Goal: Task Accomplishment & Management: Complete application form

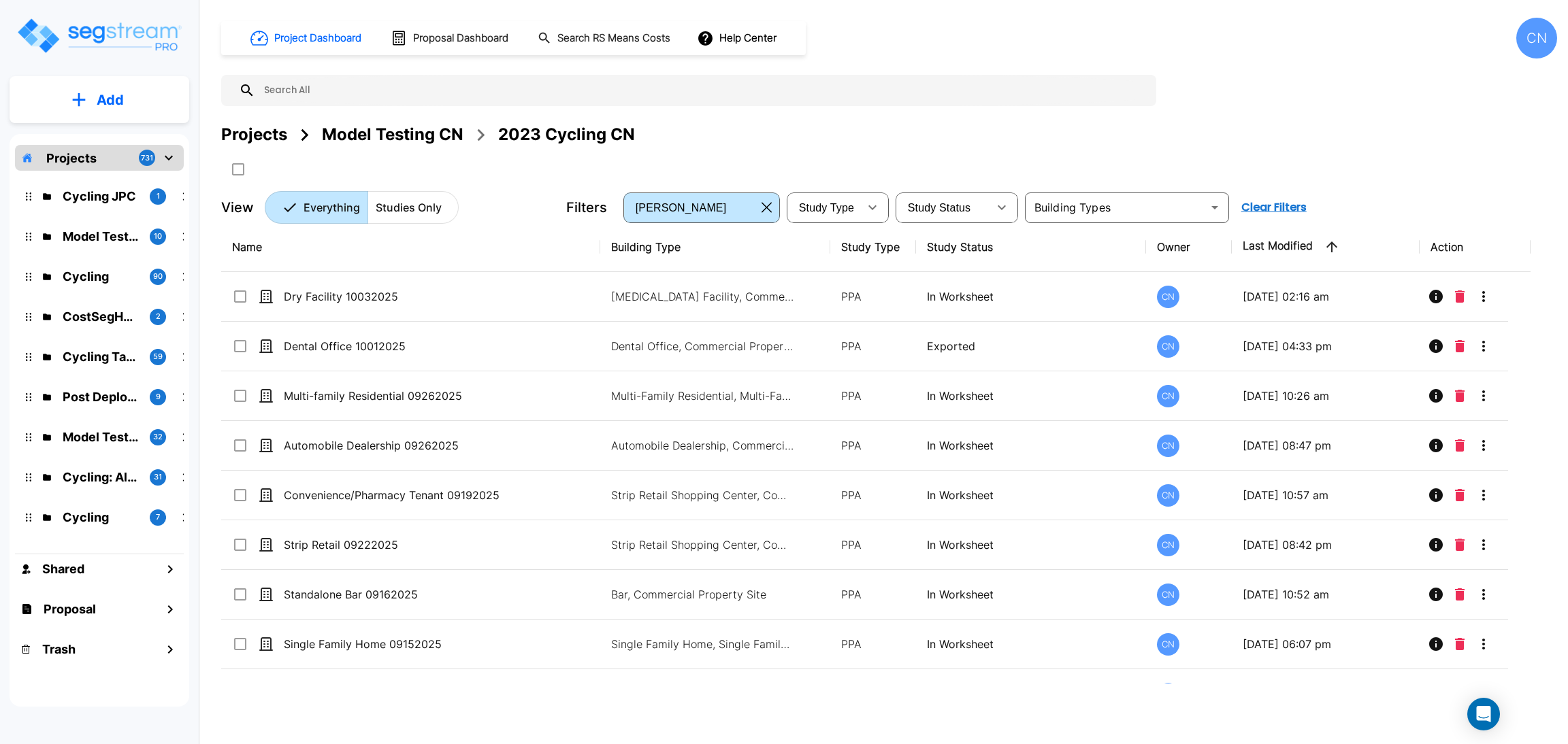
click at [1247, 100] on div "Project Dashboard Proposal Dashboard Search RS Means Costs Help Center CN Proje…" at bounding box center [888, 120] width 1336 height 206
click at [847, 131] on div "Projects Model Testing CN 2023 Cycling CN" at bounding box center [888, 135] width 1336 height 25
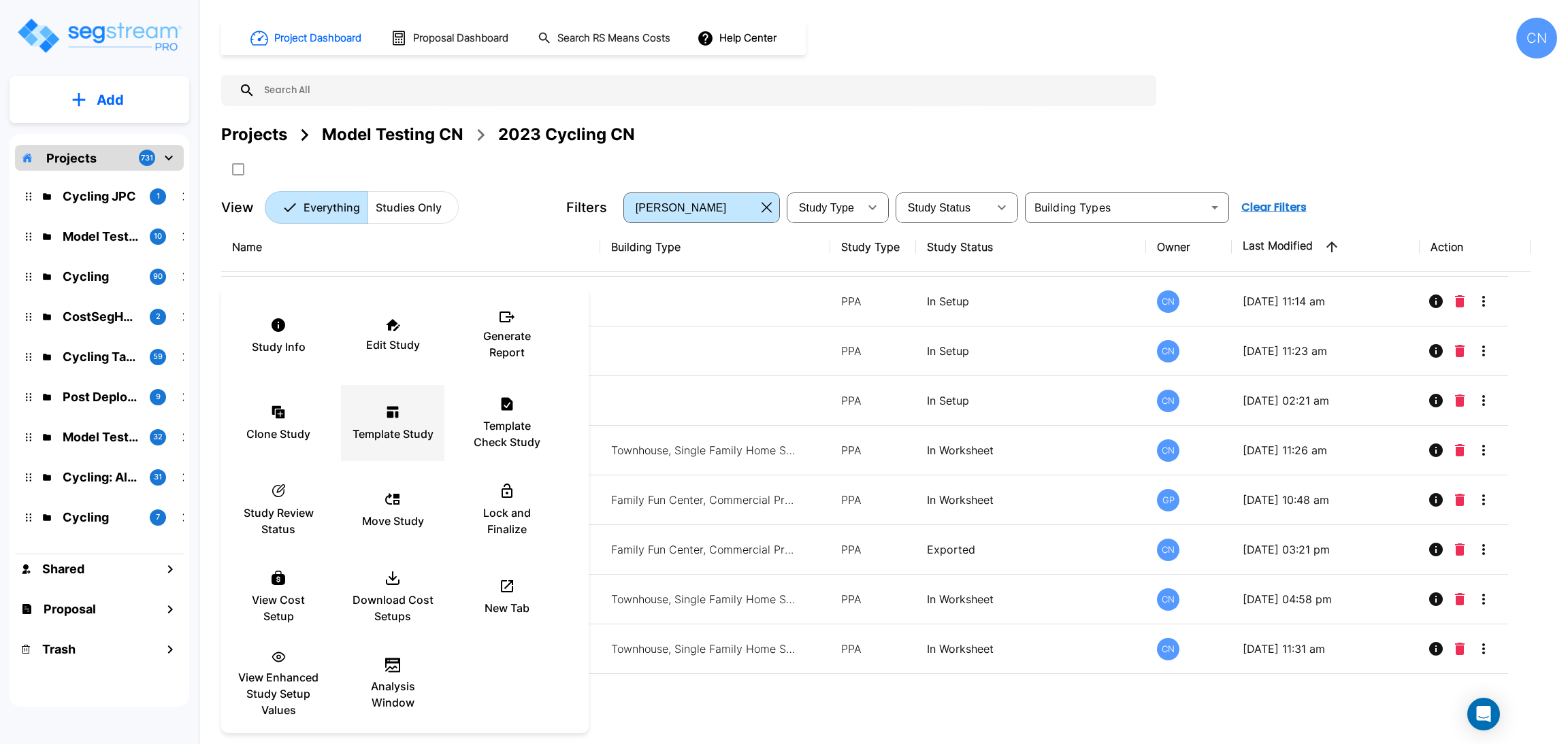
click at [410, 414] on div "Template Study" at bounding box center [393, 423] width 81 height 68
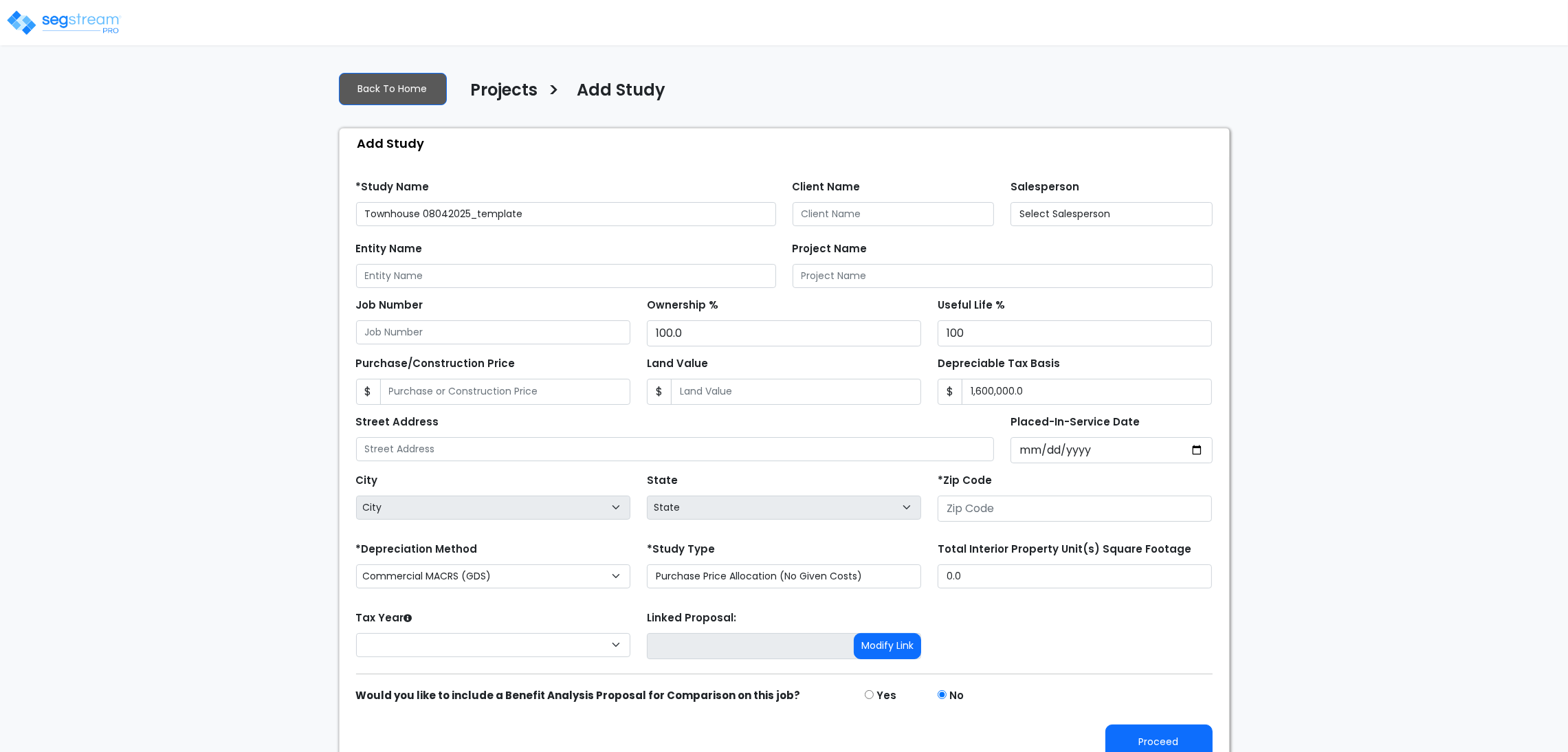
type input "None"
type input "[GEOGRAPHIC_DATA]"
type input "80206"
select select "CRM(_5"
select select "2025"
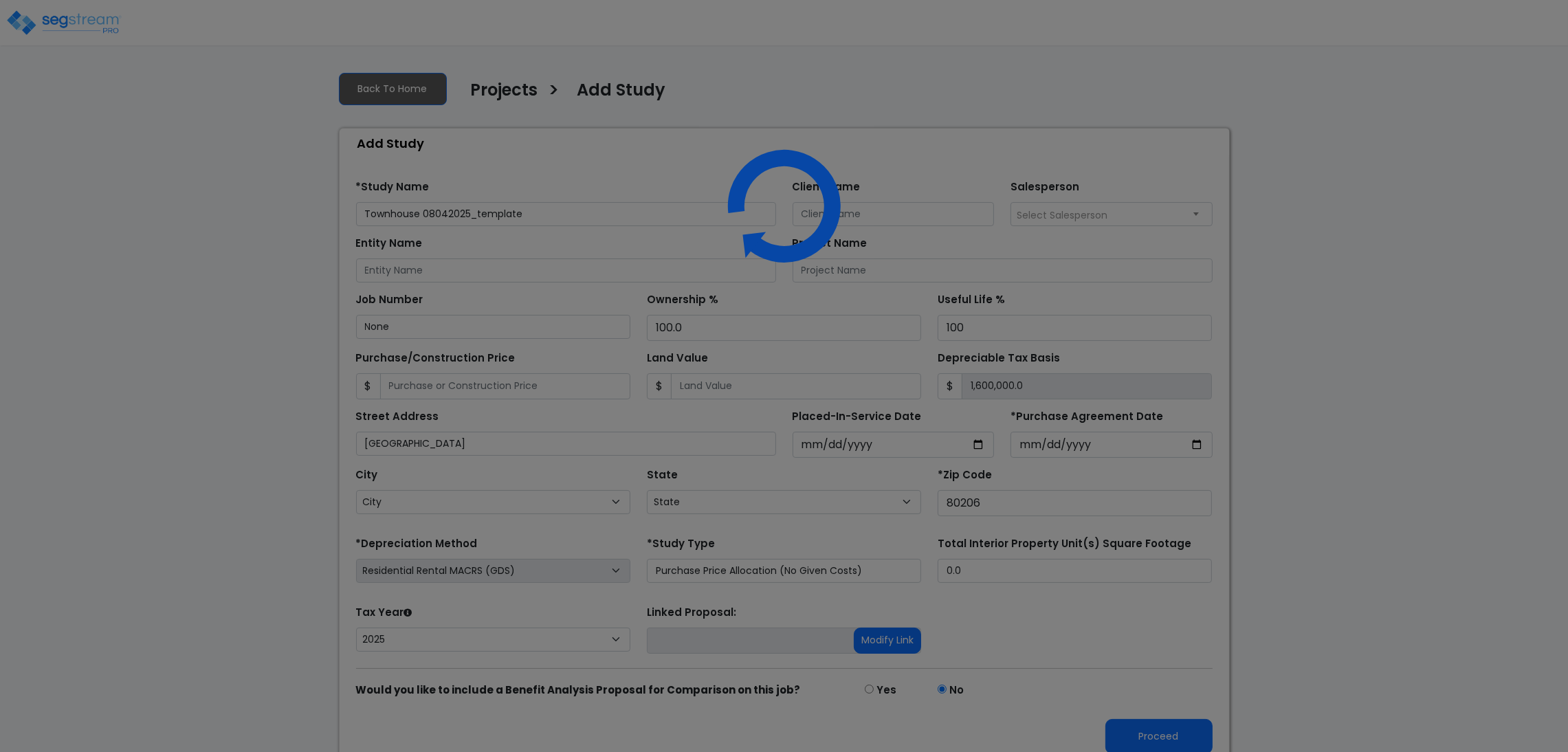
select select "CO"
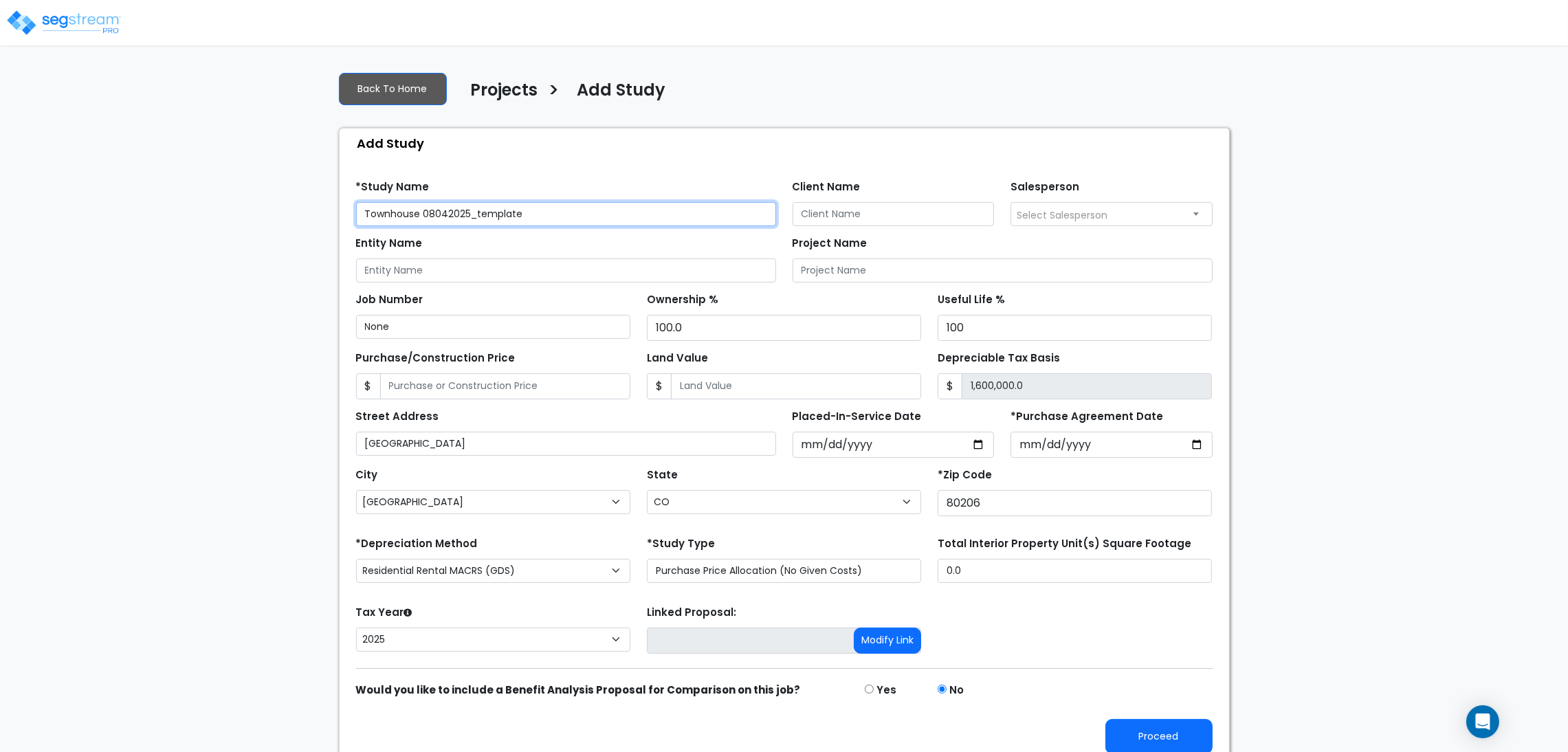
drag, startPoint x: 540, startPoint y: 211, endPoint x: 422, endPoint y: 210, distance: 118.0
click at [422, 210] on input "Townhouse 08042025_template" at bounding box center [566, 215] width 420 height 24
type input "Townhouse 10062025"
click at [1401, 483] on div "We are Building your Study. So please grab a coffee and let us do the heavy lif…" at bounding box center [784, 413] width 1568 height 706
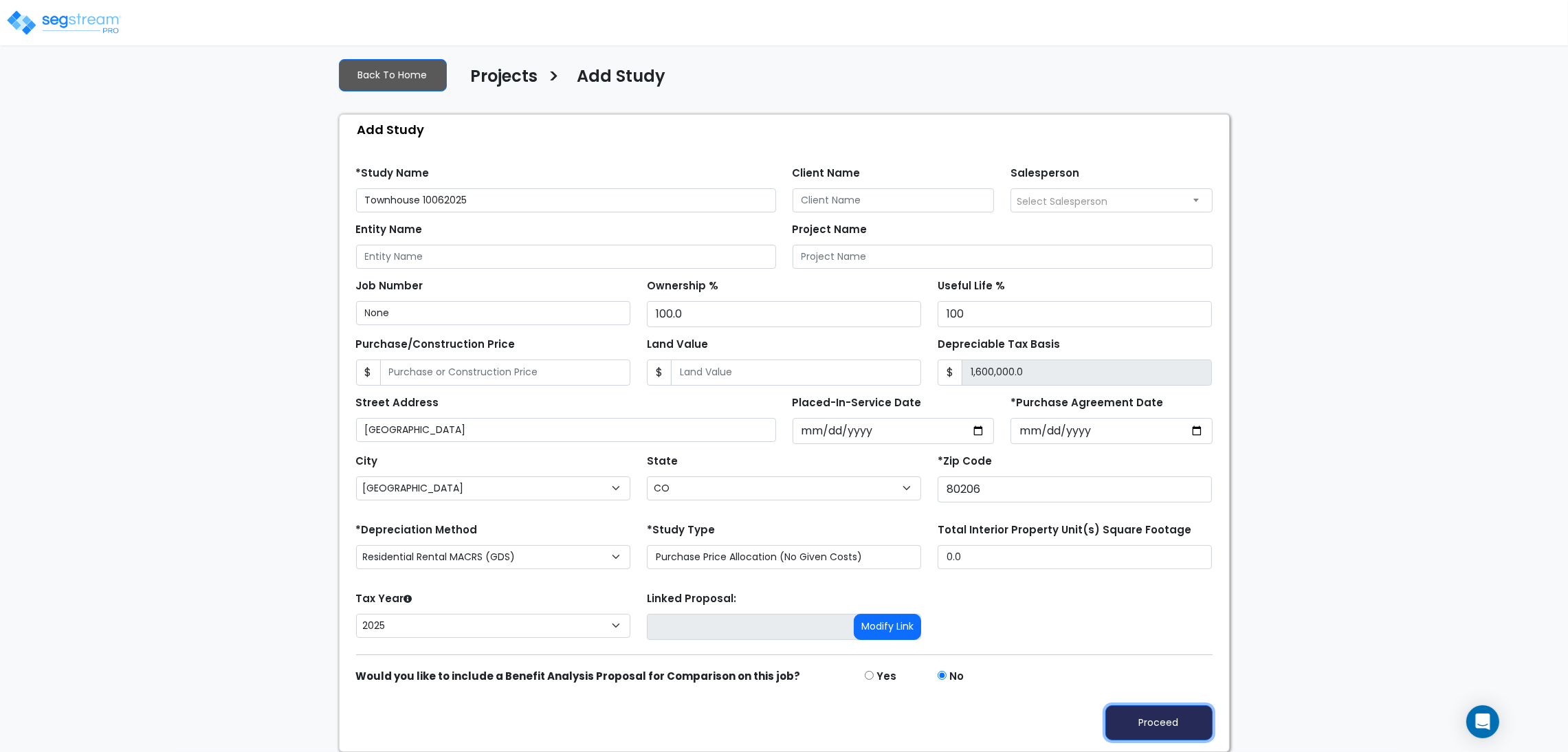
click at [1174, 721] on button "Proceed" at bounding box center [1158, 723] width 107 height 35
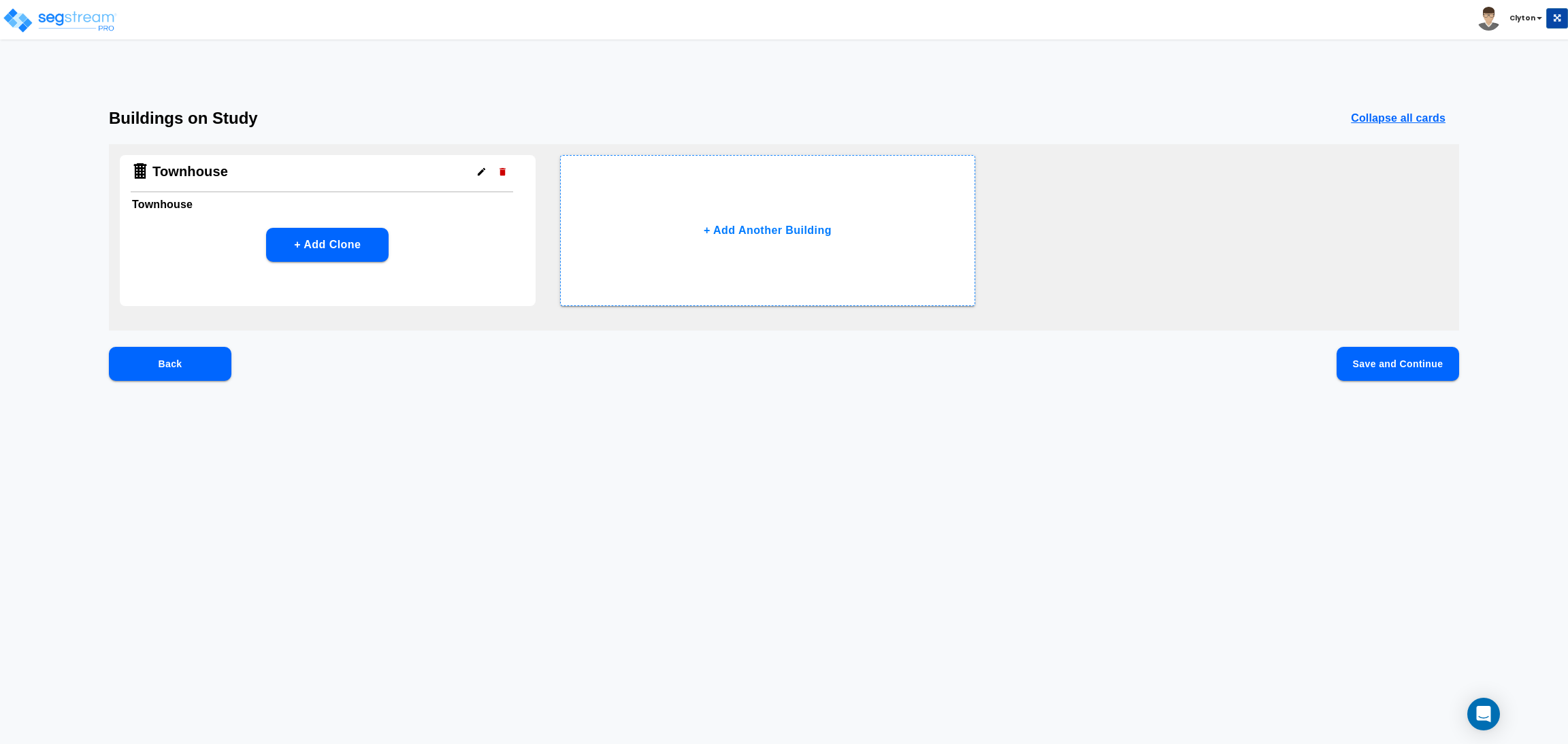
click at [1377, 361] on button "Save and Continue" at bounding box center [1398, 364] width 123 height 34
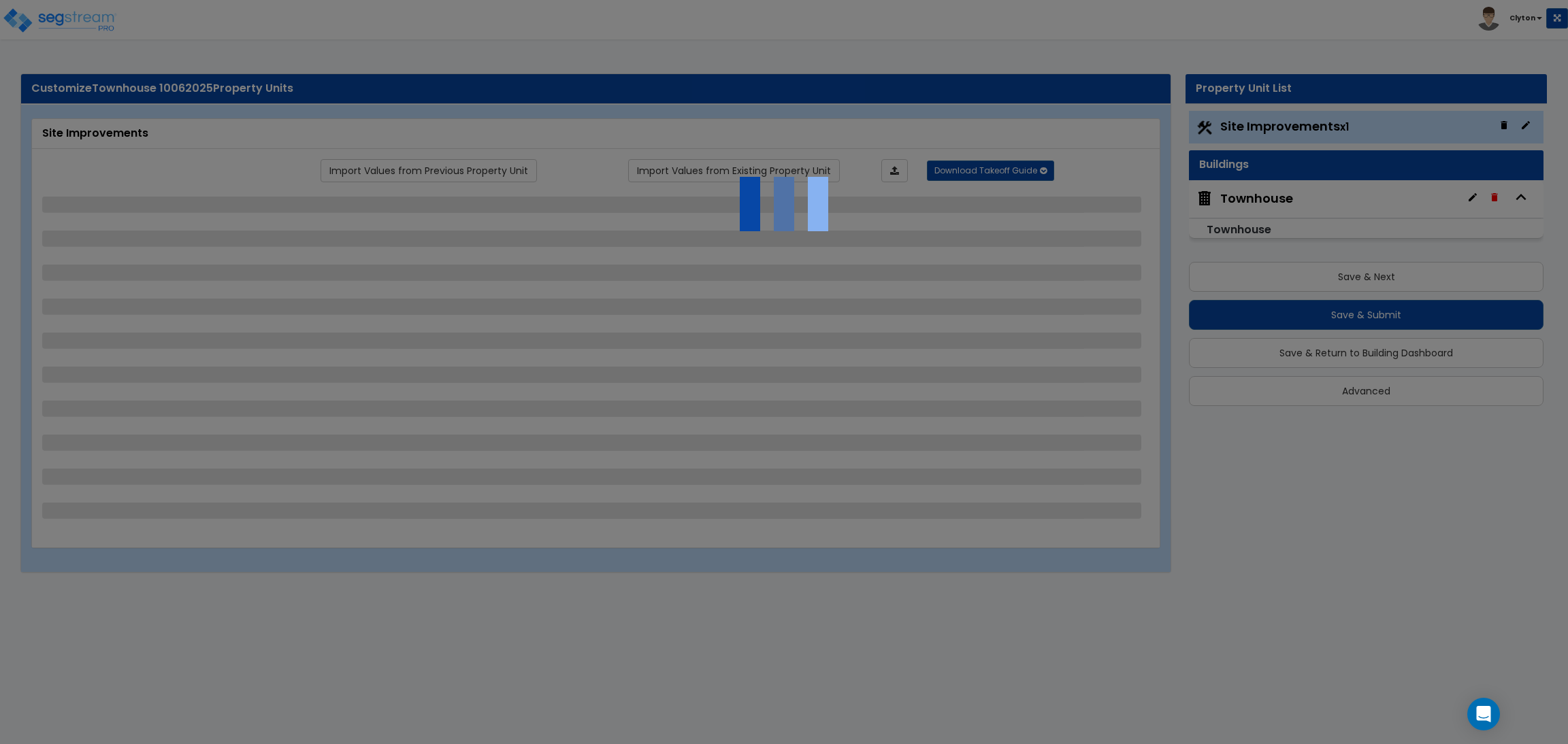
select select "2"
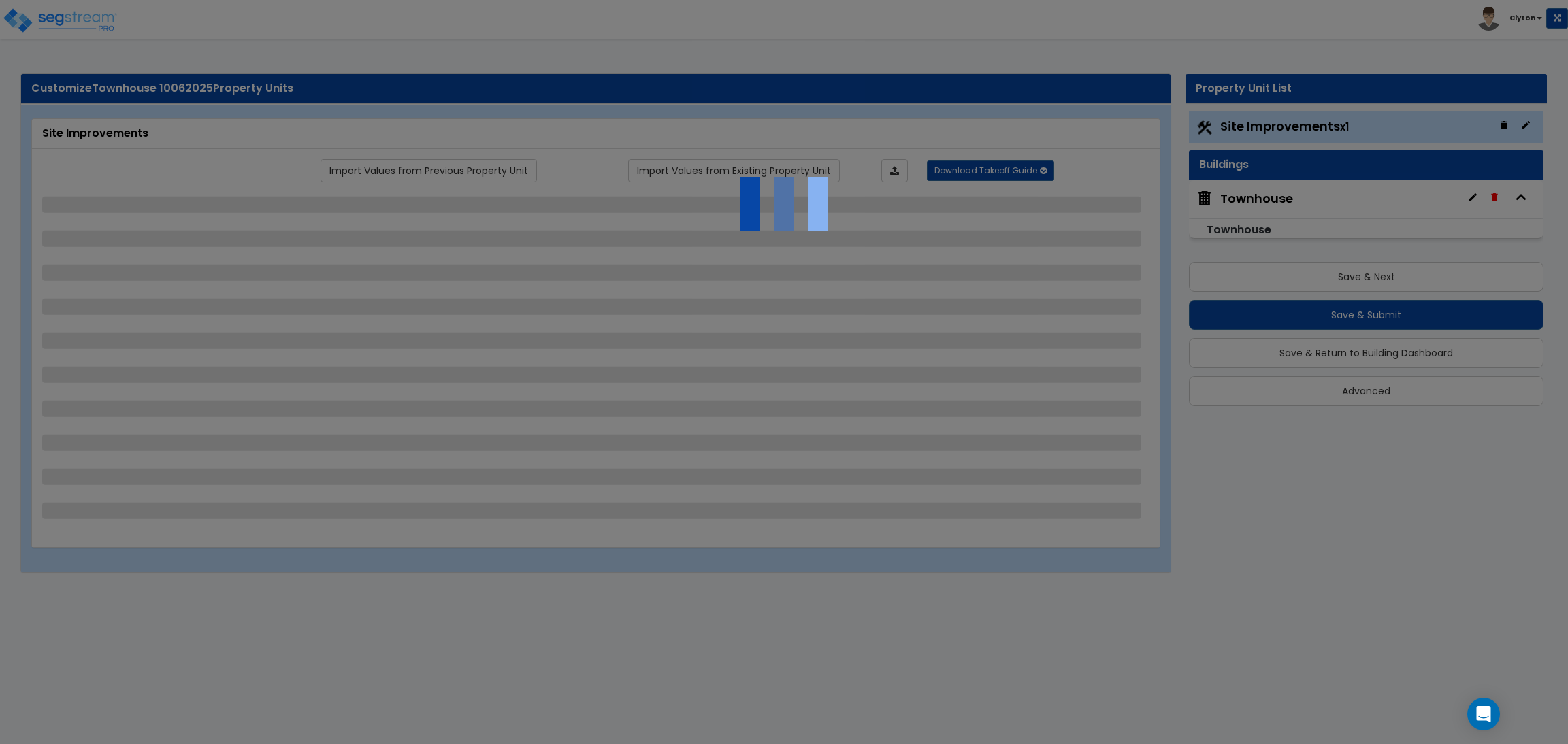
select select "1"
select select "2"
select select "3"
select select "1"
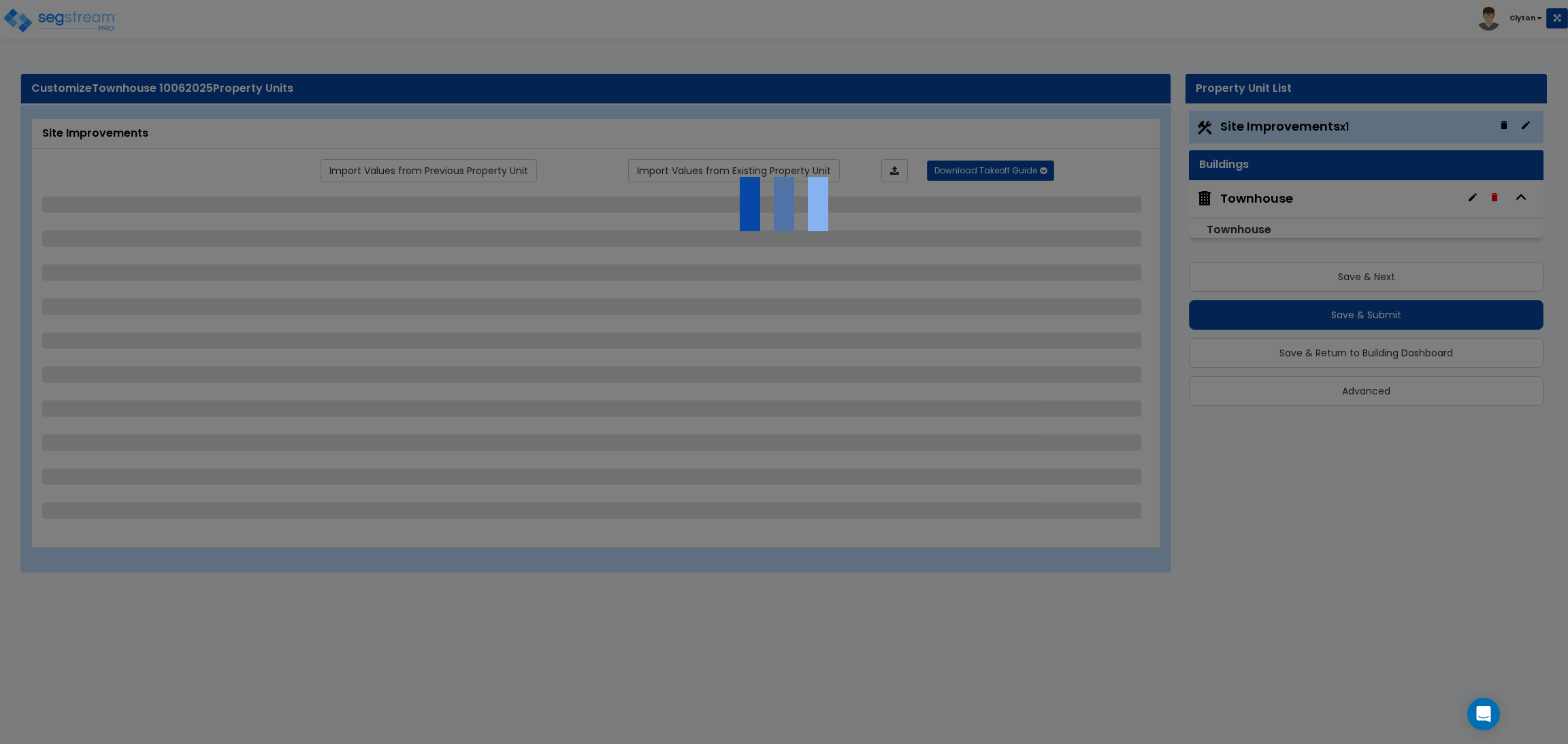
select select "2"
select select "1"
select select "2"
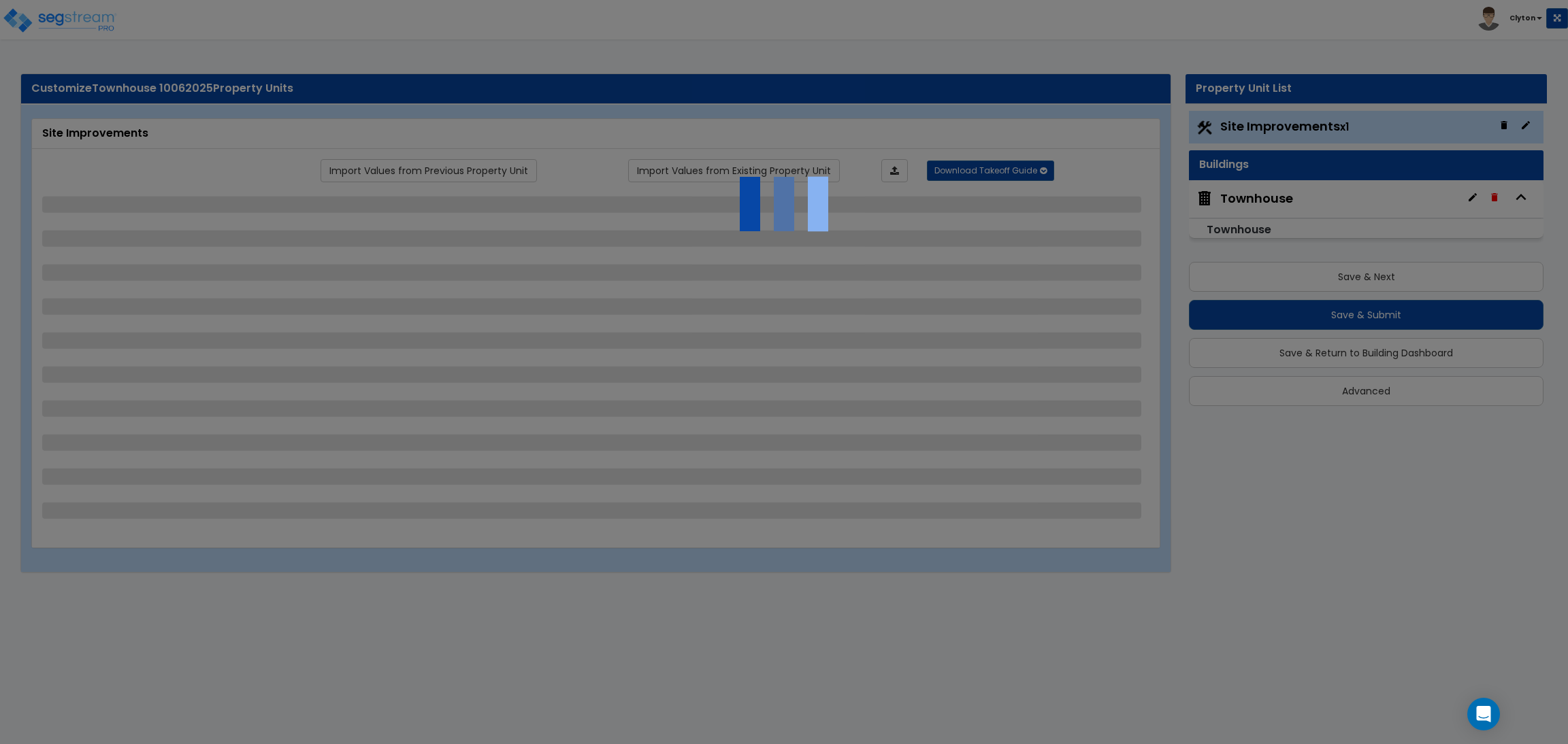
select select "1"
select select "2"
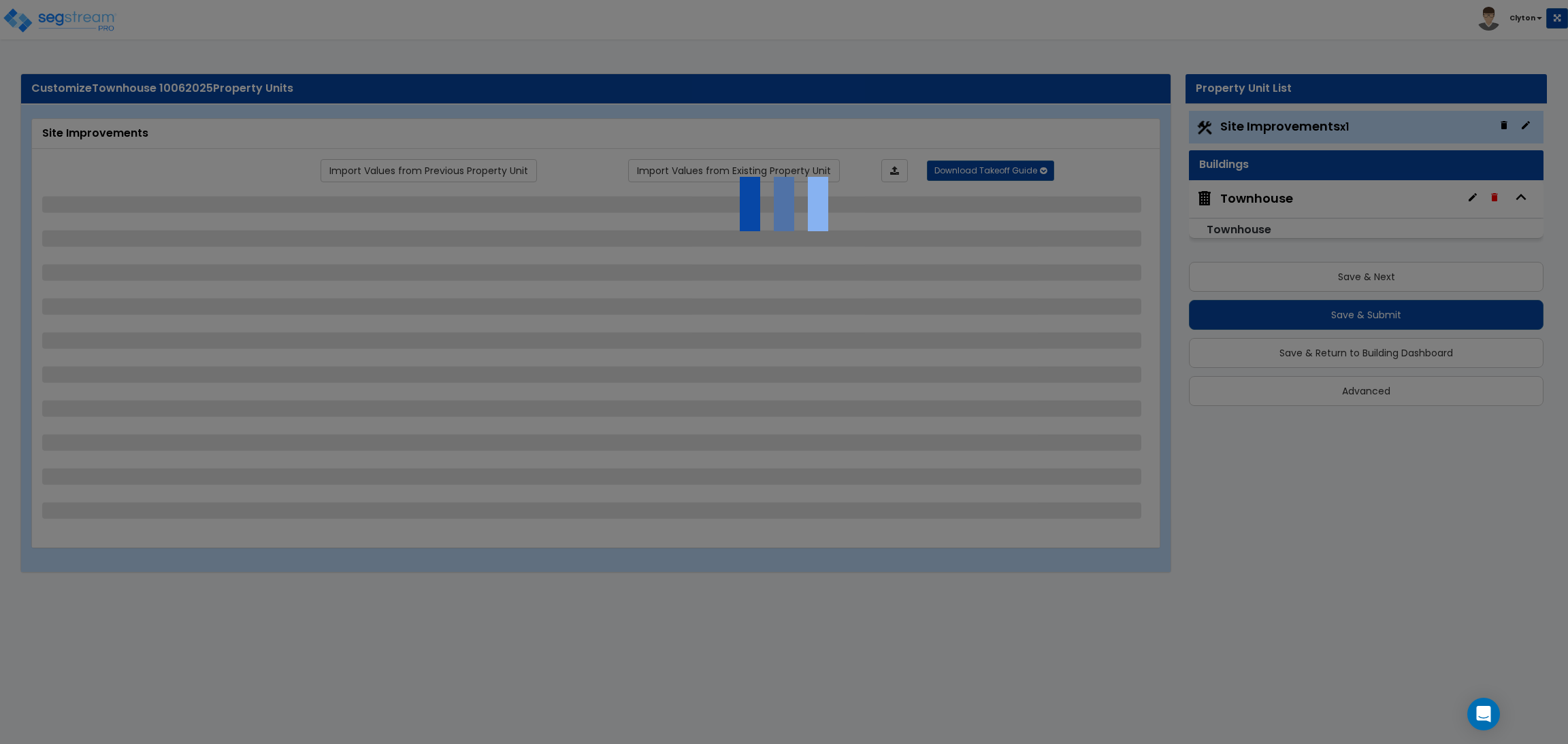
select select "2"
select select "1"
select select "2"
select select "3"
select select "6"
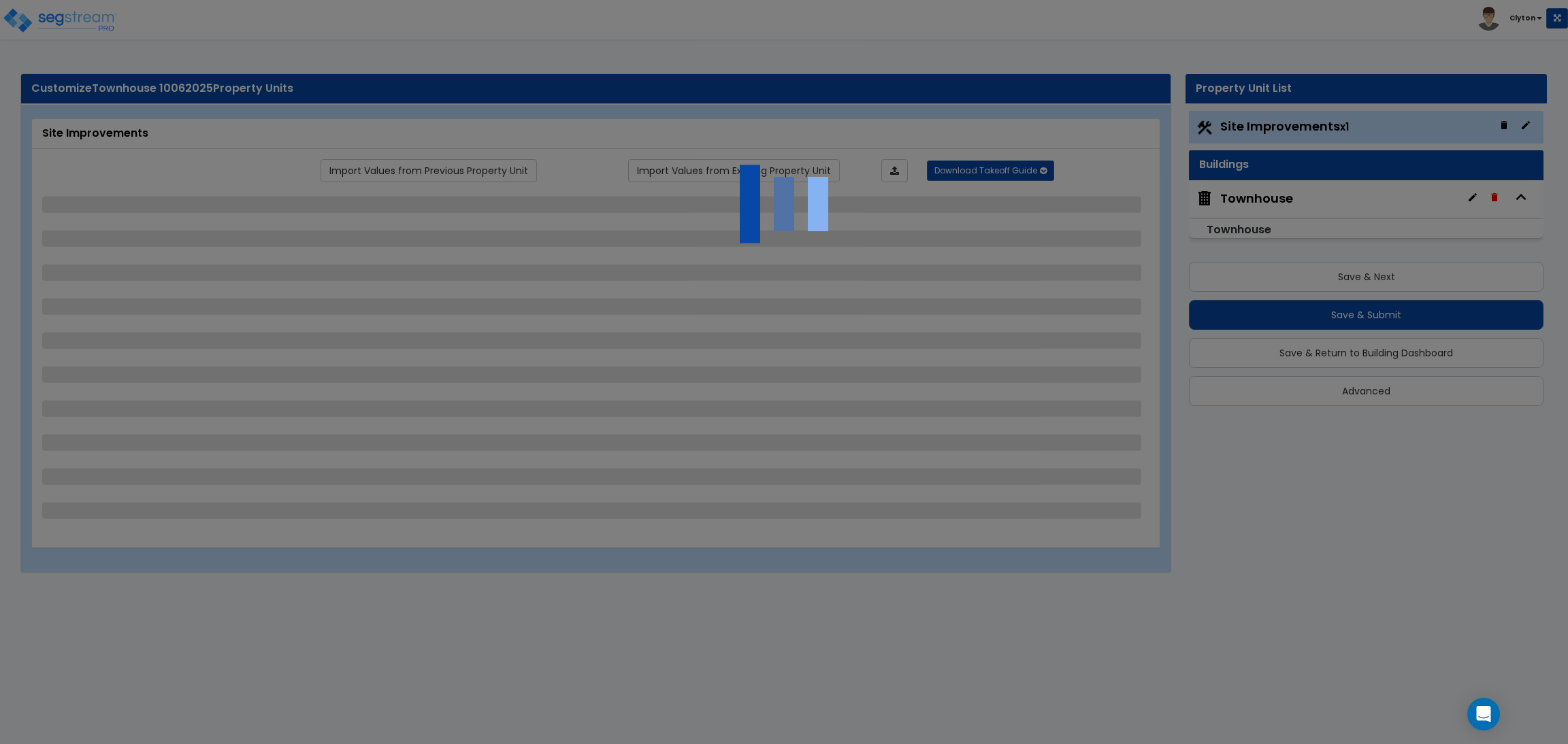
select select "10"
select select "8"
select select "3"
select select "1"
select select "2"
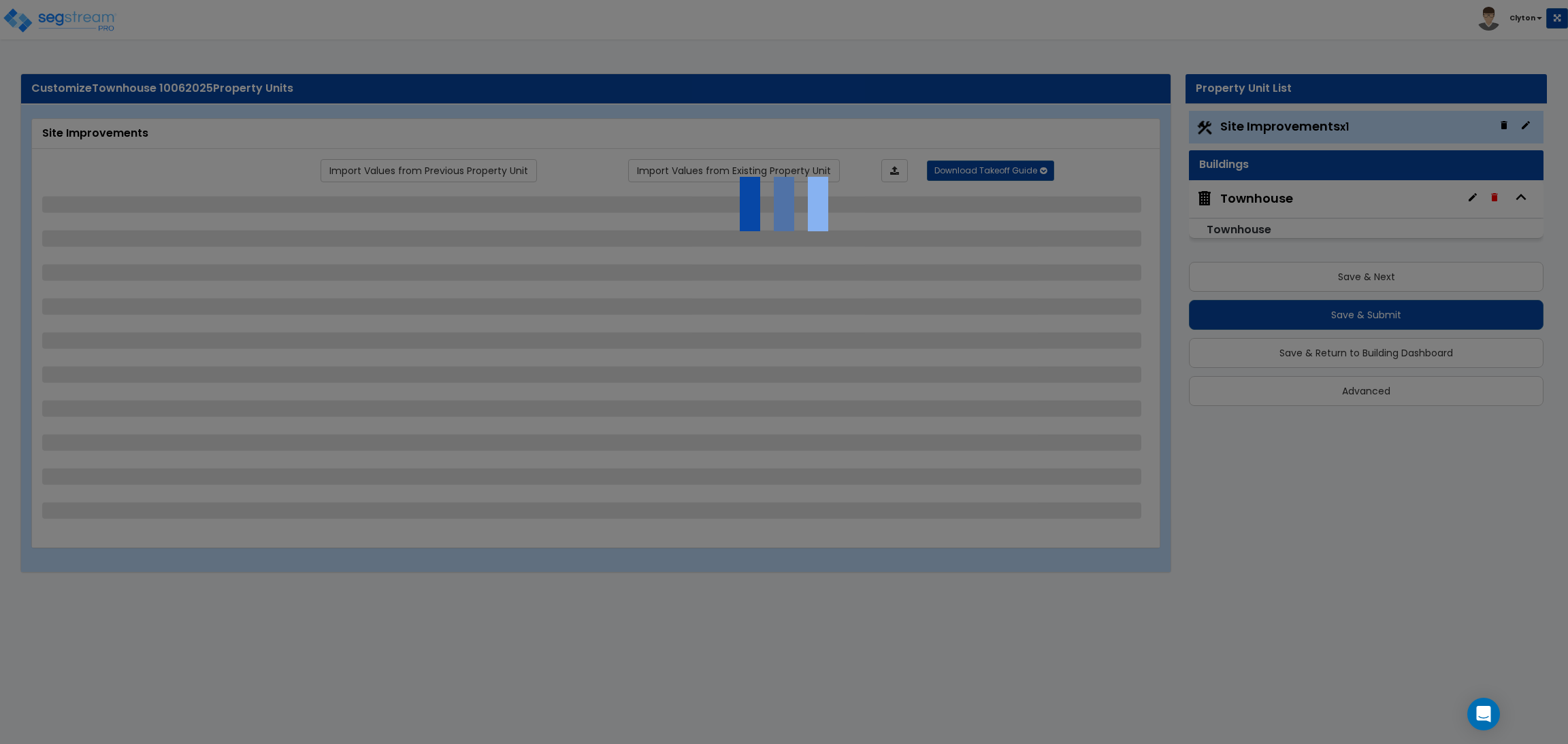
select select "3"
select select "1"
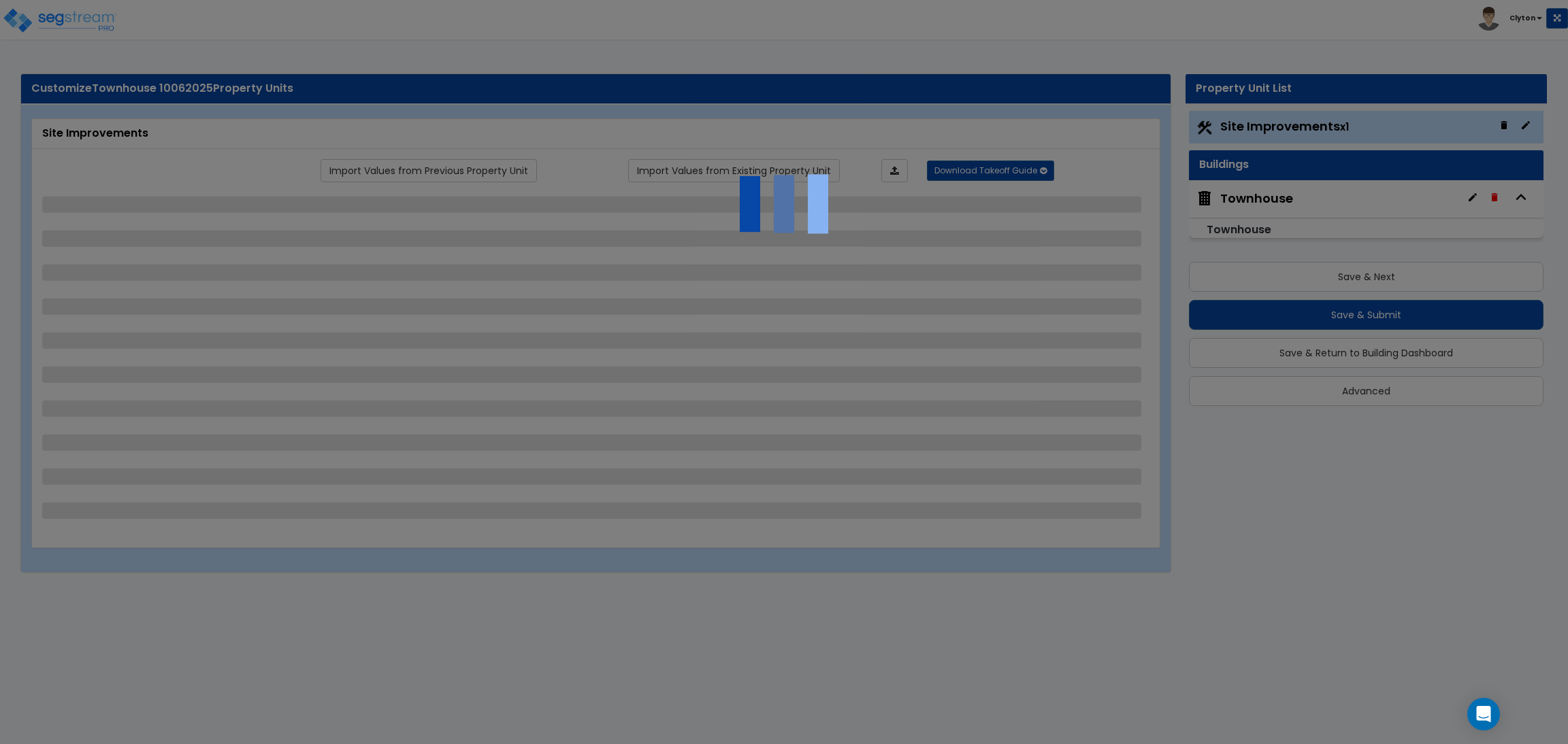
select select "1"
select select "2"
select select "1"
select select "2"
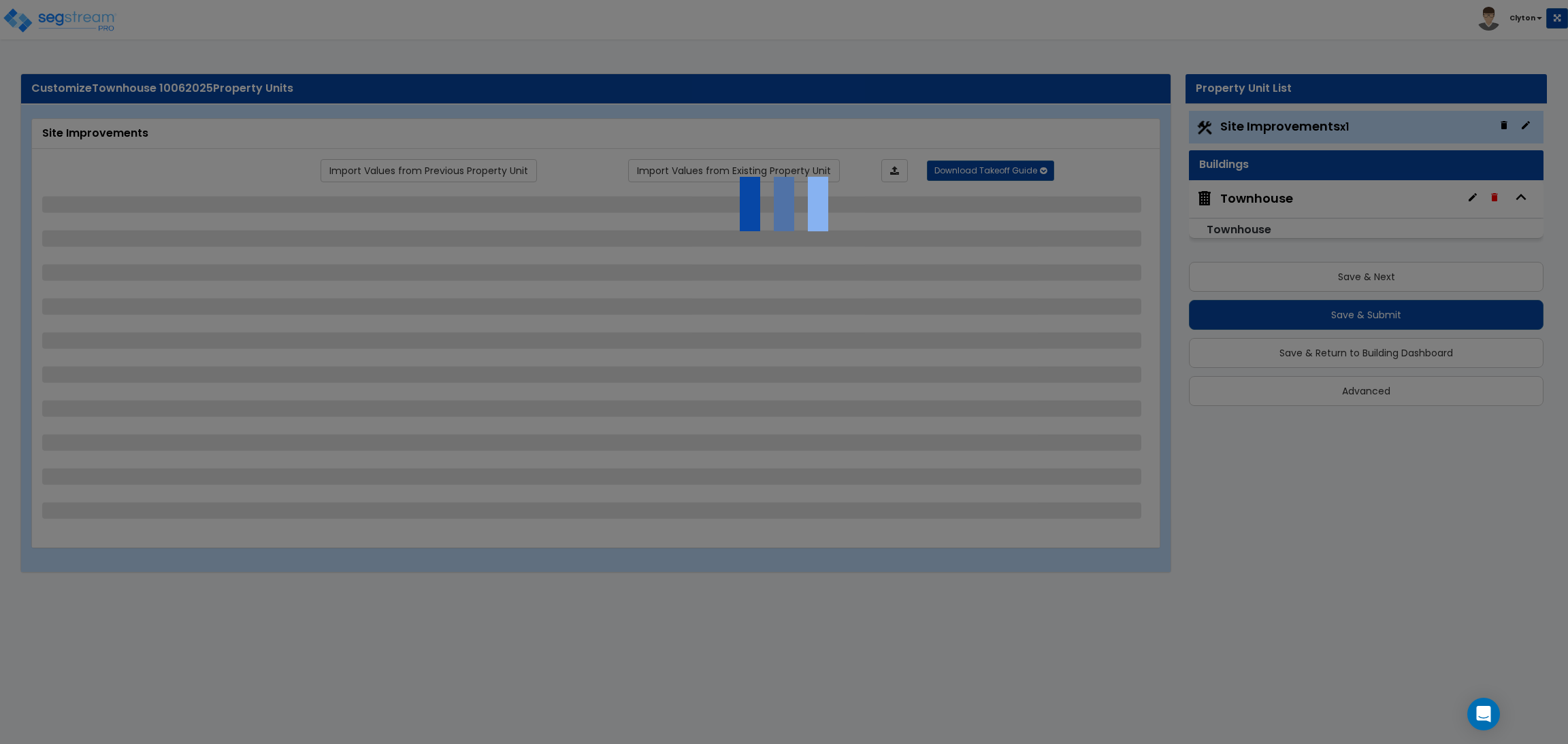
select select "2"
select select "5"
select select "3"
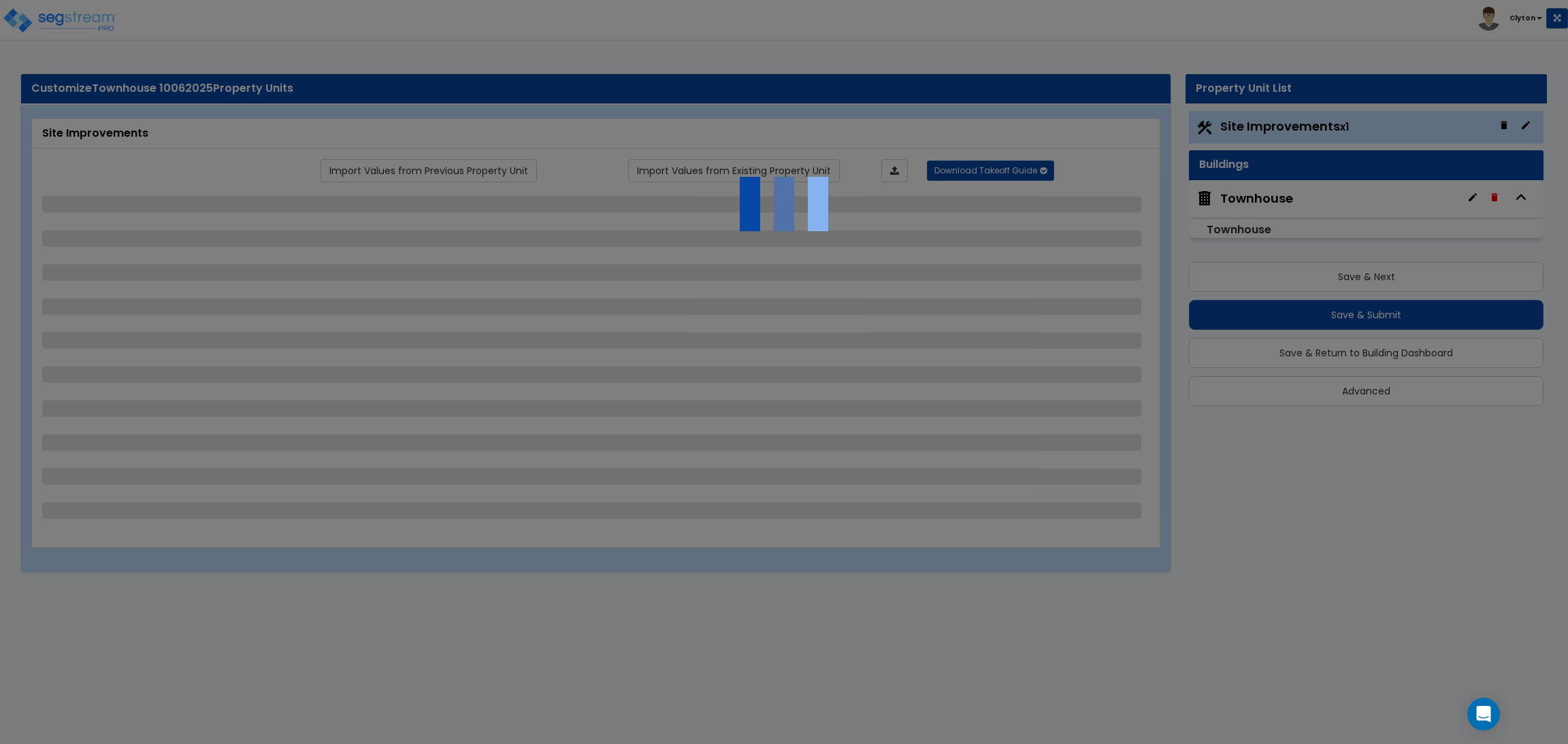
select select "1"
select select "2"
select select "1"
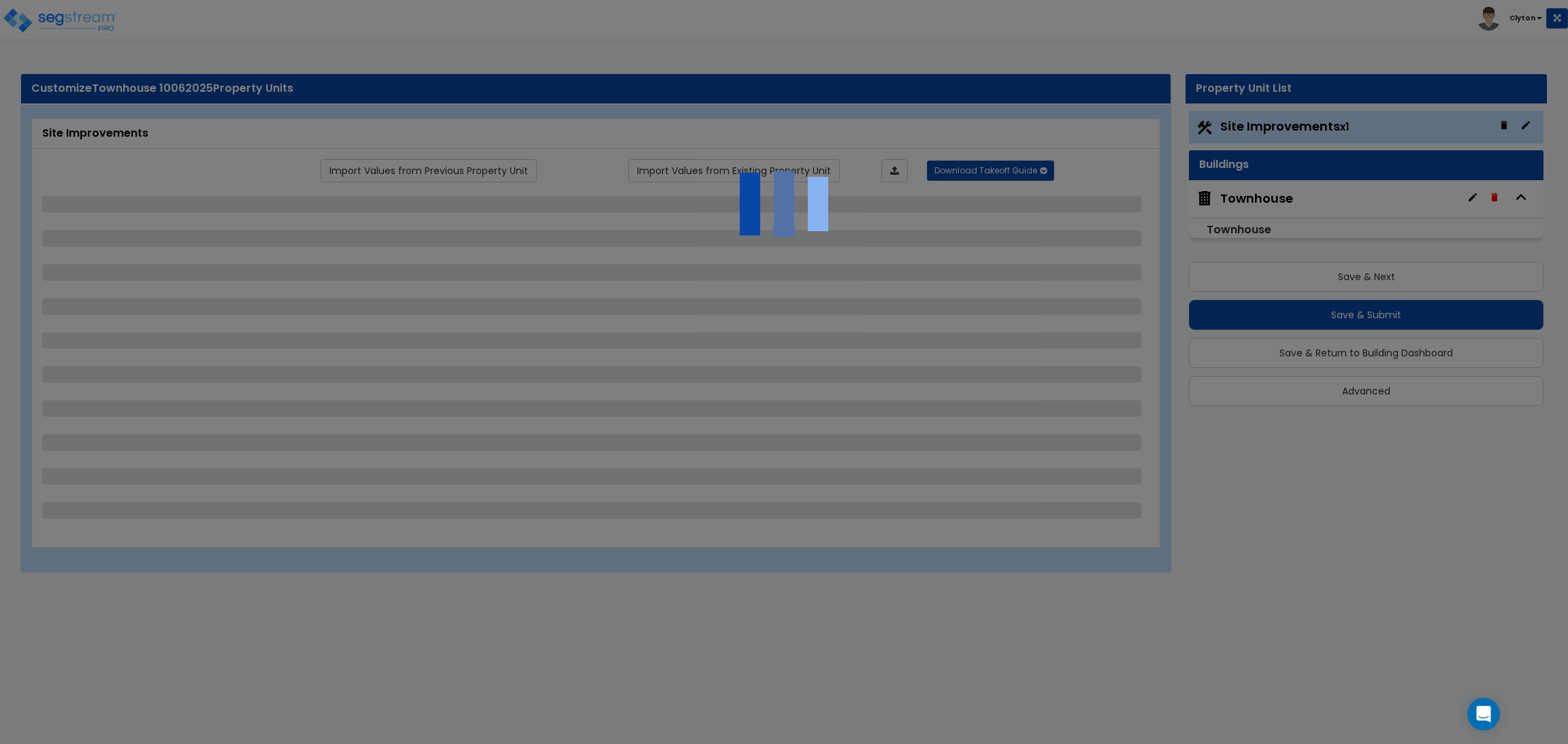
select select "1"
select select "2"
select select "1"
select select "2"
select select "1"
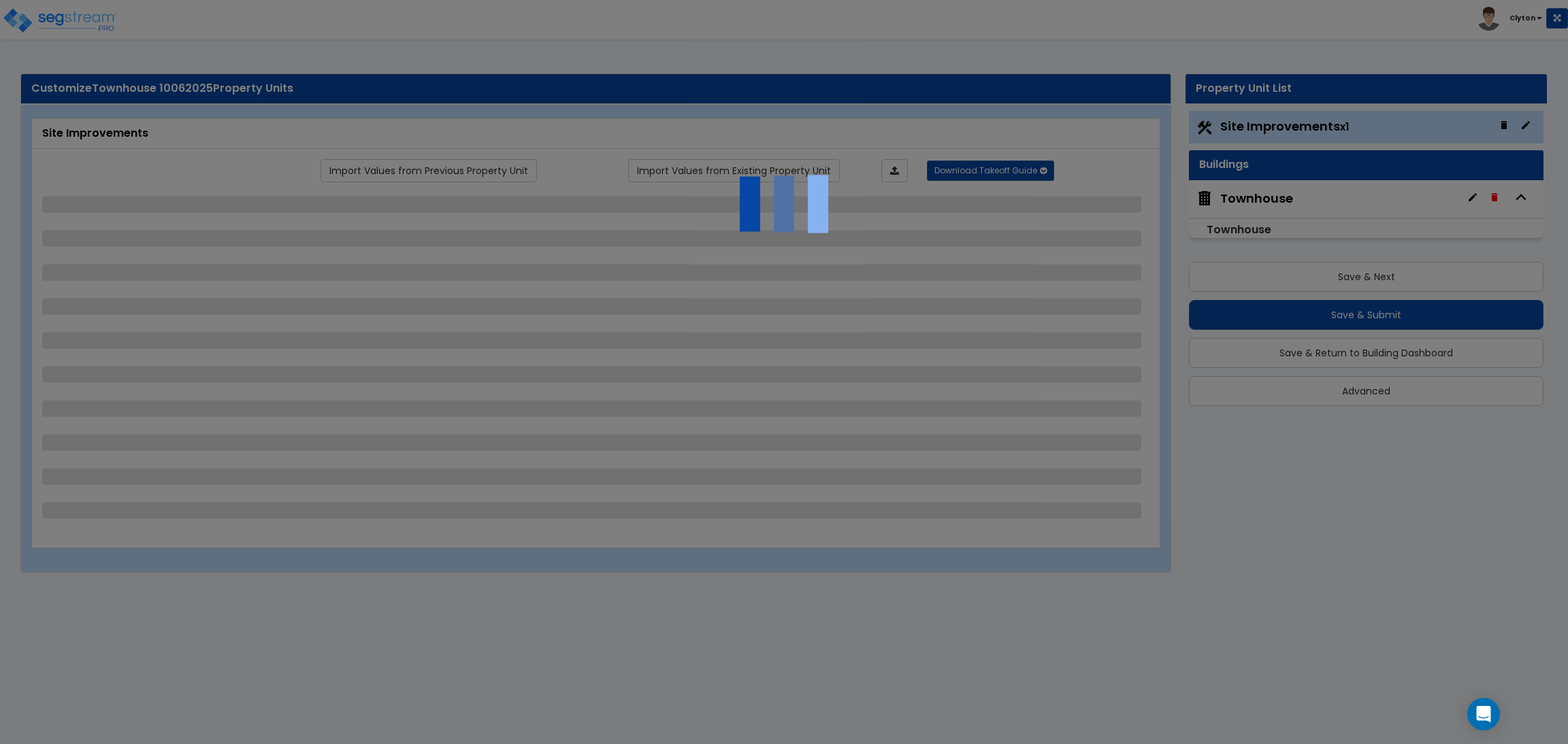
select select "1"
select select "2"
select select "4"
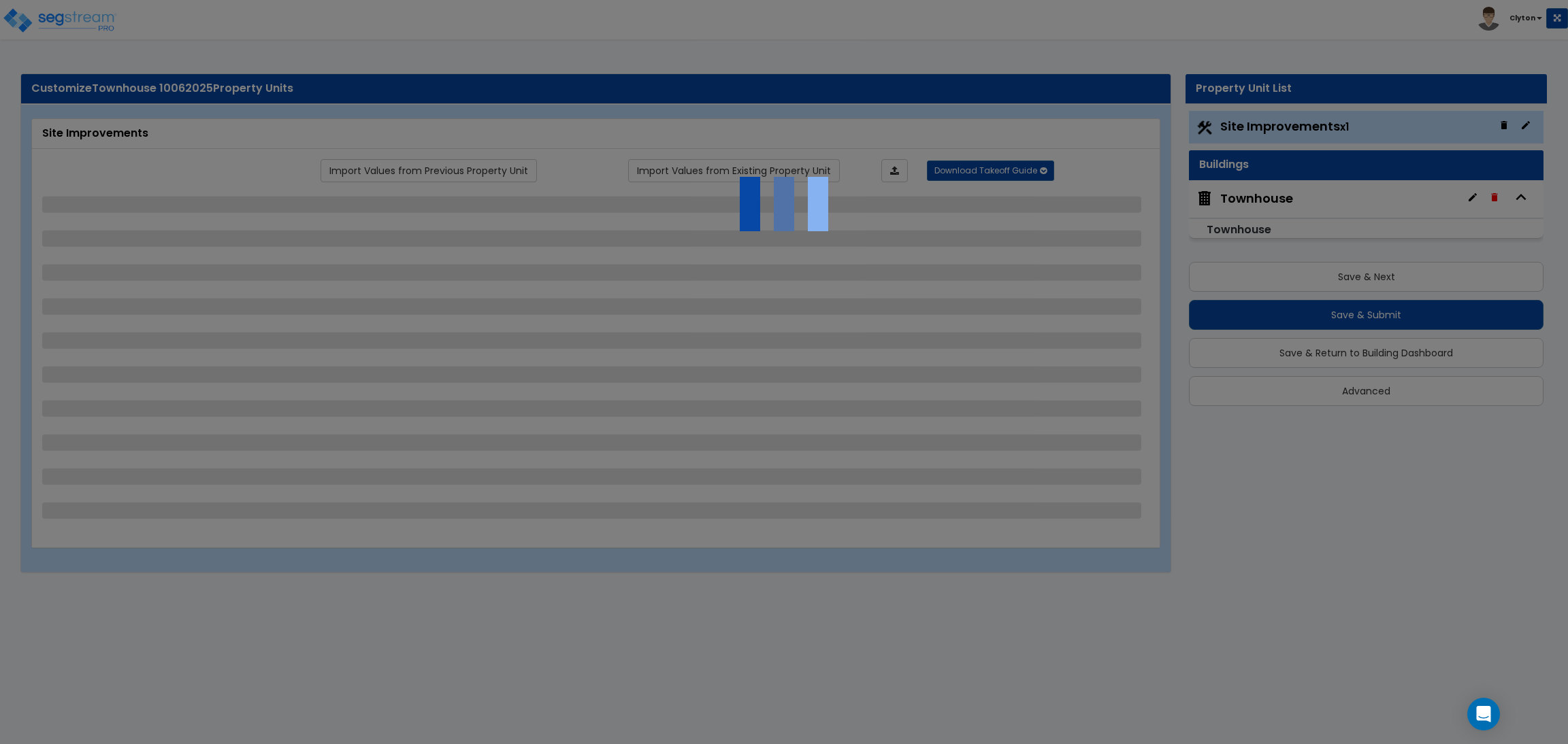
select select "1"
select select "10"
select select "3"
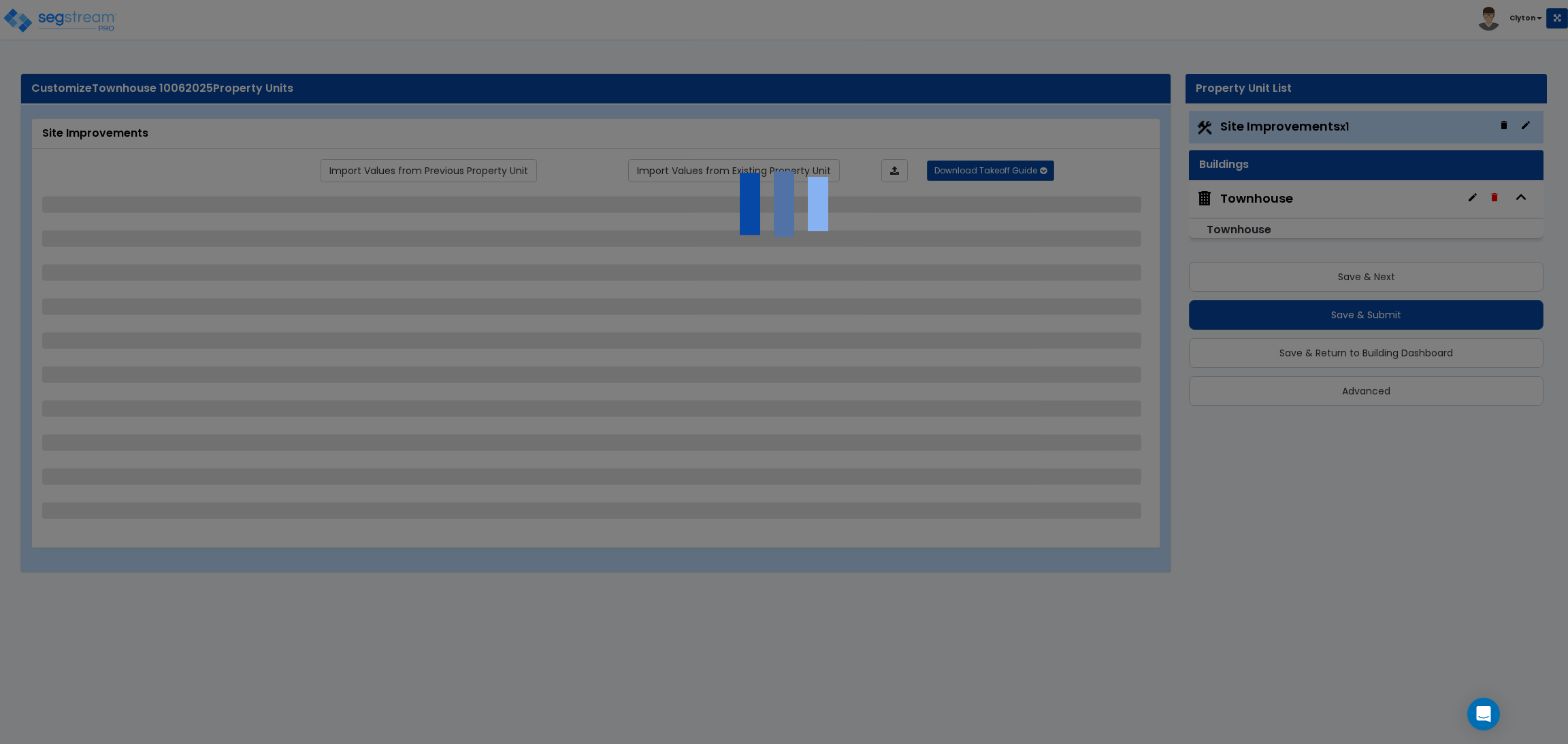
select select "1"
select select "2"
select select "3"
select select "1"
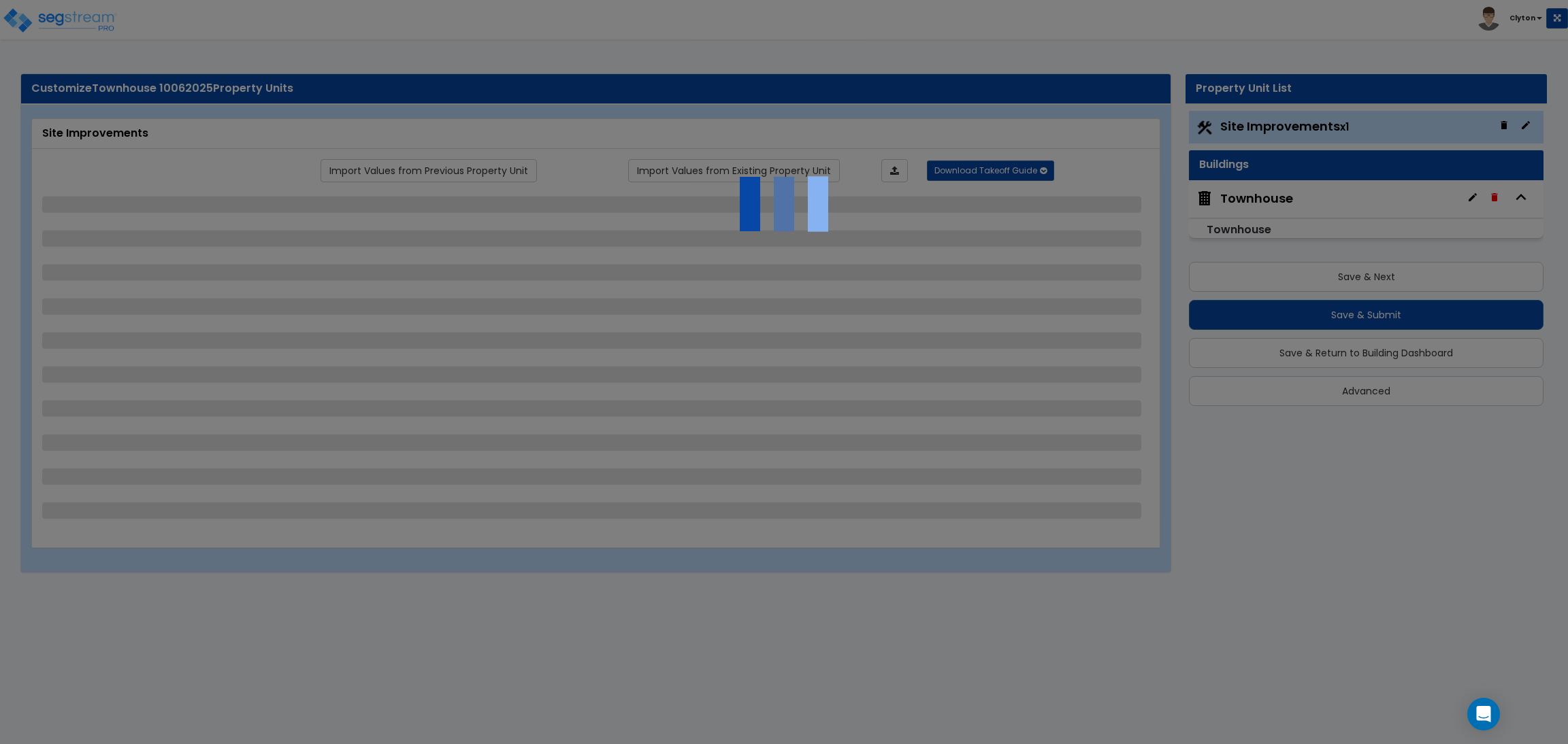
select select "2"
select select "1"
select select "2"
select select "1"
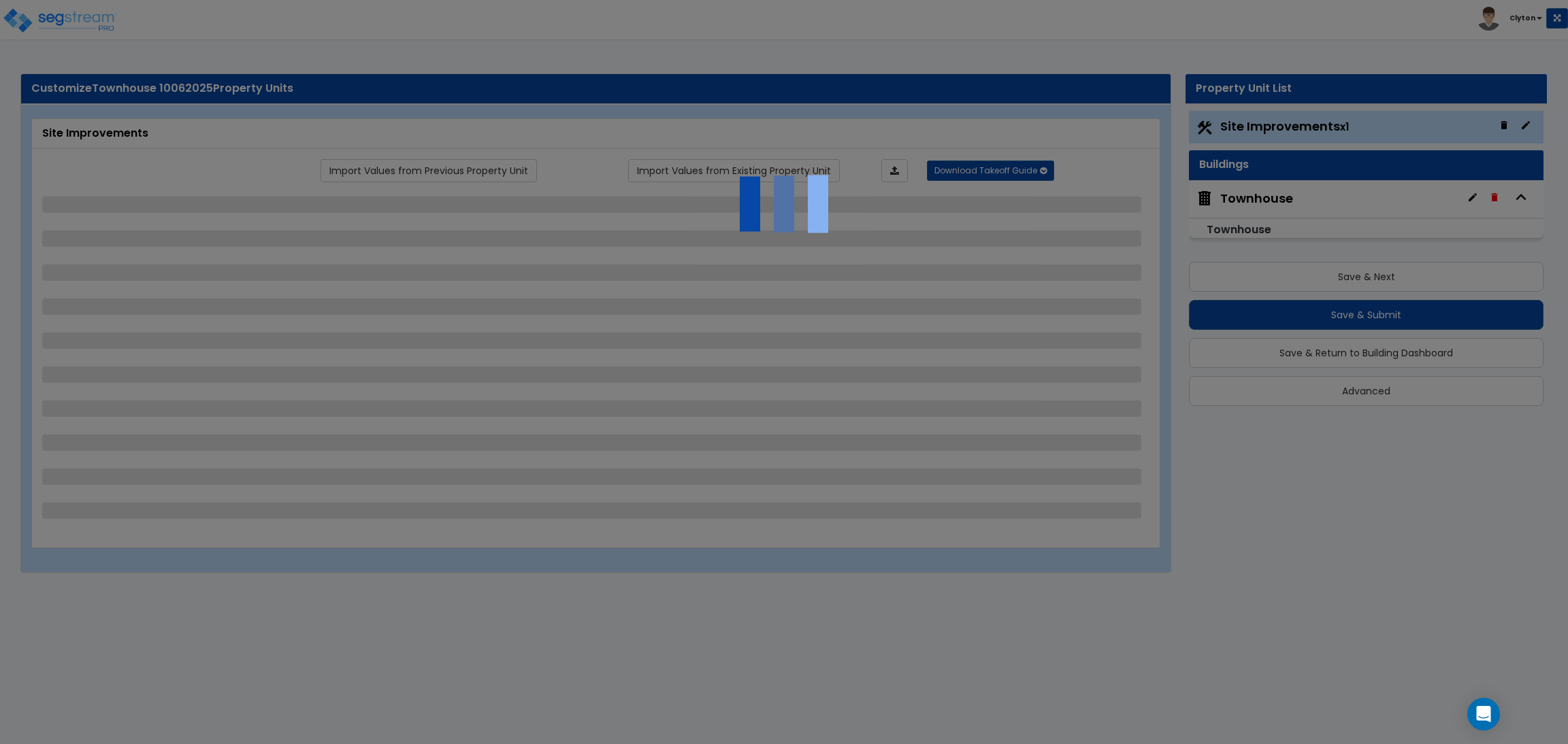
select select "3"
select select "1"
select select "2"
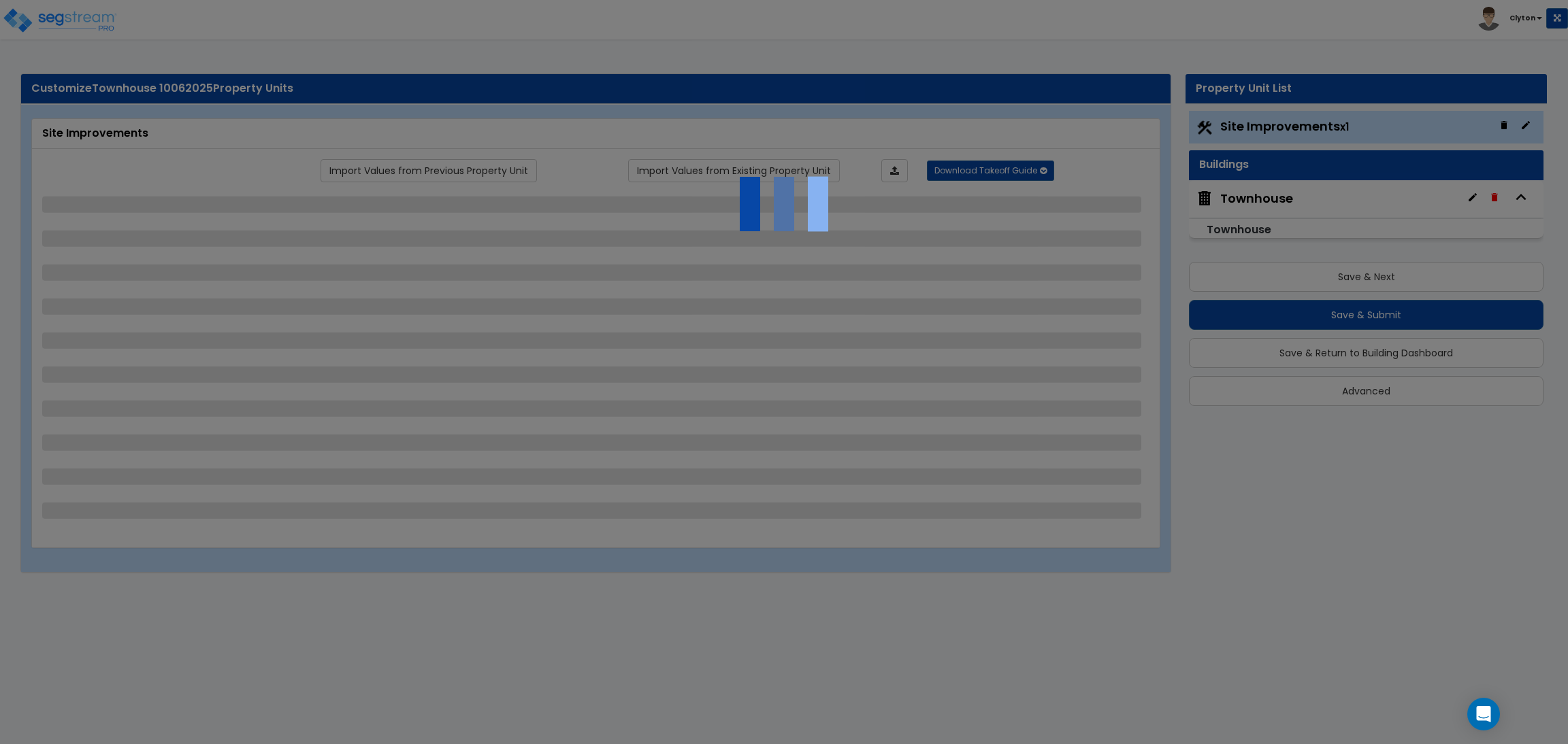
select select "1"
select select "2"
select select "3"
select select "11"
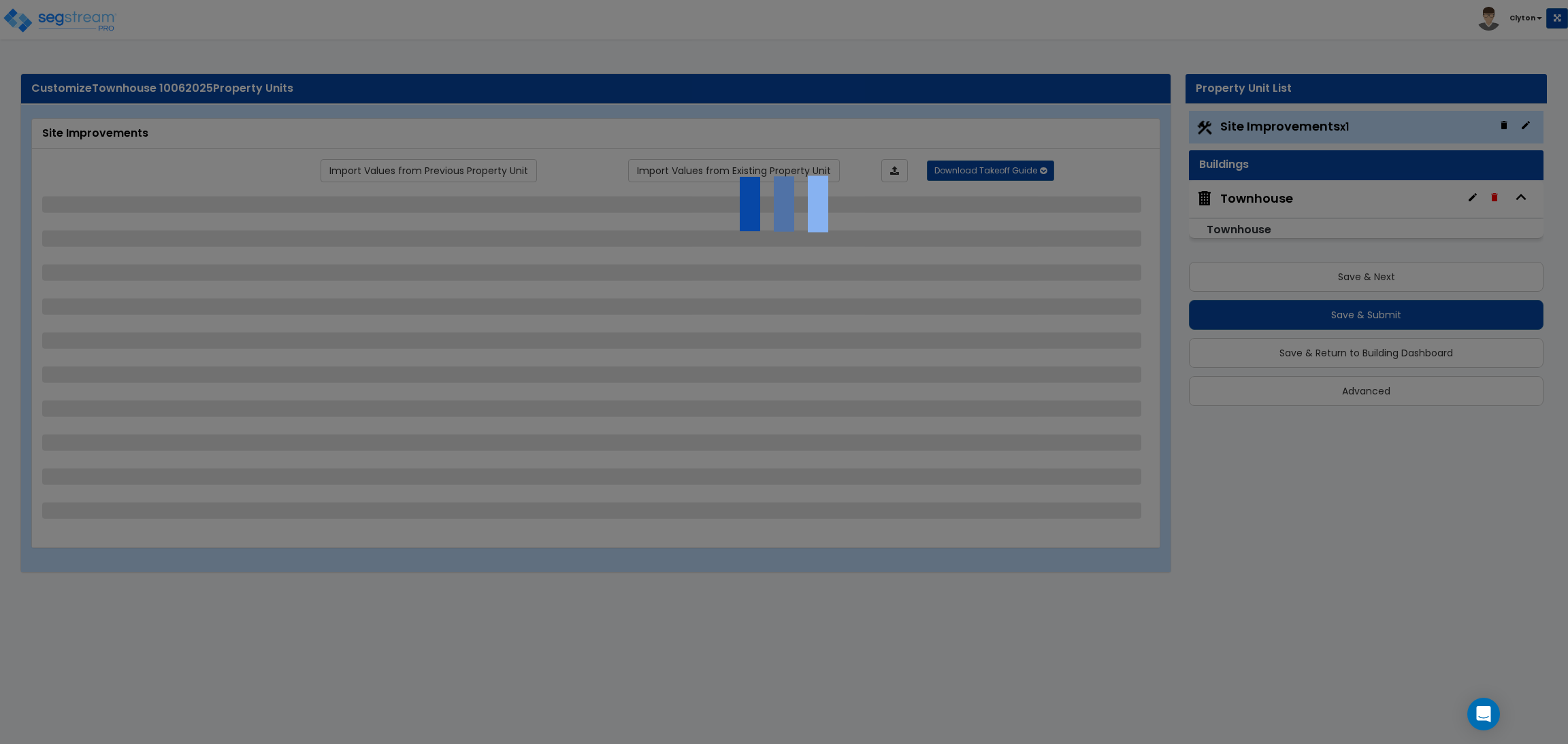
select select "8"
select select "5"
select select "3"
select select "1"
select select "5"
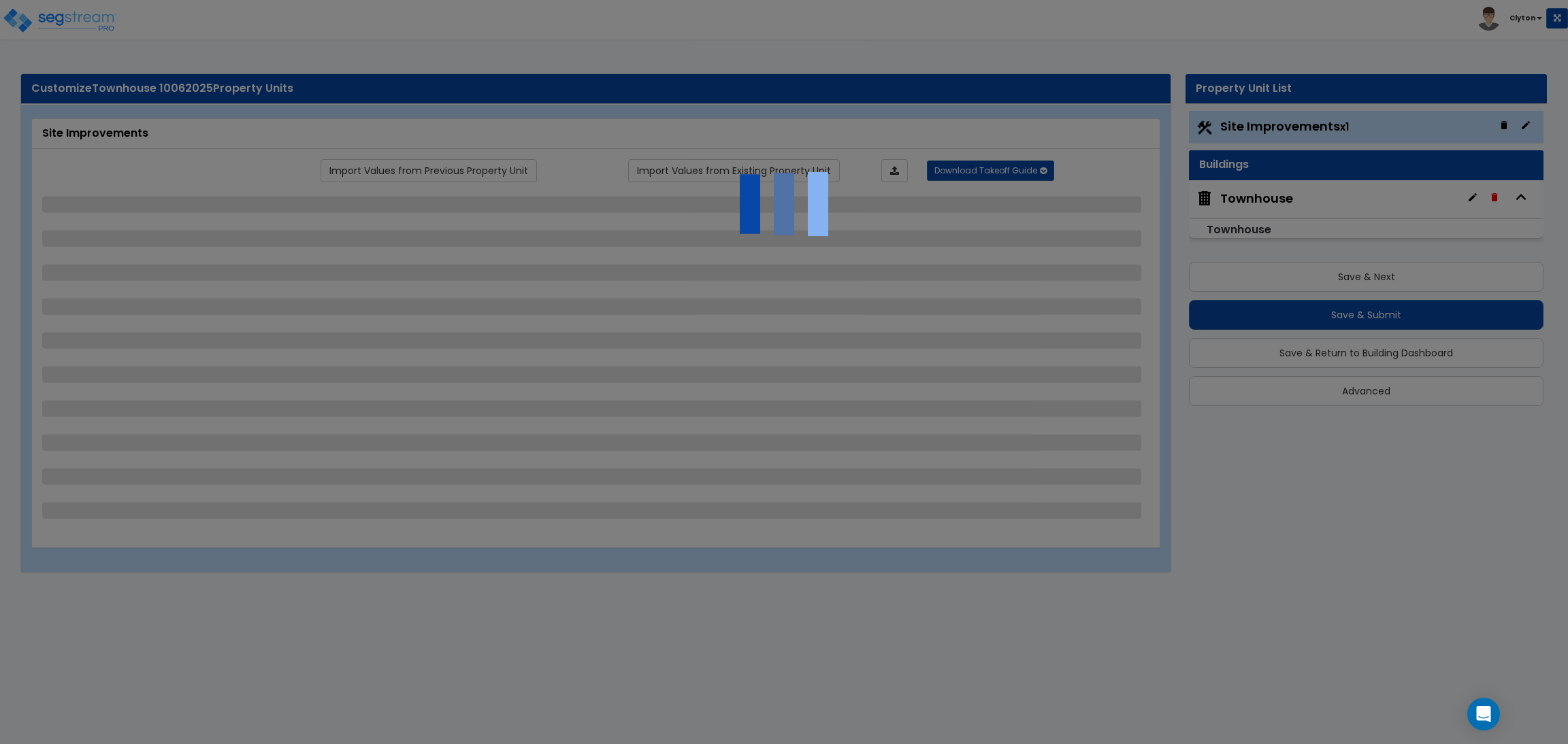
select select "7"
select select "2"
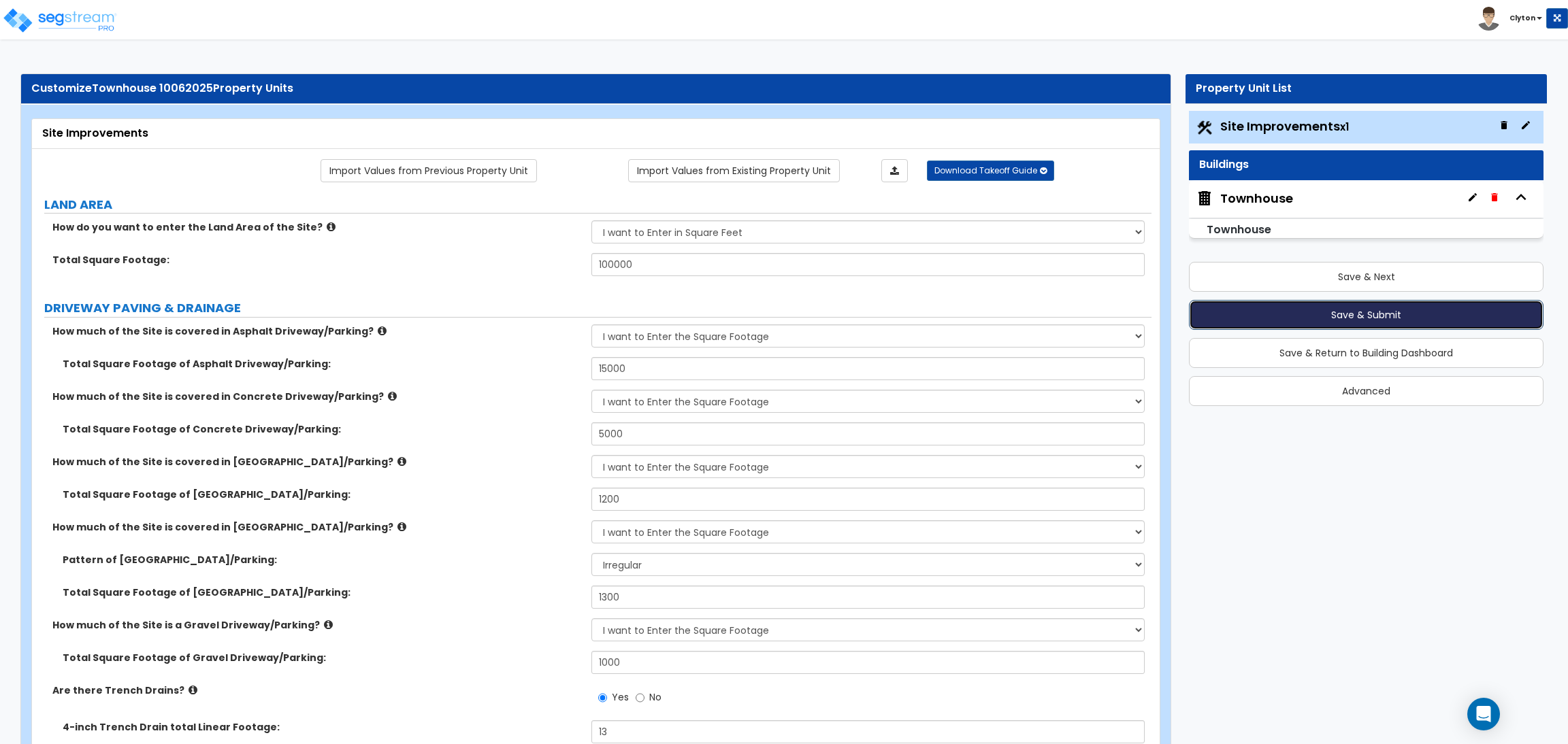
click at [1297, 316] on button "Save & Submit" at bounding box center [1366, 315] width 355 height 30
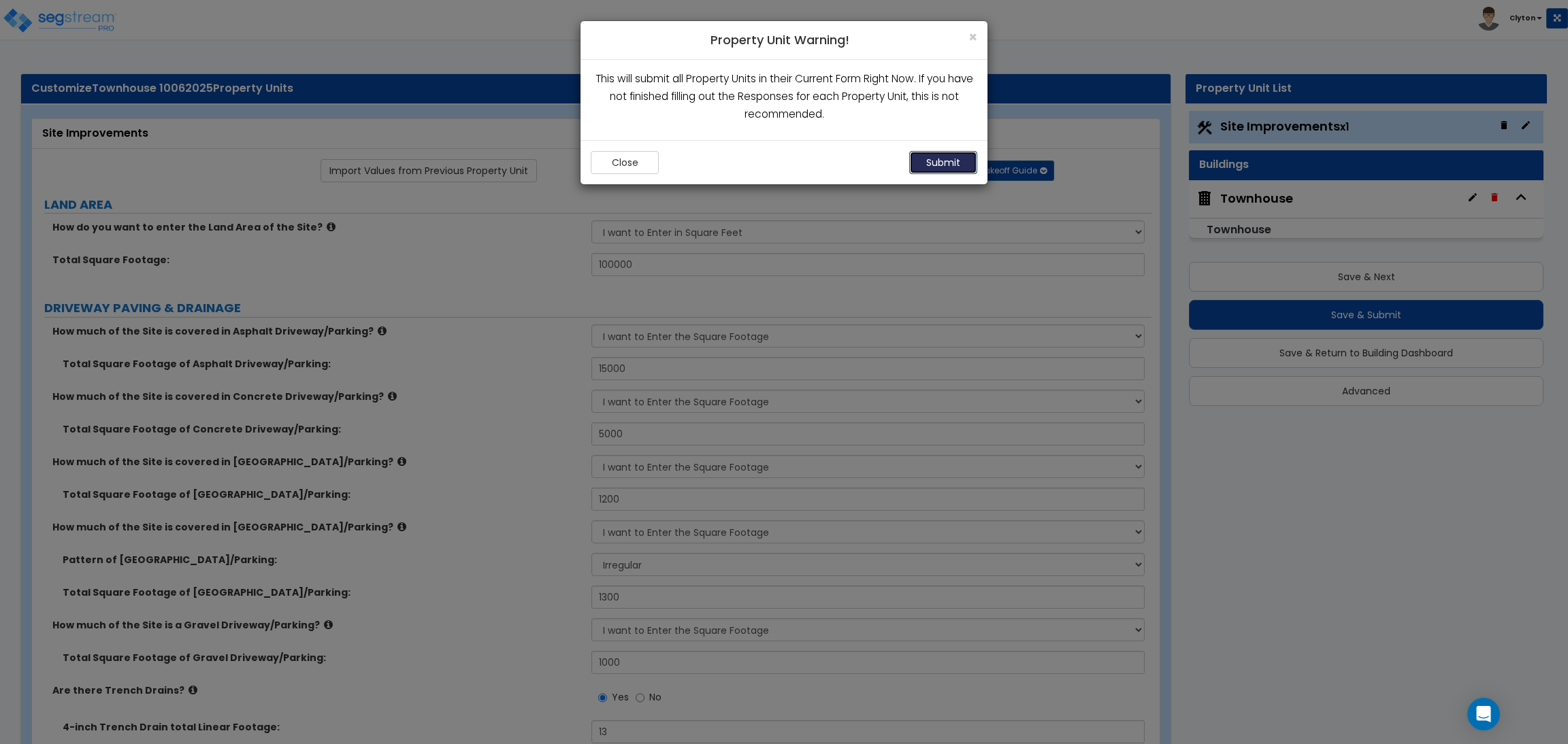
click at [958, 167] on button "Submit" at bounding box center [943, 162] width 68 height 23
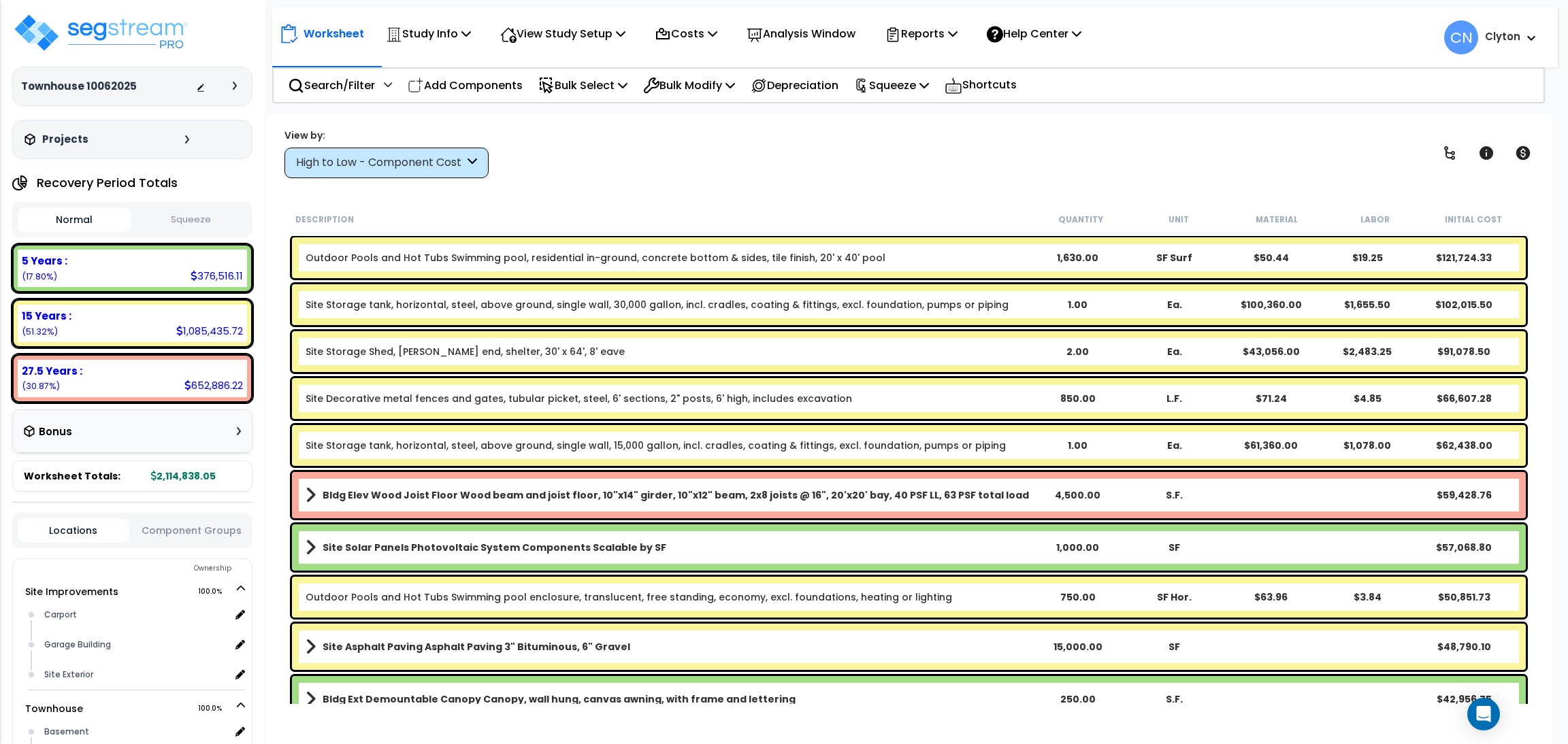
click at [1288, 168] on div "View by: High to Low - Component Cost High to Low - Component Cost" at bounding box center [909, 153] width 1258 height 50
click at [574, 41] on p "View Study Setup" at bounding box center [563, 34] width 125 height 18
click at [546, 87] on link "View Questionnaire" at bounding box center [561, 93] width 135 height 27
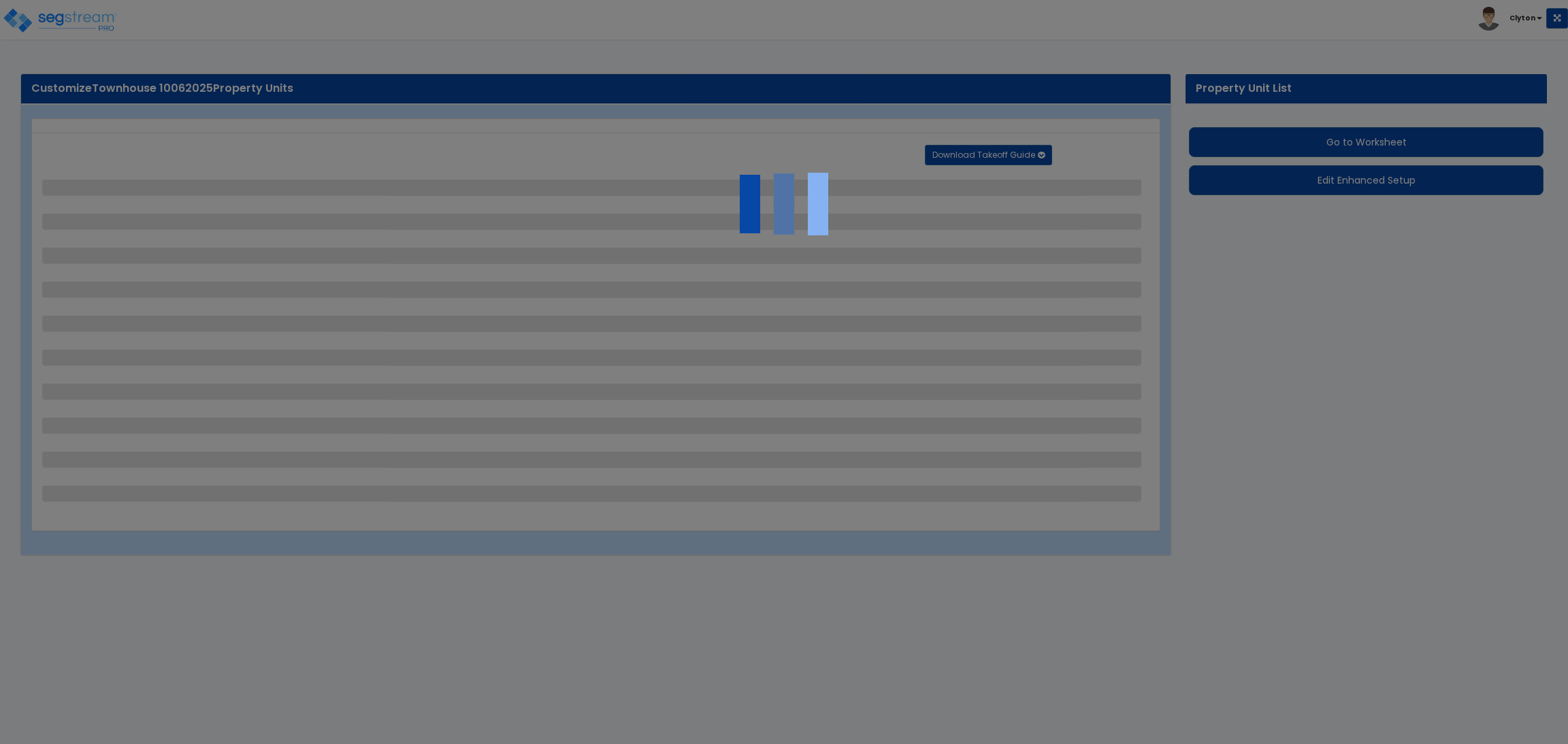
select select "2"
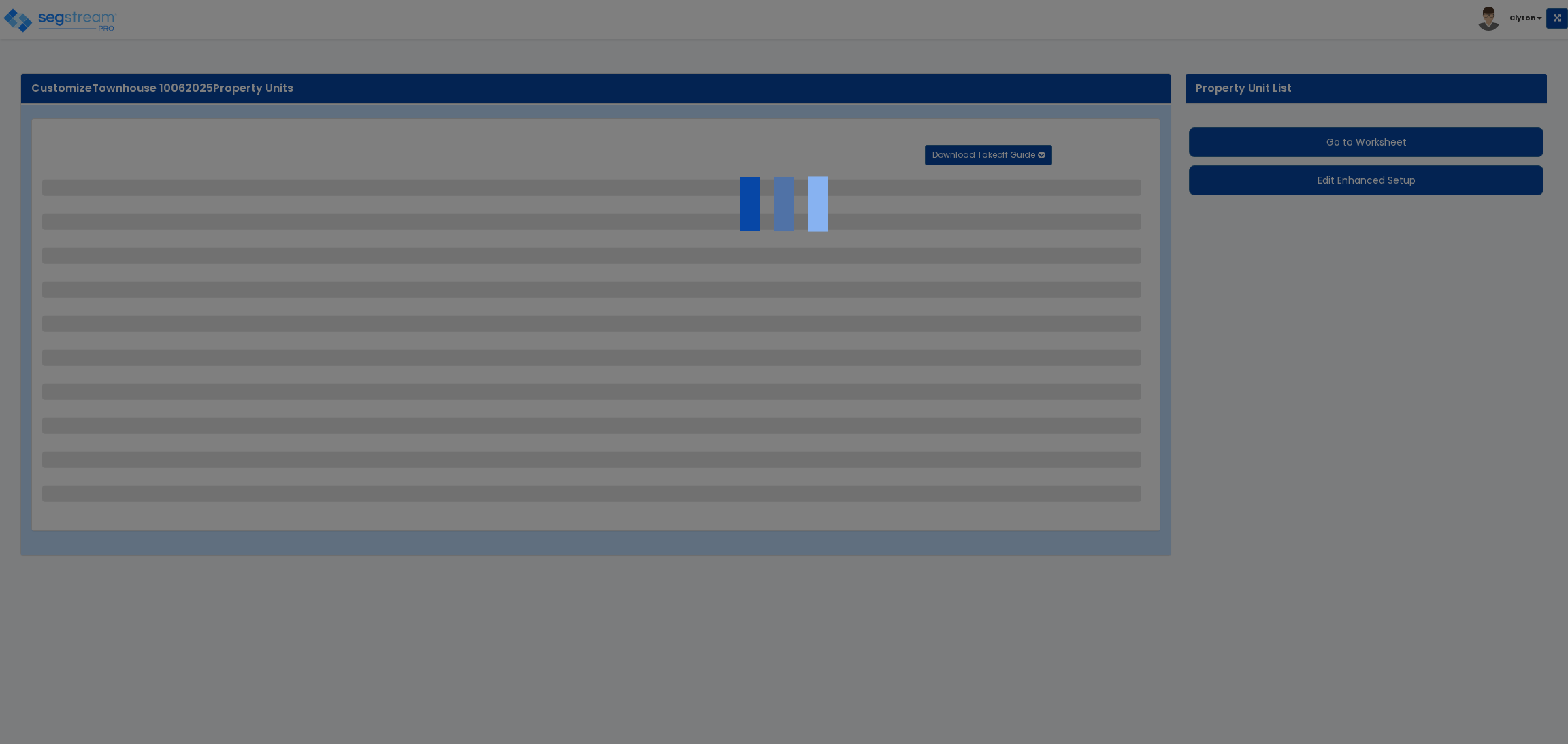
select select "1"
select select "2"
select select "3"
select select "1"
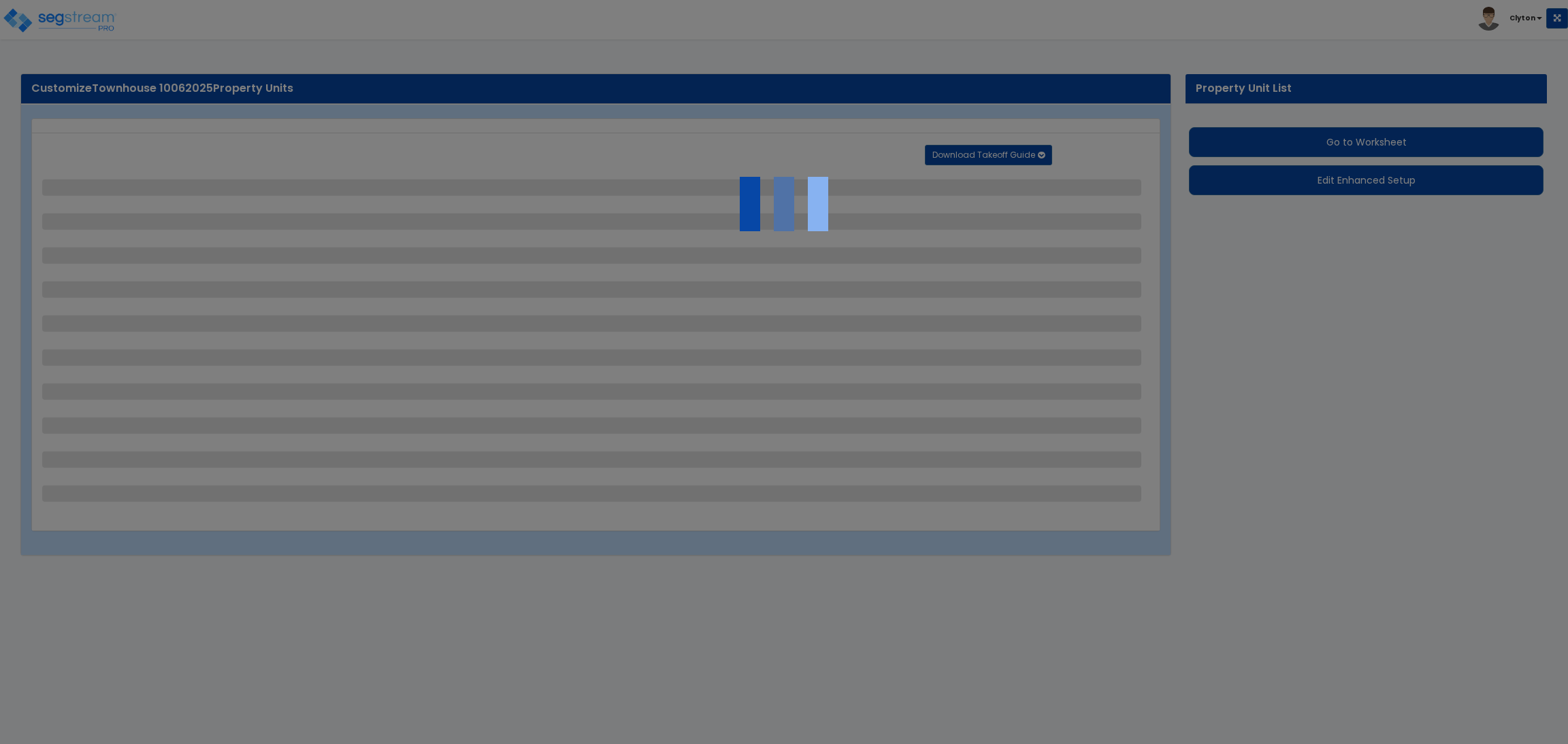
select select "2"
select select "1"
select select "2"
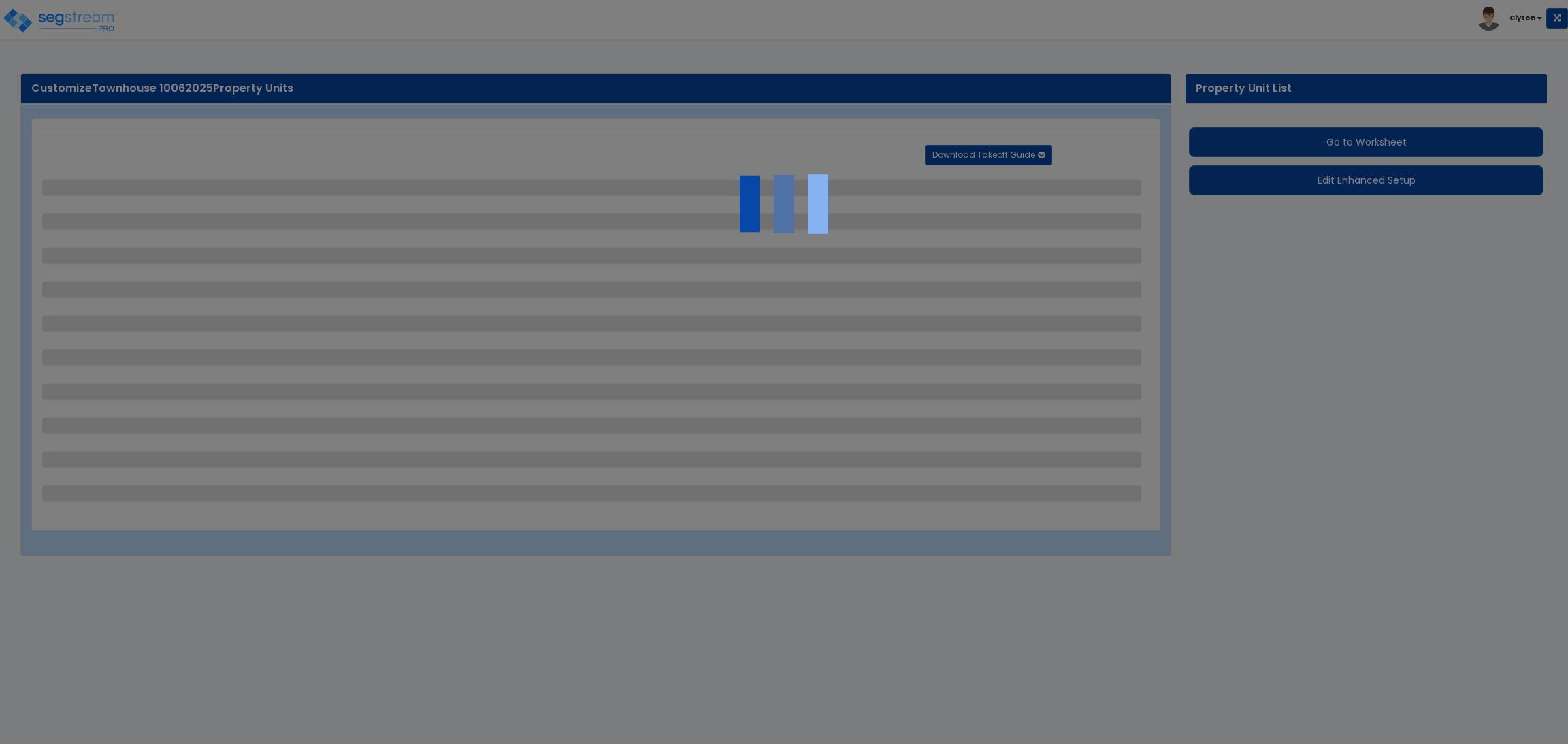
select select "1"
select select "2"
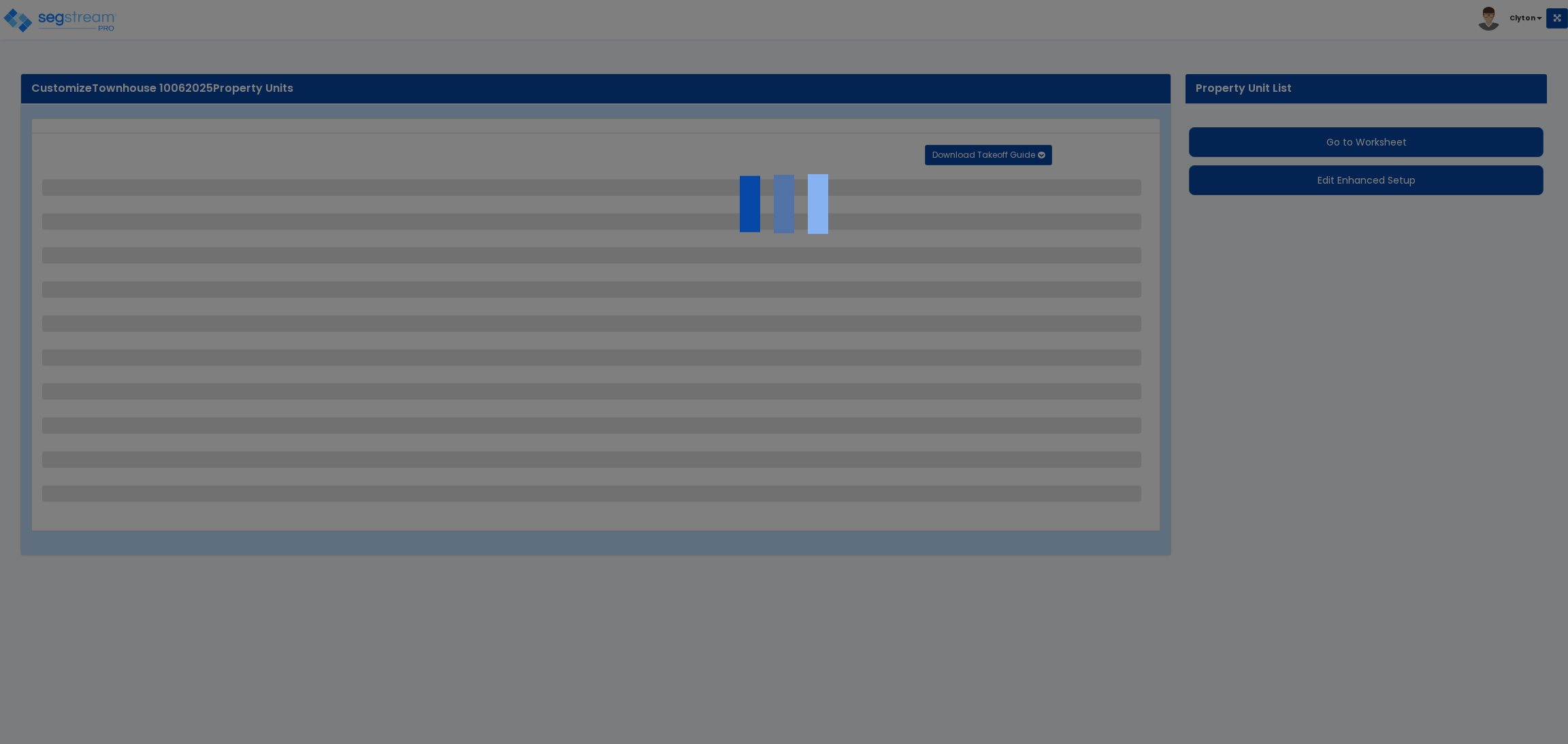
select select "2"
select select "1"
select select "2"
select select "3"
select select "6"
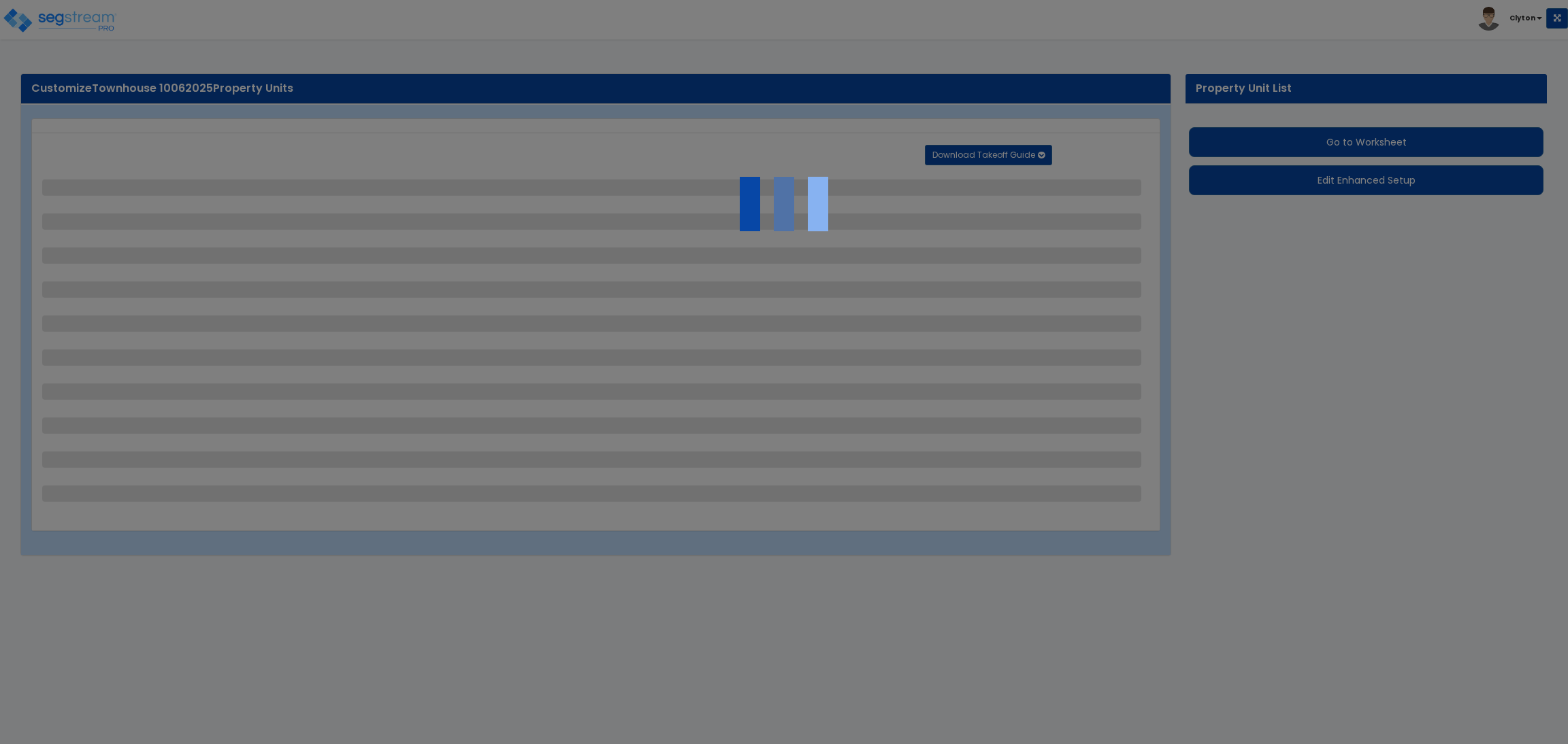
select select "10"
select select "8"
select select "3"
select select "1"
select select "2"
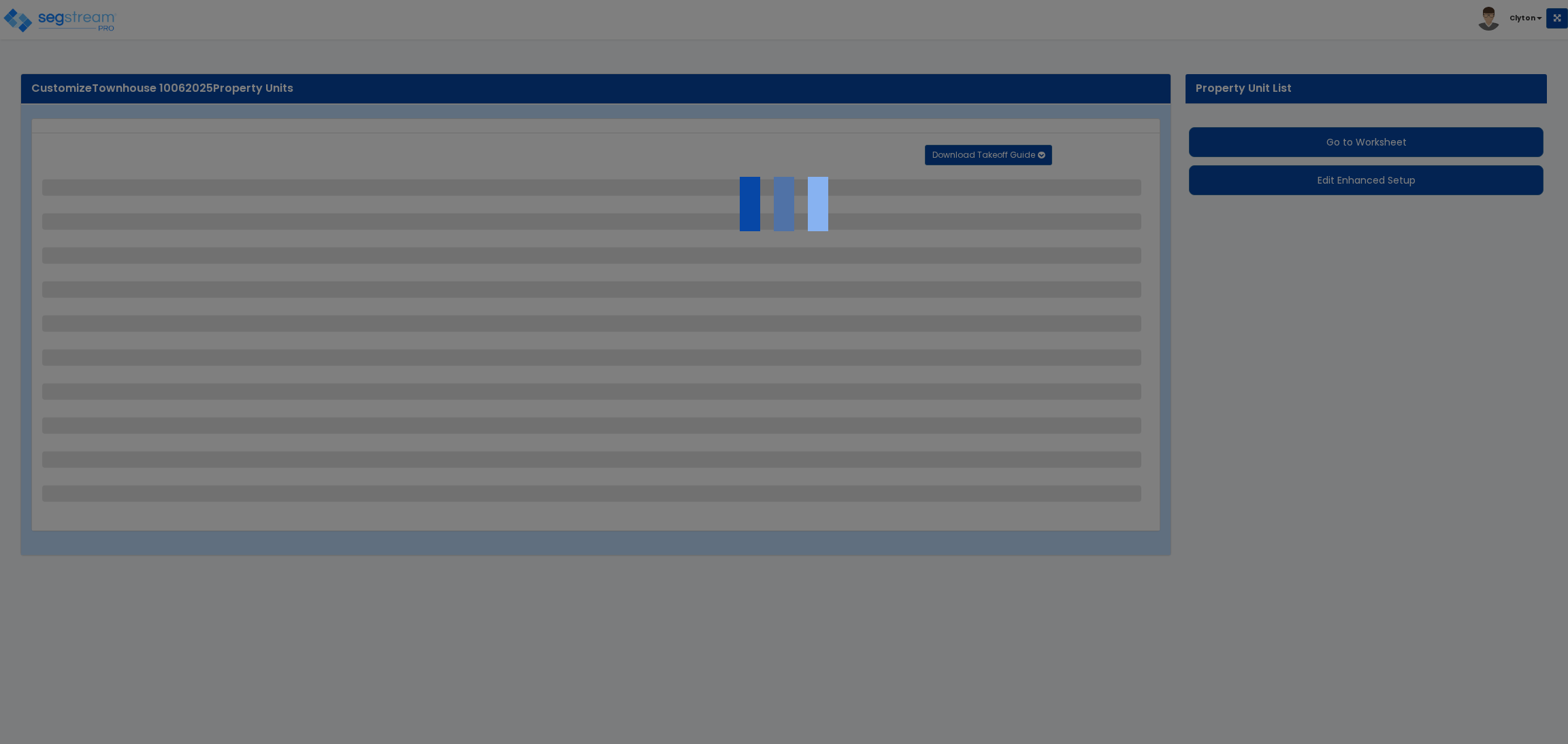
select select "3"
select select "1"
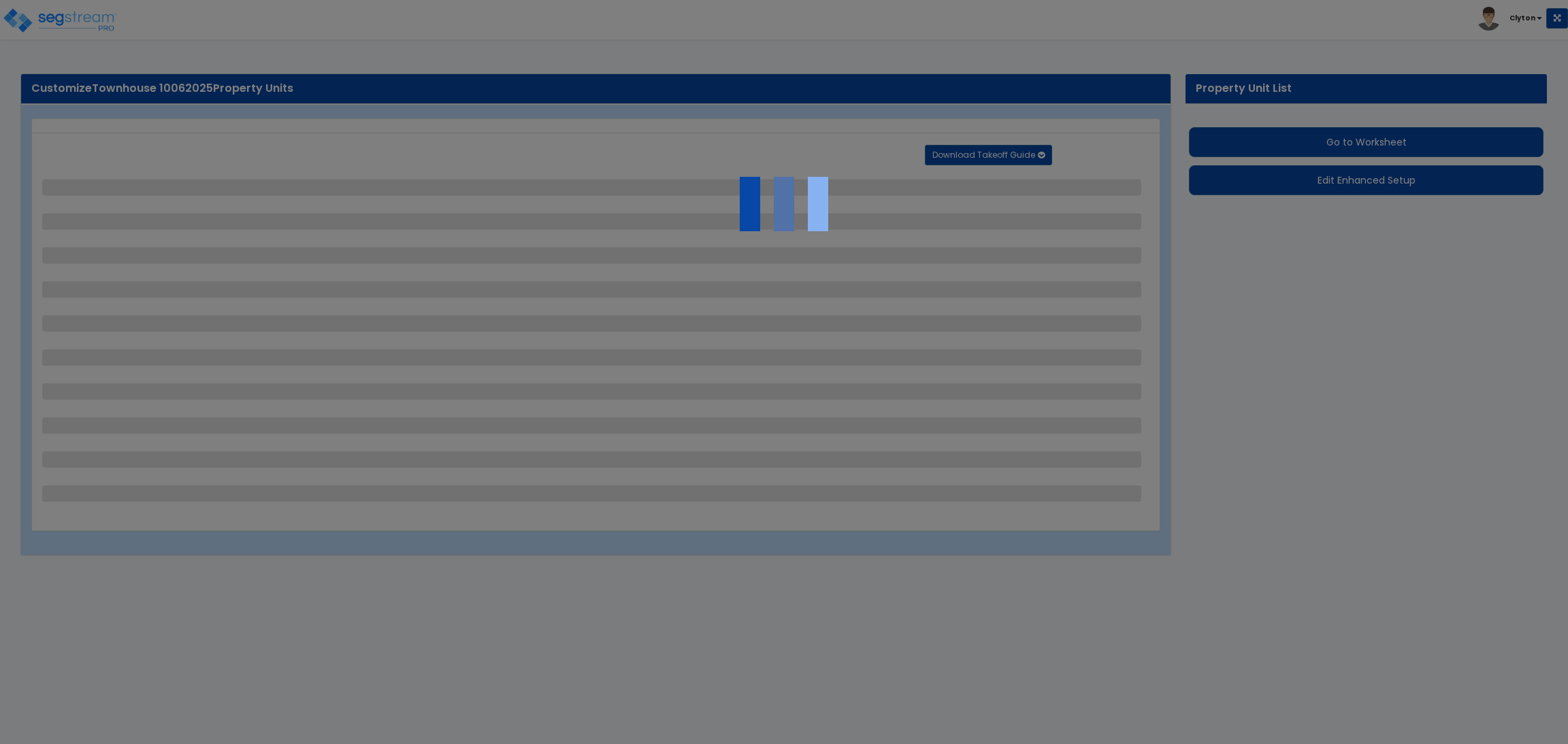
select select "1"
select select "2"
select select "1"
select select "2"
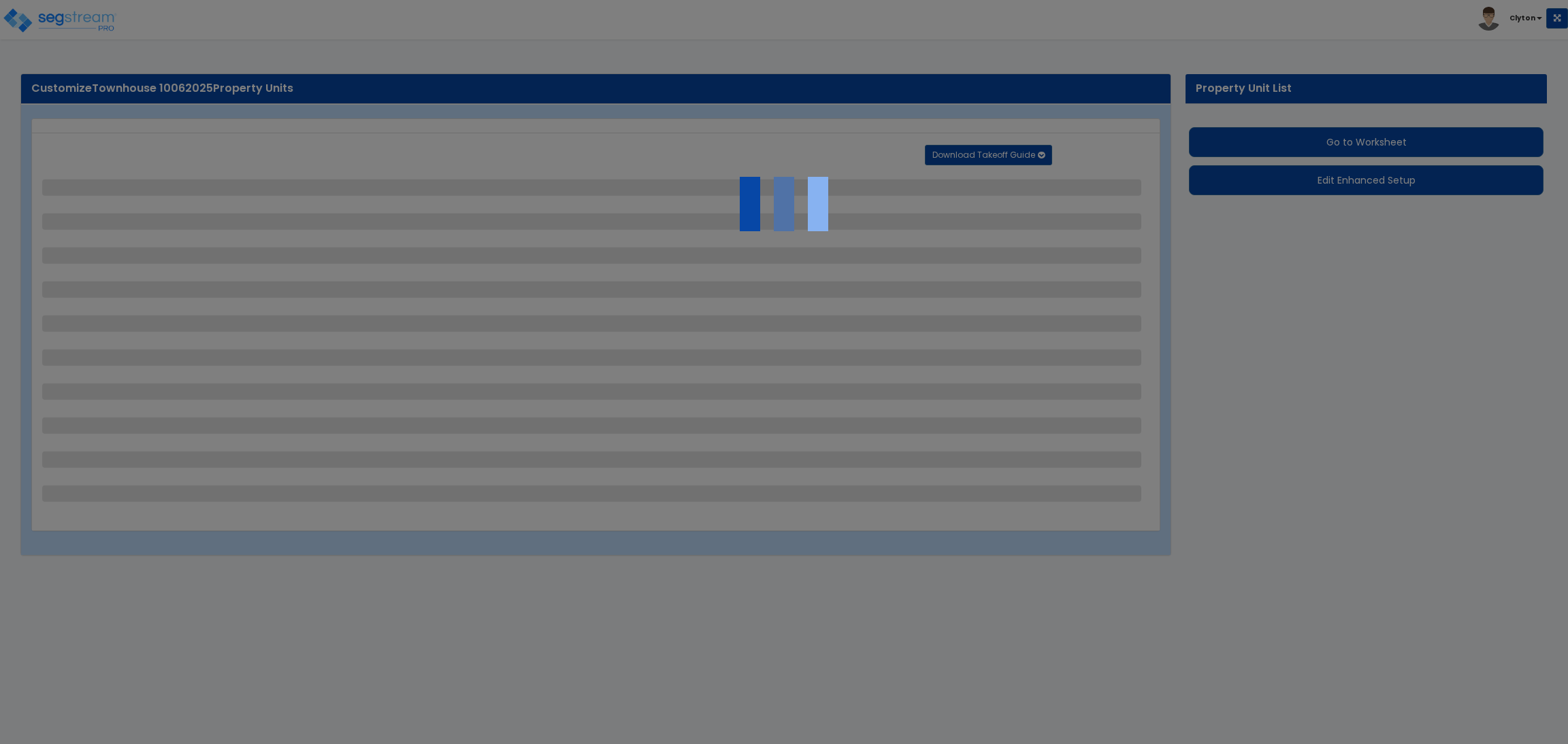
select select "2"
select select "5"
select select "3"
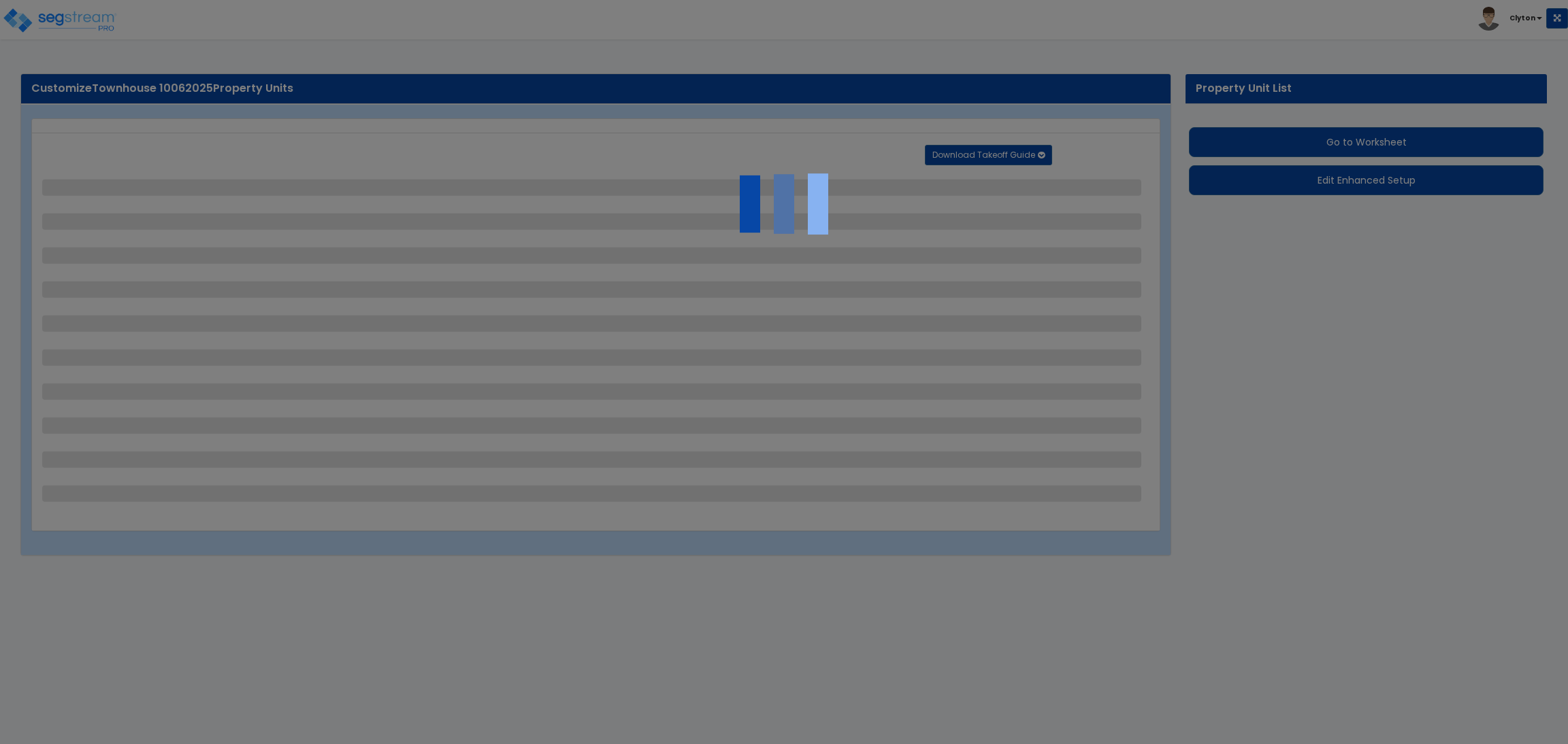
select select "1"
select select "2"
select select "1"
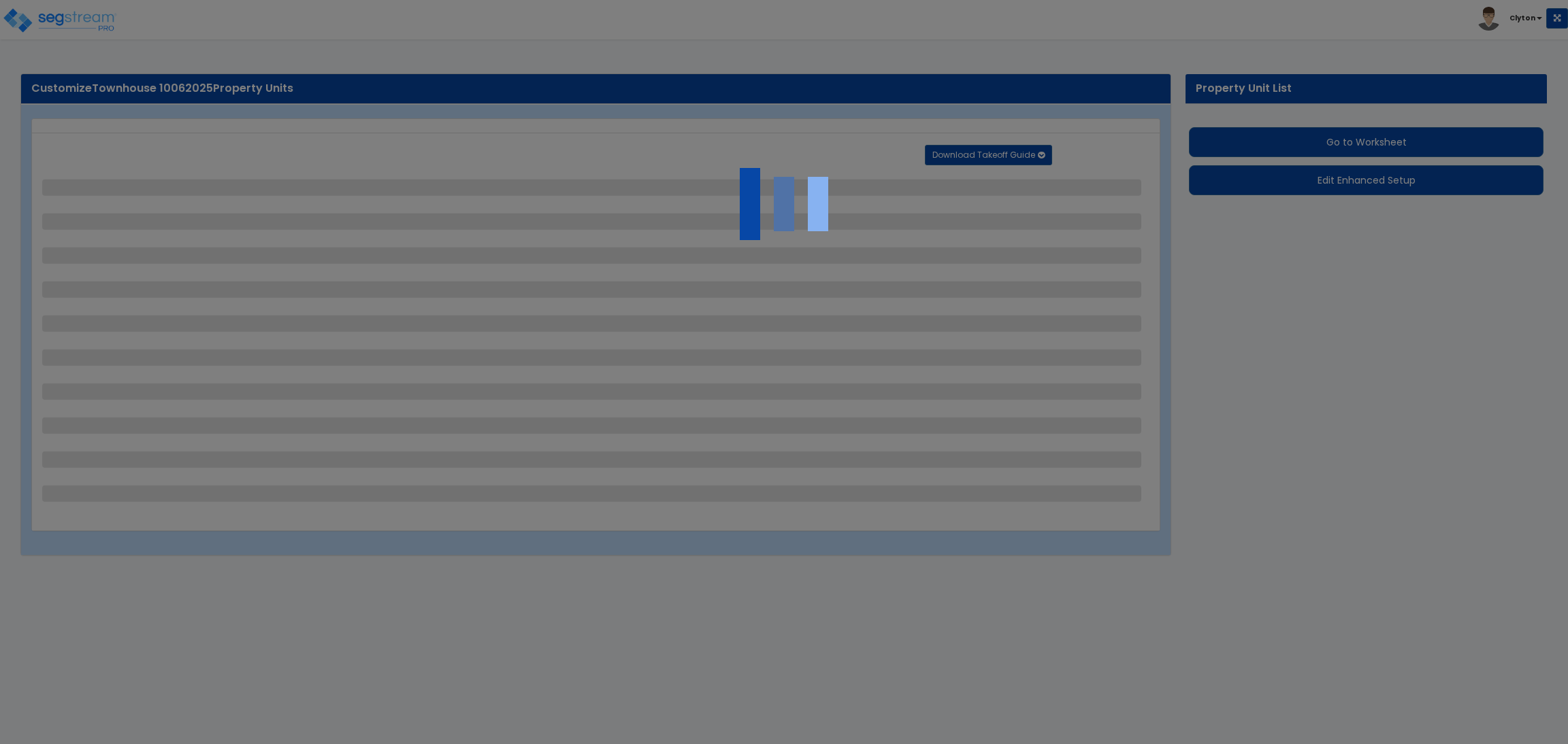
select select "1"
select select "2"
select select "1"
select select "2"
select select "1"
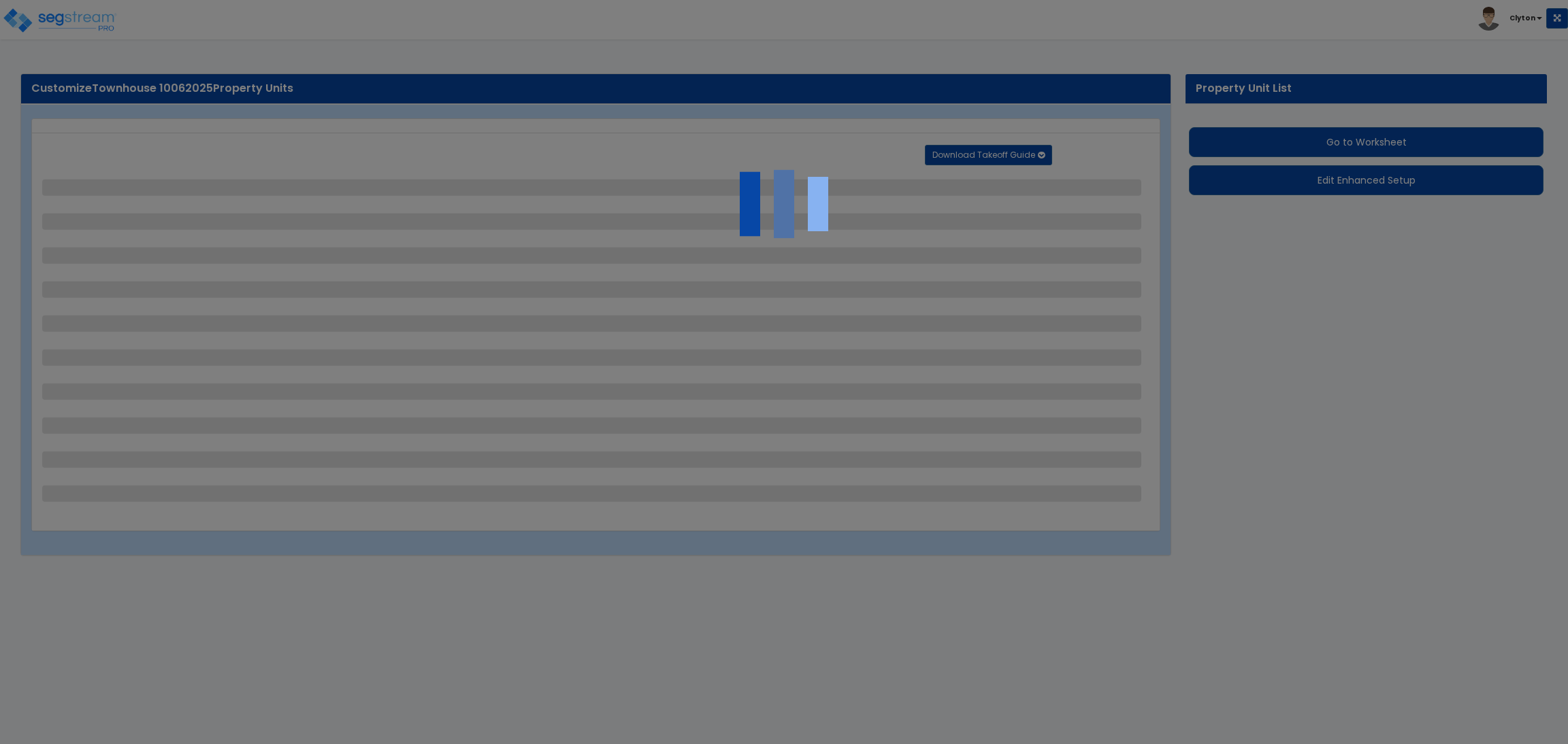
select select "1"
select select "2"
select select "4"
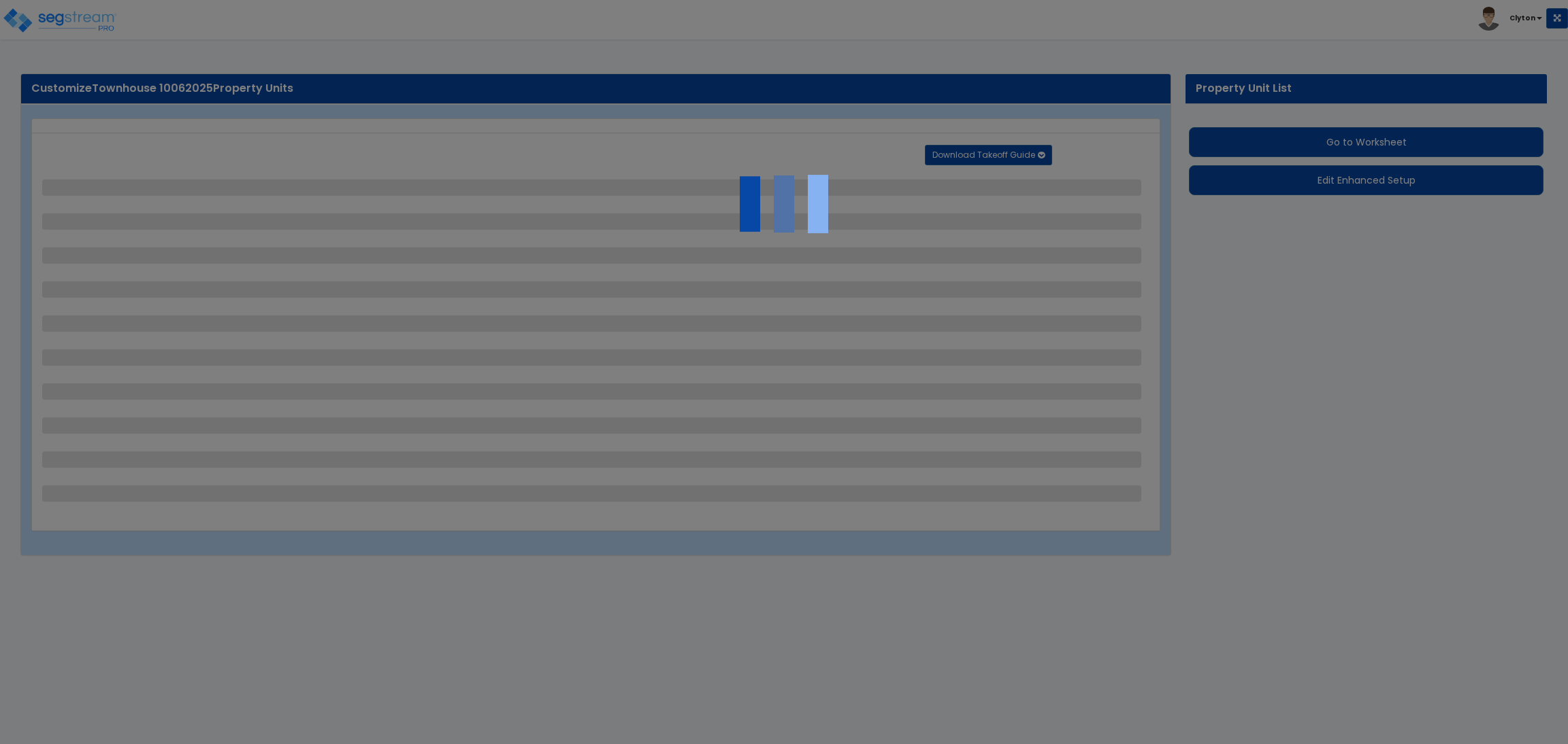
select select "1"
select select "10"
select select "3"
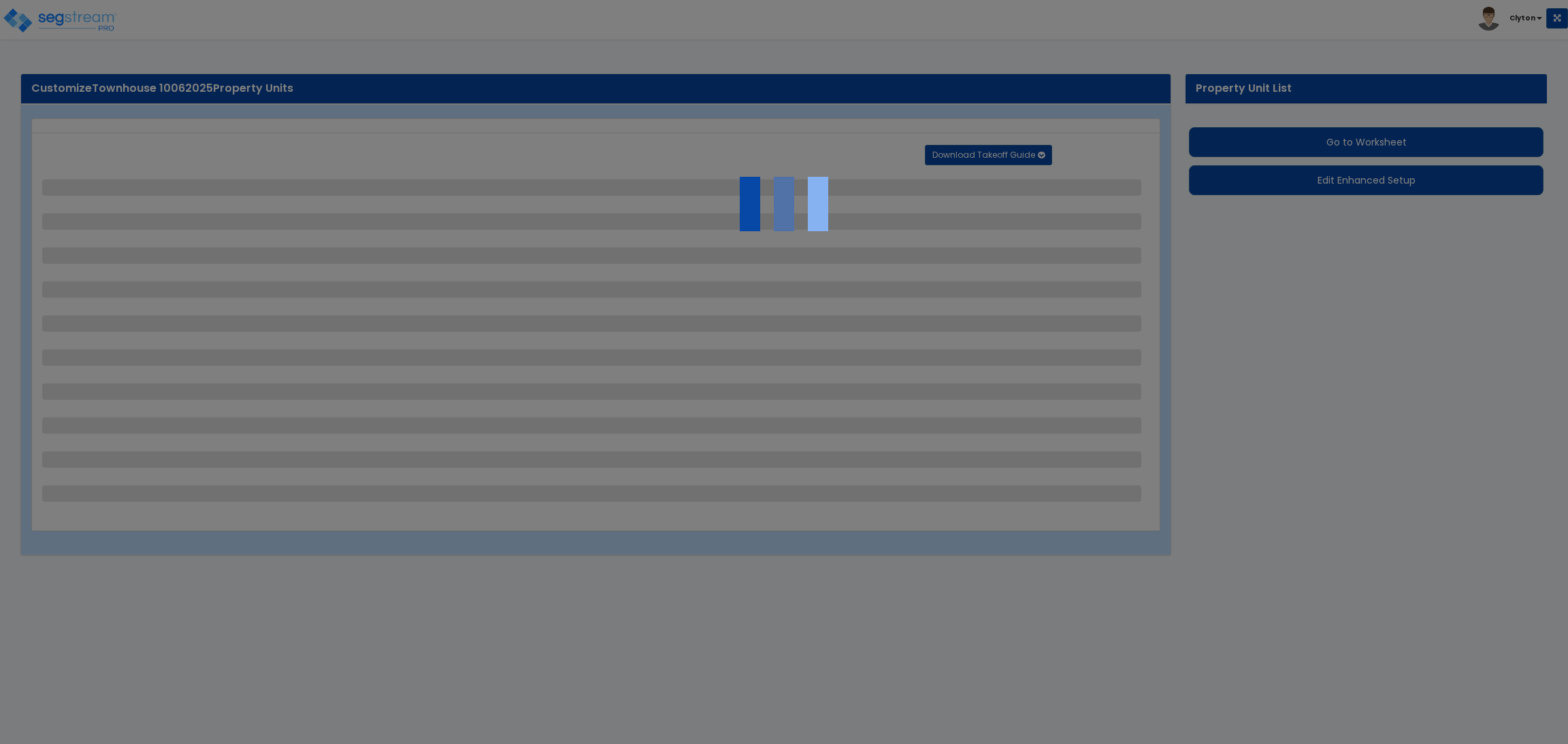
select select "1"
select select "2"
select select "3"
select select "1"
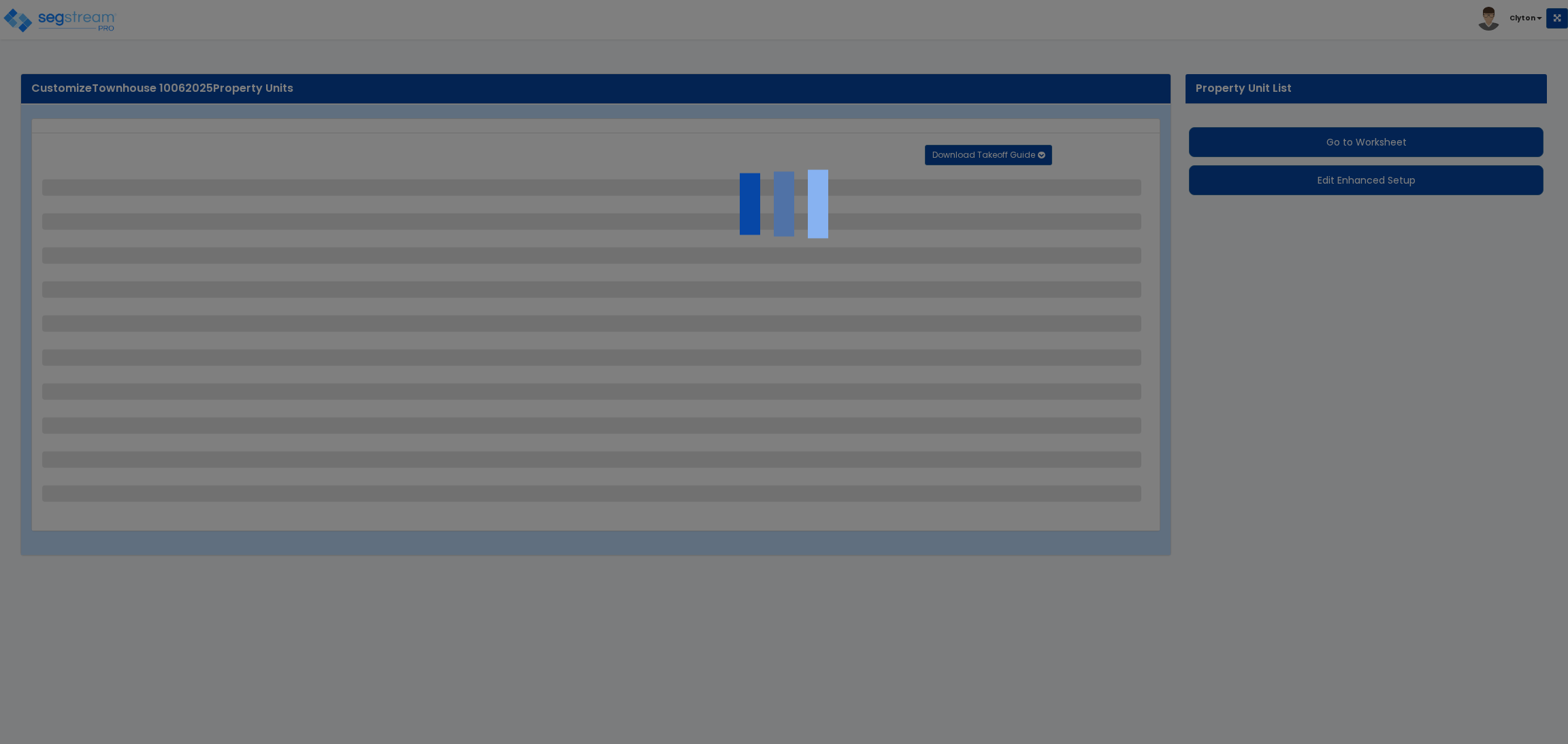
select select "2"
select select "1"
select select "2"
select select "1"
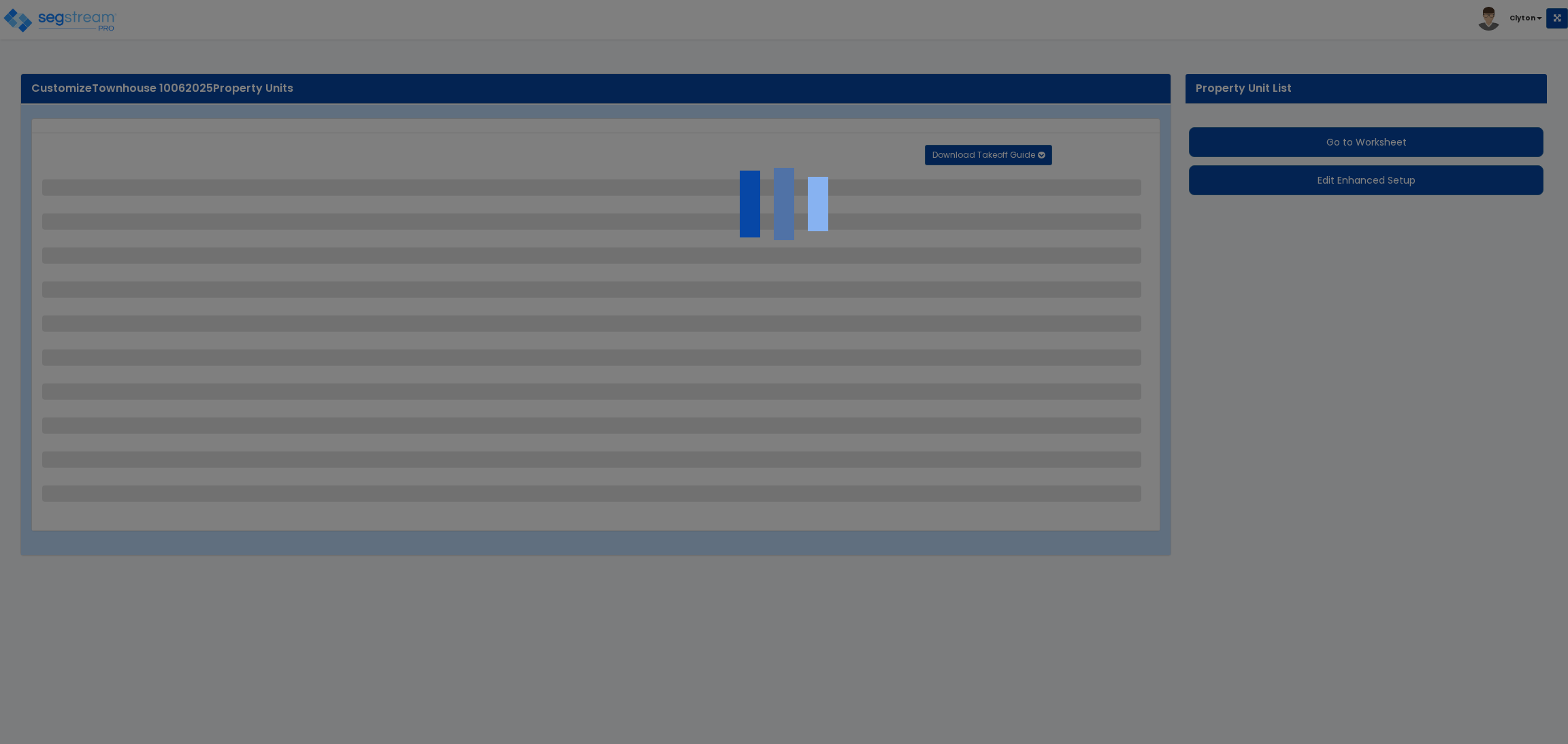
select select "3"
select select "1"
select select "2"
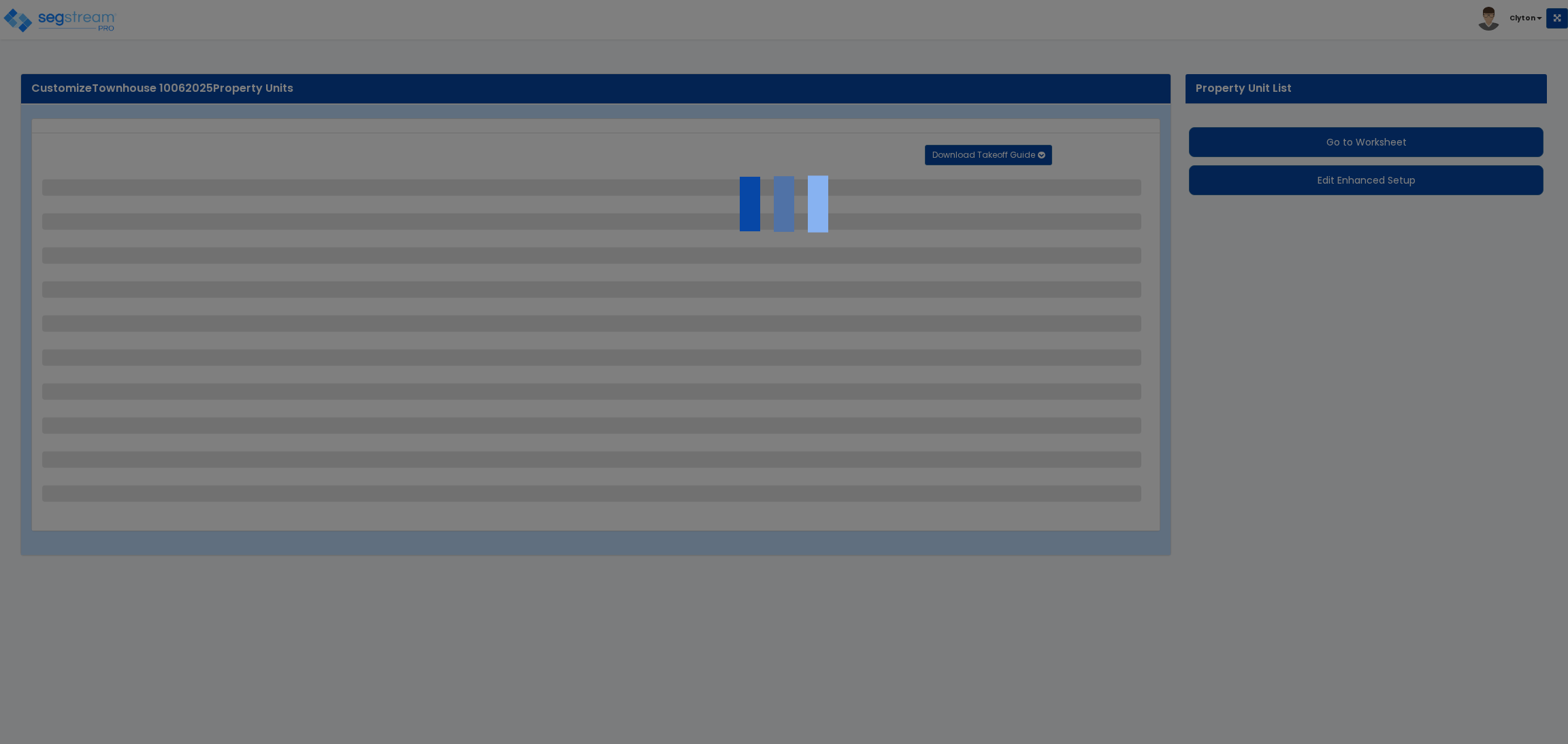
select select "1"
select select "2"
select select "3"
select select "11"
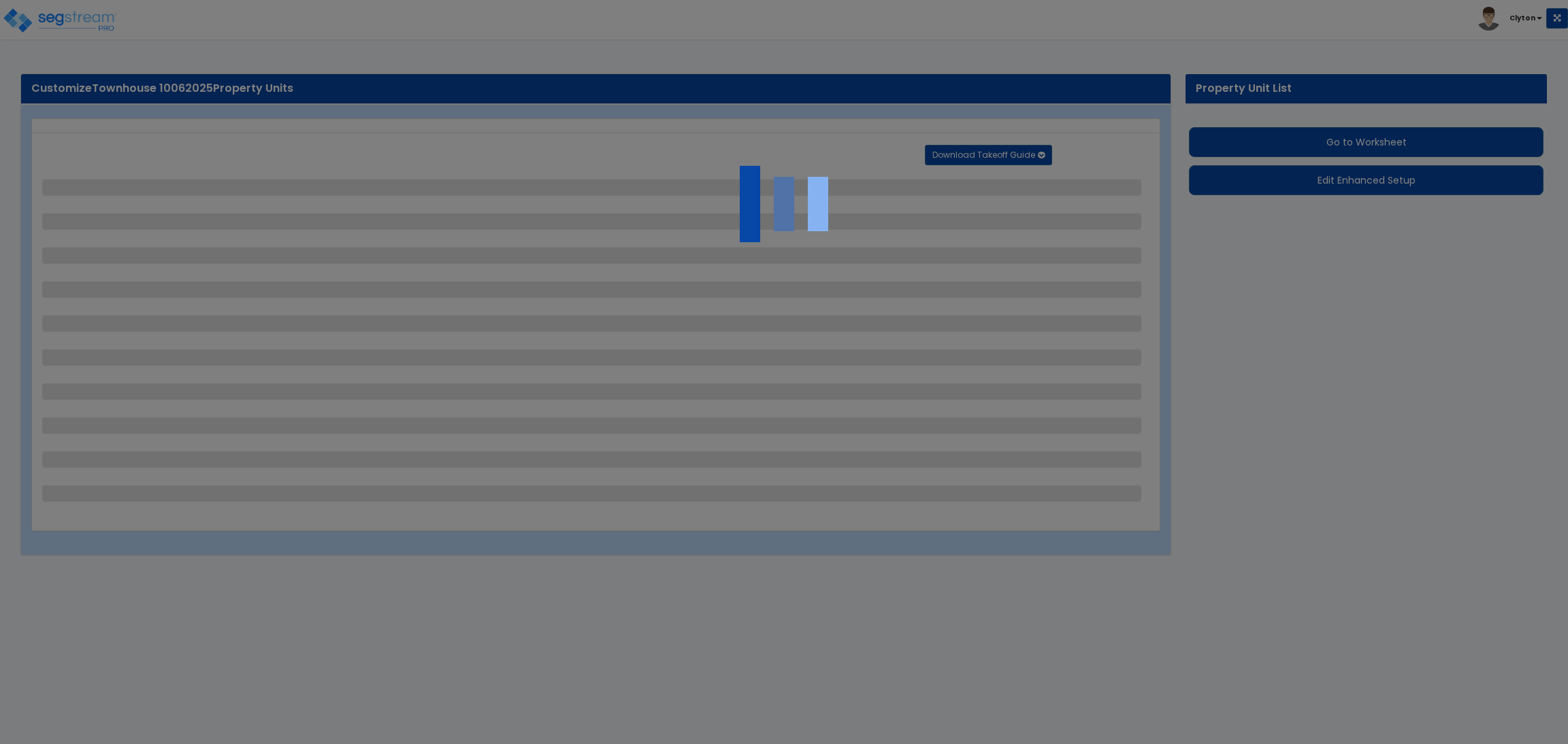
select select "8"
select select "5"
select select "3"
select select "1"
select select "5"
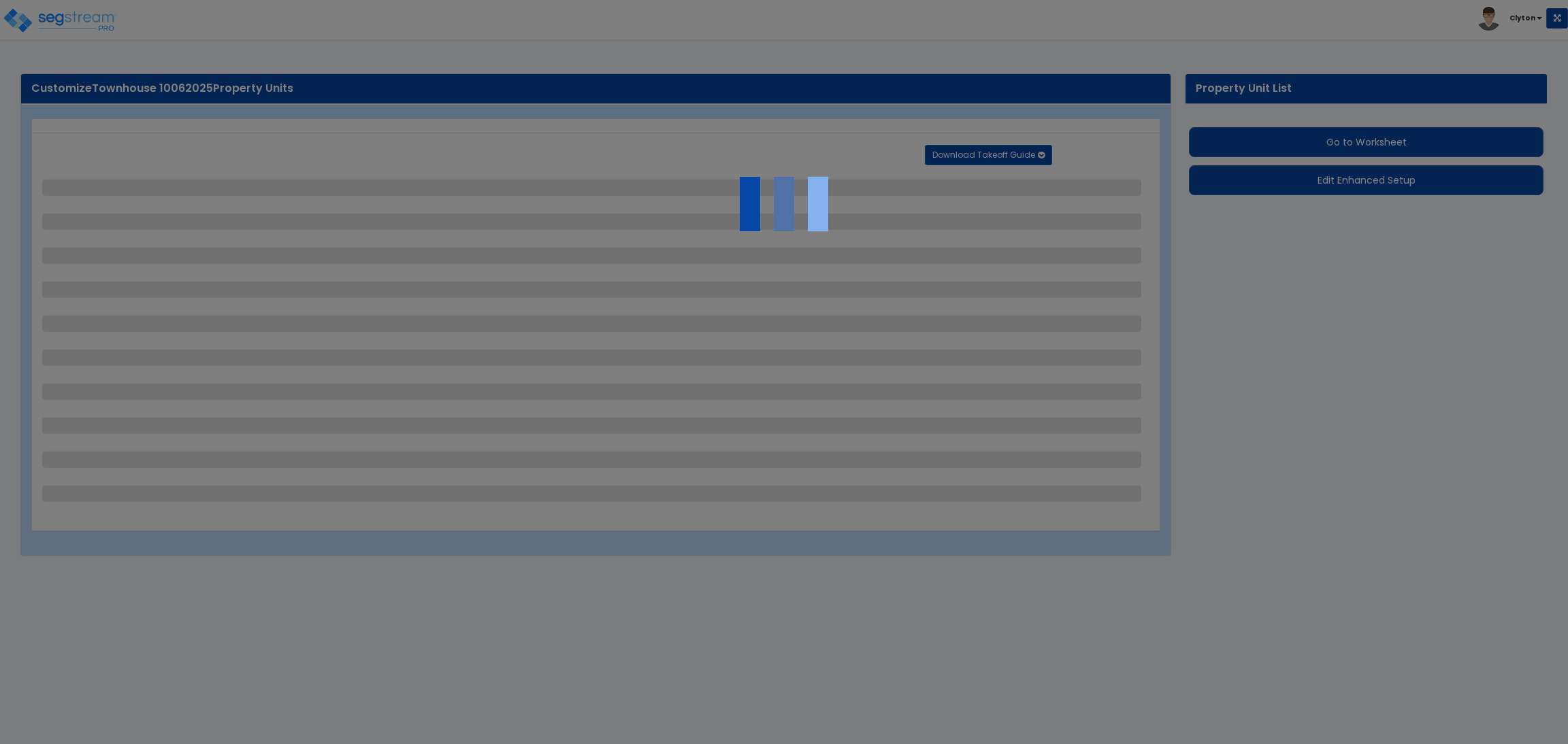
select select "7"
select select "2"
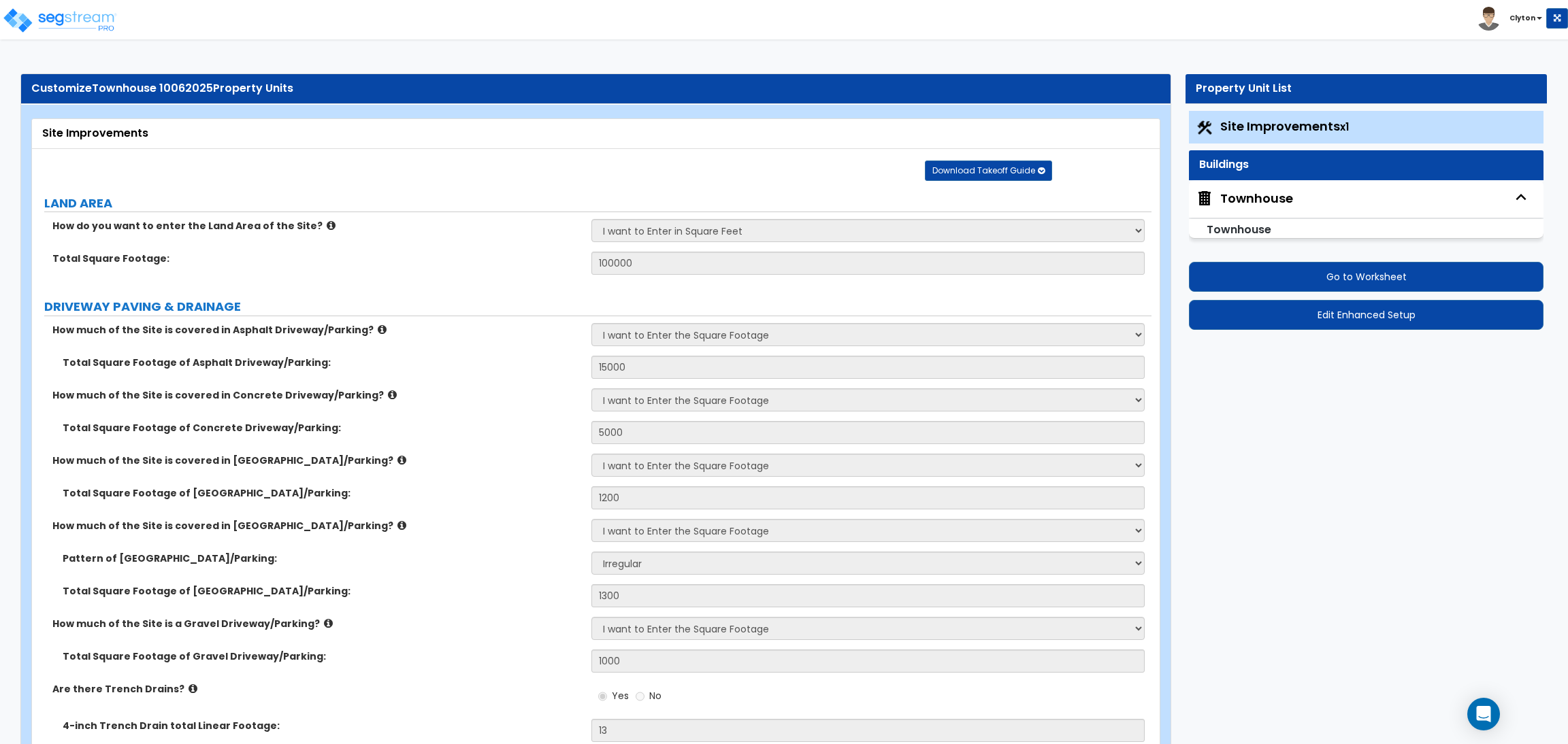
click at [513, 557] on label "Pattern of [GEOGRAPHIC_DATA]/Parking:" at bounding box center [322, 558] width 518 height 14
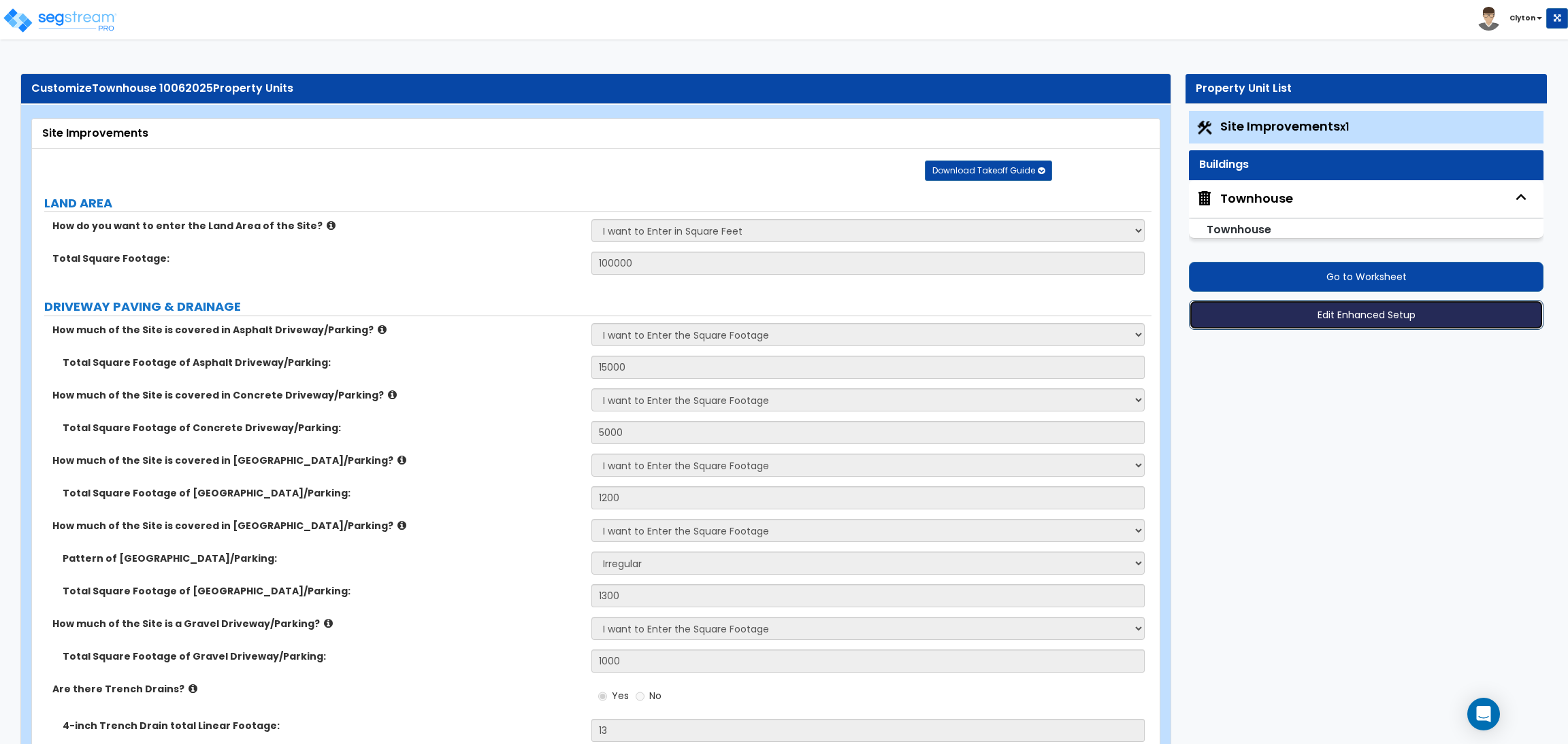
click at [1283, 313] on button "Edit Enhanced Setup" at bounding box center [1366, 315] width 355 height 30
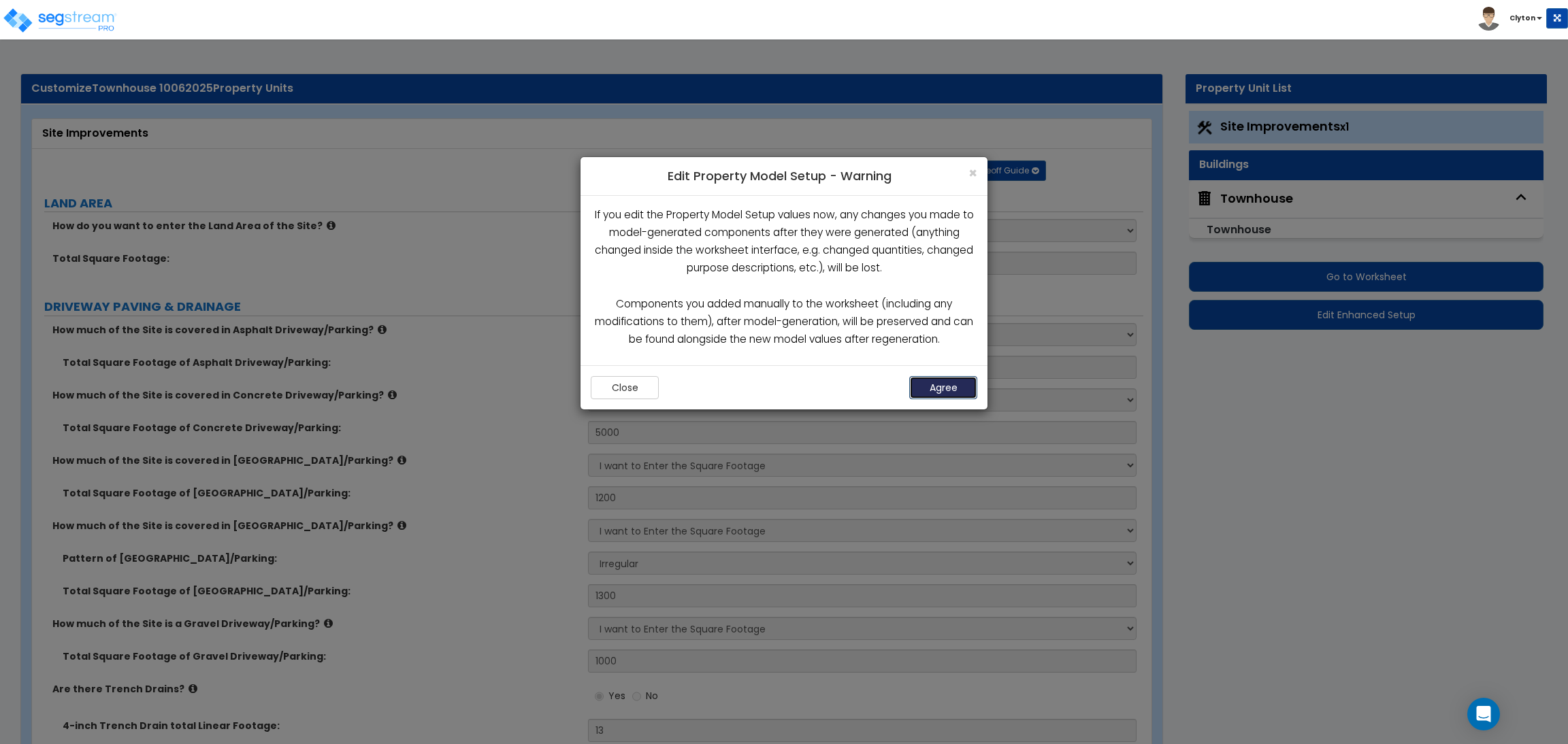
click at [925, 389] on button "Agree" at bounding box center [943, 387] width 68 height 23
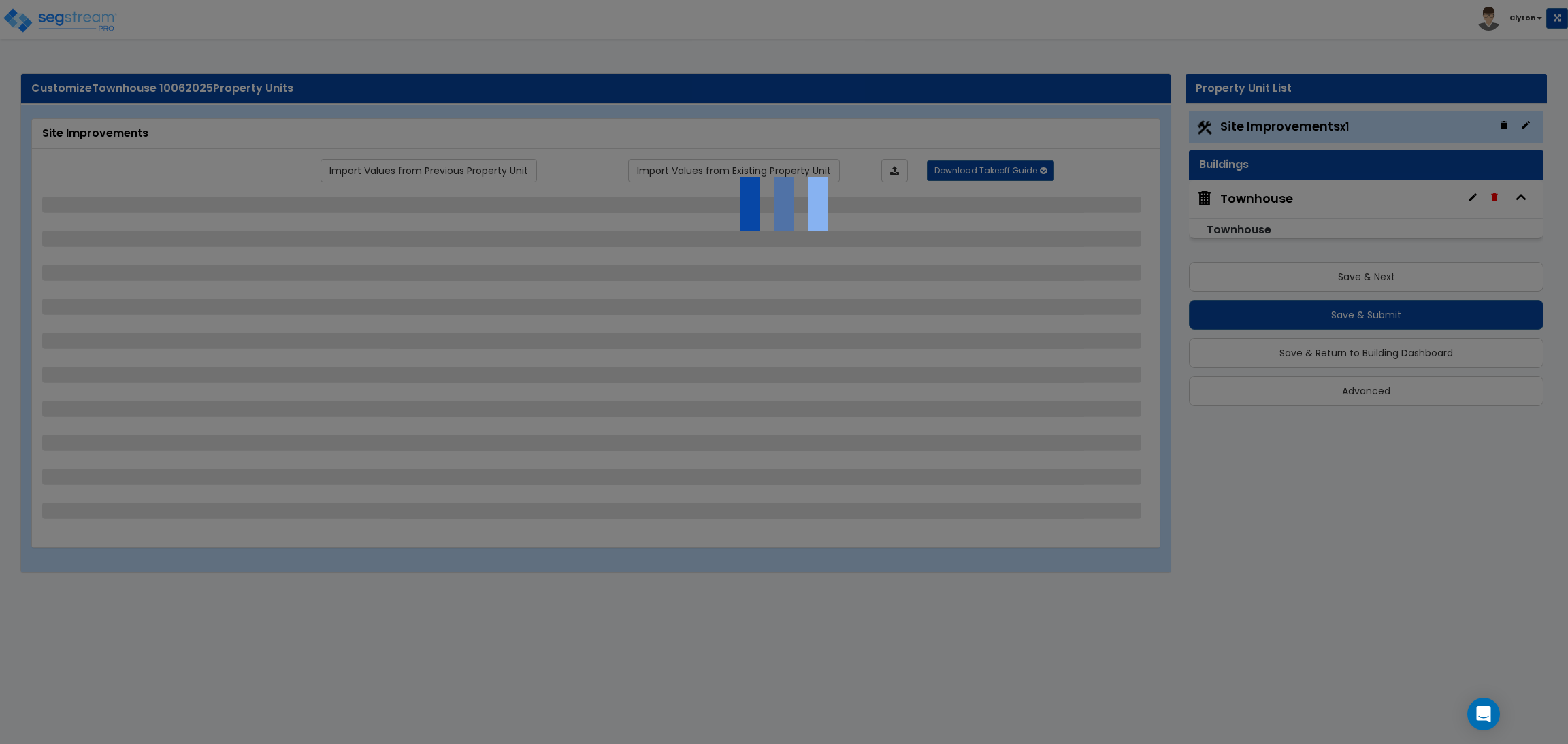
select select "2"
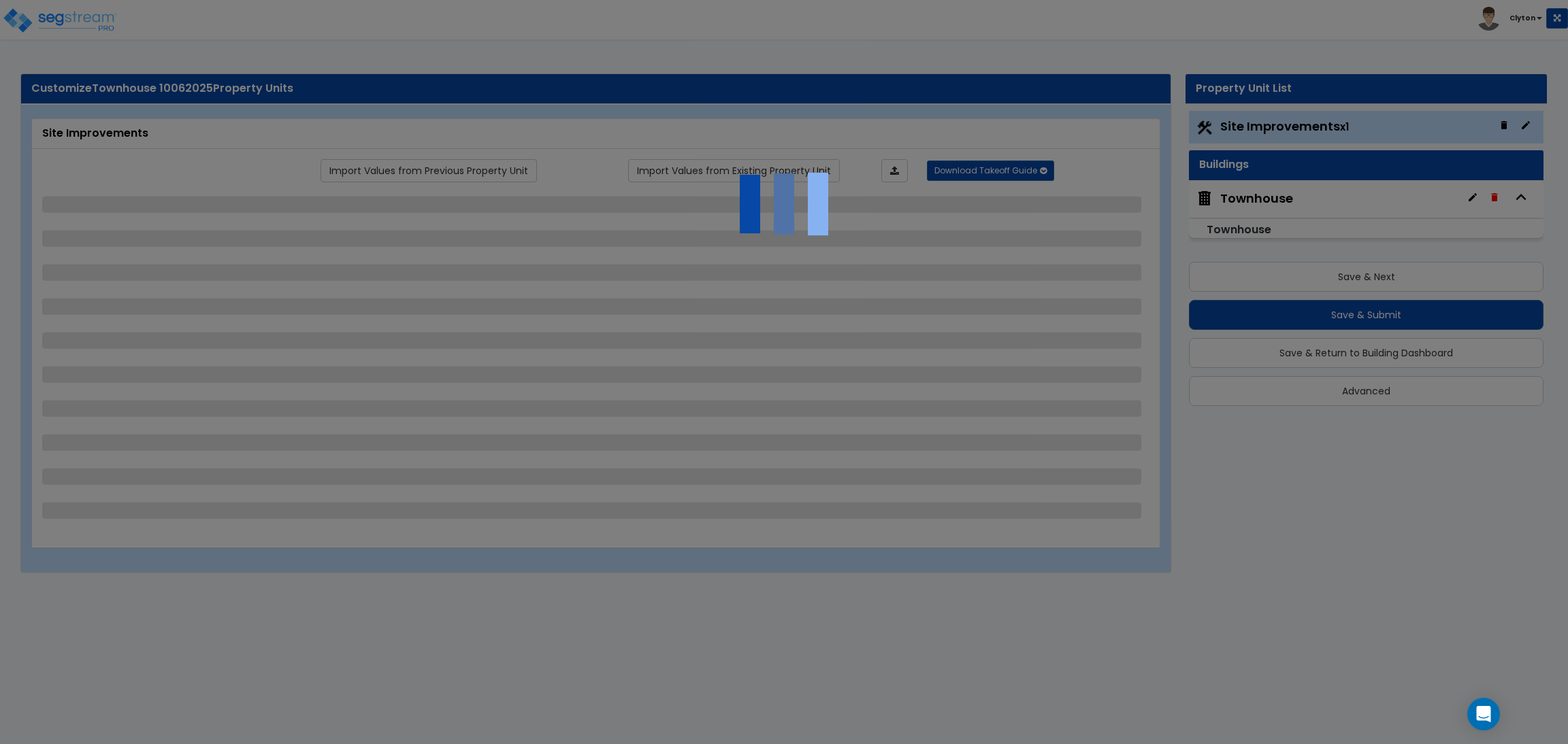
select select "1"
select select "2"
select select "3"
select select "1"
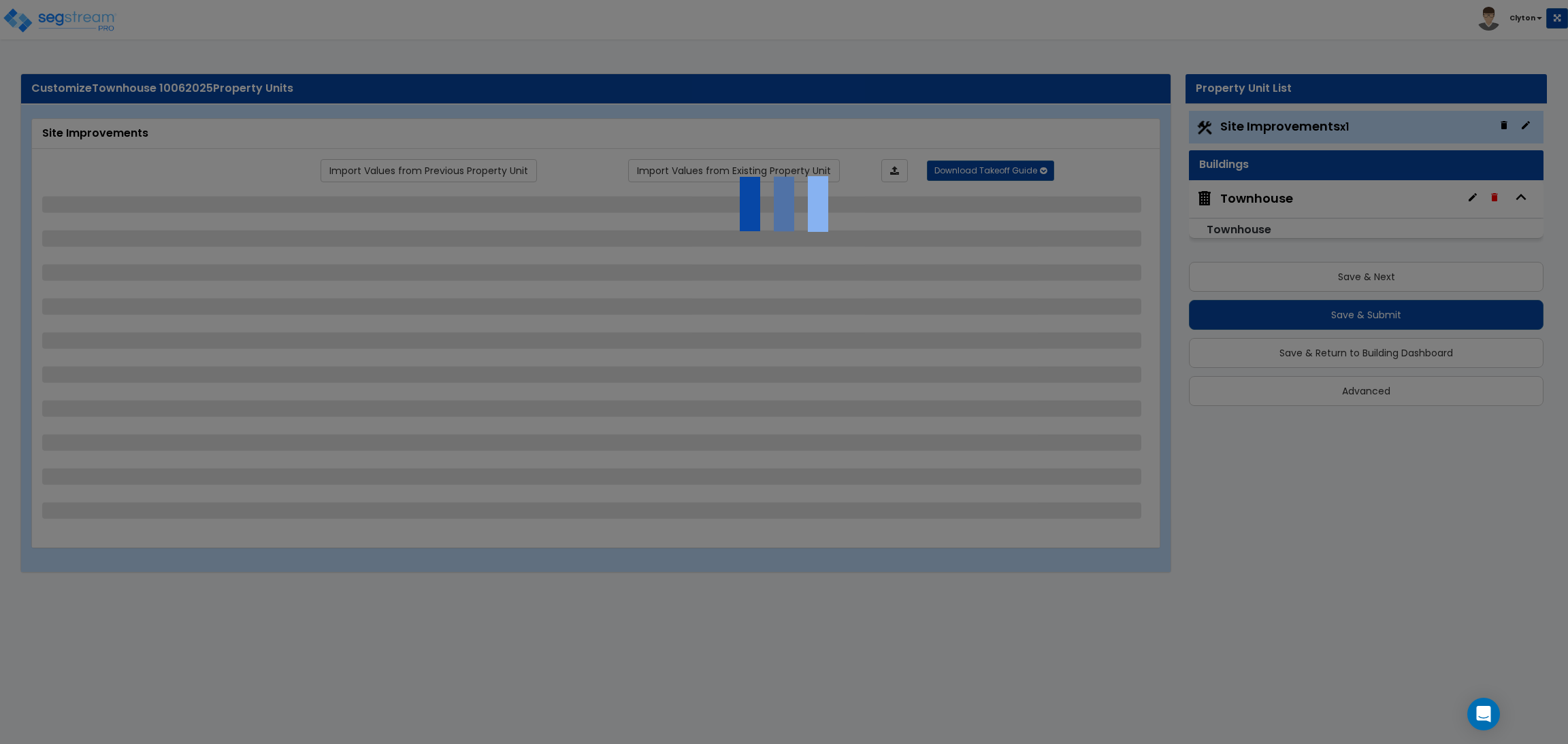
select select "2"
select select "1"
select select "2"
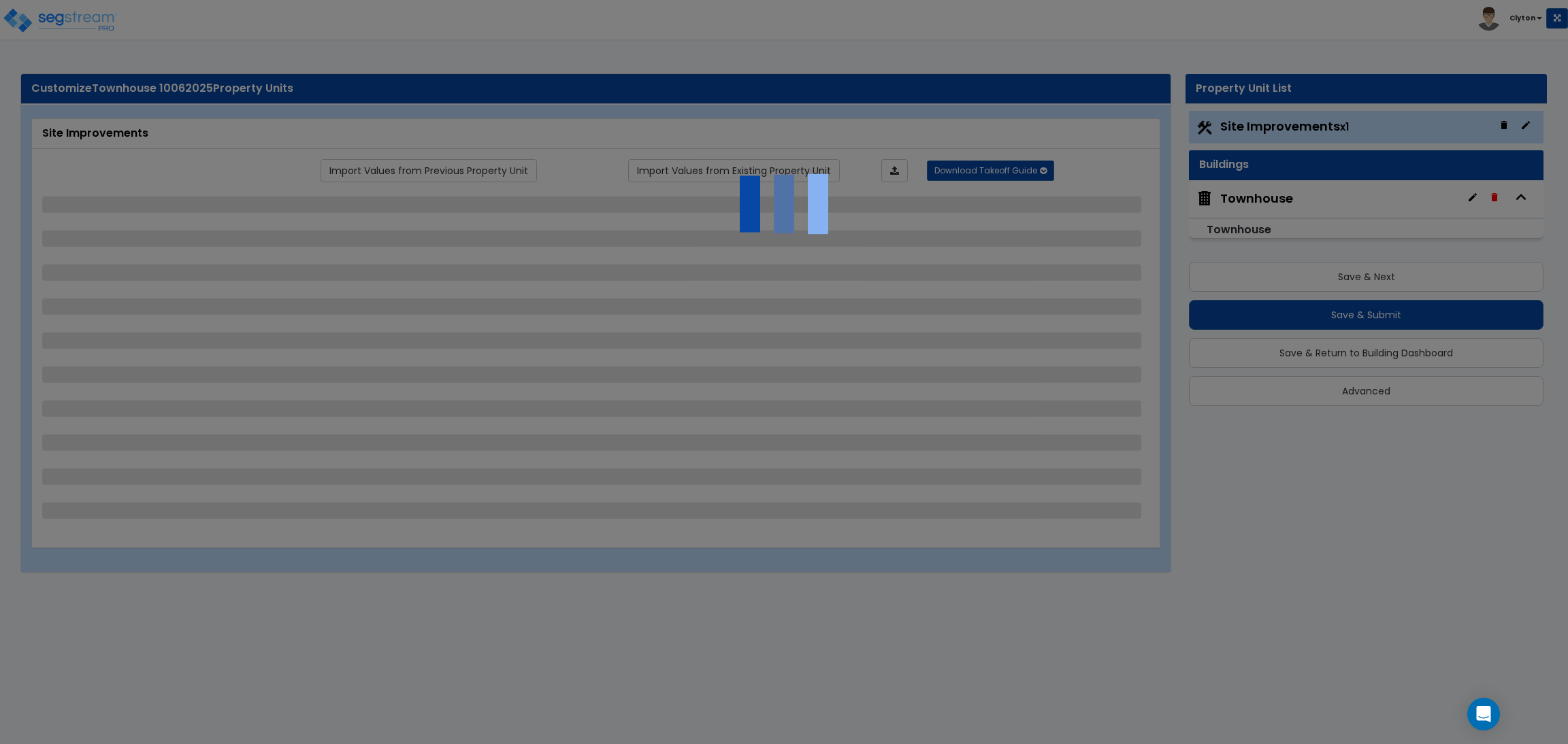
select select "1"
select select "2"
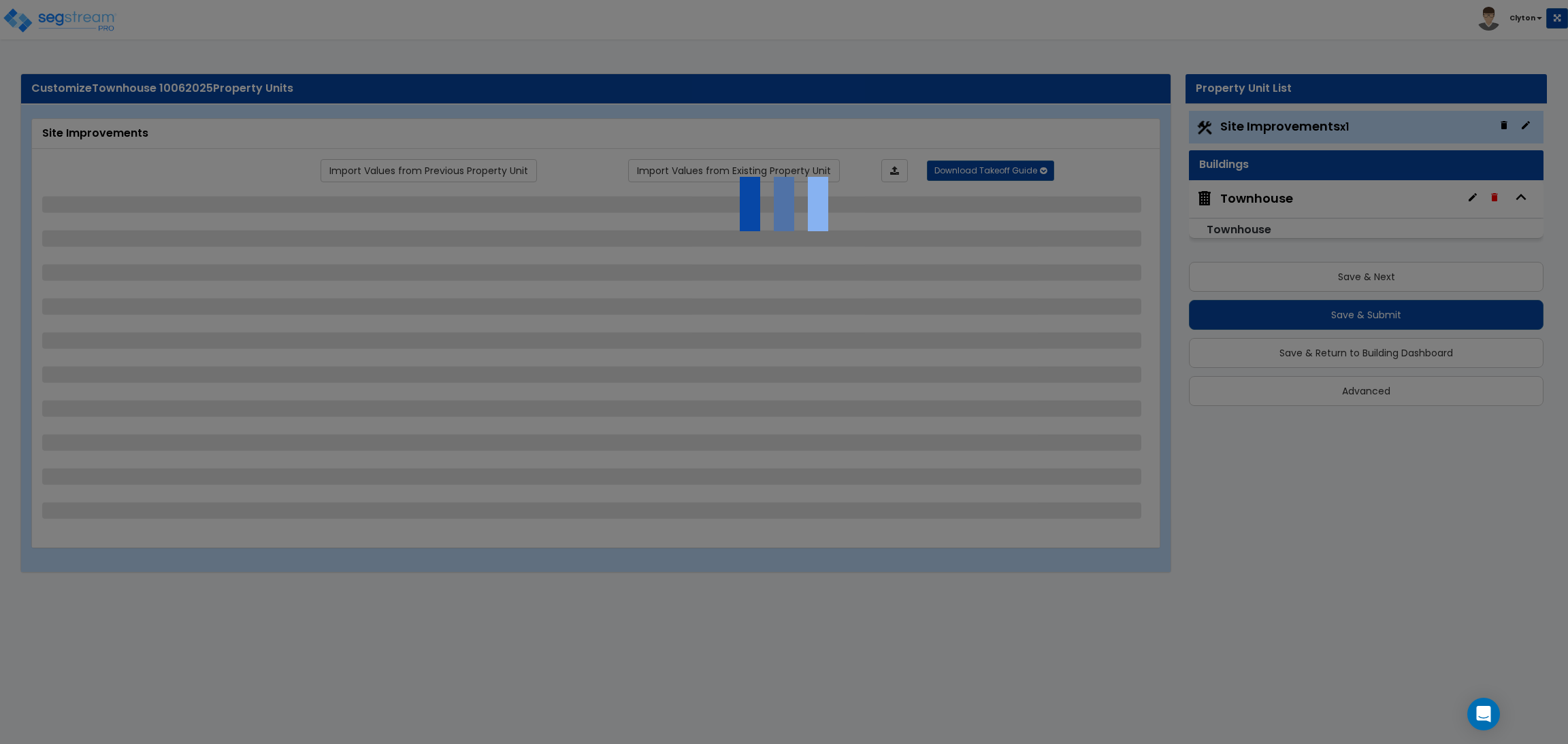
select select "2"
select select "1"
select select "2"
select select "3"
select select "6"
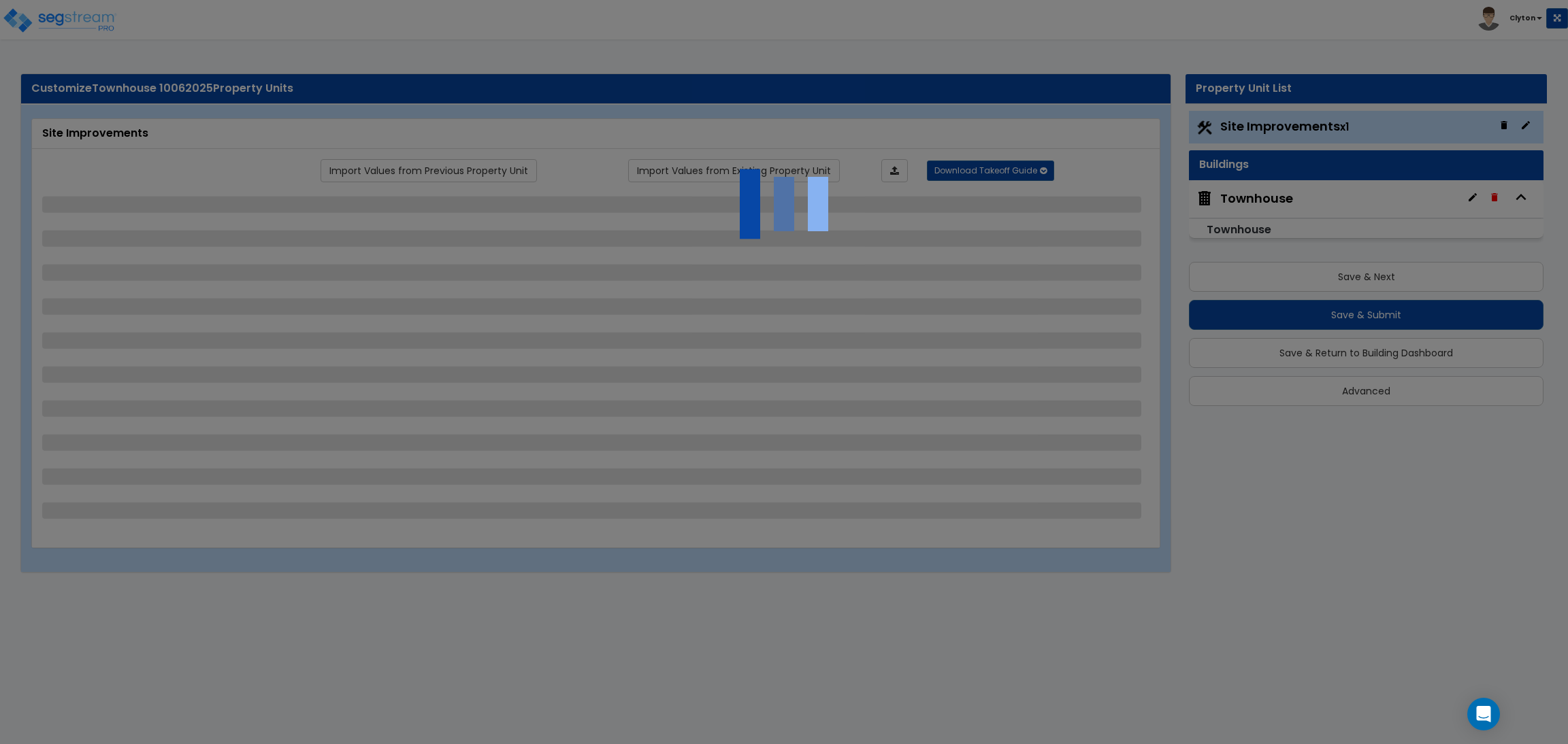
select select "10"
select select "8"
select select "3"
select select "1"
select select "2"
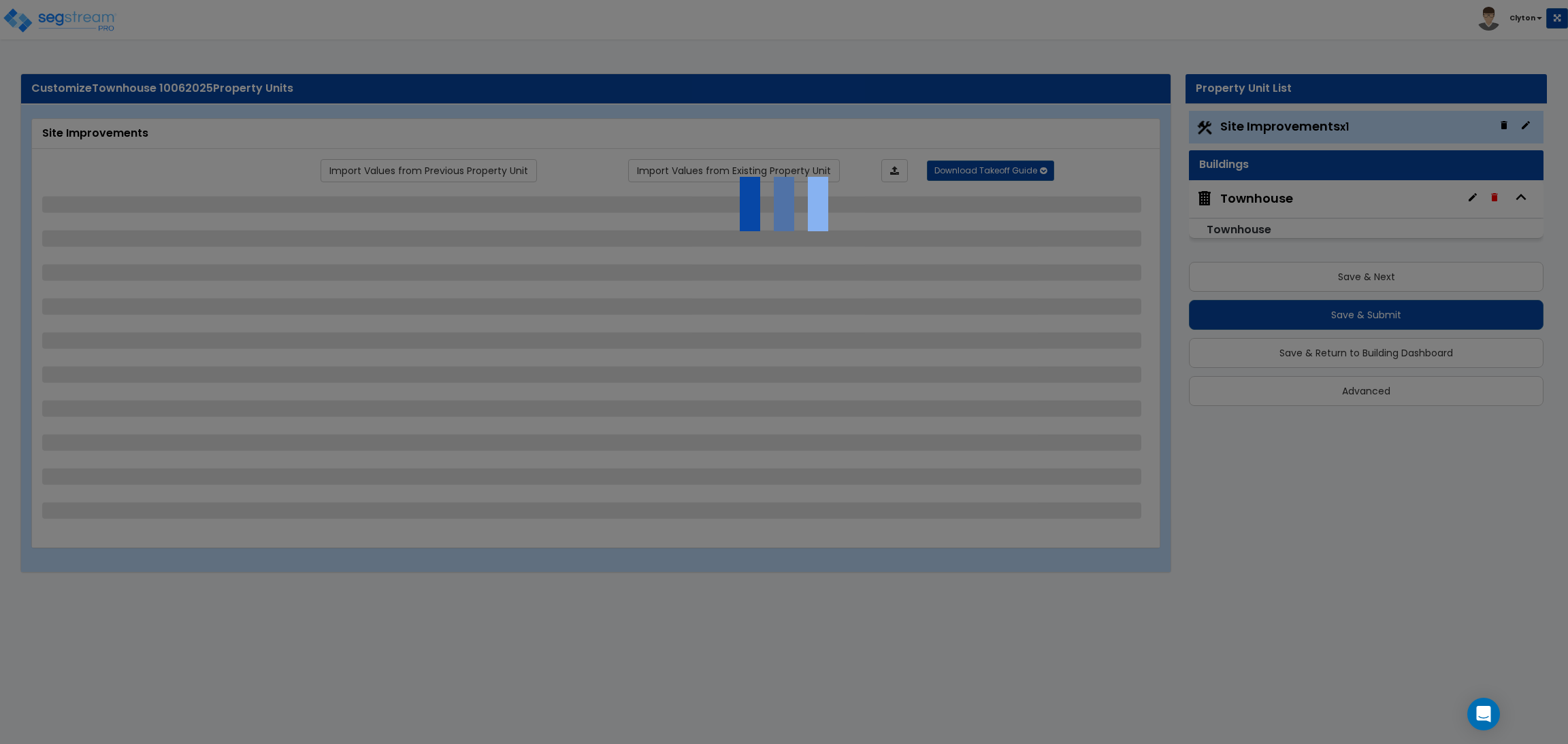
select select "3"
select select "1"
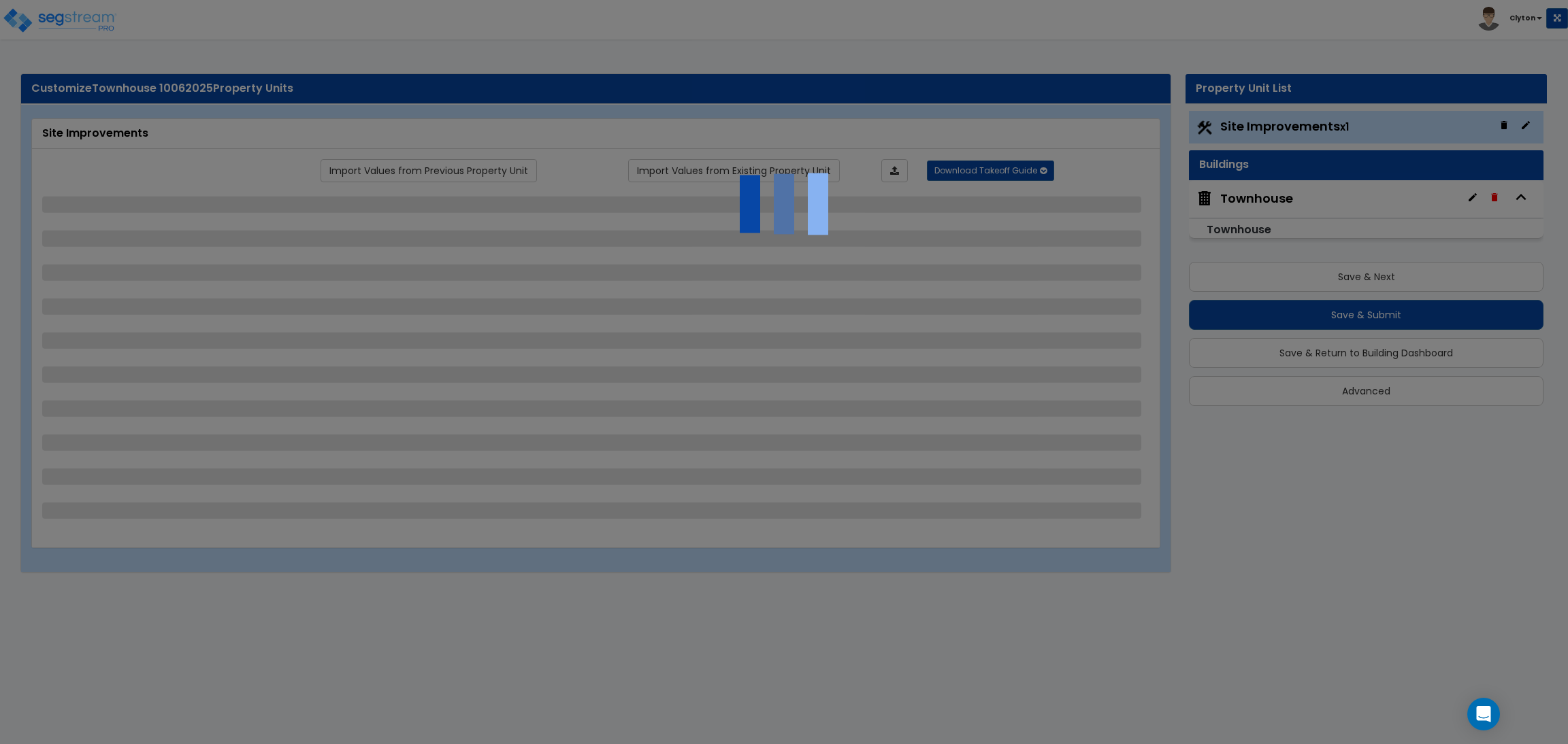
select select "1"
select select "2"
select select "1"
select select "2"
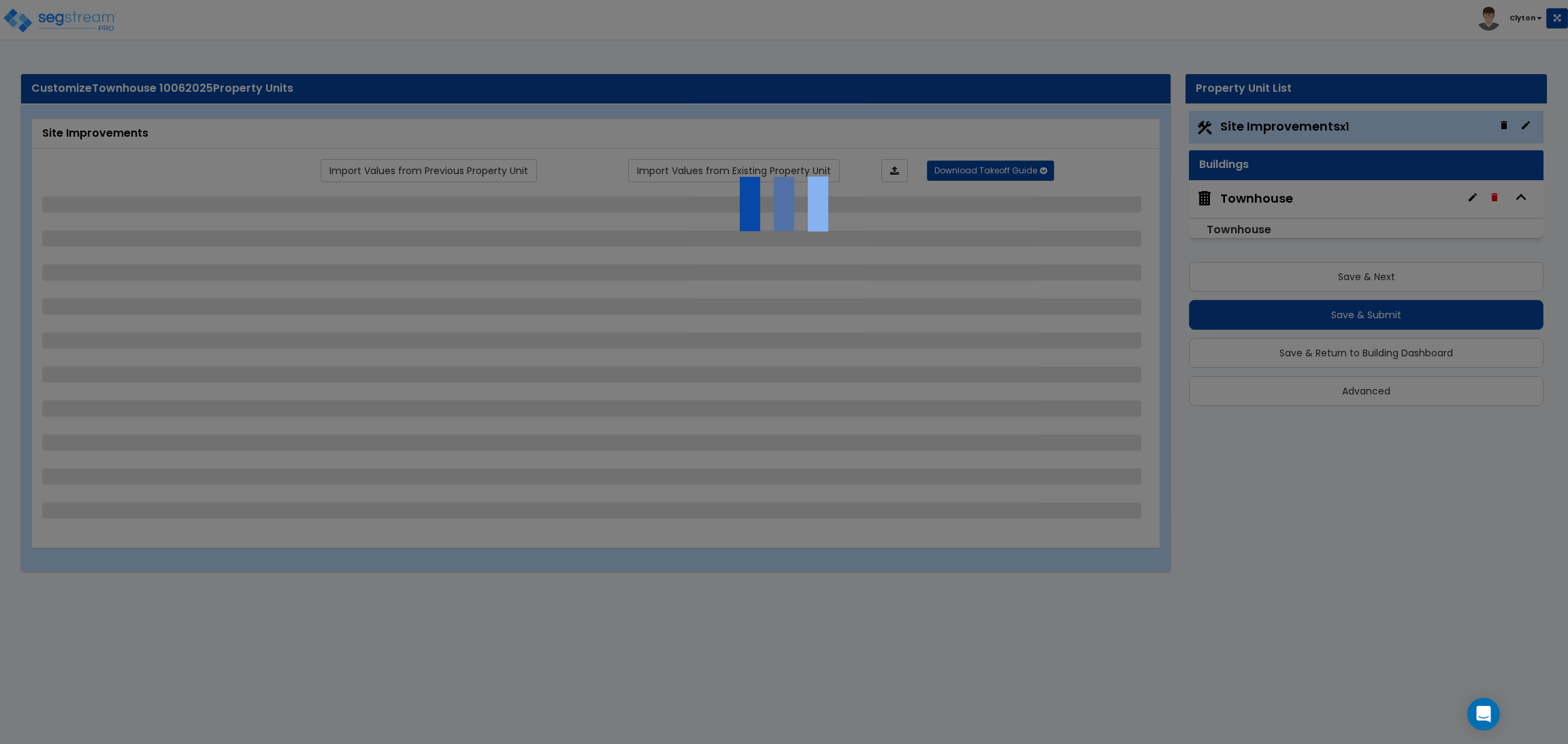
select select "2"
select select "5"
select select "3"
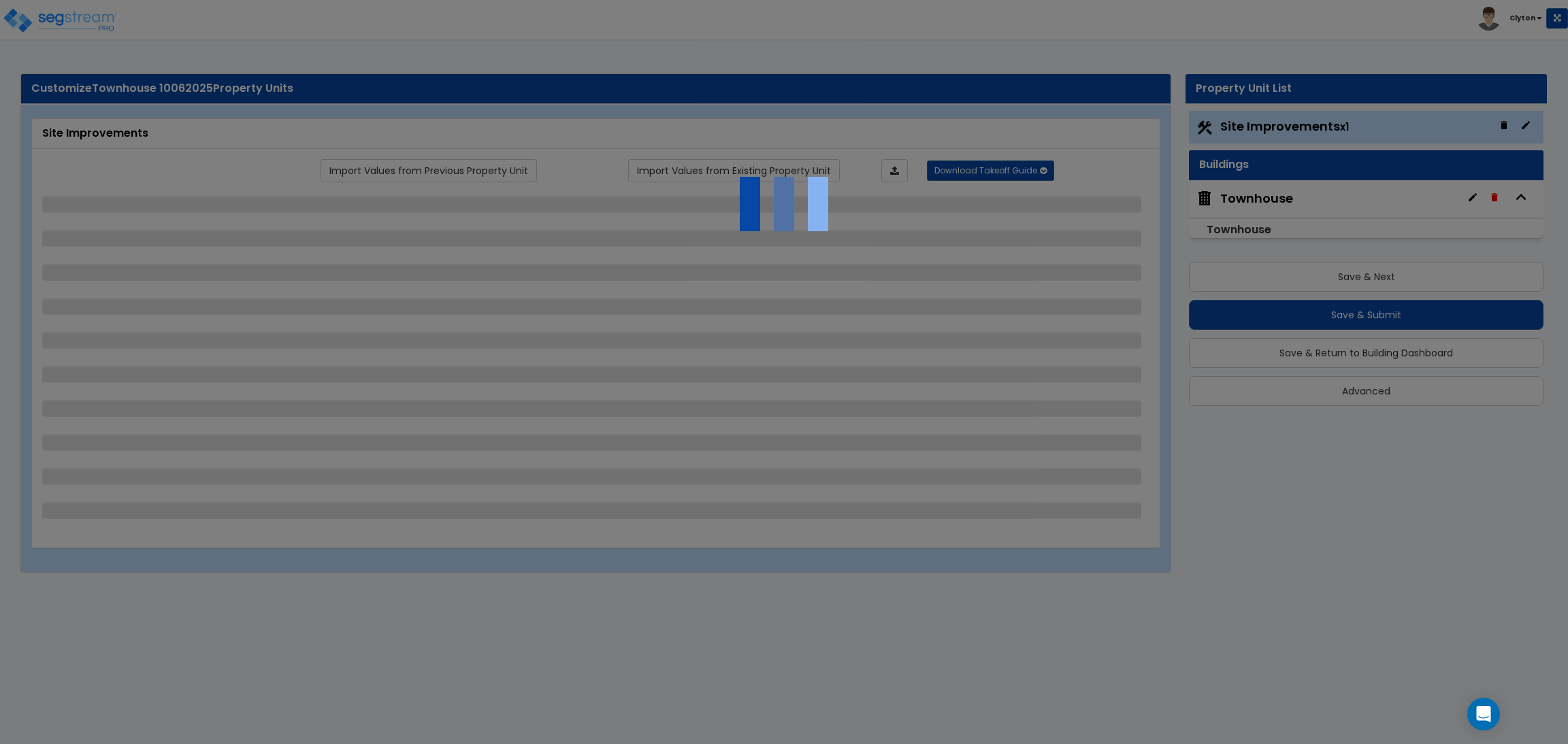
select select "1"
select select "2"
select select "1"
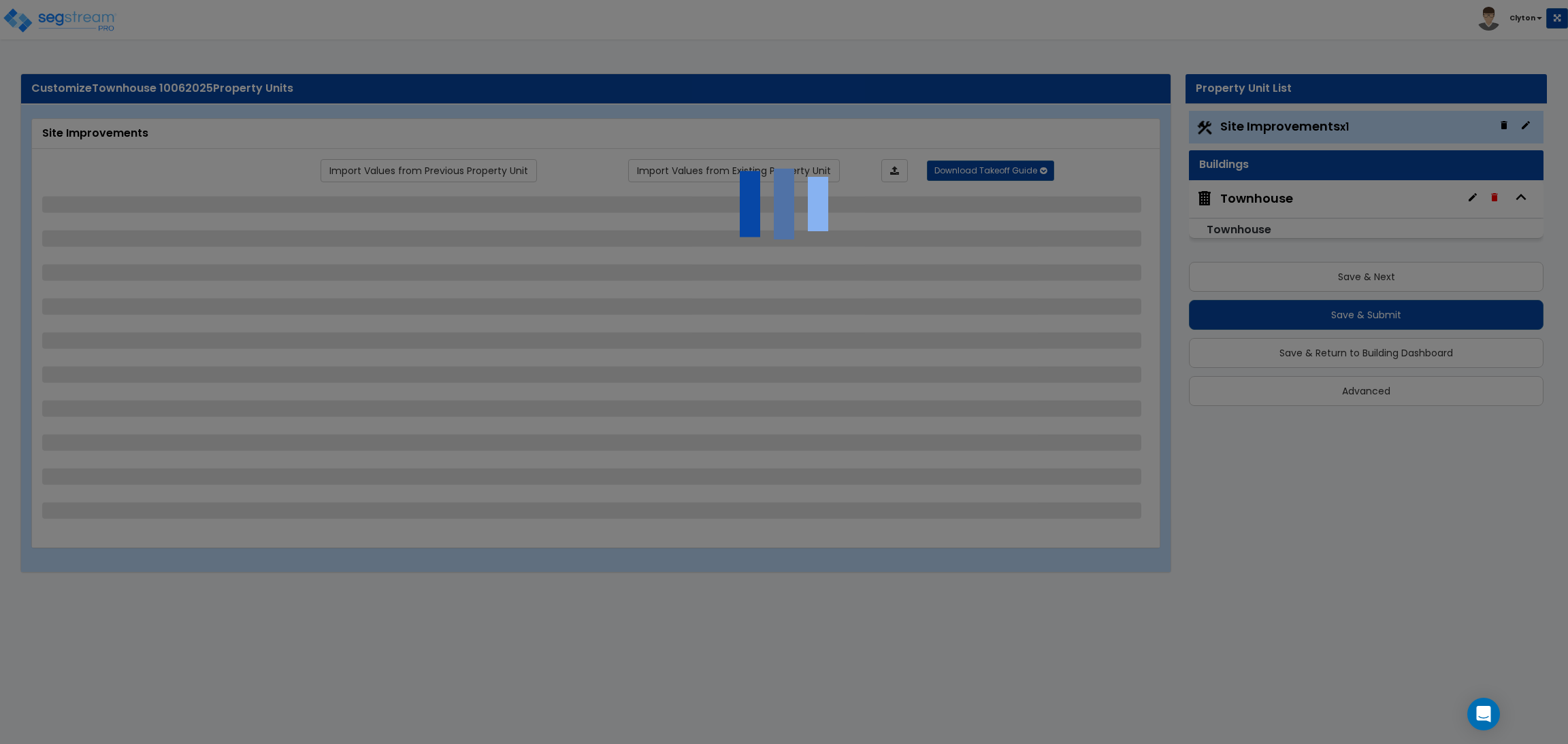
select select "1"
select select "2"
select select "1"
select select "2"
select select "1"
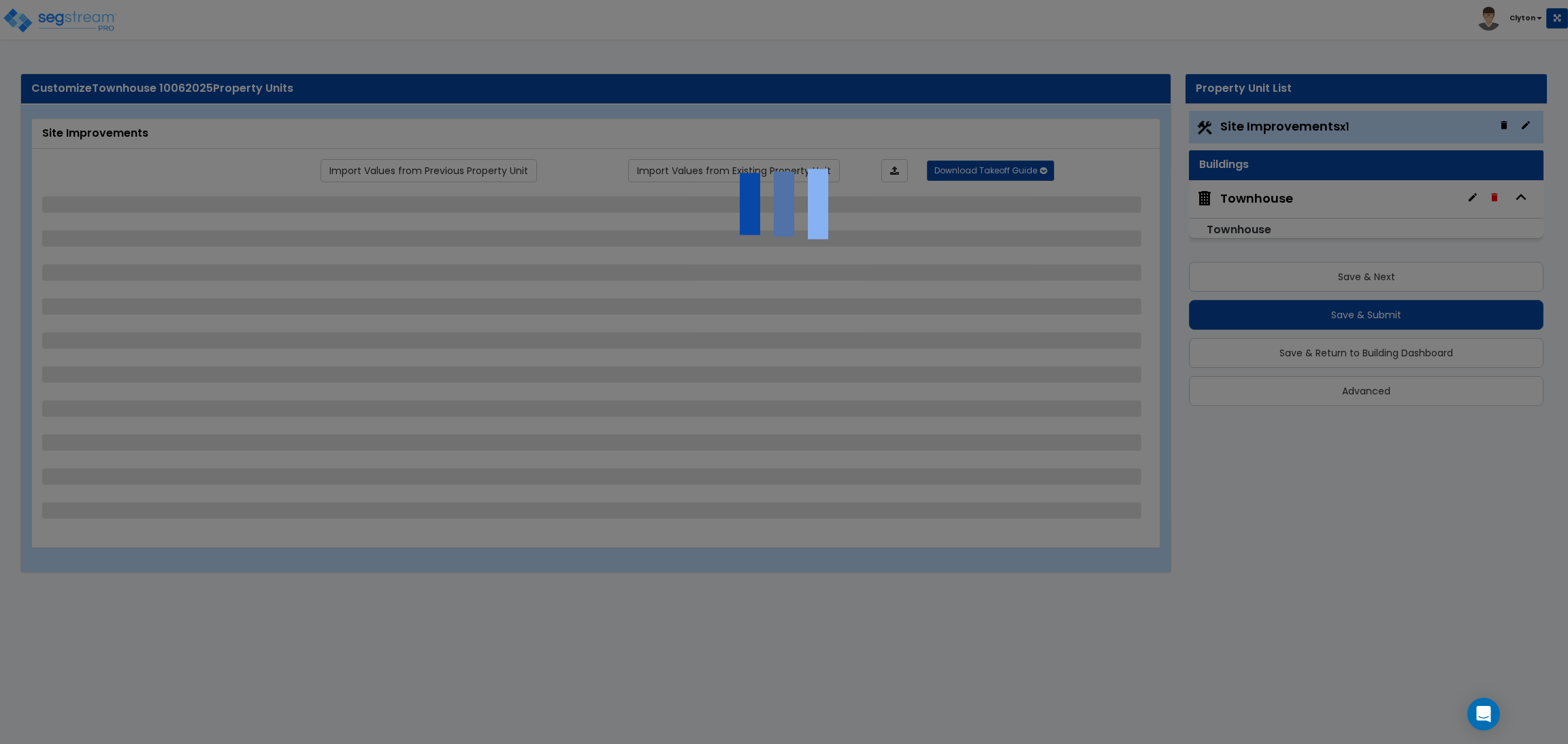
select select "1"
select select "2"
select select "4"
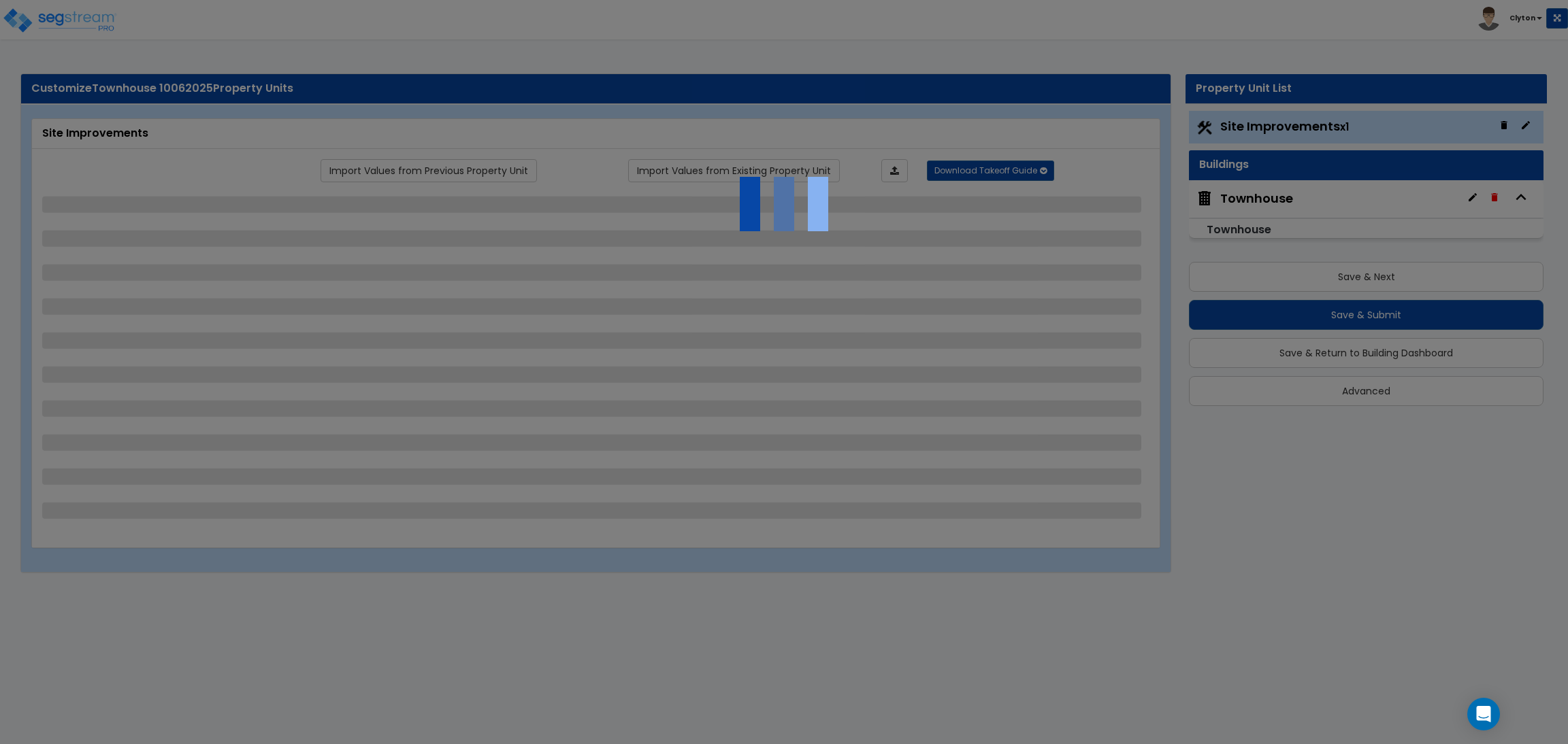
select select "1"
select select "10"
select select "3"
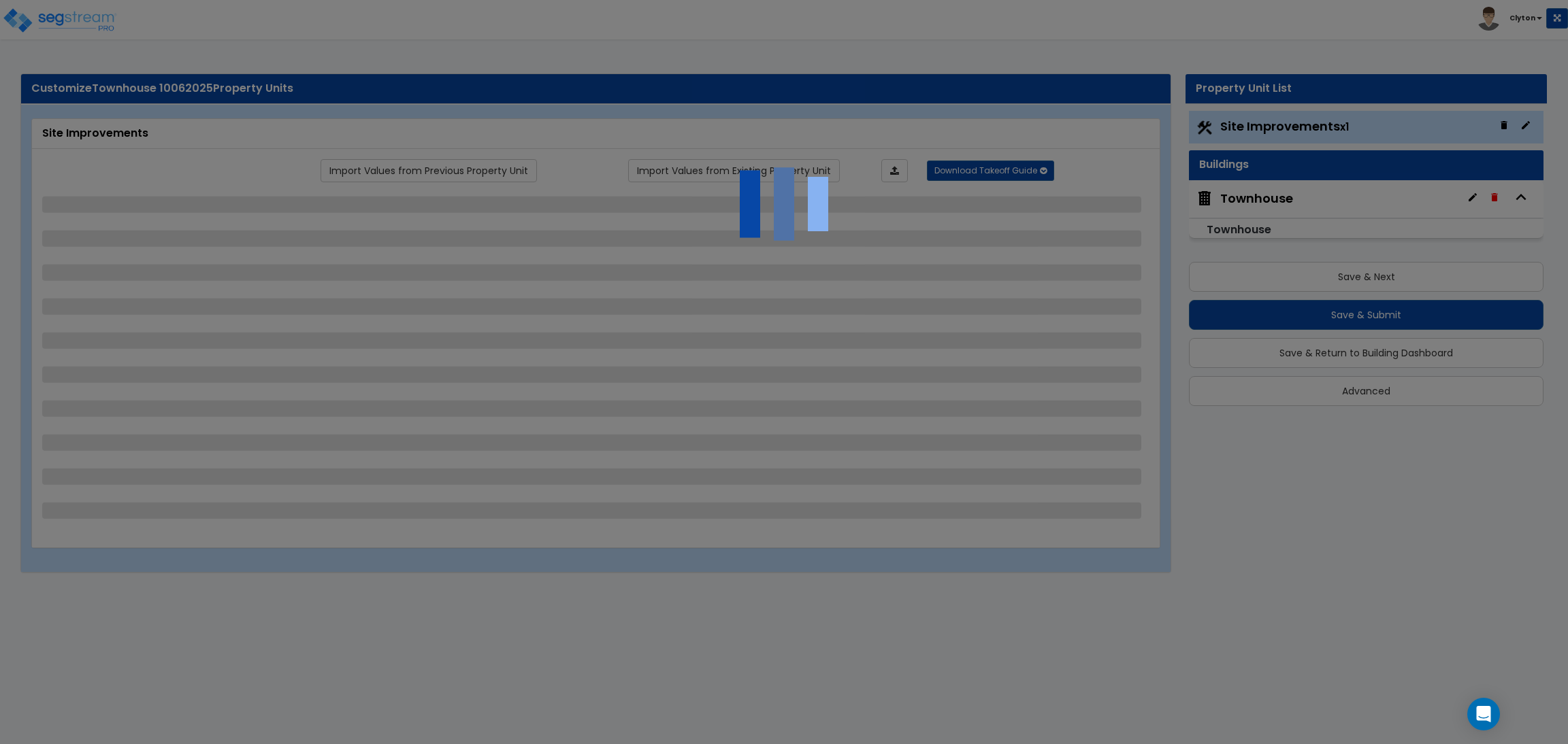
select select "1"
select select "2"
select select "3"
select select "1"
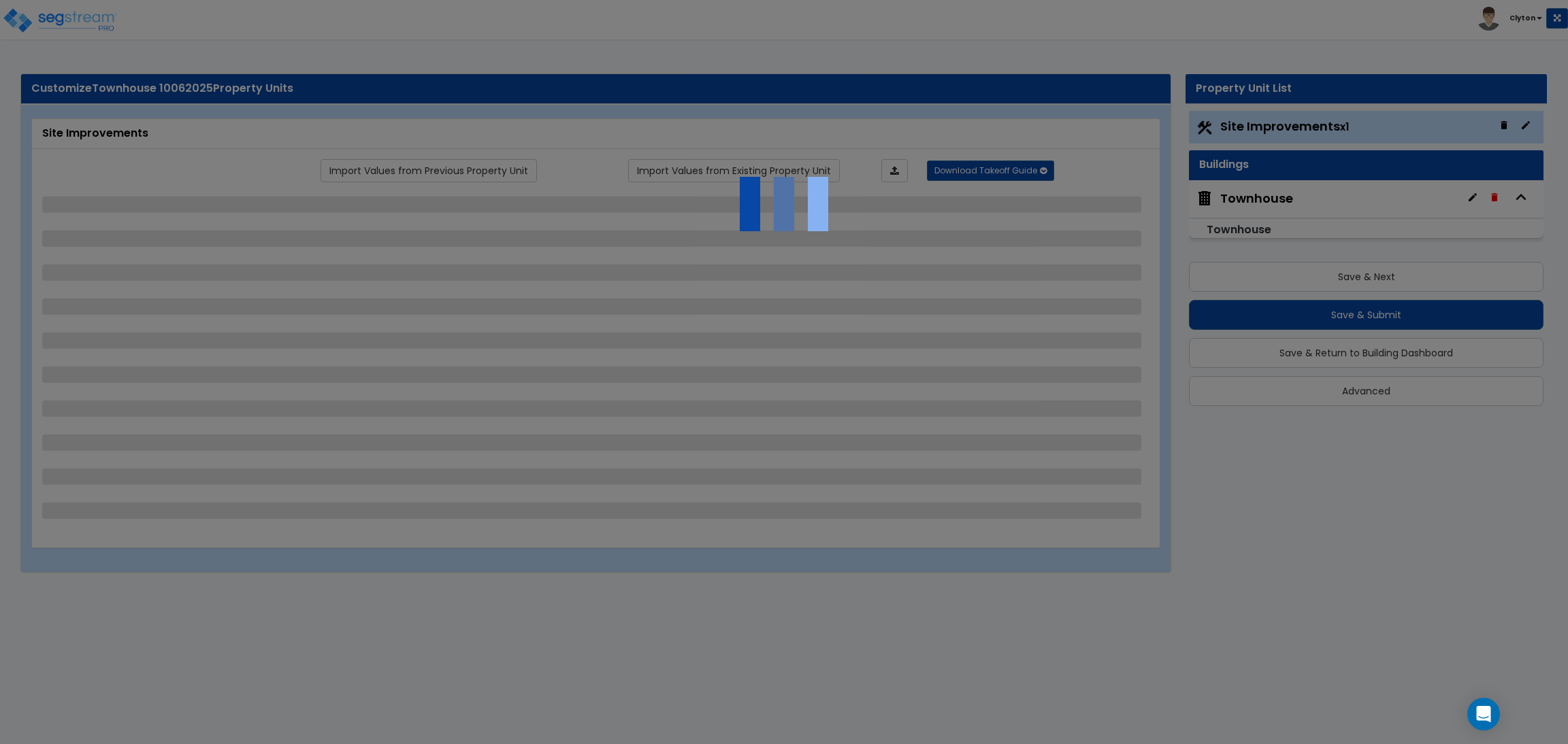
select select "2"
select select "1"
select select "2"
select select "1"
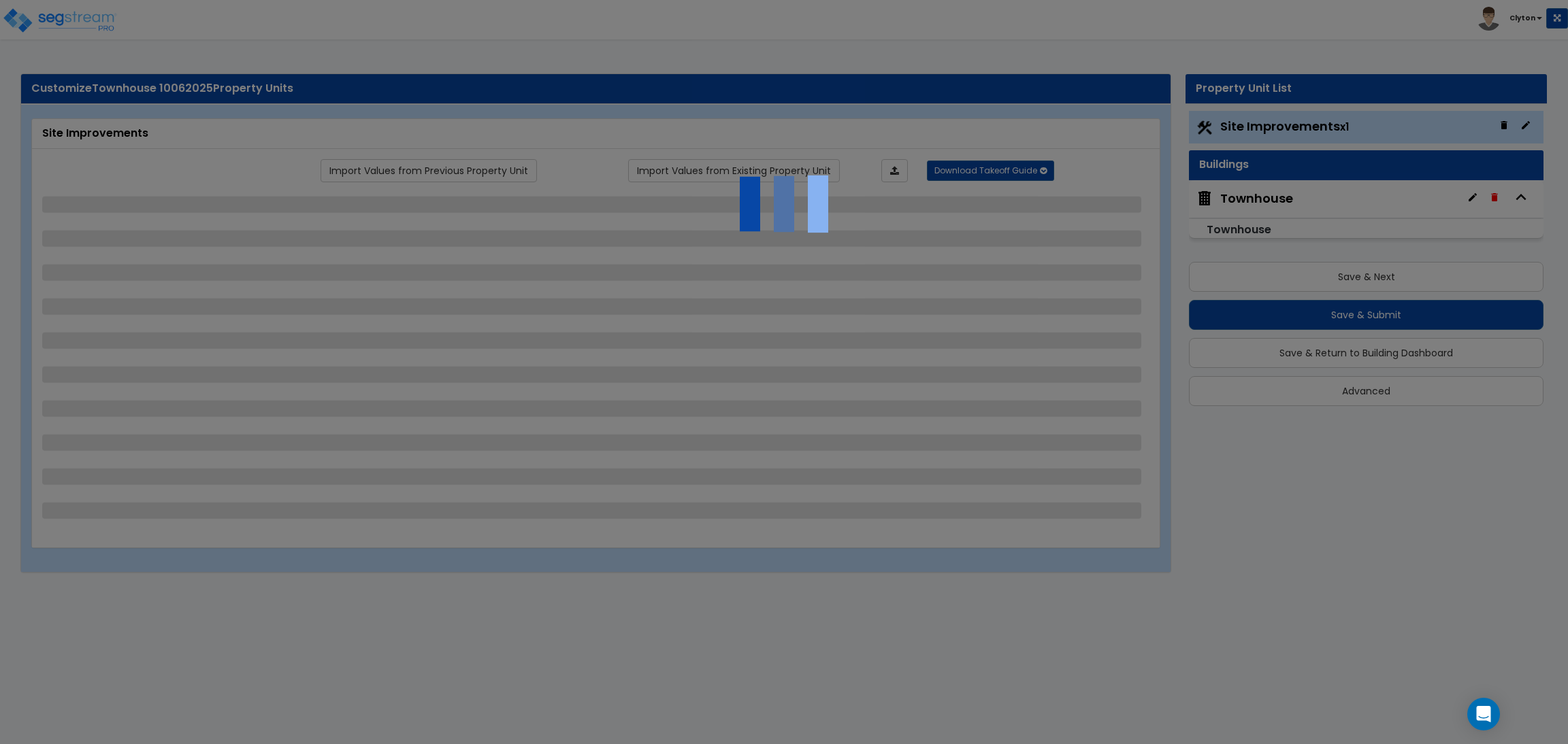
select select "3"
select select "1"
select select "2"
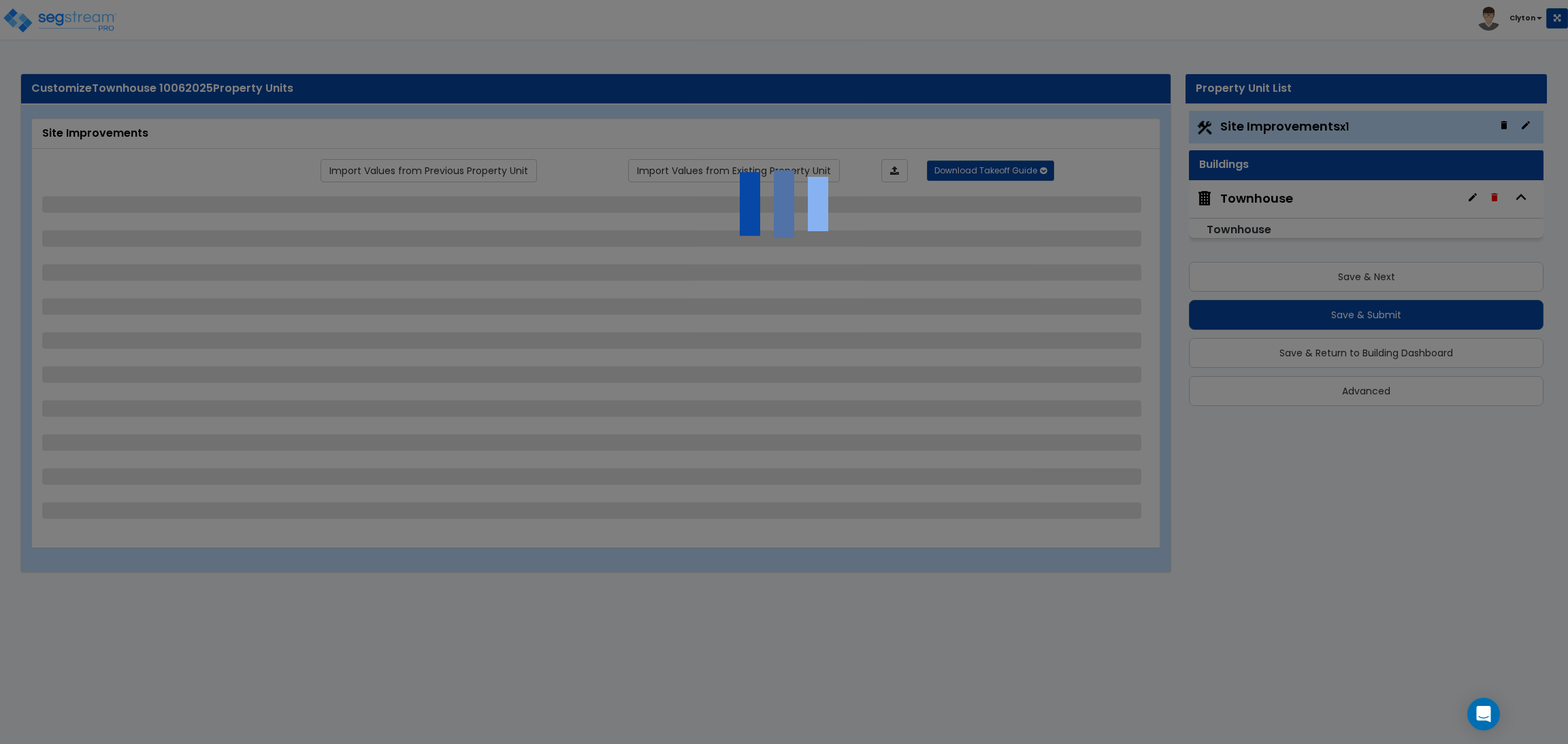
select select "1"
select select "2"
select select "3"
select select "11"
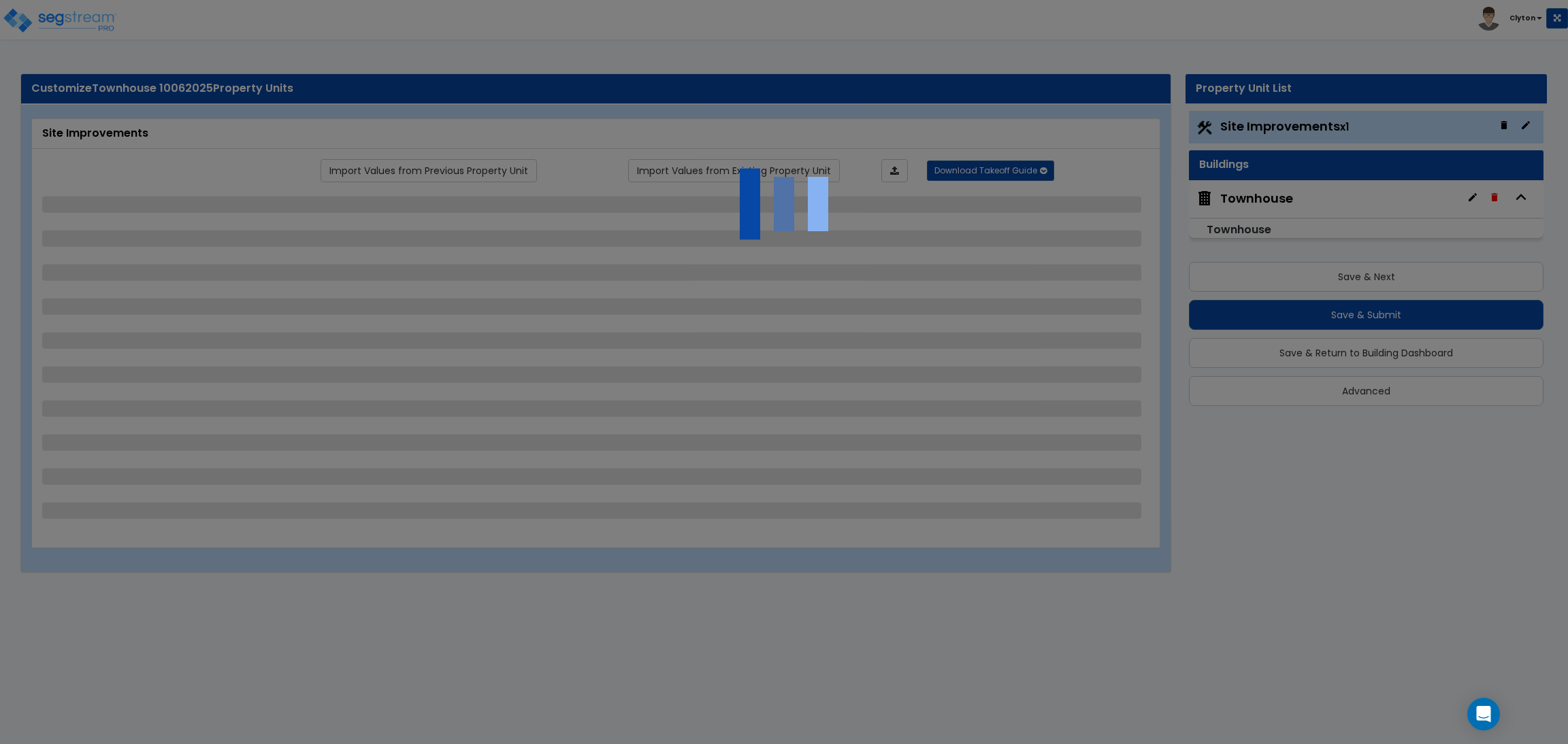
select select "8"
select select "5"
select select "3"
select select "1"
select select "5"
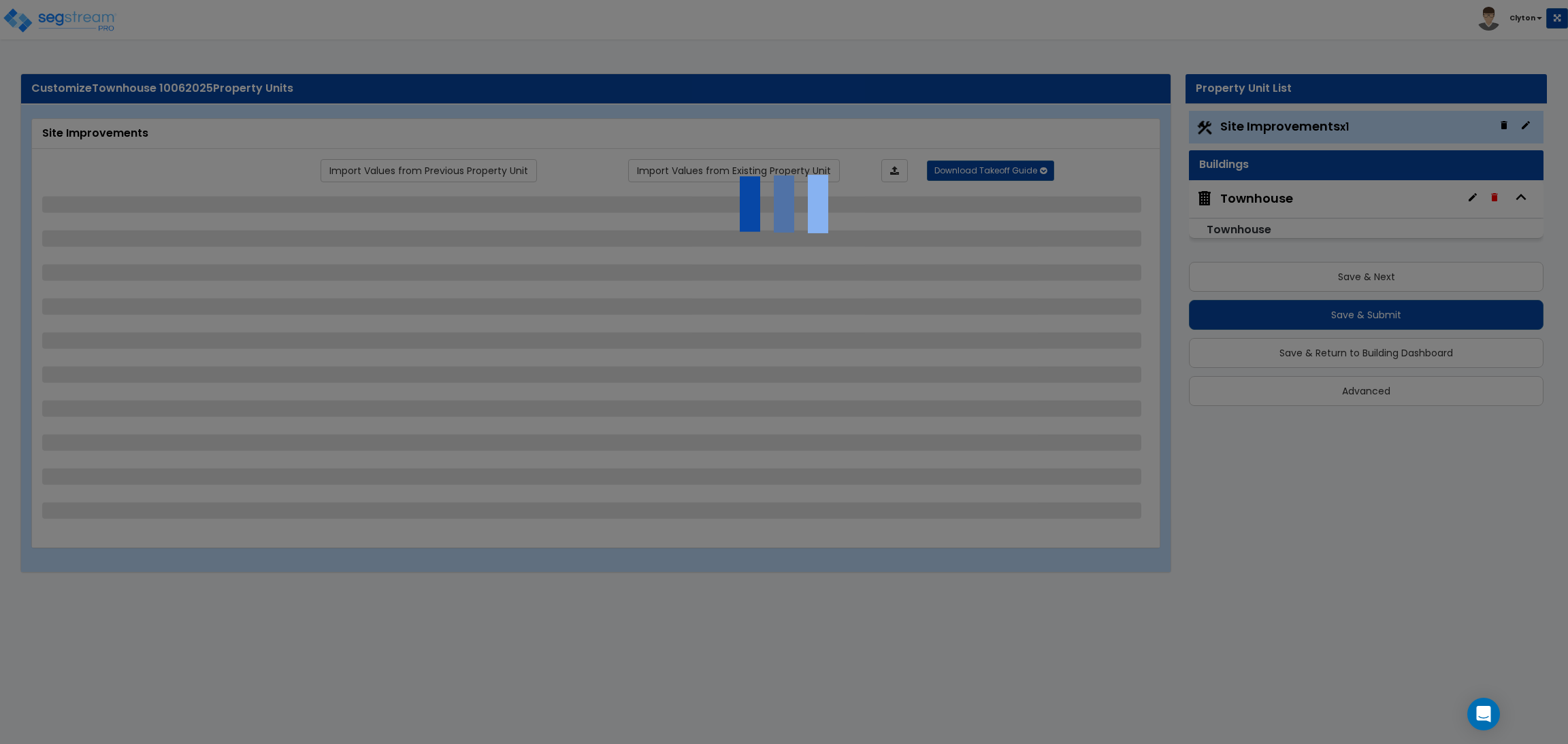
select select "7"
select select "2"
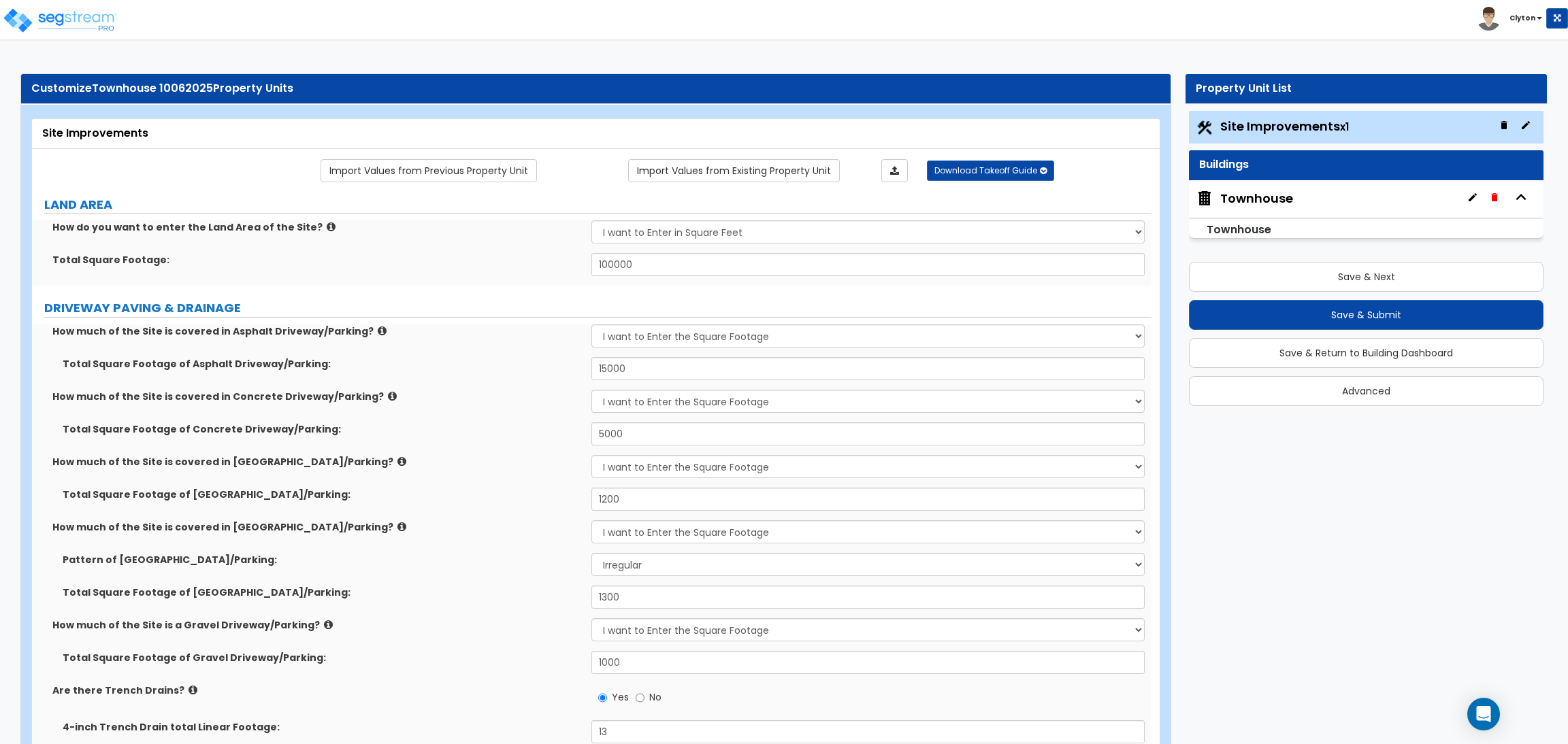
click at [428, 505] on div "Total Square Footage of Brick Driveway/Parking: 1200" at bounding box center [591, 504] width 1120 height 32
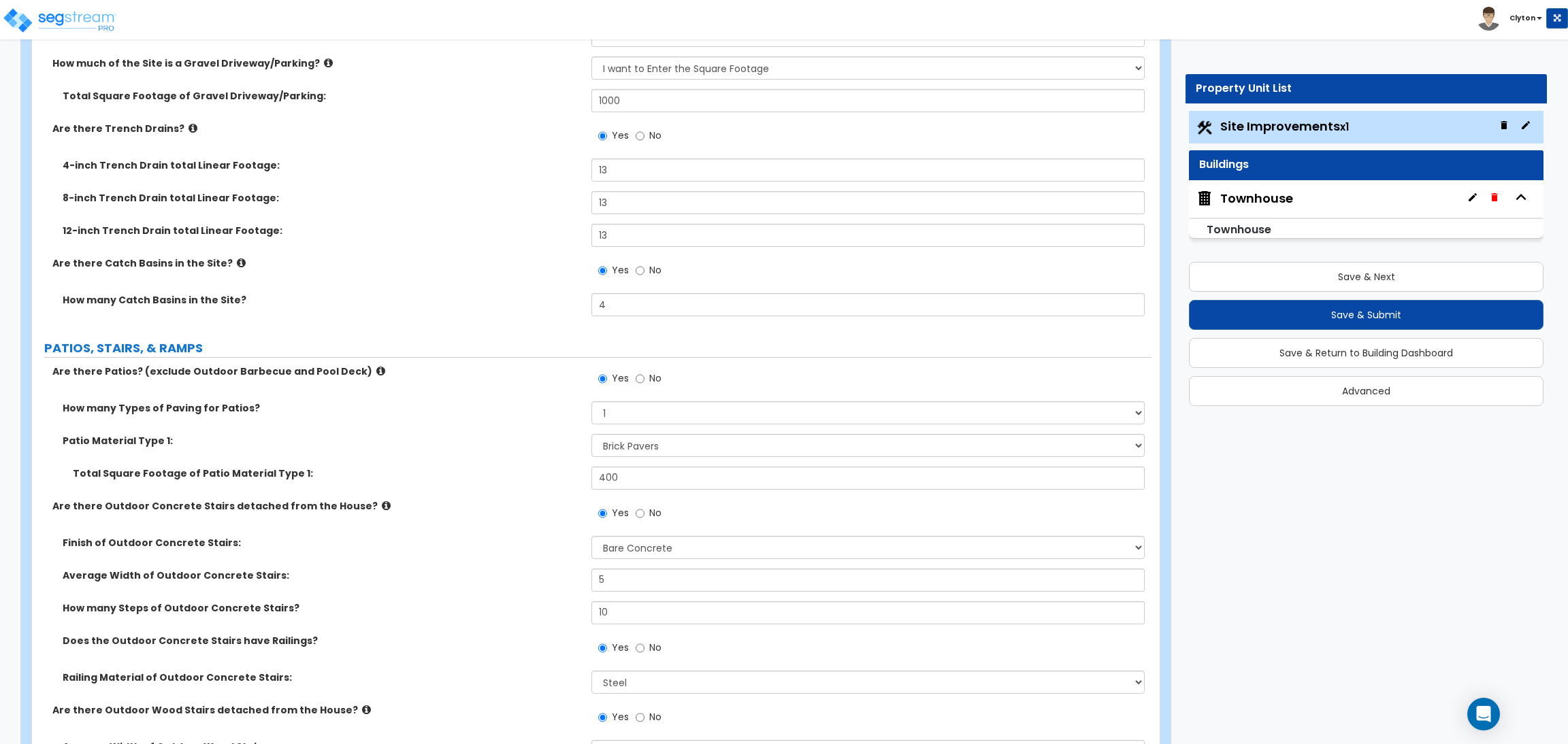
scroll to position [3937, 0]
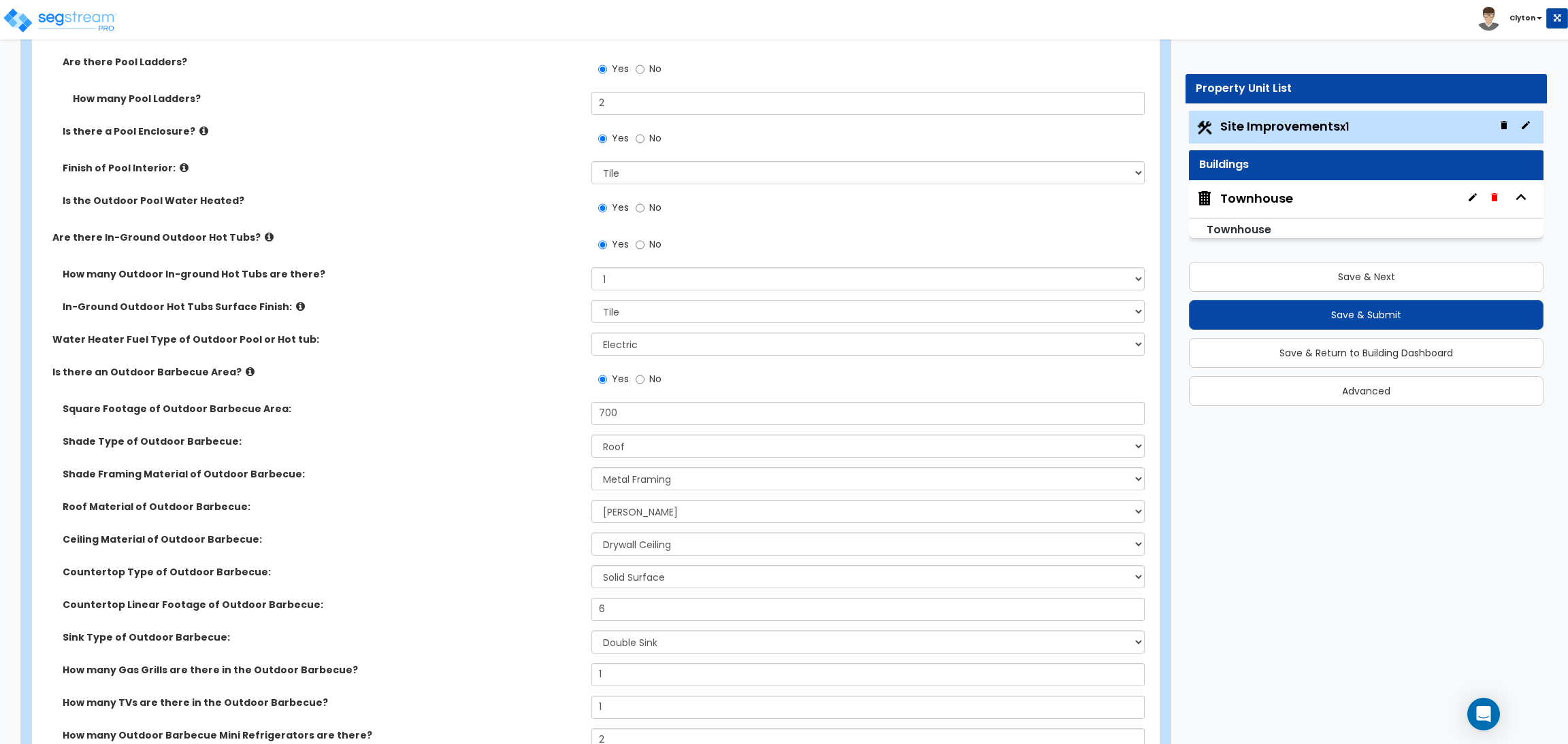
click at [514, 516] on div "Roof Material of Outdoor Barbecue: Please Choose One Asphalt Shingles Clay Shin…" at bounding box center [591, 516] width 1120 height 32
click at [605, 514] on select "Please Choose One Asphalt Shingles Clay Shingles Wood Shingles Metal Shingles" at bounding box center [867, 511] width 552 height 23
click at [639, 480] on select "Please Choose One Wood Framing Metal Framing" at bounding box center [867, 478] width 552 height 23
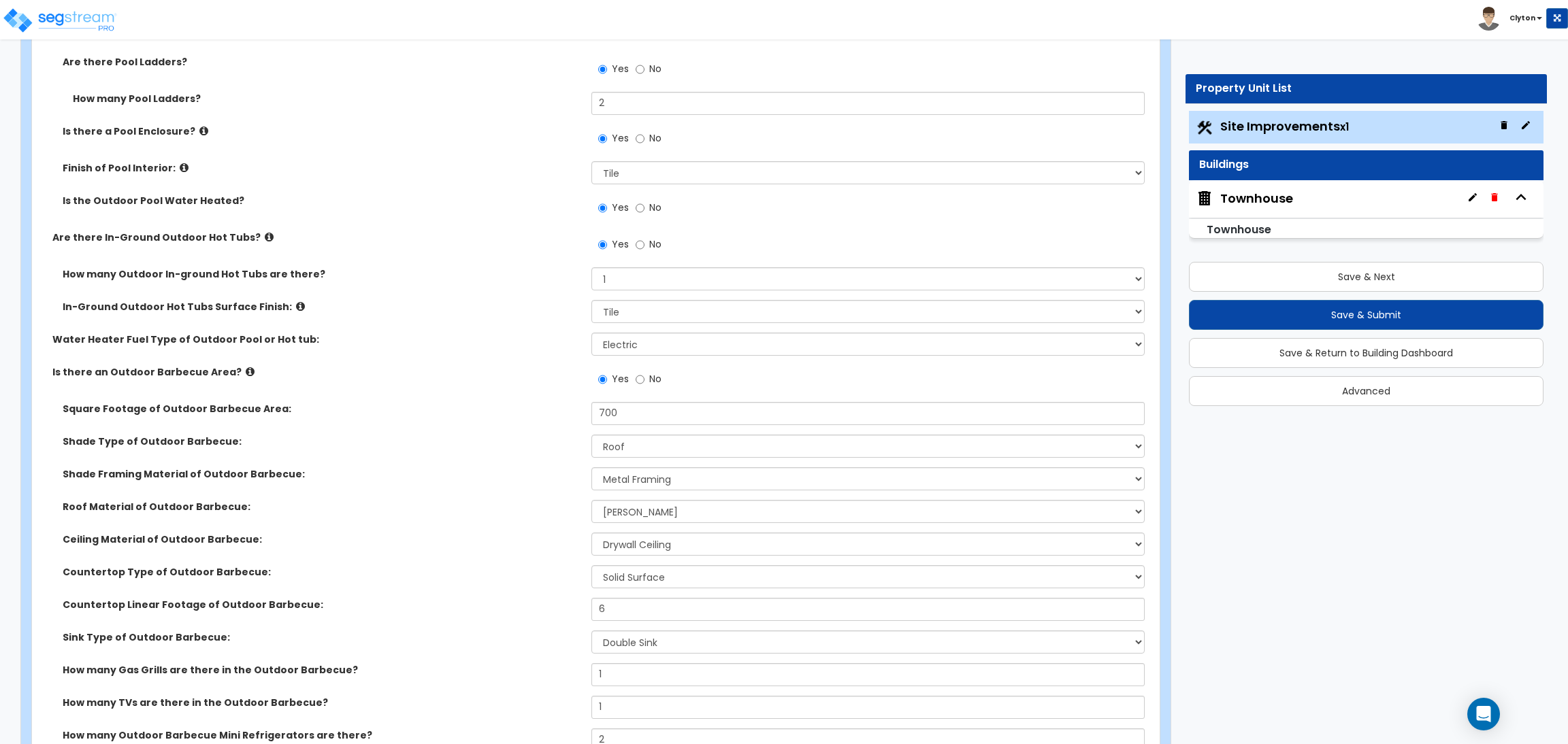
click at [509, 531] on div "Roof Material of Outdoor Barbecue: Please Choose One Asphalt Shingles Clay Shin…" at bounding box center [591, 516] width 1120 height 32
click at [594, 453] on select "None Roof Pergola" at bounding box center [867, 446] width 552 height 23
click at [416, 550] on div "Ceiling Material of Outdoor Barbecue: Please Choose One Drywall Ceiling Open Ce…" at bounding box center [591, 548] width 1120 height 32
click at [619, 451] on select "None Roof Pergola" at bounding box center [867, 446] width 552 height 23
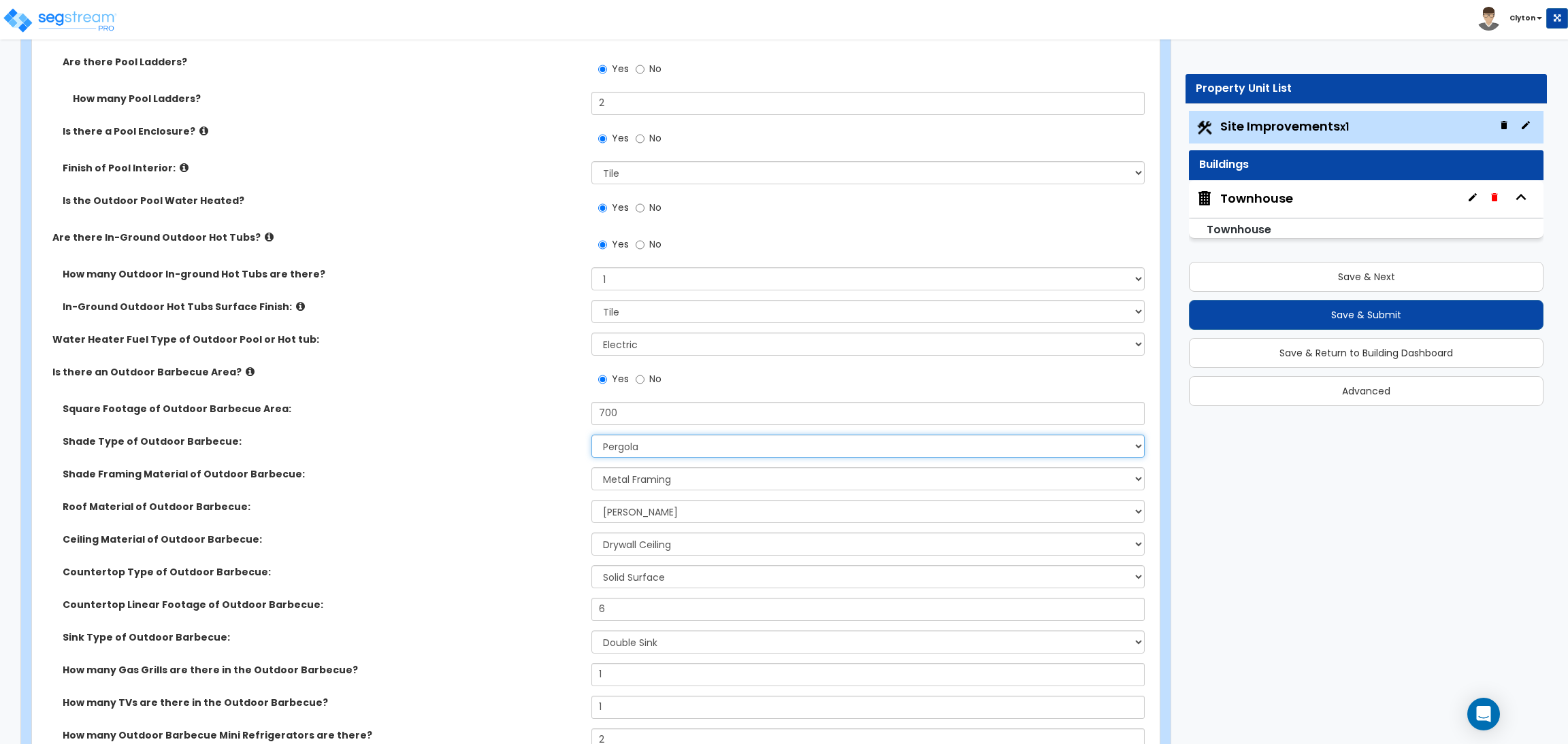
click at [591, 435] on select "None Roof Pergola" at bounding box center [867, 446] width 552 height 23
click at [612, 453] on select "None Roof Pergola" at bounding box center [867, 446] width 552 height 23
select select "1"
click at [591, 435] on select "None Roof Pergola" at bounding box center [867, 446] width 552 height 23
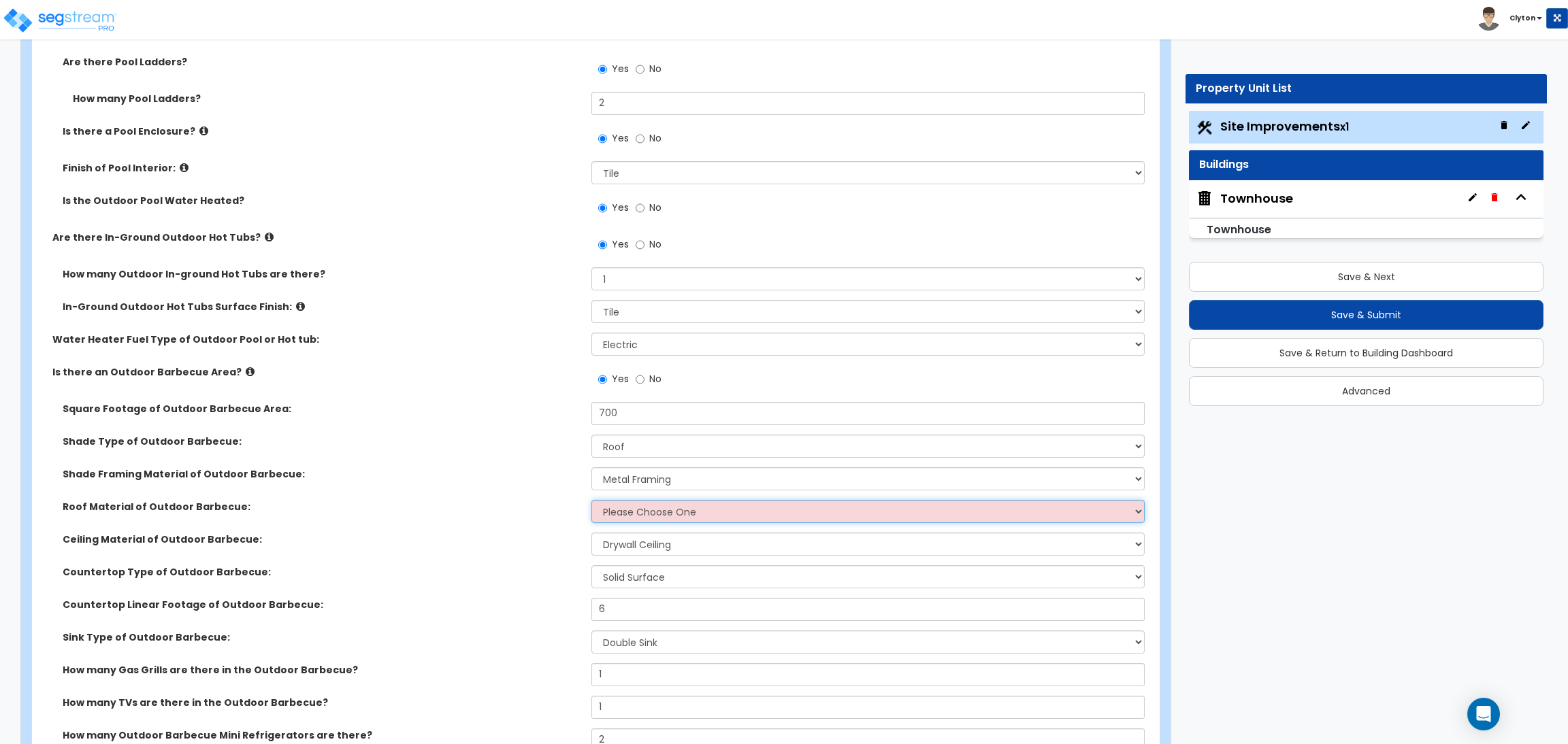
click at [610, 502] on select "Please Choose One Asphalt Shingles Clay Shingles Wood Shingles Metal Shingles" at bounding box center [867, 511] width 552 height 23
select select "1"
click at [591, 500] on select "Please Choose One Asphalt Shingles Clay Shingles Wood Shingles Metal Shingles" at bounding box center [867, 511] width 552 height 23
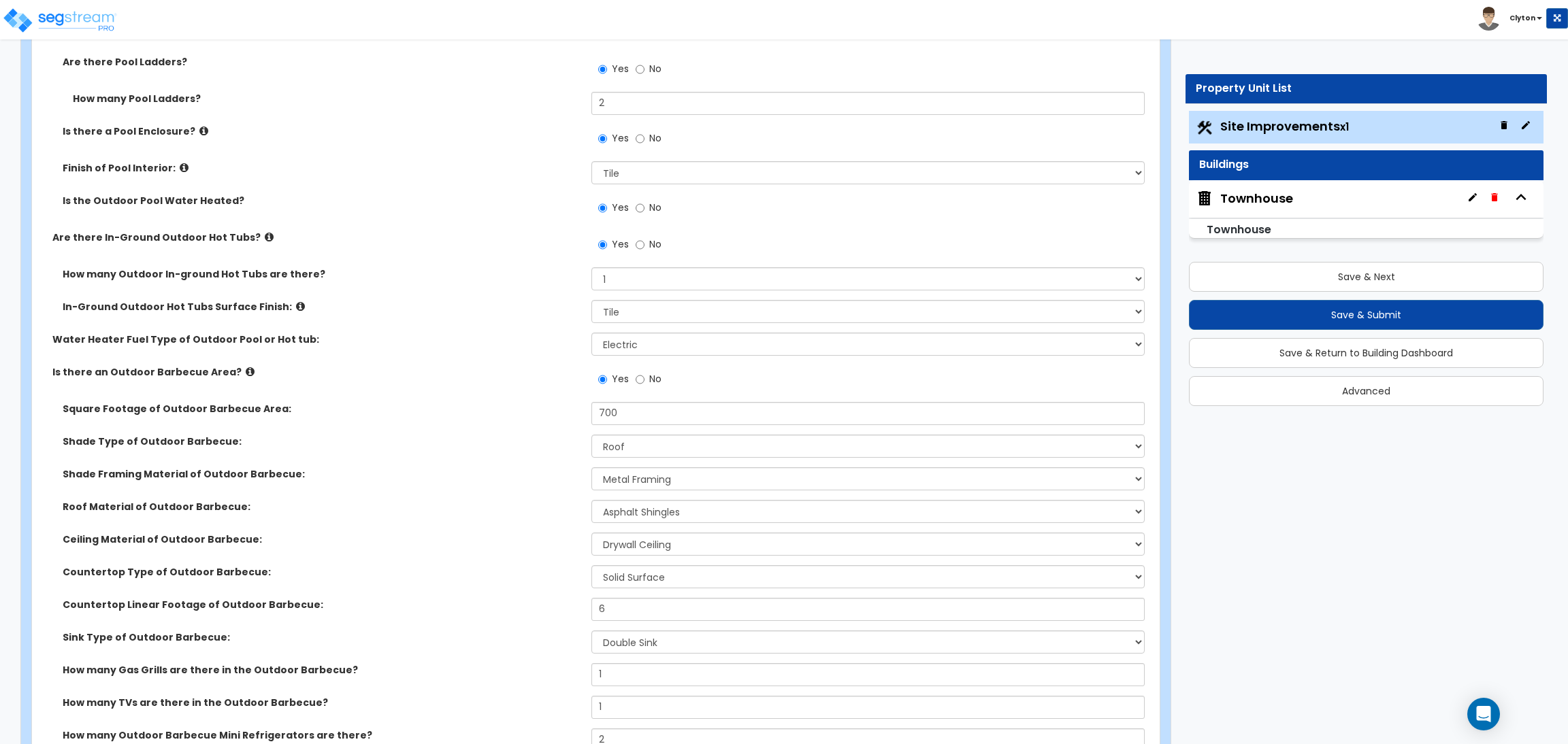
click at [475, 523] on div "Roof Material of Outdoor Barbecue: Please Choose One Asphalt Shingles Clay Shin…" at bounding box center [591, 516] width 1120 height 32
click at [622, 451] on select "None Roof Pergola" at bounding box center [867, 446] width 552 height 23
select select "2"
click at [591, 435] on select "None Roof Pergola" at bounding box center [867, 446] width 552 height 23
click at [622, 475] on select "Please Choose One Wood Framing Metal Framing" at bounding box center [867, 478] width 552 height 23
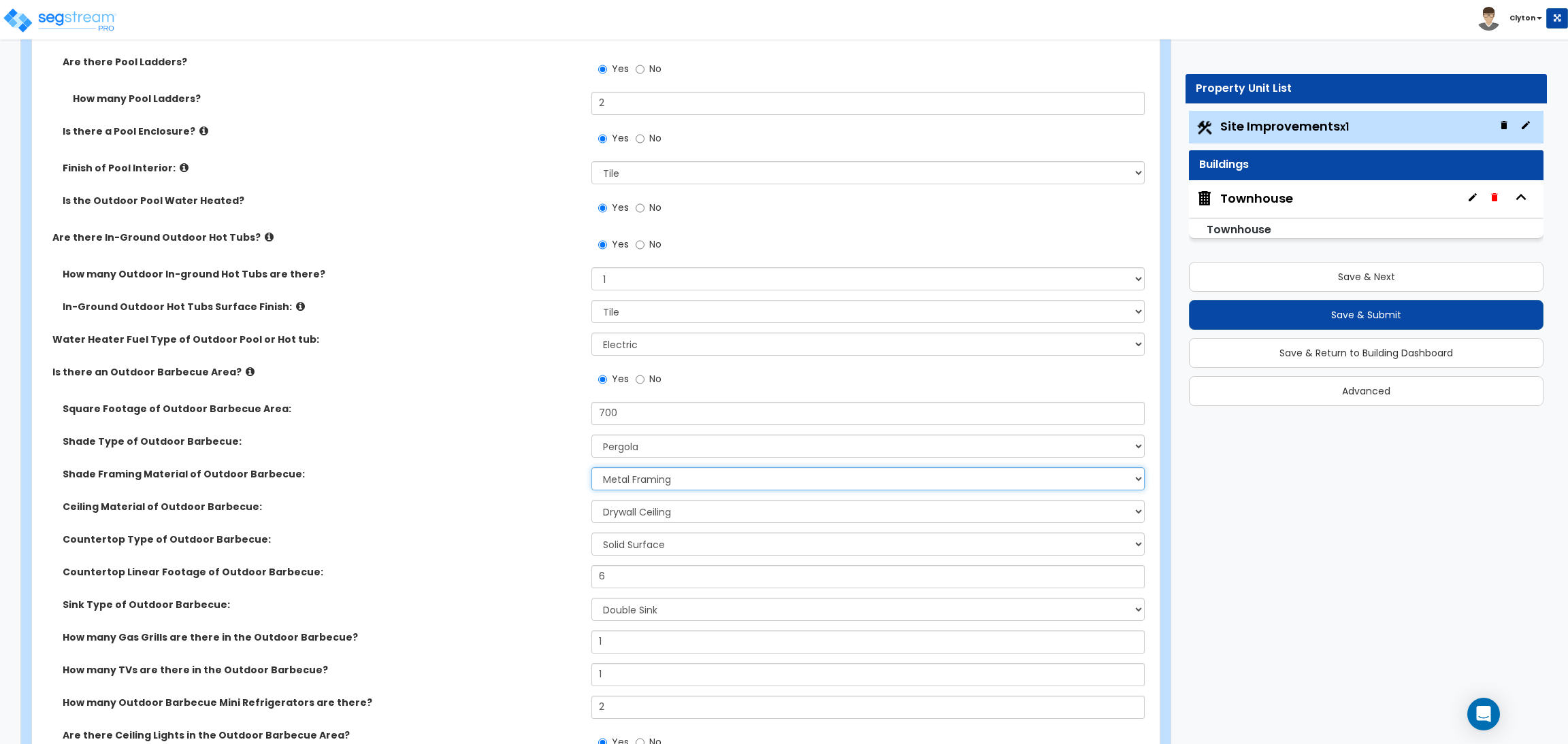
click at [622, 475] on select "Please Choose One Wood Framing Metal Framing" at bounding box center [867, 478] width 552 height 23
click at [428, 510] on label "Ceiling Material of Outdoor Barbecue:" at bounding box center [322, 507] width 518 height 14
click at [524, 486] on div "Shade Framing Material of Outdoor Barbecue: Please Choose One Wood Framing Meta…" at bounding box center [591, 483] width 1120 height 32
click at [1258, 203] on div "Townhouse" at bounding box center [1256, 198] width 73 height 17
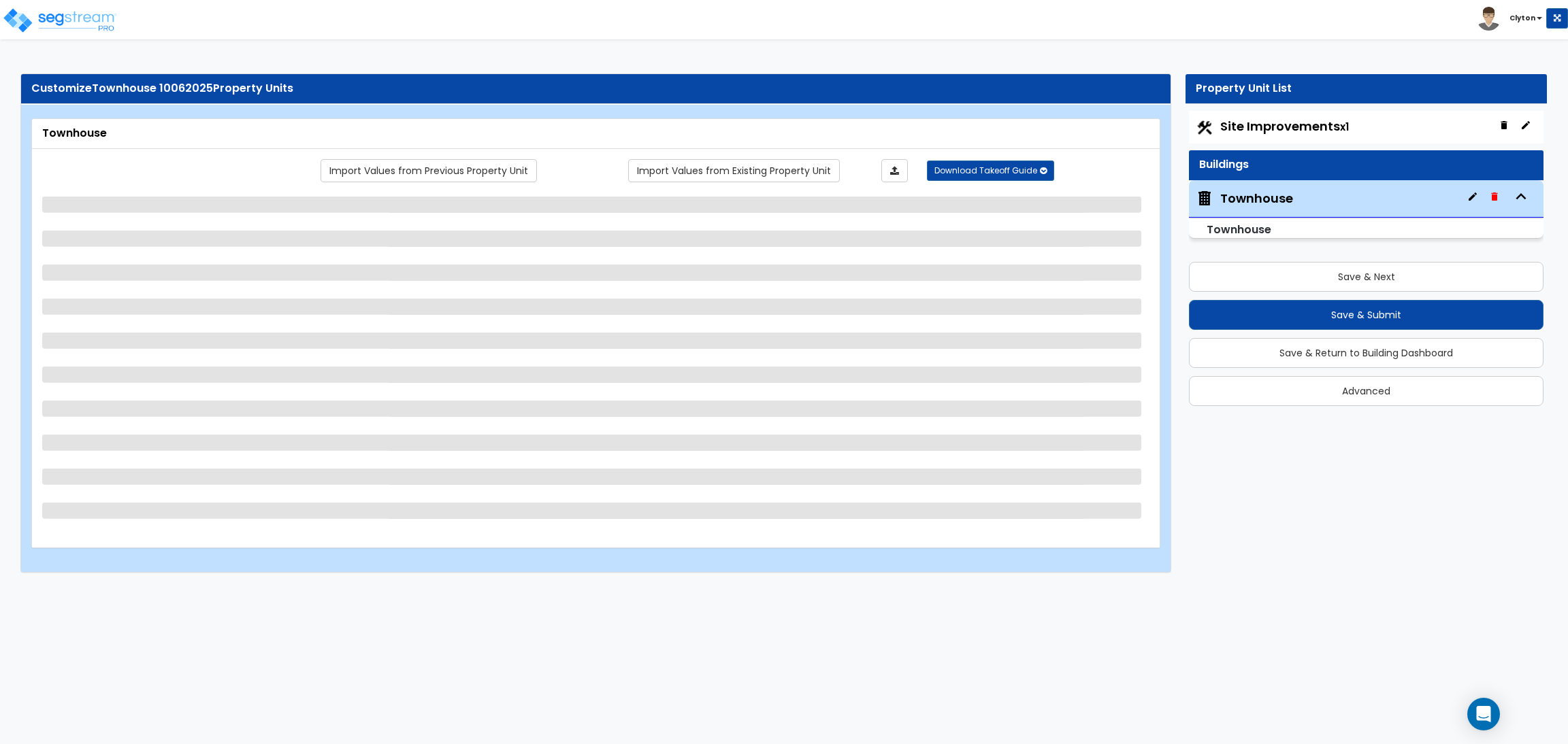
scroll to position [0, 0]
select select "1"
select select "5"
select select "2"
select select "1"
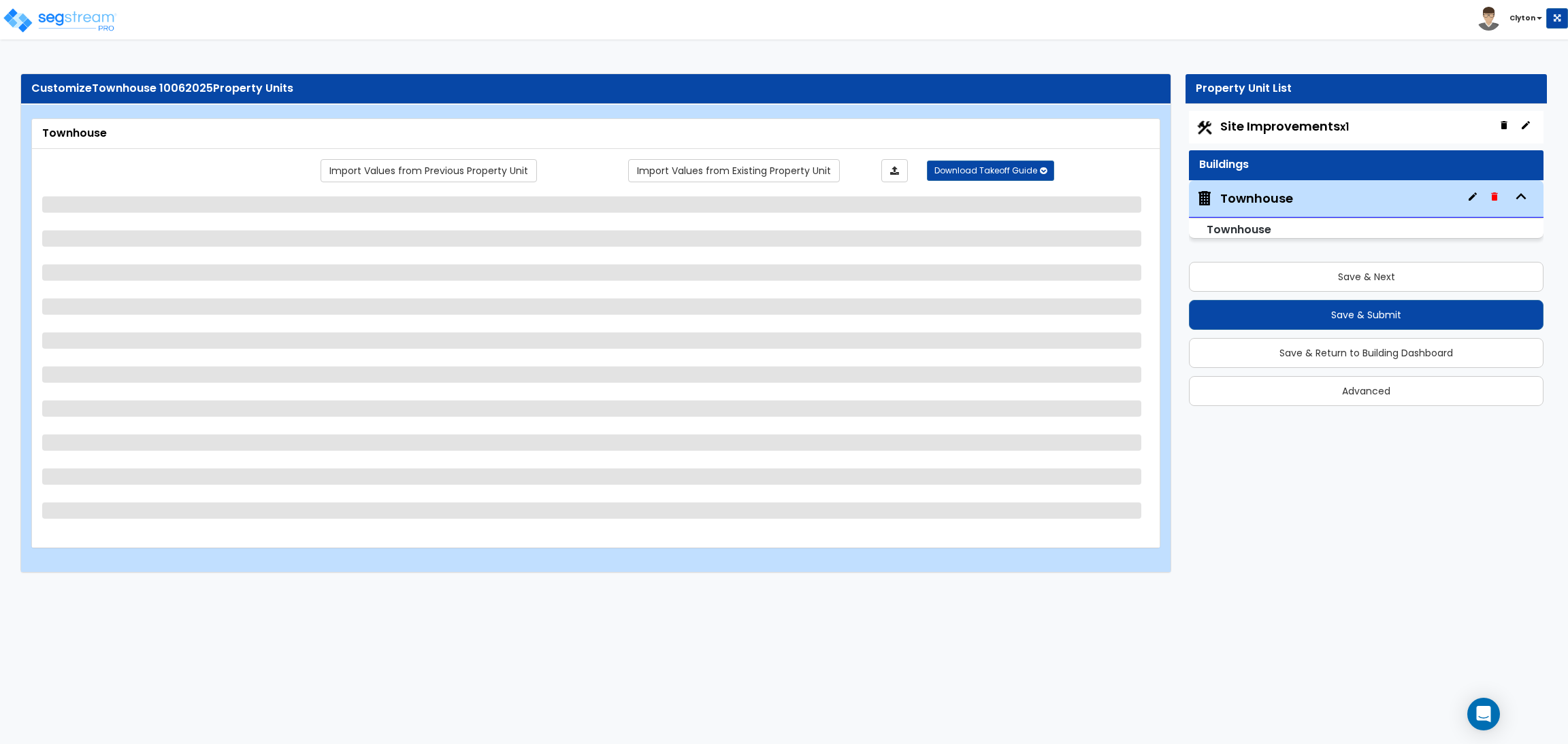
select select "1"
select select "7"
select select "2"
select select "4"
select select "1"
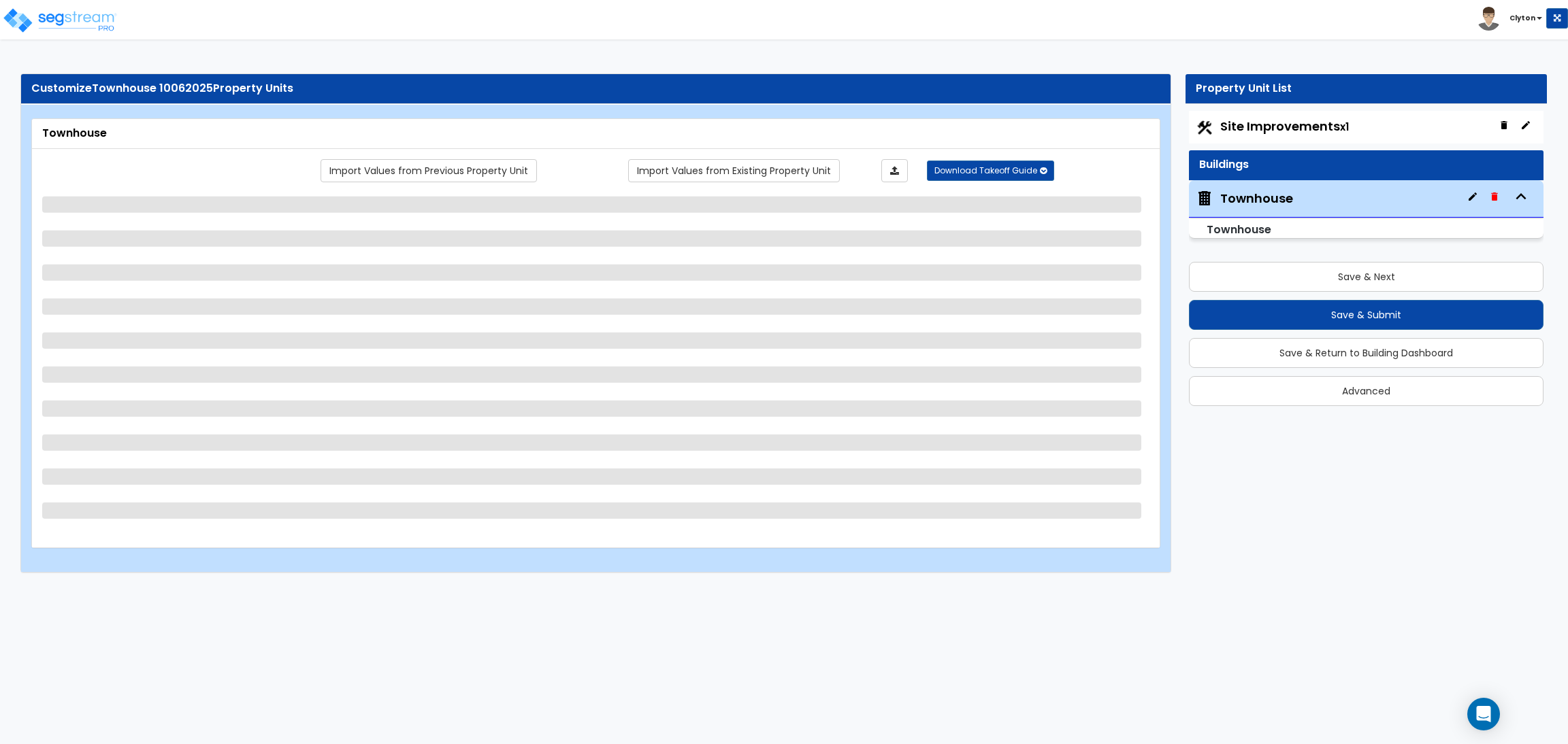
select select "3"
select select "2"
select select "1"
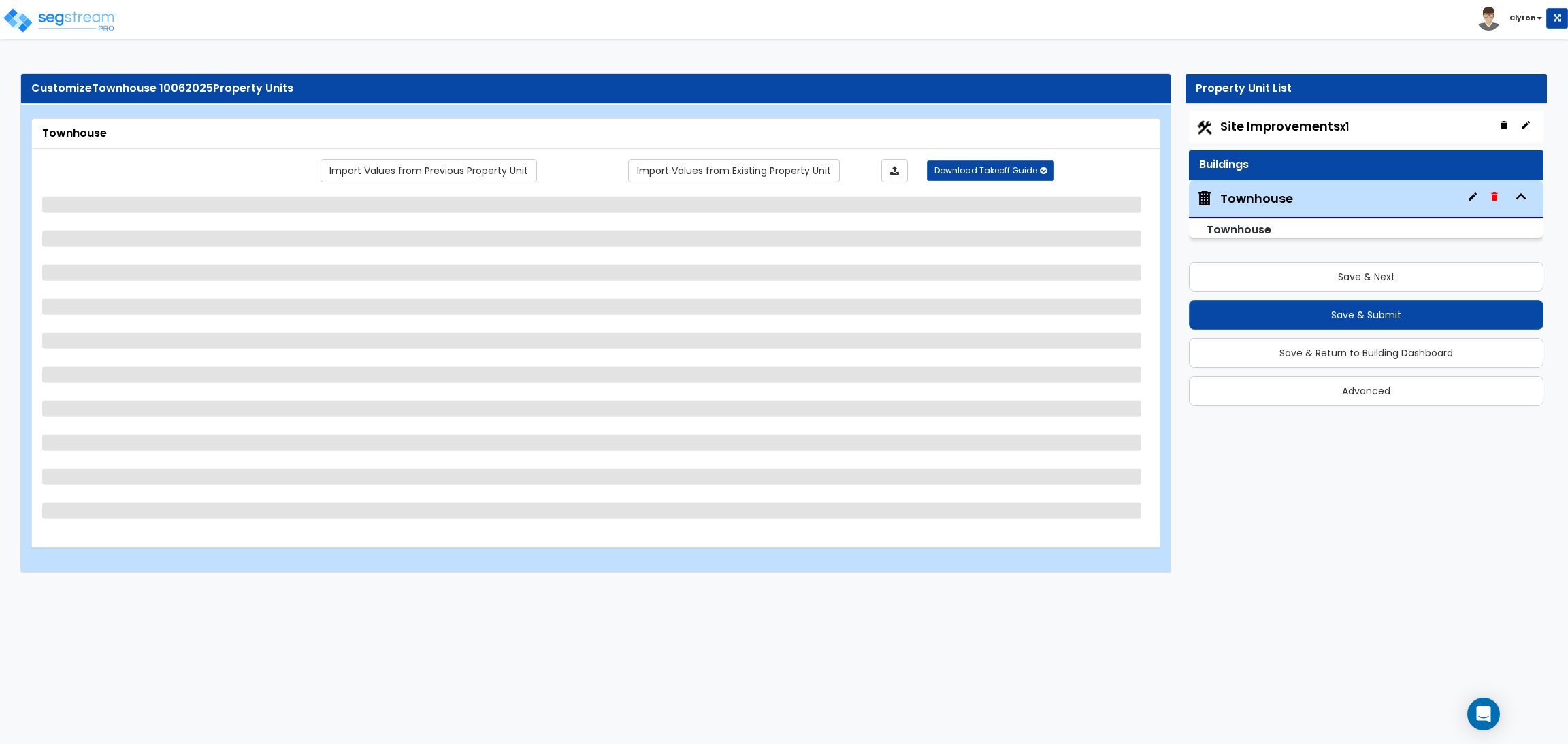
select select "2"
select select "3"
select select "1"
select select "2"
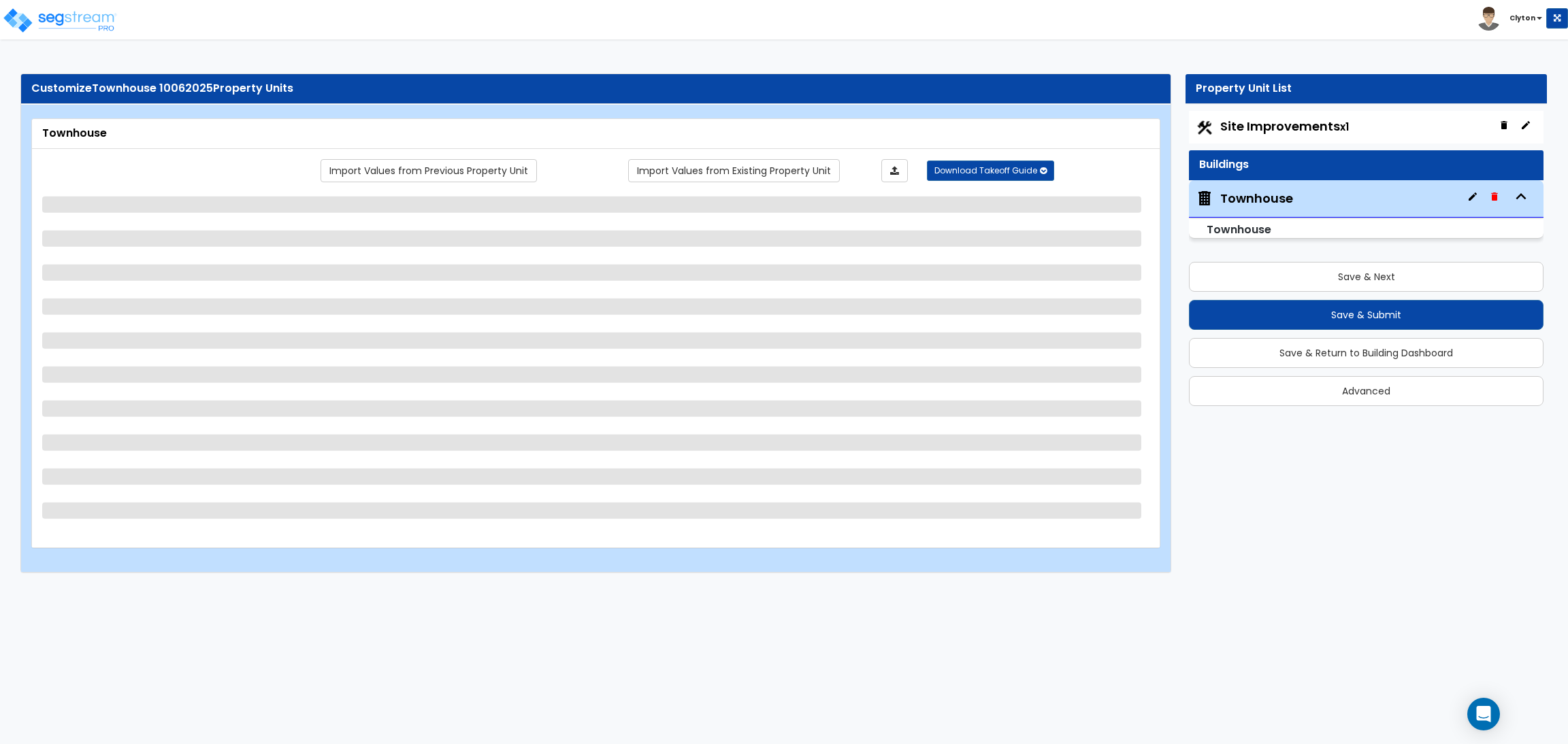
select select "1"
select select "2"
select select "1"
select select "3"
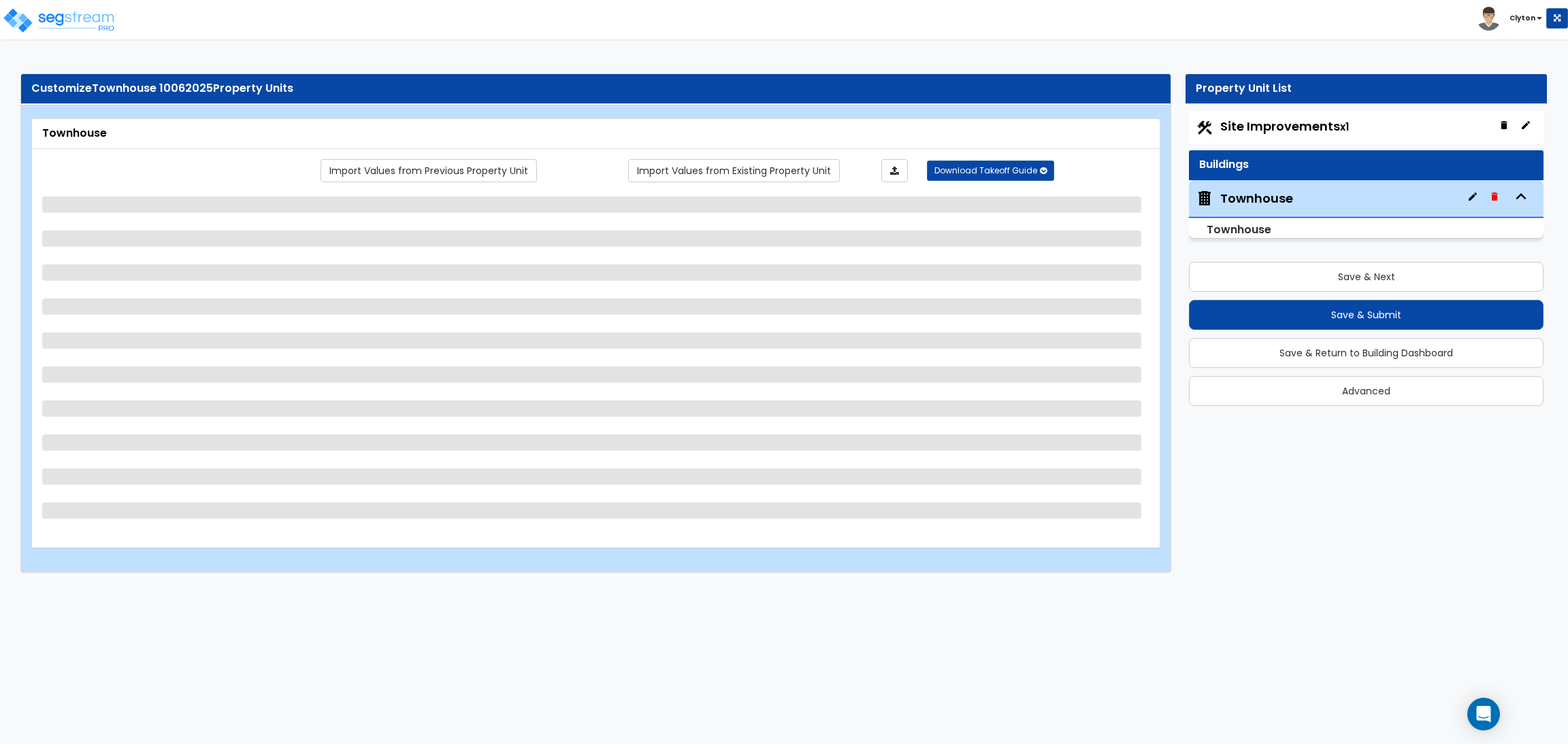
select select "3"
select select "5"
select select "1"
select select "3"
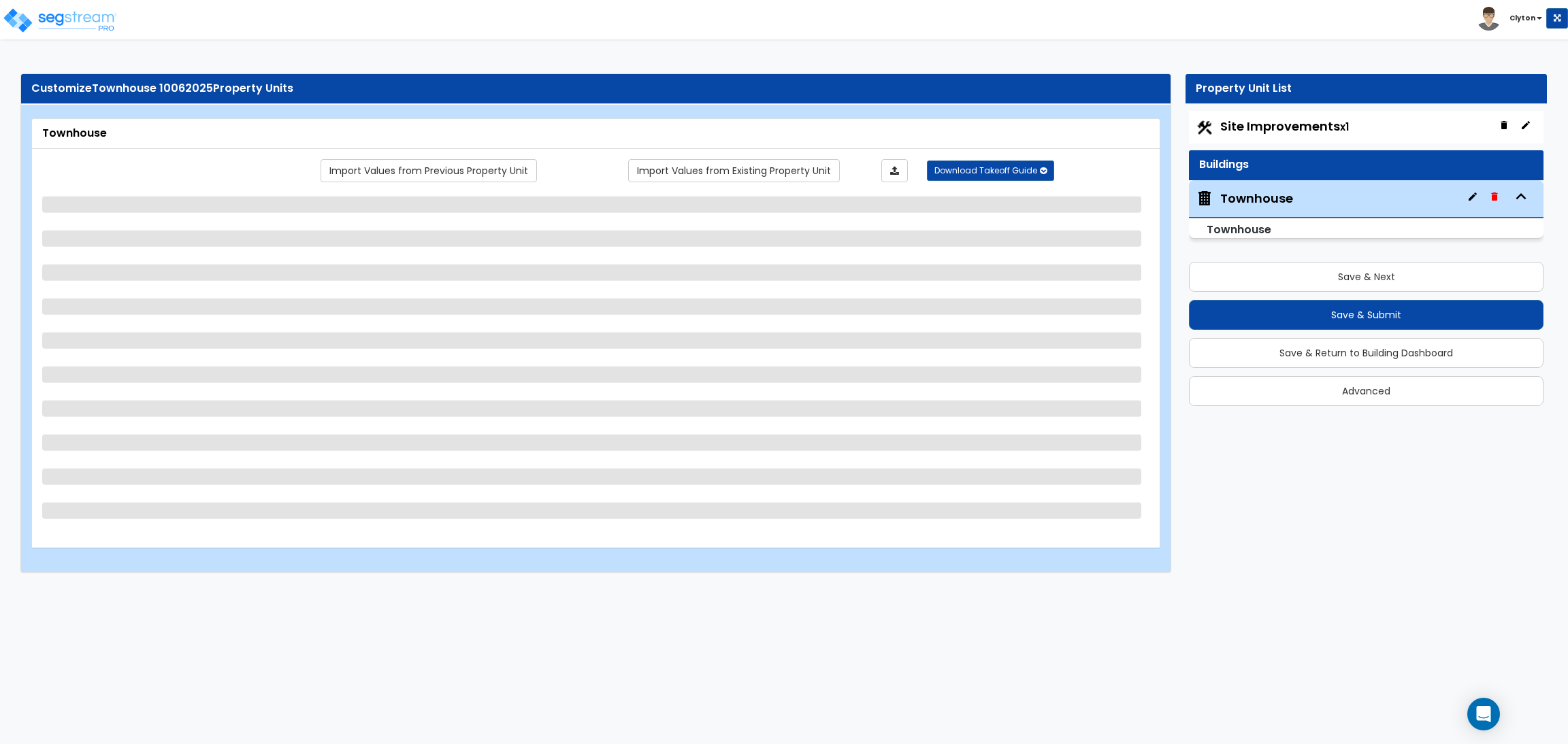
select select "2"
select select "1"
select select "2"
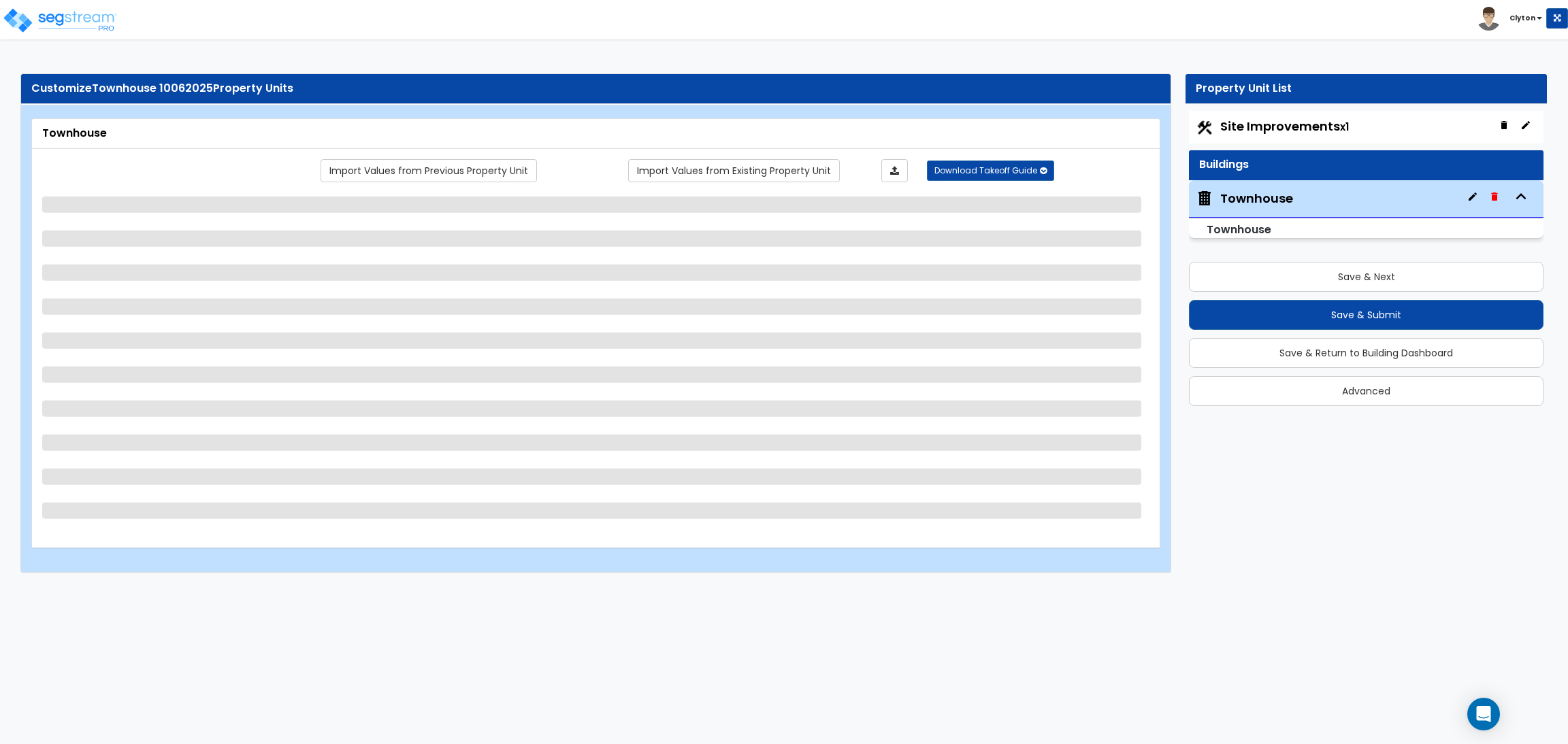
select select "3"
select select "1"
select select "2"
select select "1"
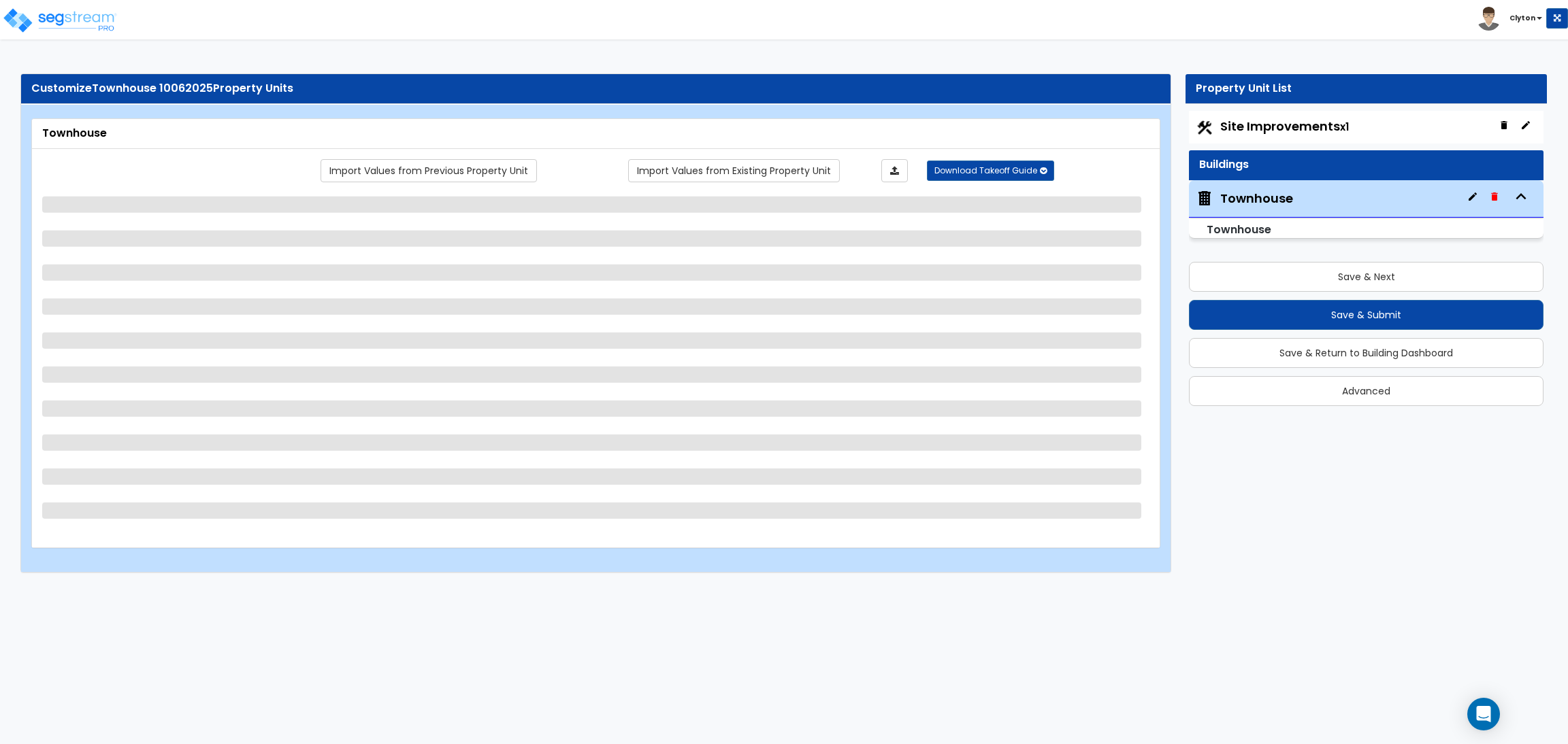
select select "2"
select select "3"
select select "1"
select select "4"
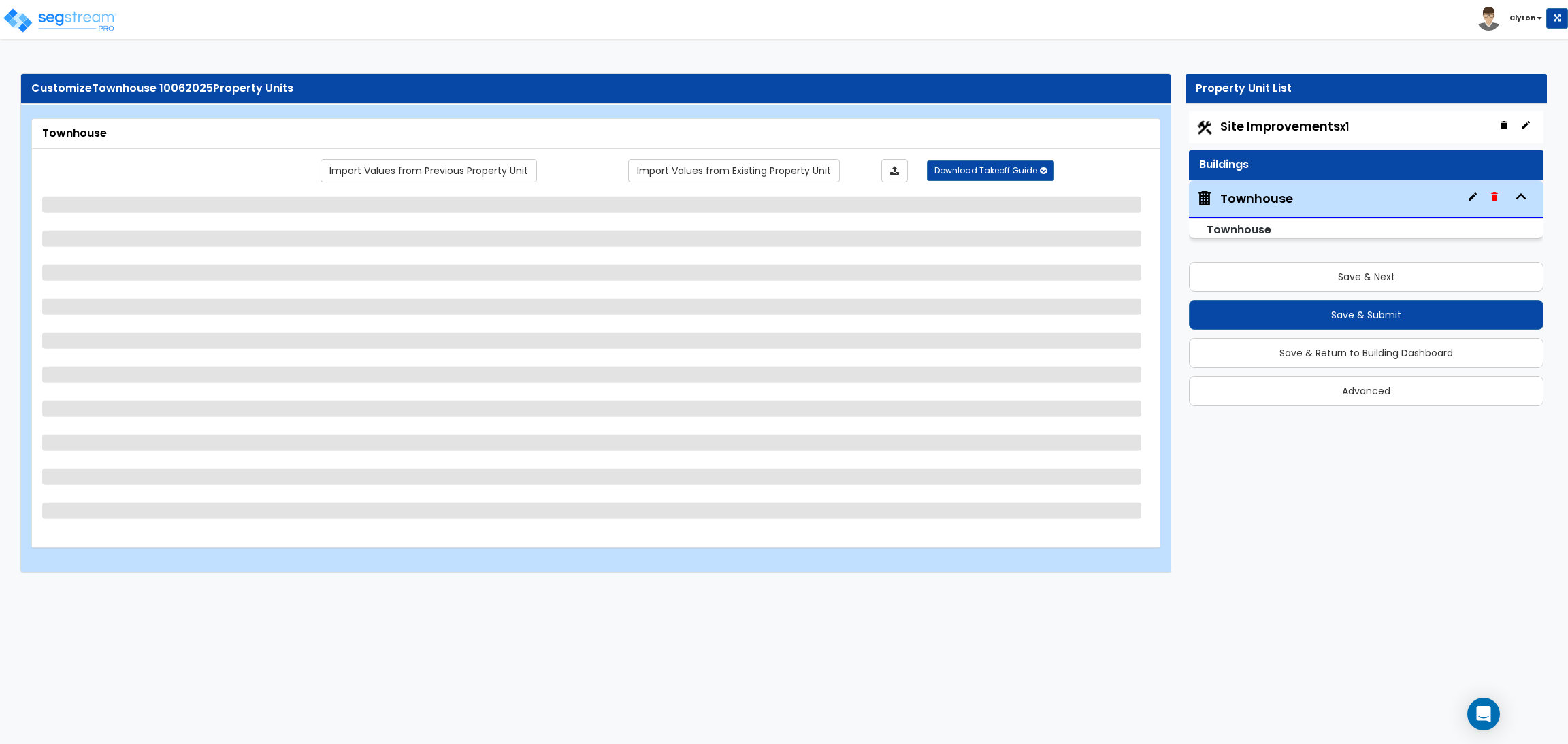
select select "1"
select select "2"
select select "1"
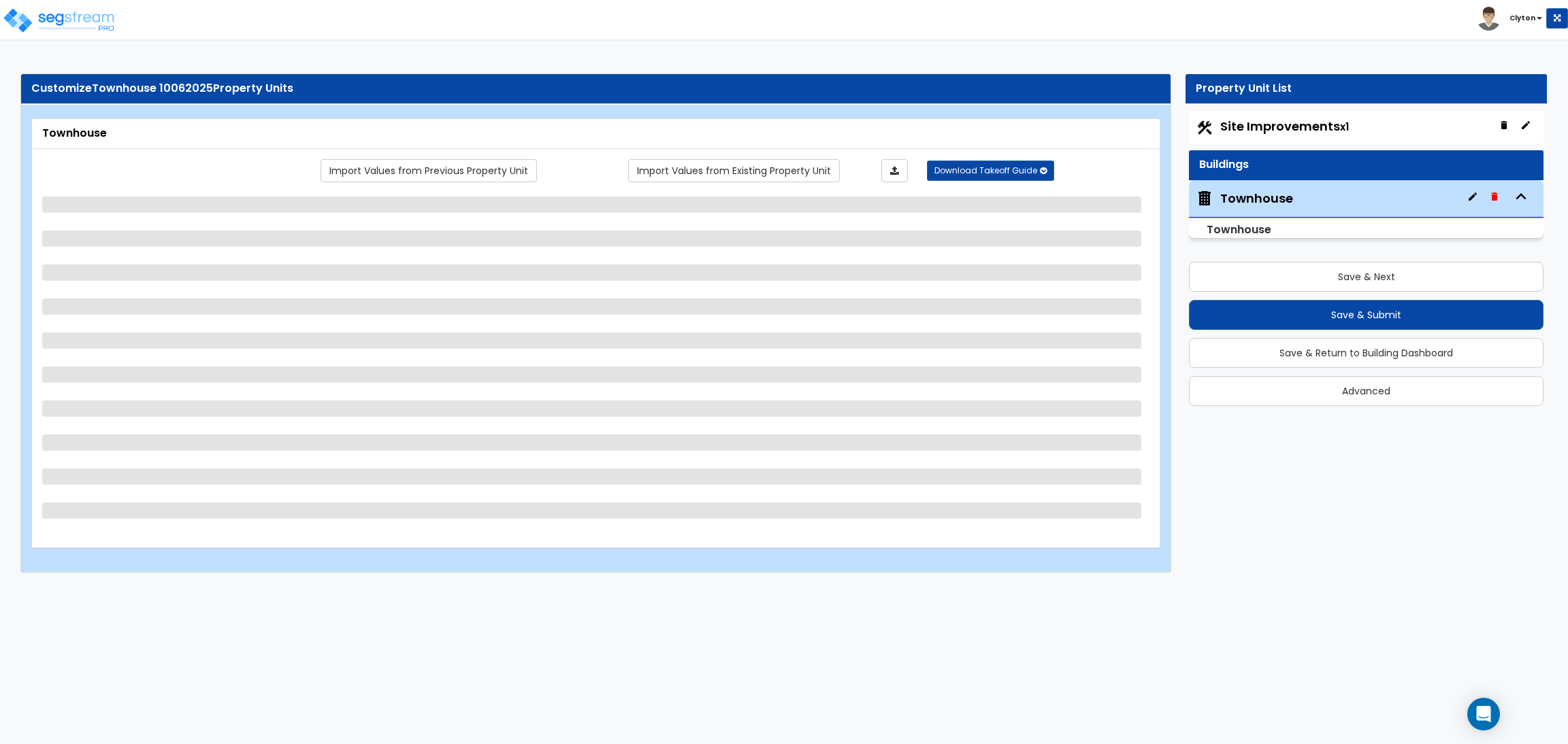
select select "2"
select select "8"
select select "1"
select select "3"
select select "4"
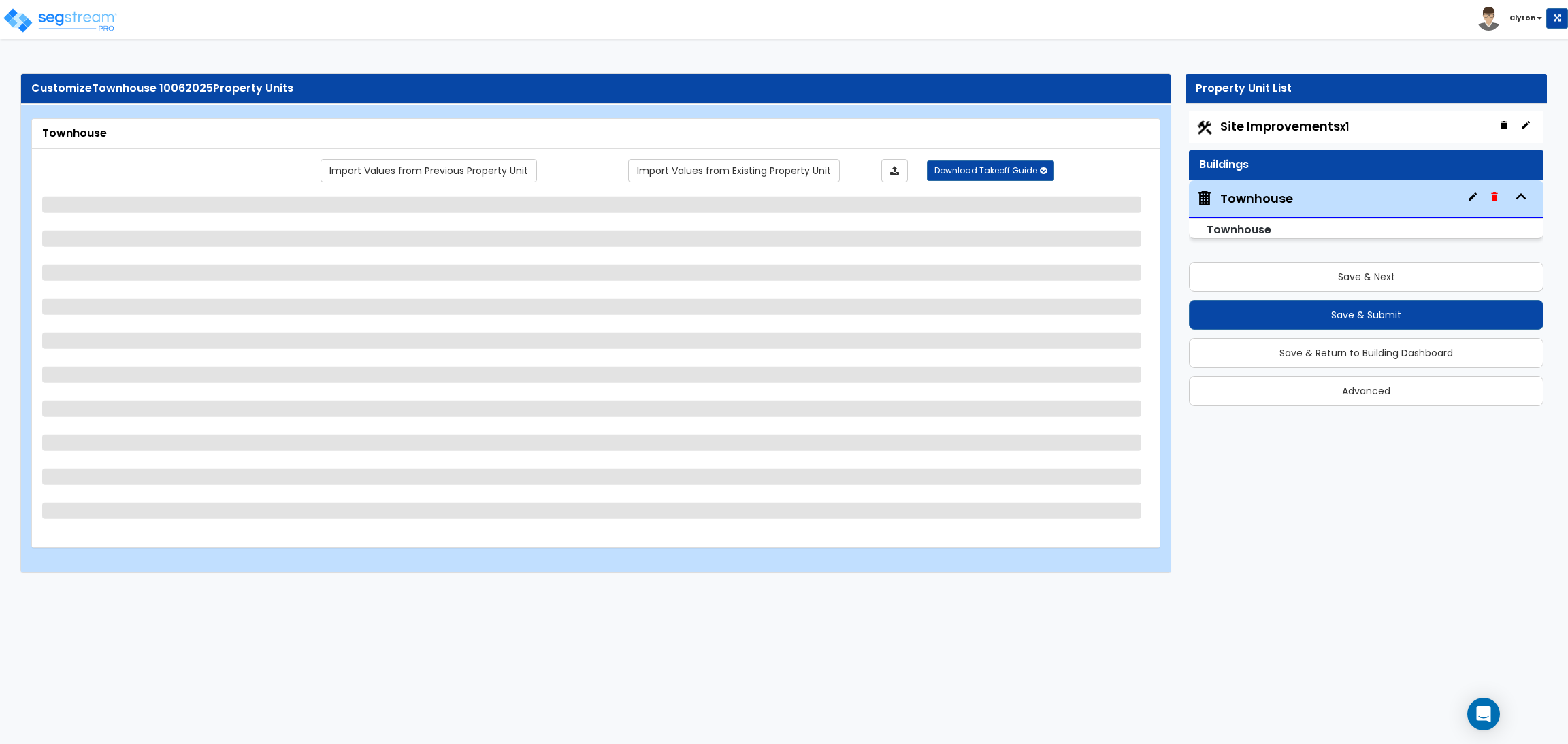
select select "1"
select select "2"
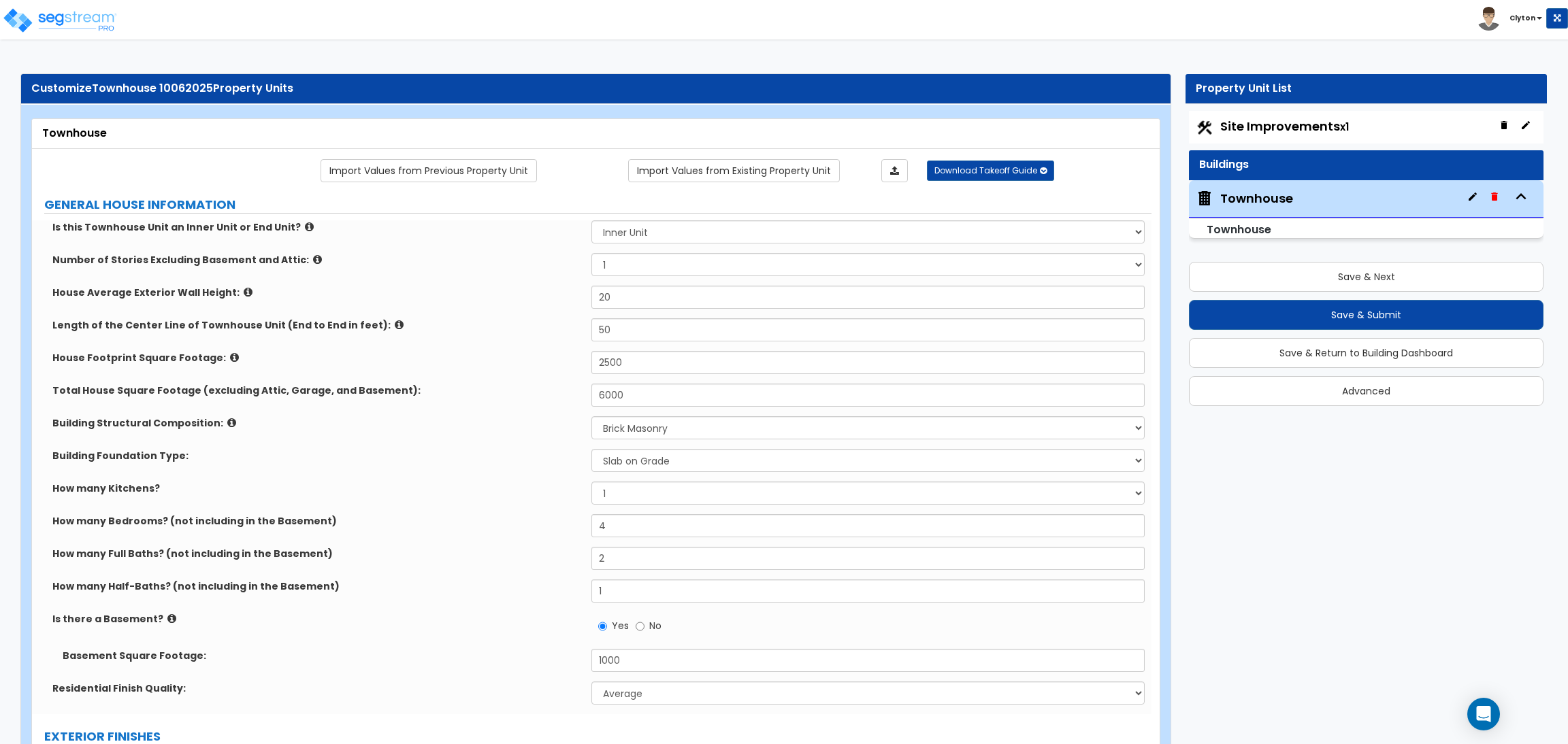
click at [445, 319] on label "Length of the Center Line of Townhouse Unit (End to End in feet):" at bounding box center [317, 325] width 529 height 14
drag, startPoint x: 598, startPoint y: 263, endPoint x: 581, endPoint y: 263, distance: 17.0
click at [581, 263] on div "Number of Stories Excluding Basement and Attic: 1 2 3 4 5" at bounding box center [591, 269] width 1120 height 32
select select "2"
click at [591, 254] on select "1 2 3 4 5" at bounding box center [867, 264] width 552 height 23
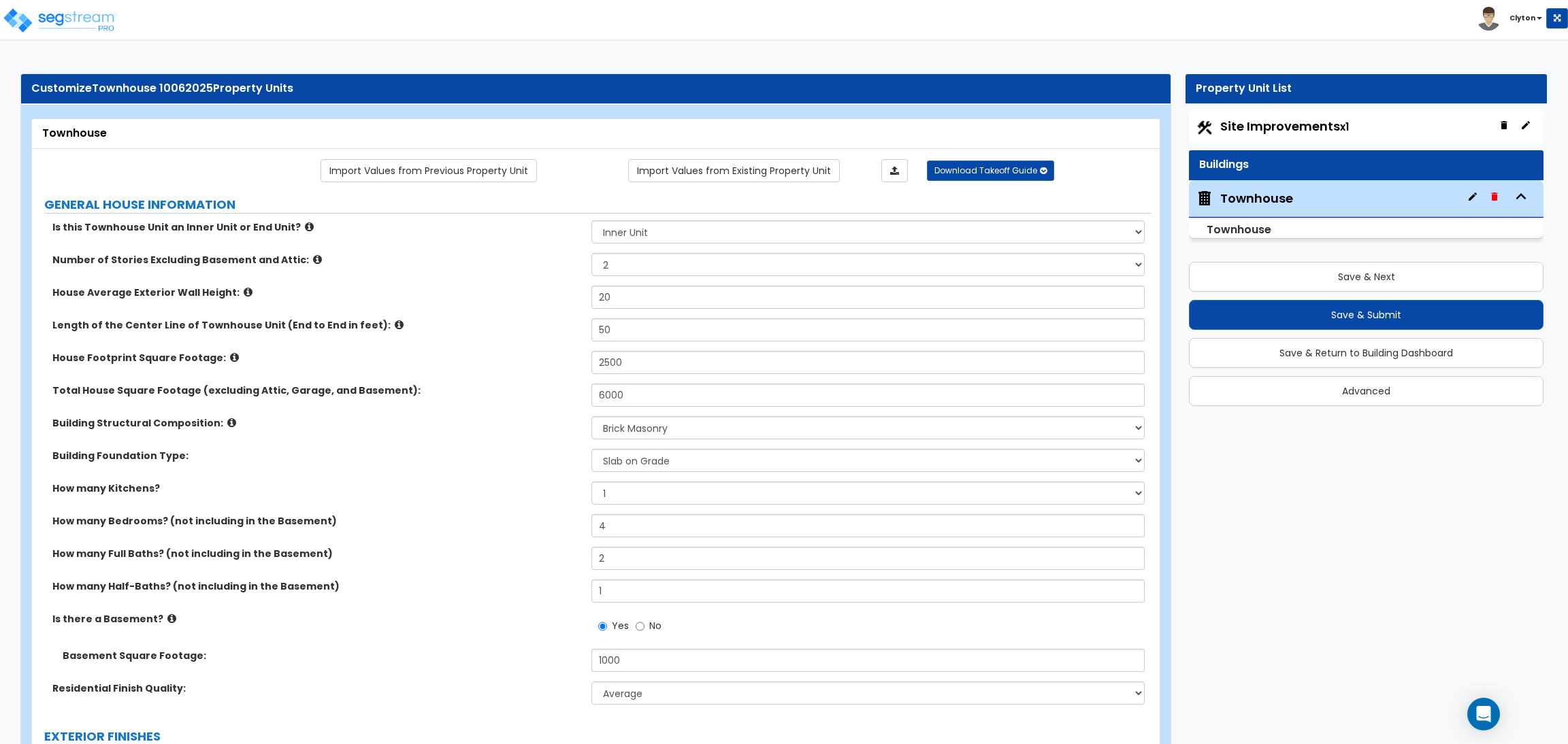
click at [541, 306] on div "House Average Exterior Wall Height: 20" at bounding box center [591, 301] width 1120 height 32
drag, startPoint x: 636, startPoint y: 296, endPoint x: 567, endPoint y: 296, distance: 69.0
click at [567, 296] on div "House Average Exterior Wall Height: 20" at bounding box center [591, 301] width 1120 height 32
type input "25"
drag, startPoint x: 628, startPoint y: 324, endPoint x: 521, endPoint y: 325, distance: 107.0
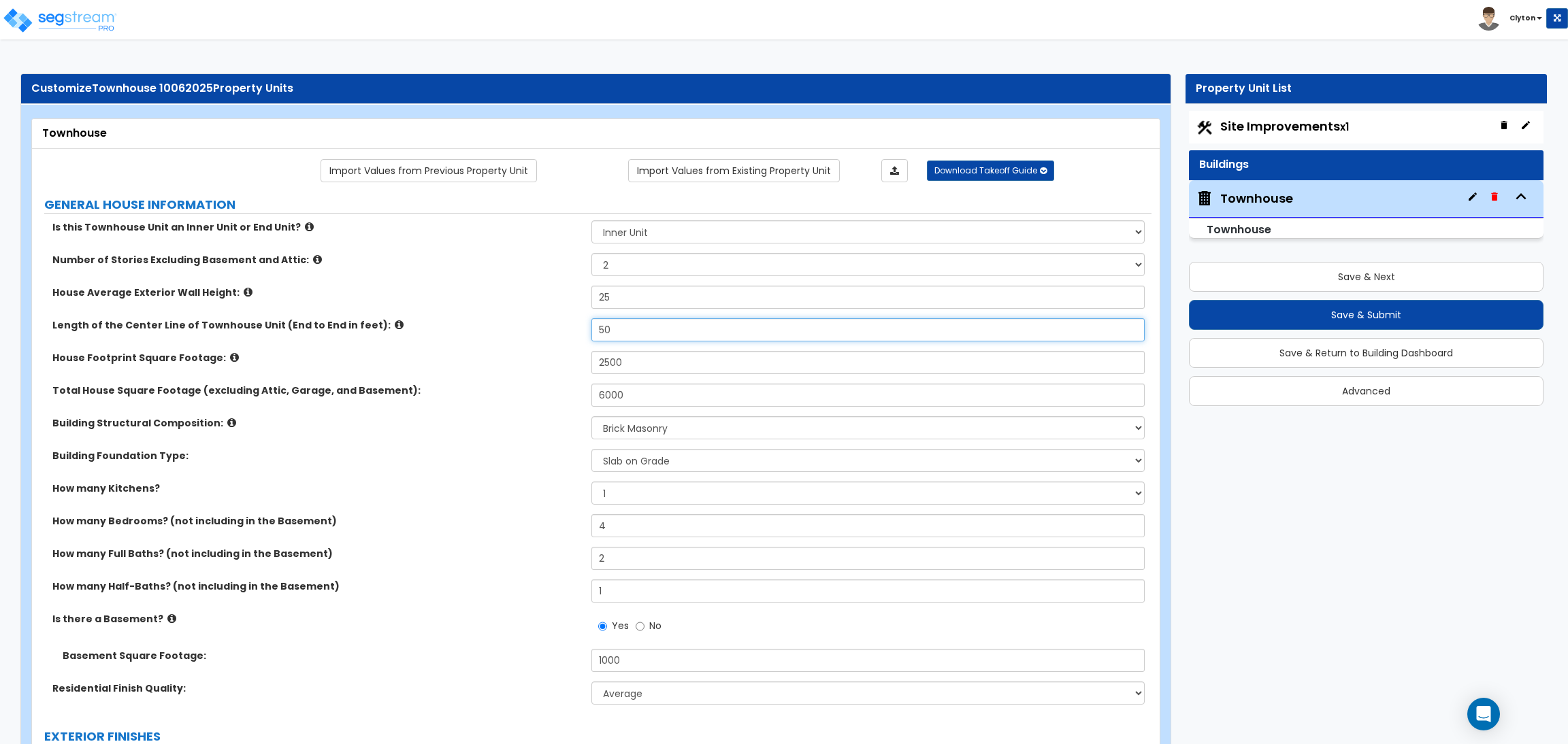
click at [522, 325] on div "Length of the Center Line of Townhouse Unit (End to End in feet): 50" at bounding box center [591, 334] width 1120 height 32
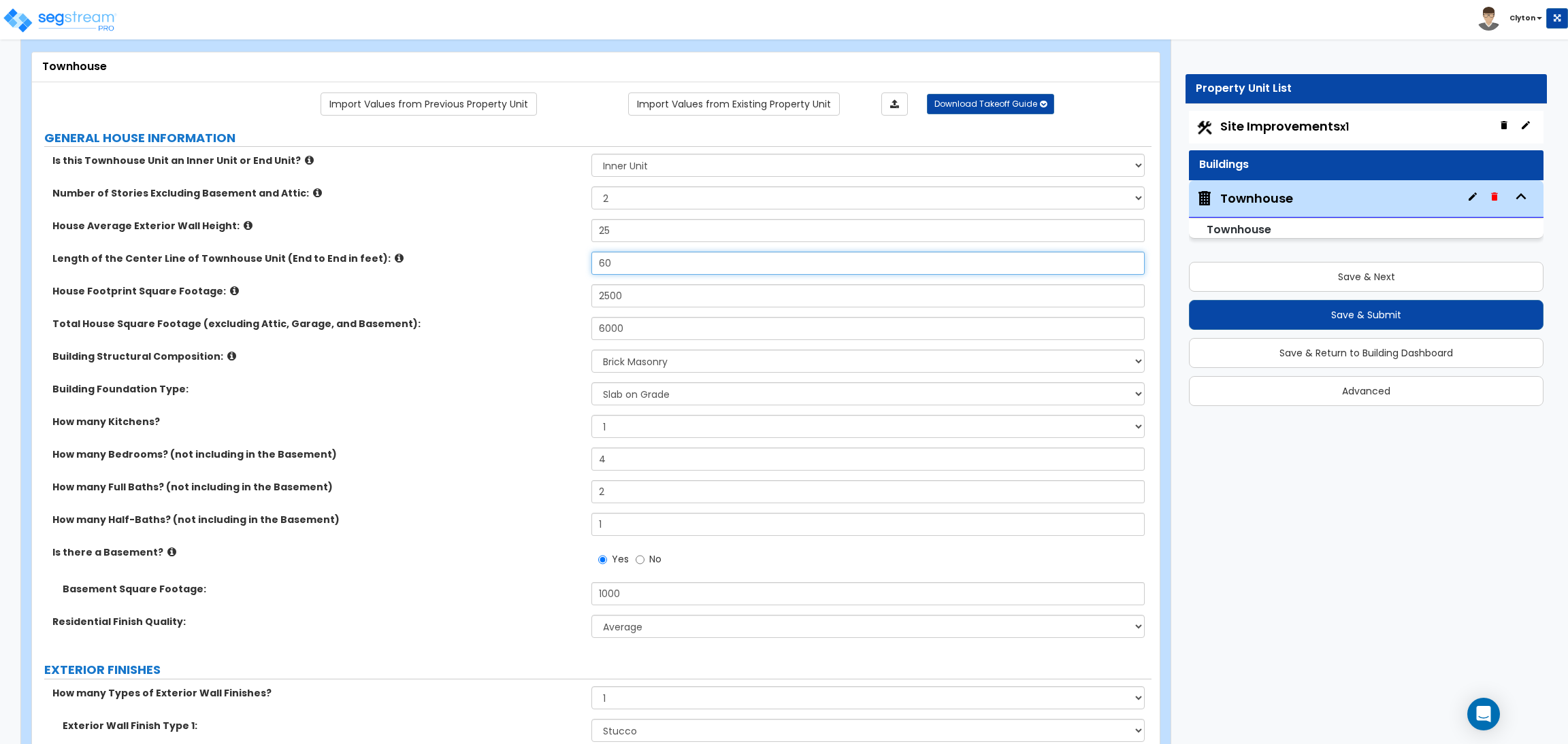
scroll to position [102, 0]
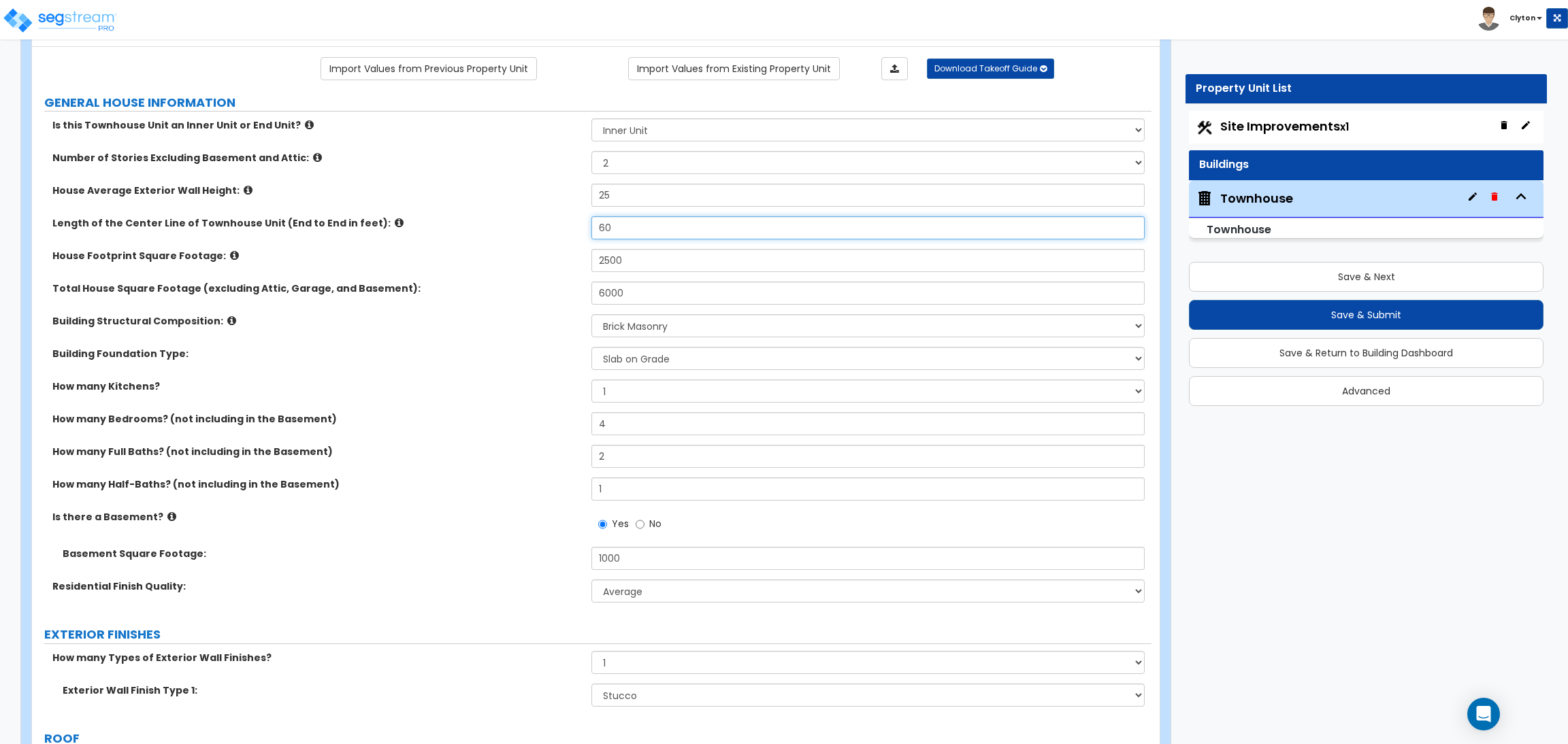
type input "60"
drag, startPoint x: 555, startPoint y: 263, endPoint x: 534, endPoint y: 263, distance: 21.0
click at [534, 263] on div "House Footprint Square Footage: 2500" at bounding box center [591, 265] width 1120 height 32
type input "3,000"
drag, startPoint x: 652, startPoint y: 293, endPoint x: 542, endPoint y: 291, distance: 110.0
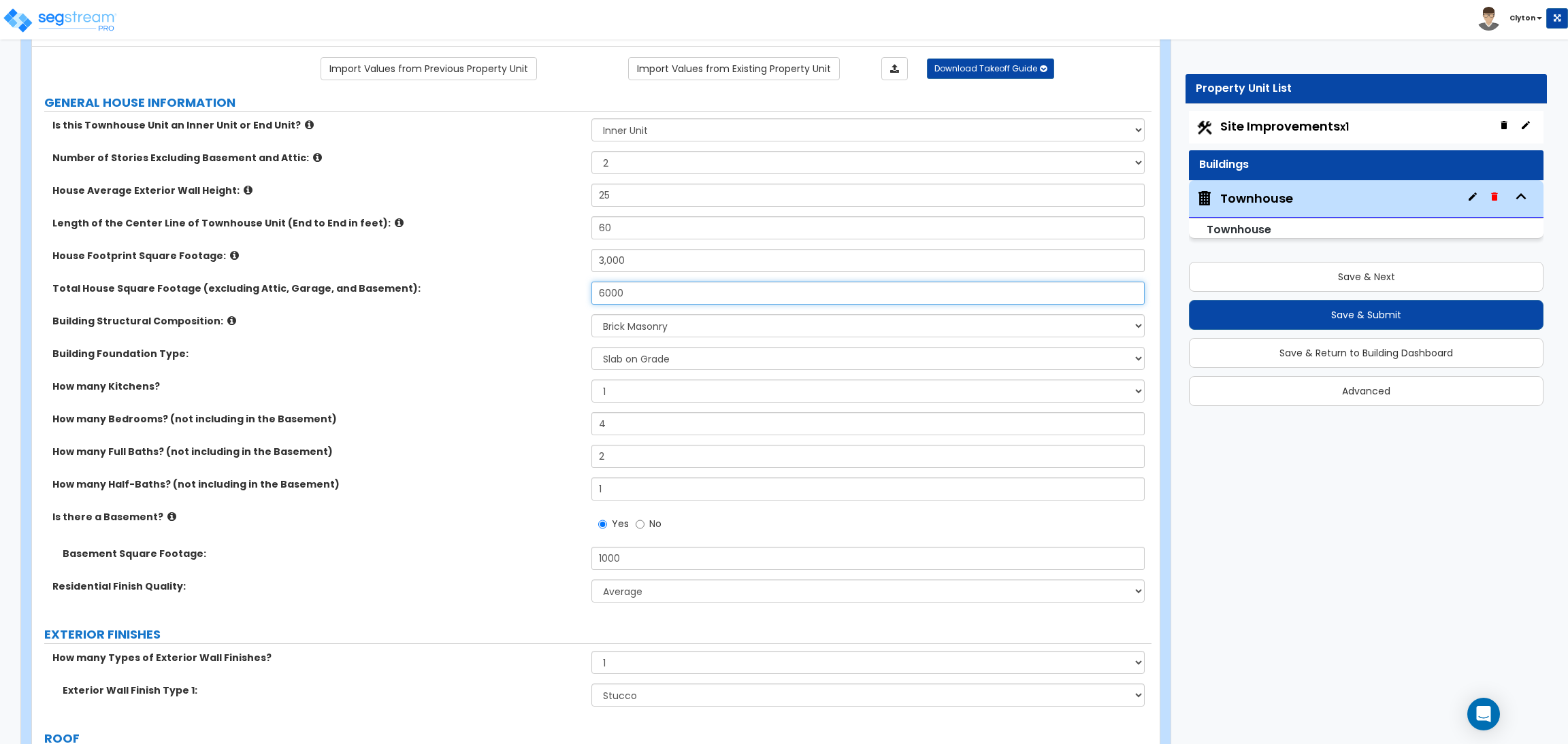
click at [543, 291] on div "Total House Square Footage (excluding Attic, Garage, and Basement): 6000" at bounding box center [591, 297] width 1120 height 32
type input "5"
type input "4,500"
click at [655, 331] on select "Please Choose One Reinforced Concrete Structural Steel Brick Masonry CMU Masonr…" at bounding box center [867, 325] width 552 height 23
select select "7"
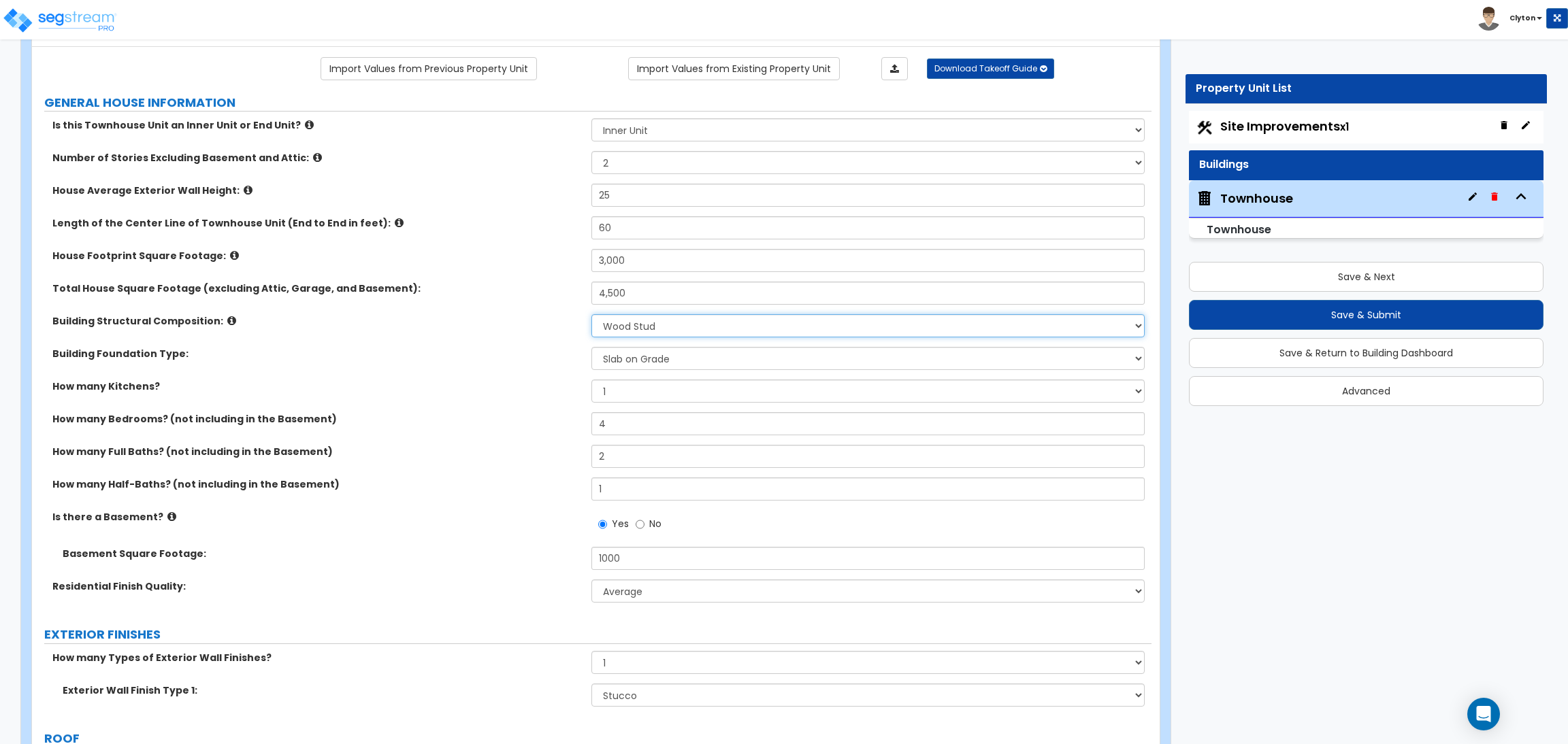
click at [591, 315] on select "Please Choose One Reinforced Concrete Structural Steel Brick Masonry CMU Masonr…" at bounding box center [867, 325] width 552 height 23
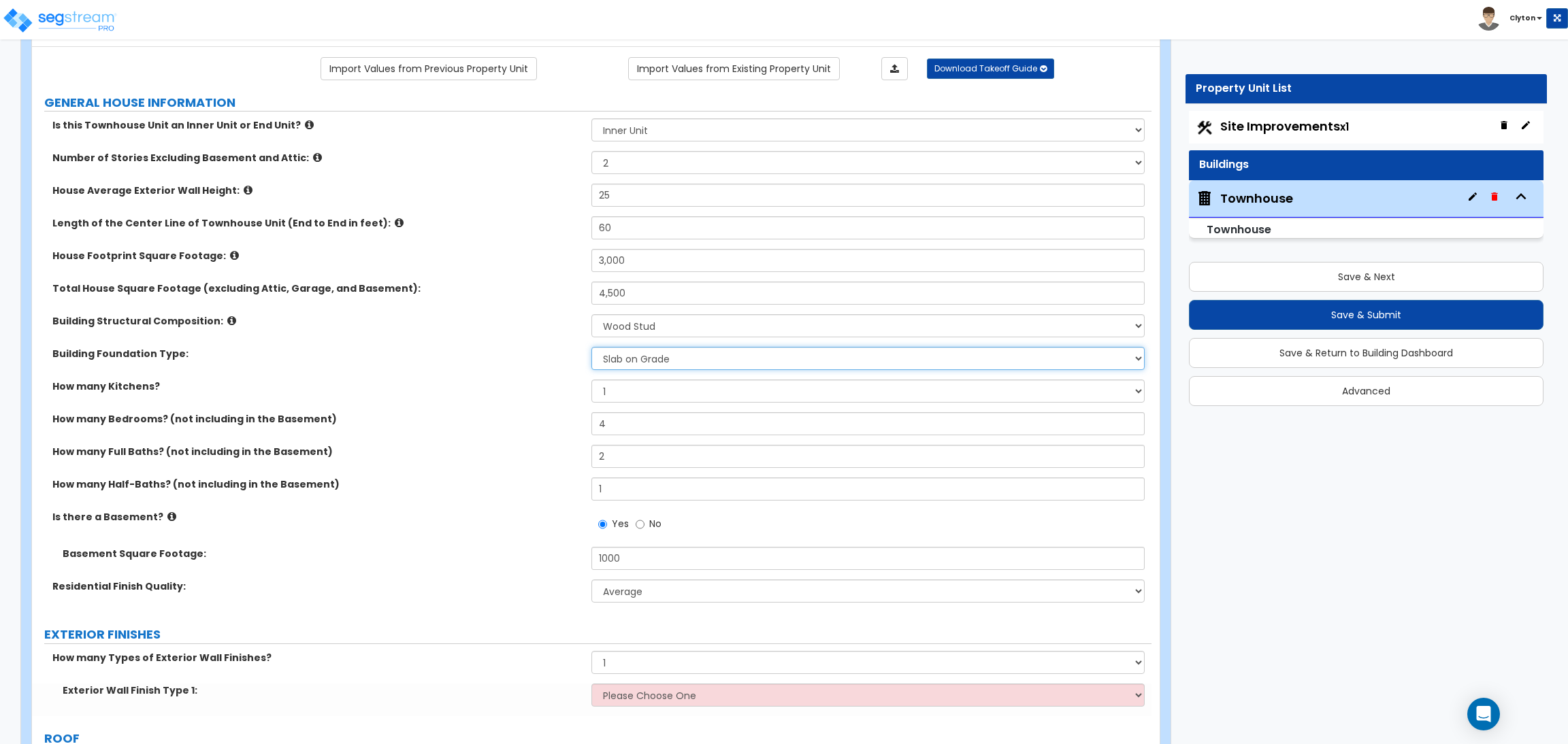
click at [619, 356] on select "Please Choose One Spread Ftg, Col, & Beam FDN Slab on Grade" at bounding box center [867, 358] width 552 height 23
select select "1"
click at [591, 347] on select "Please Choose One Spread Ftg, Col, & Beam FDN Slab on Grade" at bounding box center [867, 358] width 552 height 23
click at [530, 437] on div "How many Bedrooms? (not including in the Basement) 4" at bounding box center [591, 428] width 1120 height 32
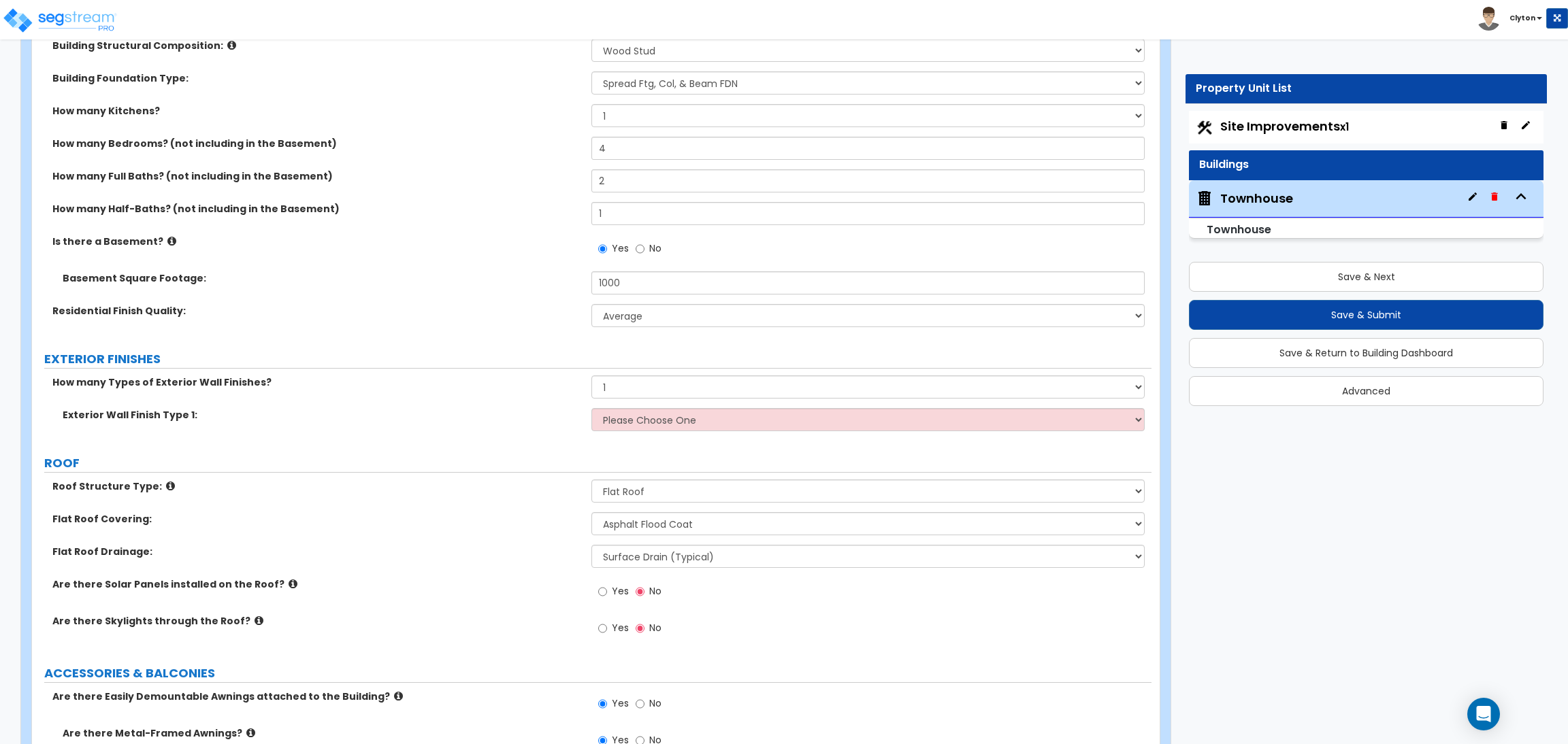
scroll to position [408, 0]
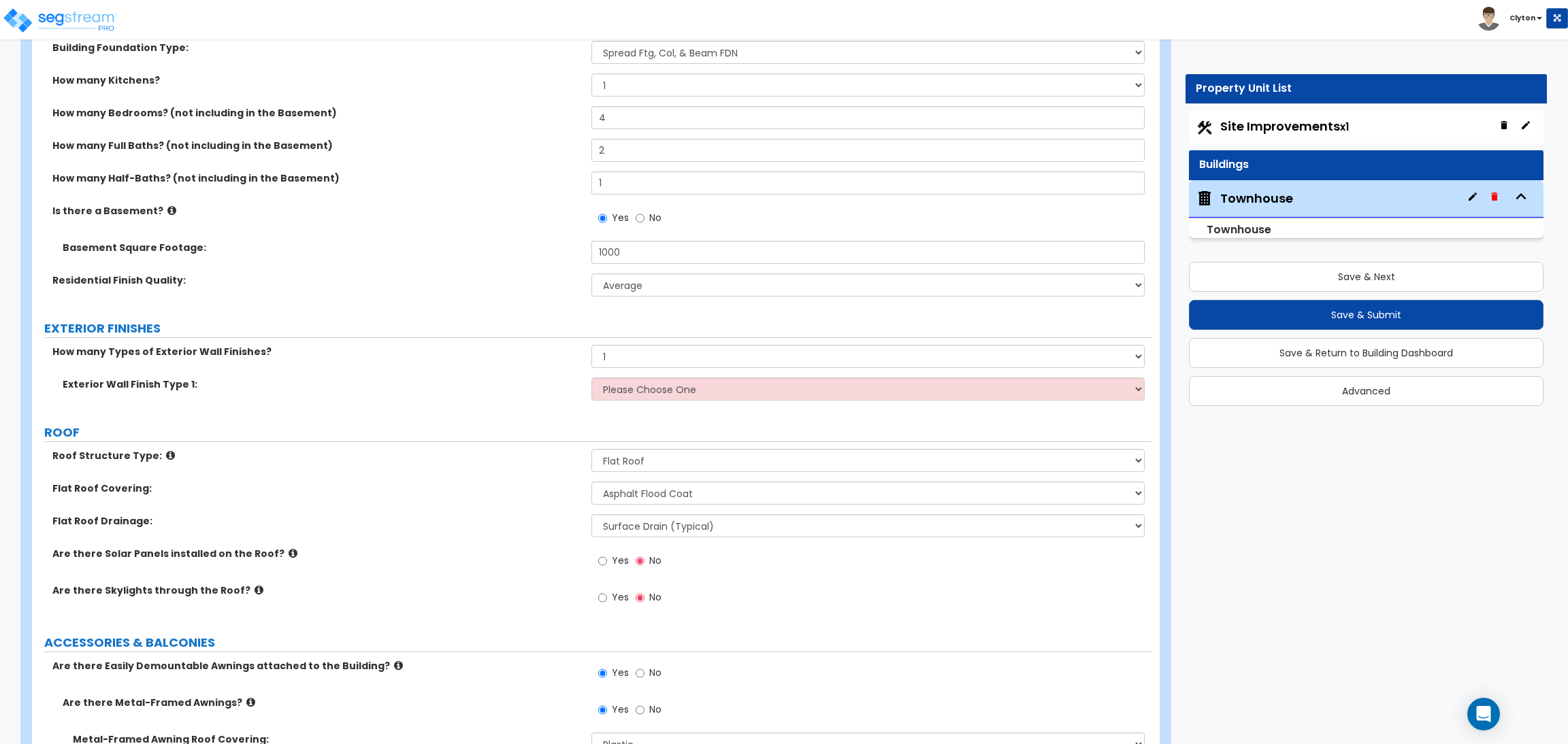
click at [446, 282] on label "Residential Finish Quality:" at bounding box center [317, 280] width 529 height 14
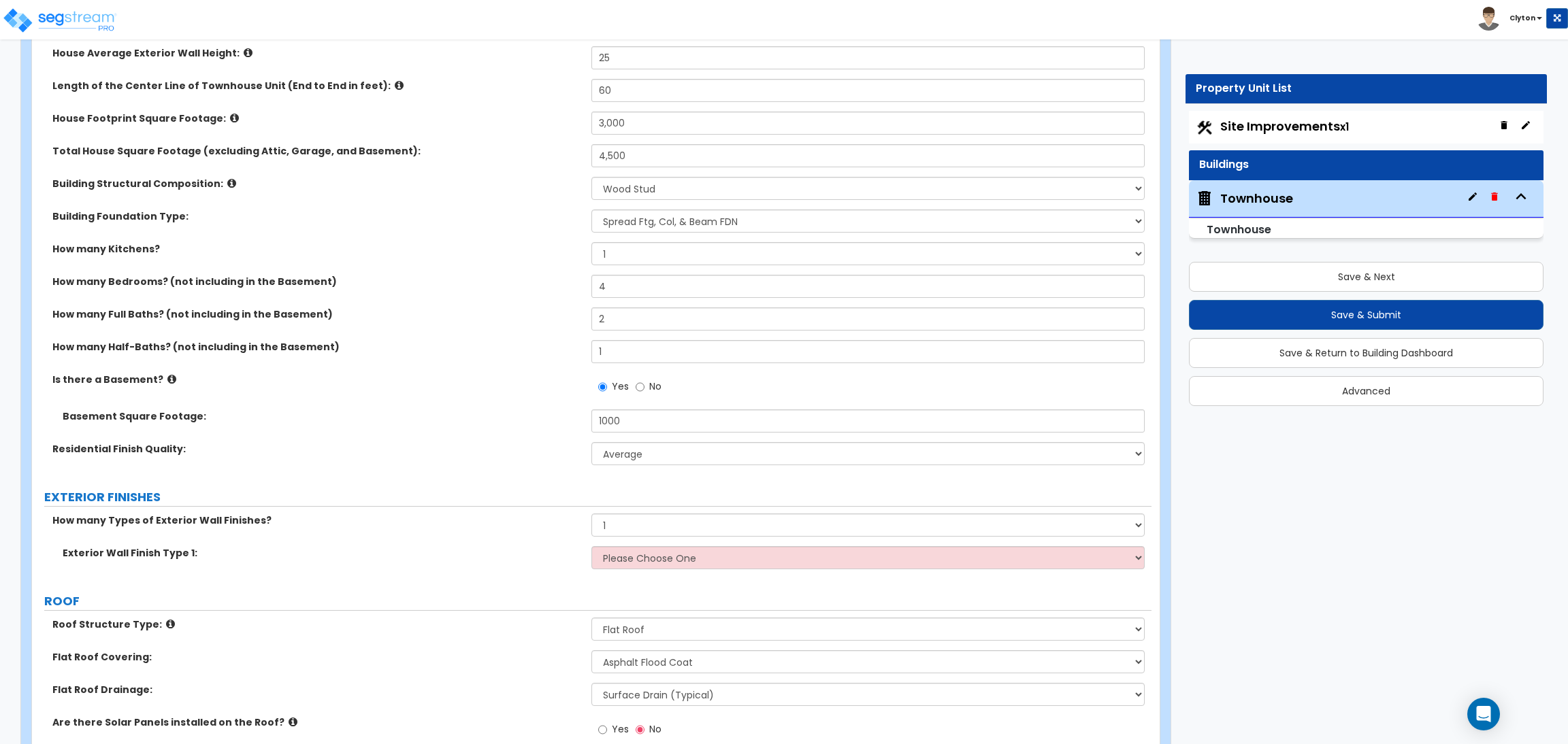
scroll to position [204, 0]
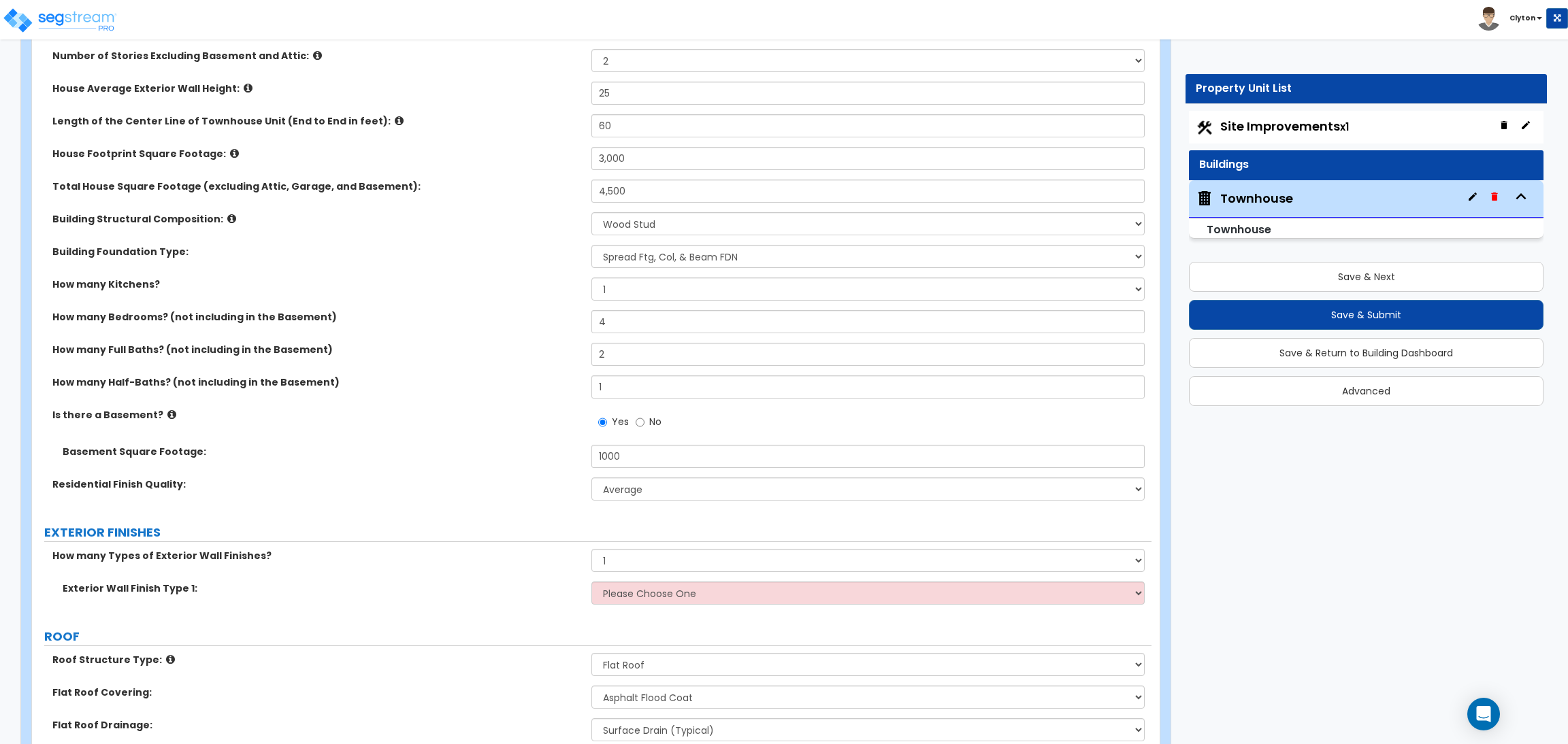
click at [533, 428] on div "Is there a Basement? Yes No" at bounding box center [591, 426] width 1120 height 37
click at [623, 487] on select "Low Average High" at bounding box center [867, 489] width 552 height 23
click at [467, 467] on div "Basement Square Footage: 1000" at bounding box center [591, 461] width 1120 height 32
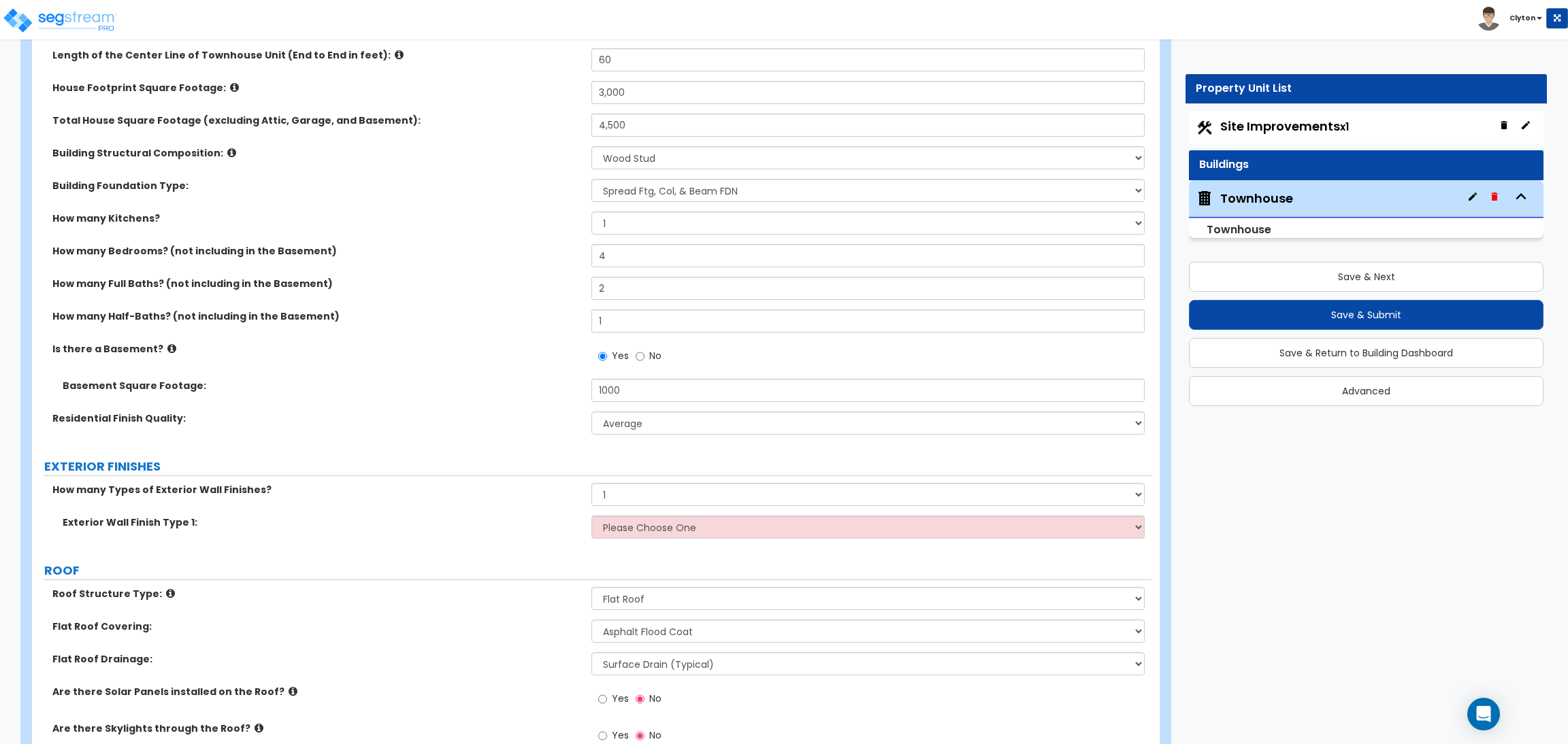
scroll to position [305, 0]
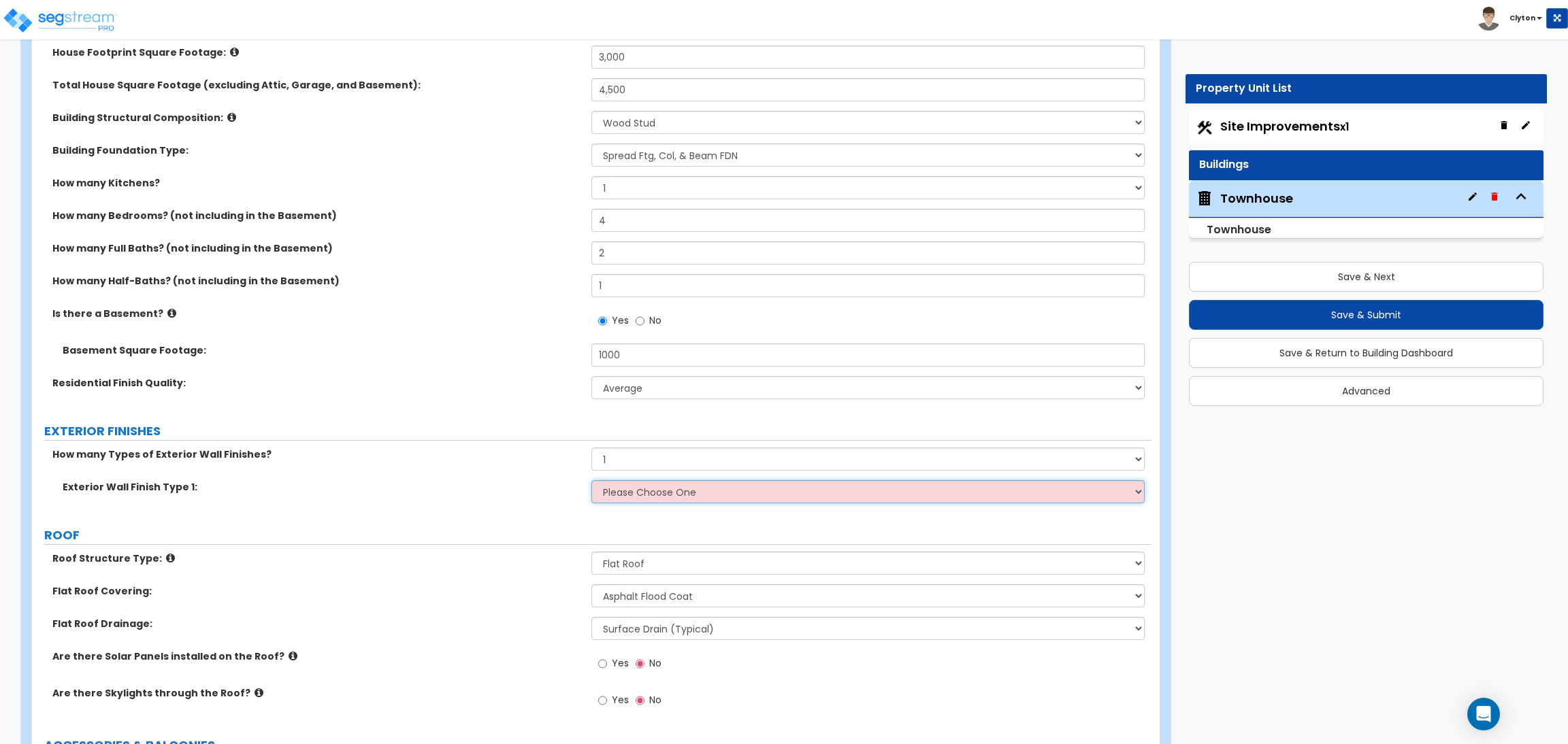
click at [646, 489] on select "Please Choose One No Finish/Shared Wall No Wall Brick Veneer Stone Veneer Wood …" at bounding box center [867, 492] width 552 height 23
select select "7"
click at [591, 480] on select "Please Choose One No Finish/Shared Wall No Wall Brick Veneer Stone Veneer Wood …" at bounding box center [867, 492] width 552 height 23
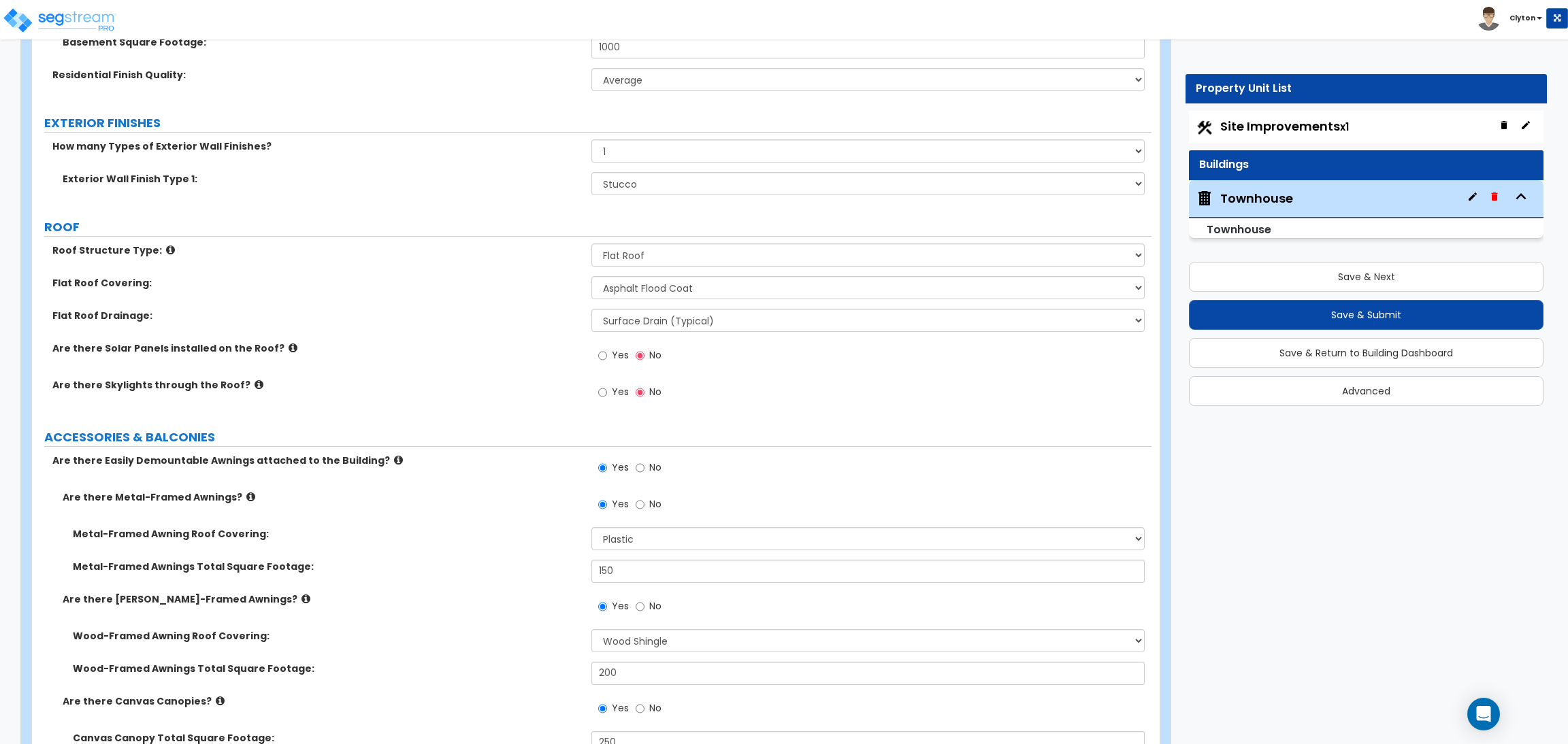
scroll to position [714, 0]
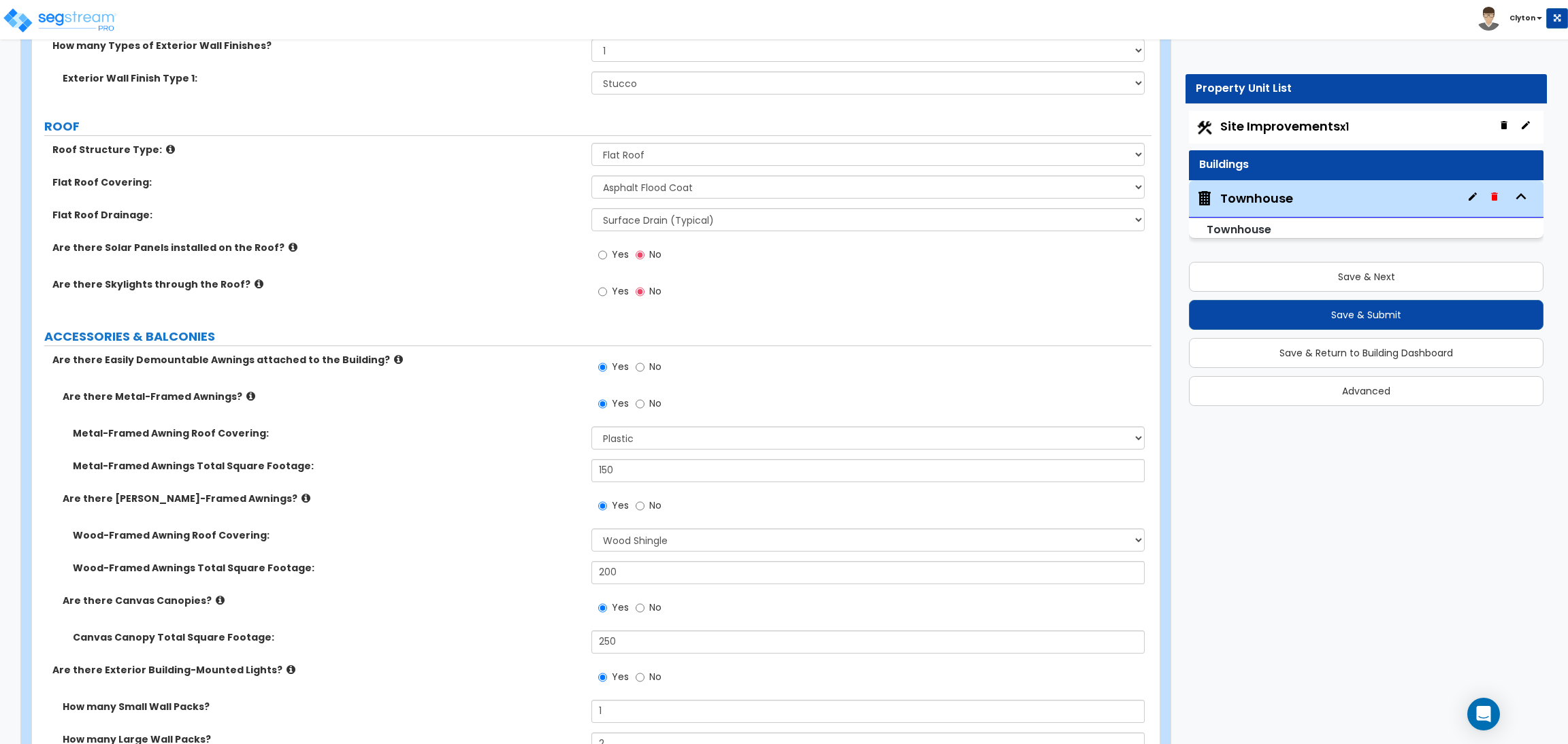
click at [460, 446] on div "Metal-Framed Awning Roof Covering: Please Choose One Plastic Metal Glass" at bounding box center [591, 442] width 1120 height 32
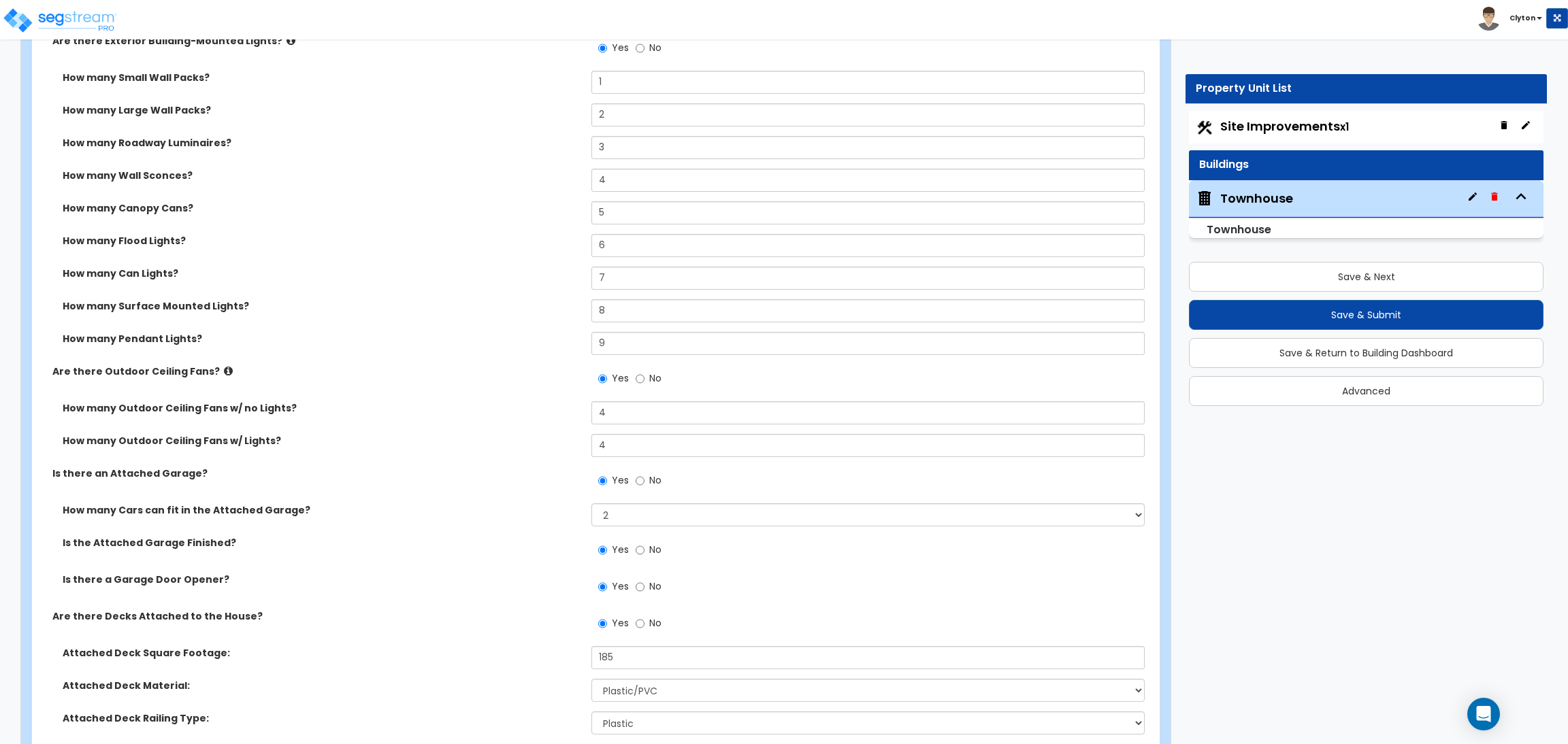
scroll to position [2861, 0]
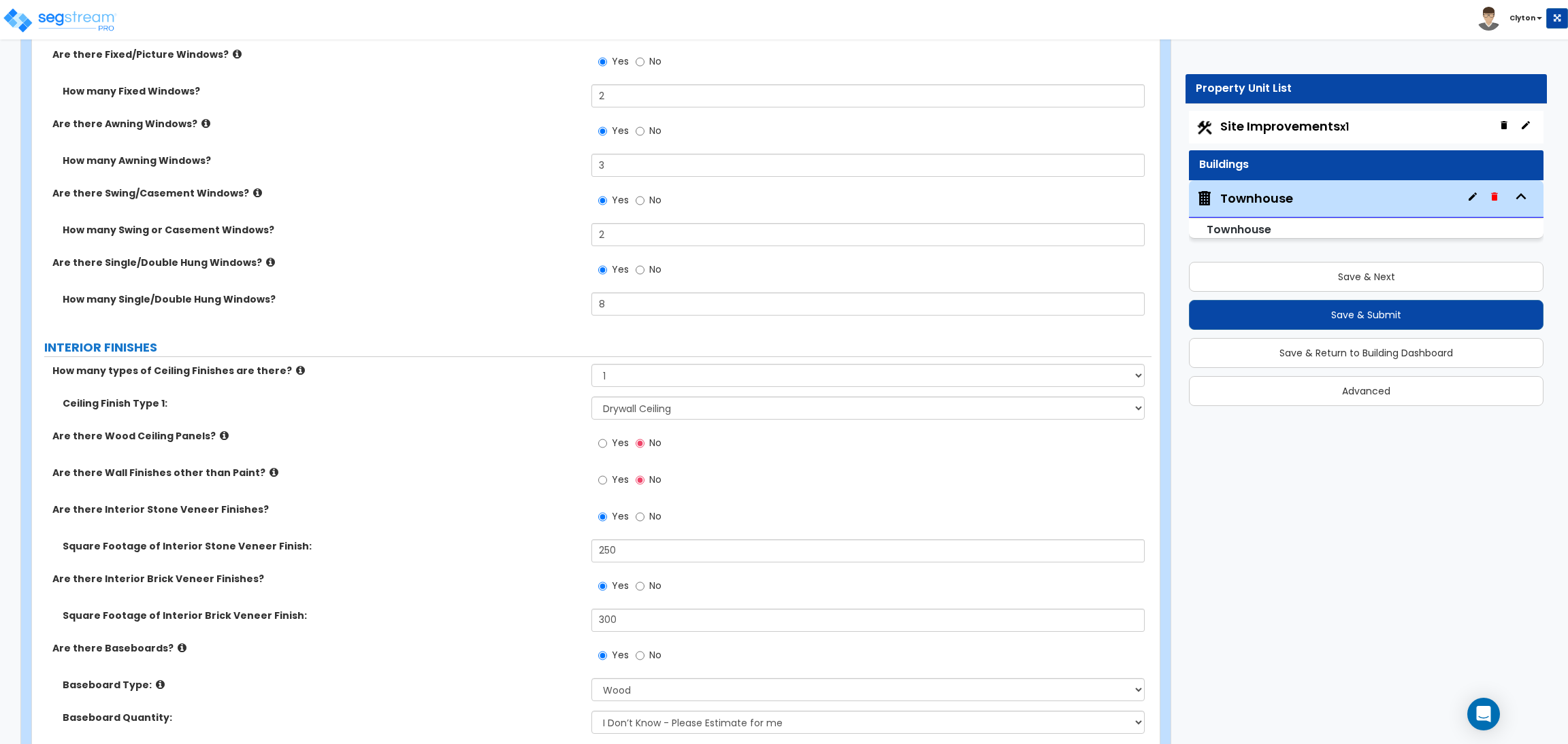
click at [443, 534] on div "Are there Interior Stone Veneer Finishes? Yes No" at bounding box center [591, 520] width 1120 height 37
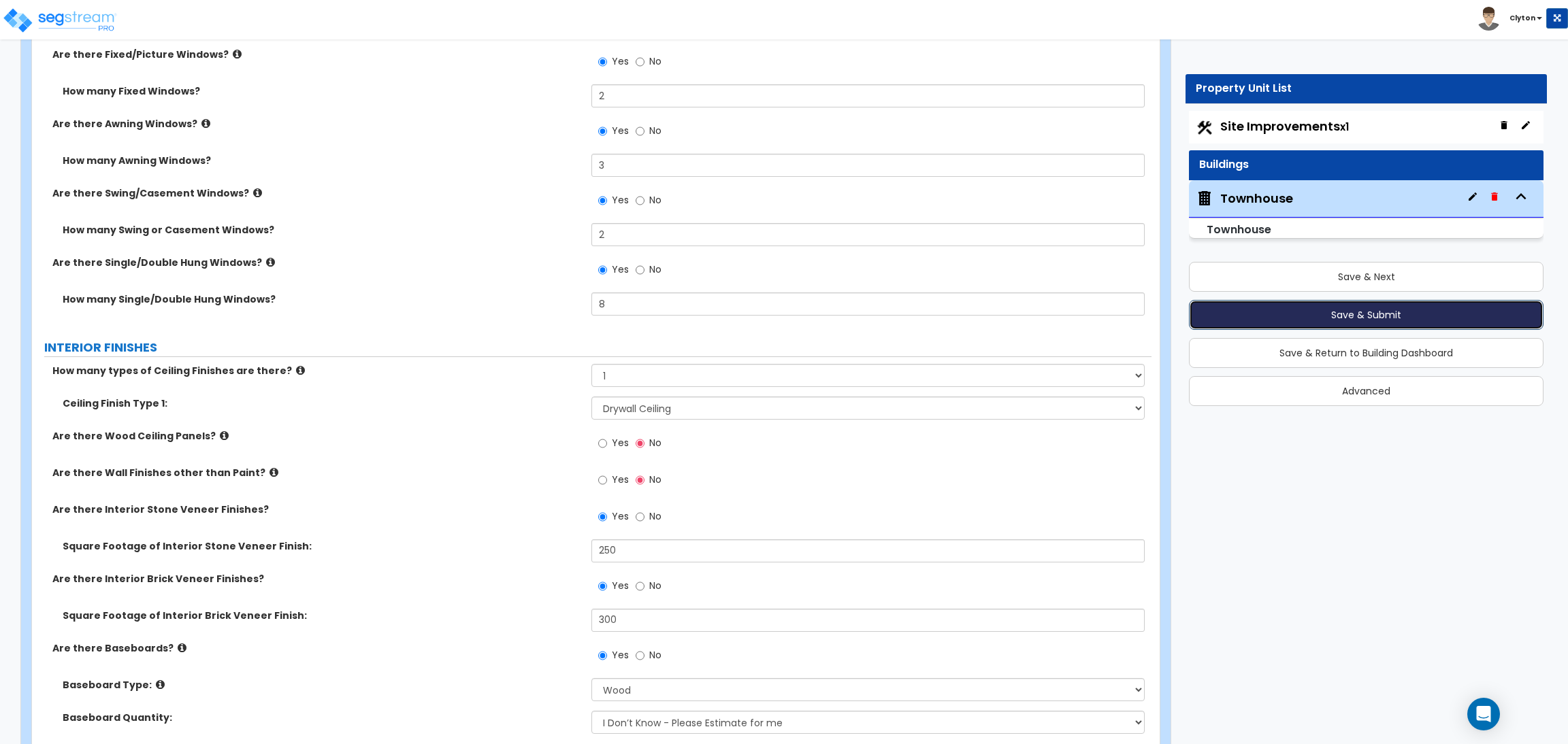
click at [1360, 312] on button "Save & Submit" at bounding box center [1366, 315] width 355 height 30
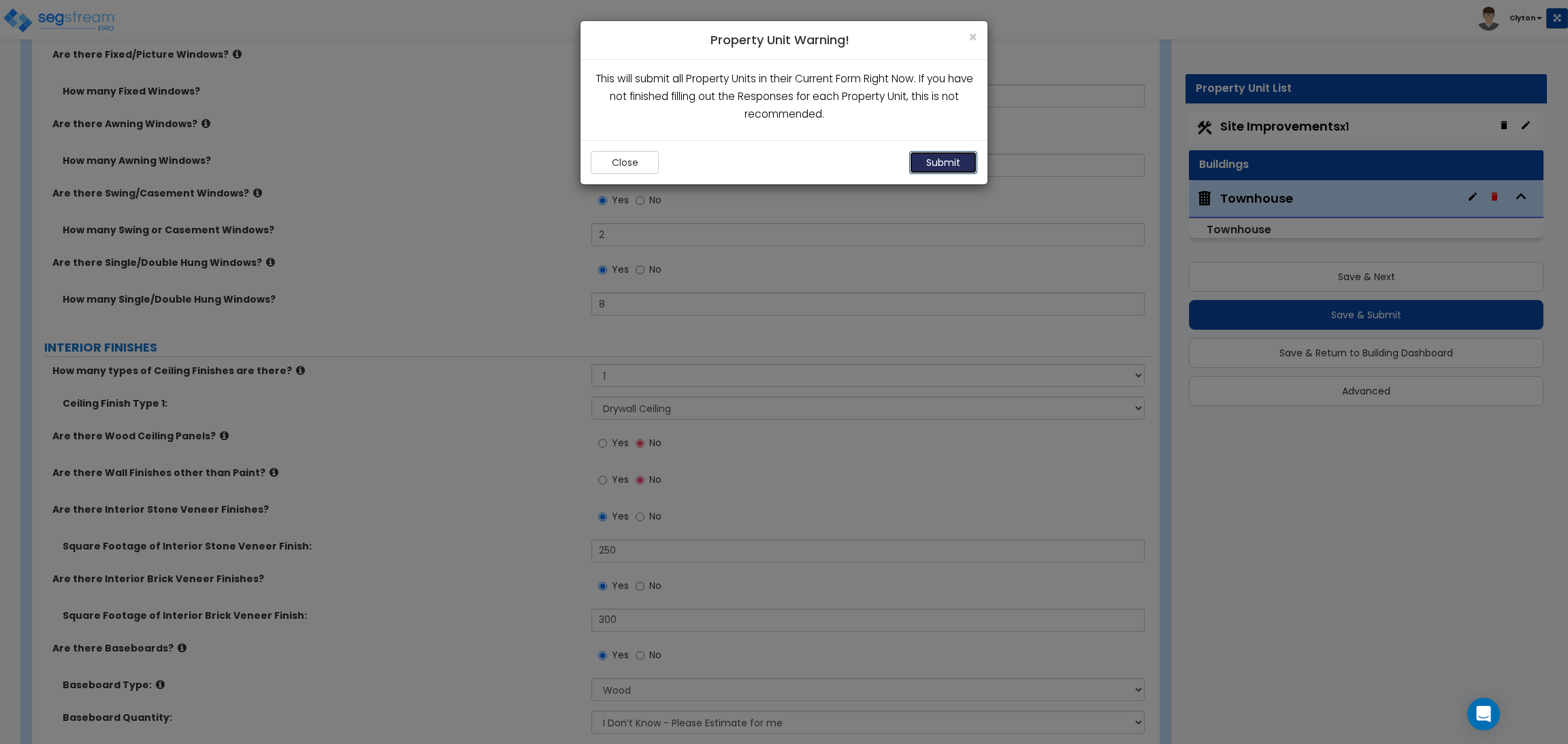
click at [945, 167] on button "Submit" at bounding box center [943, 162] width 68 height 23
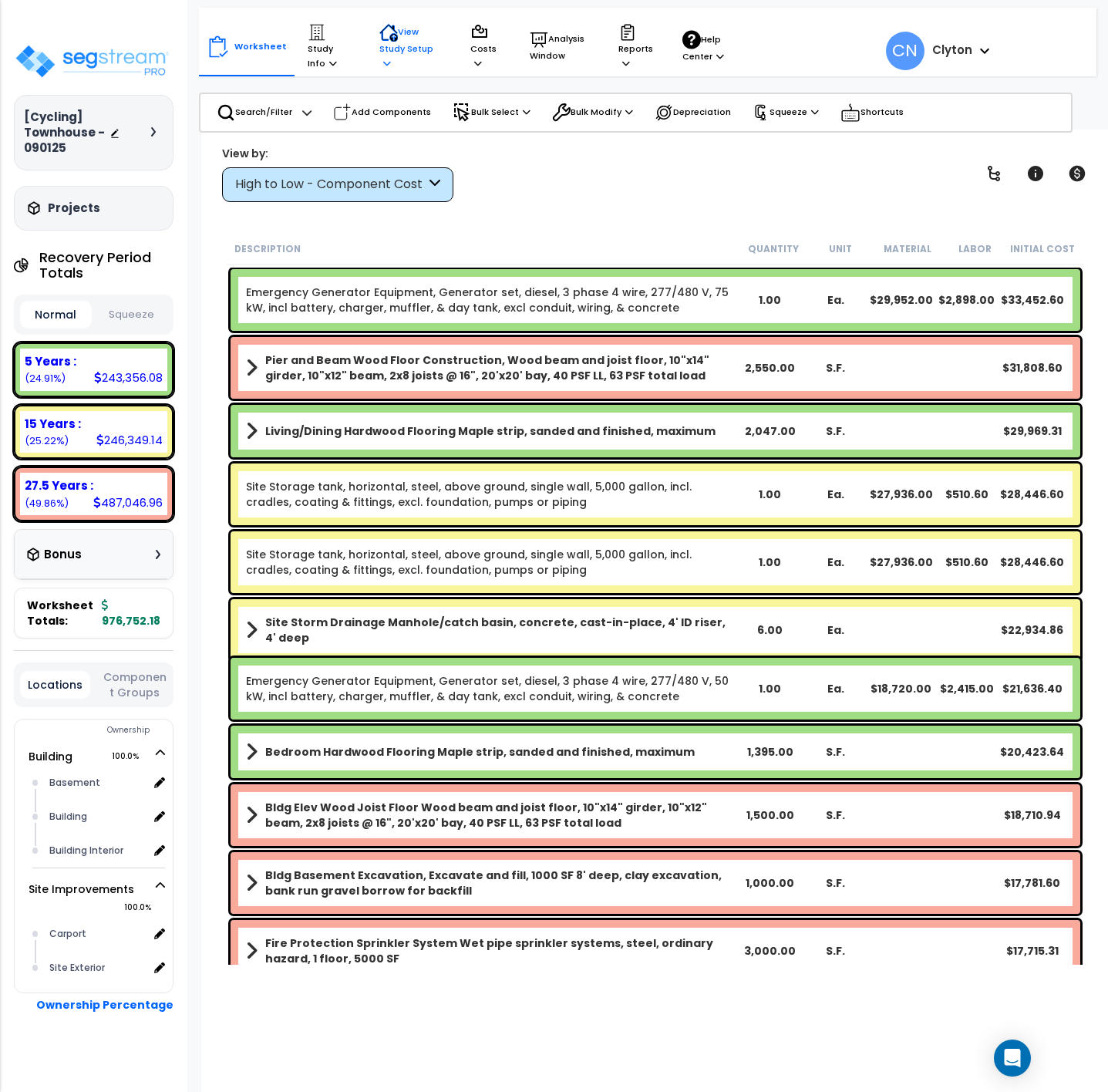
click at [384, 53] on p "View Study Setup" at bounding box center [410, 46] width 62 height 47
click at [412, 132] on link "View Questionnaire" at bounding box center [447, 126] width 153 height 31
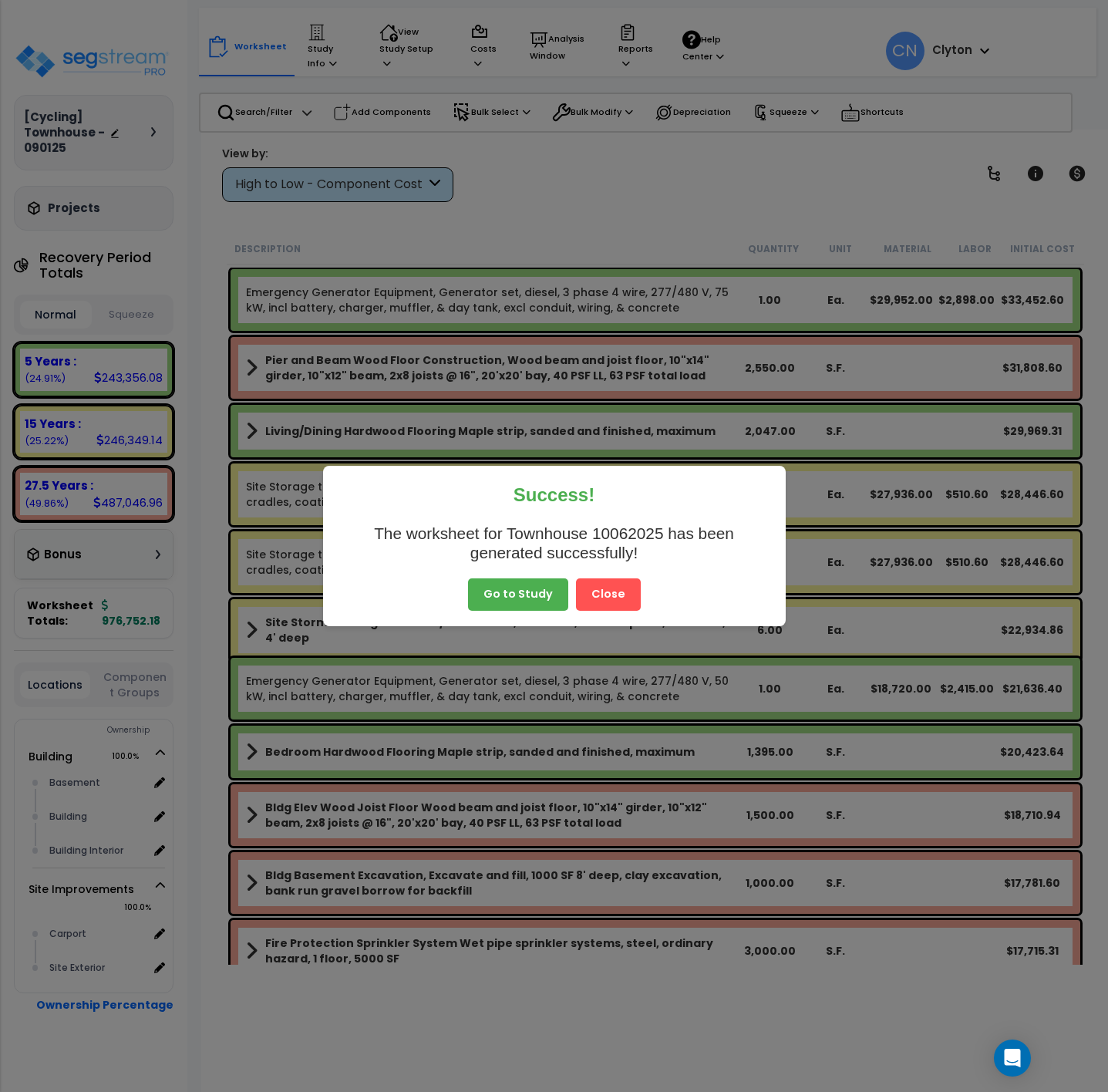
click at [615, 606] on button "Close" at bounding box center [609, 594] width 65 height 32
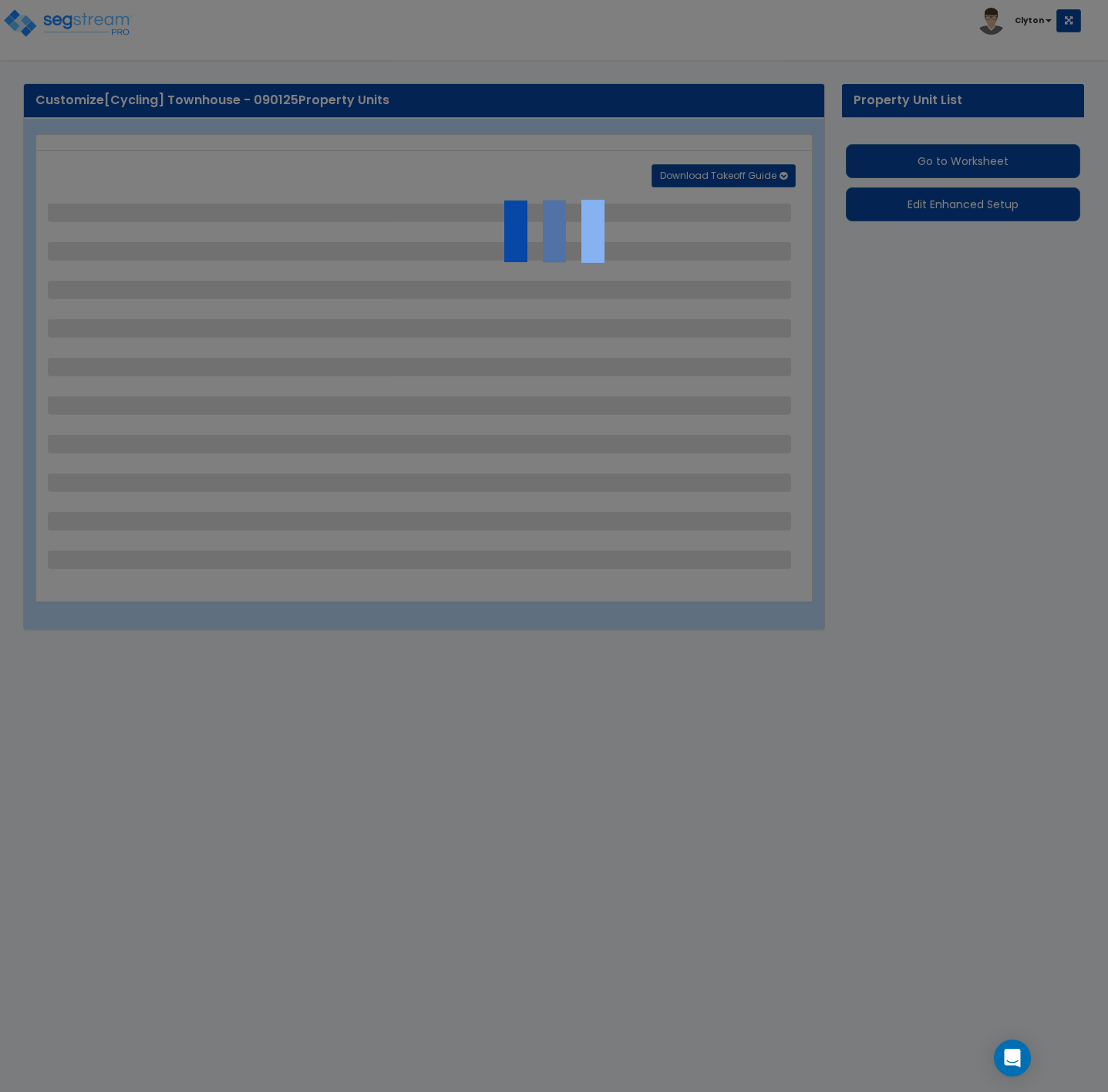
select select "2"
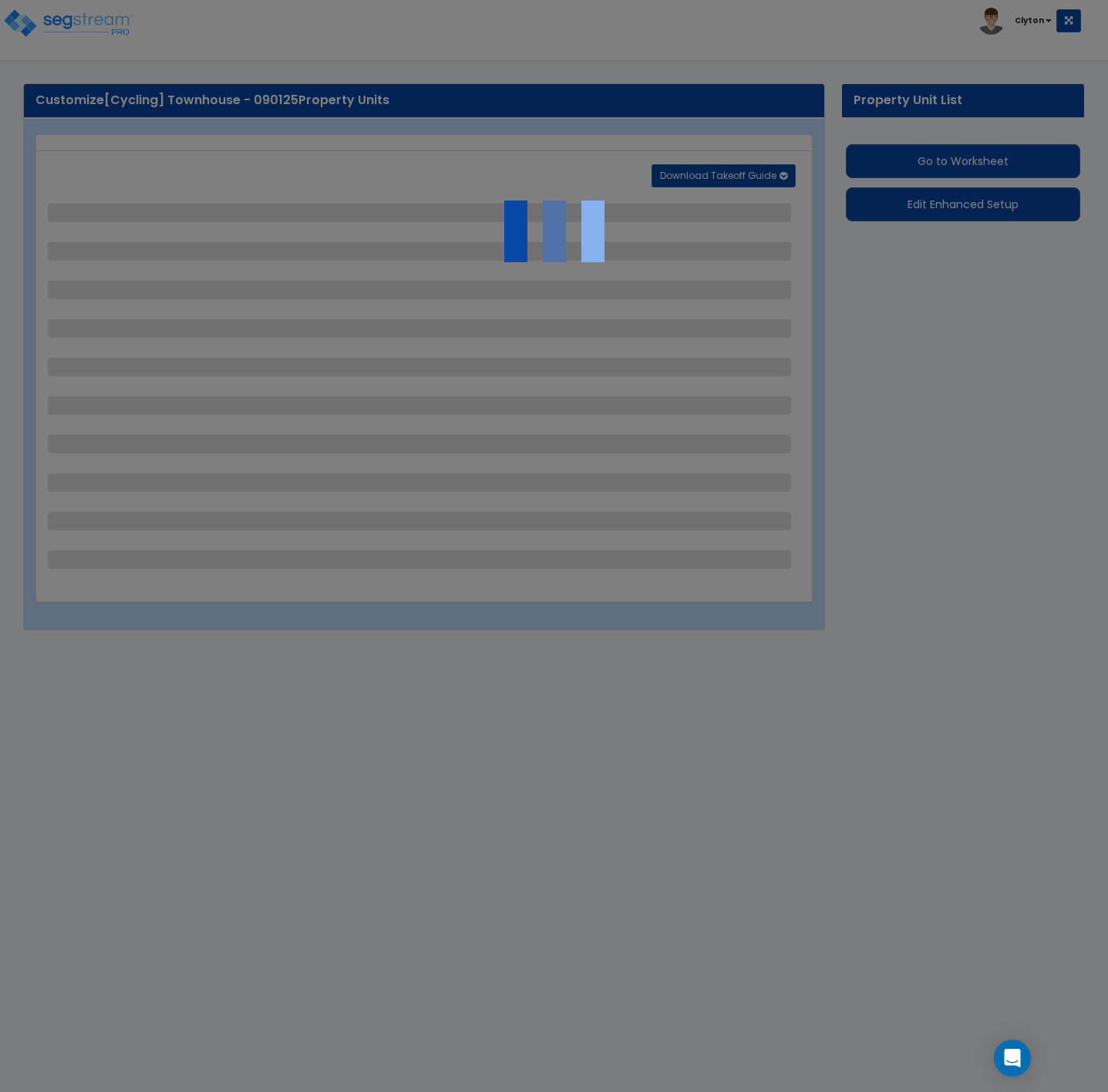
select select "2"
select select "1"
select select "3"
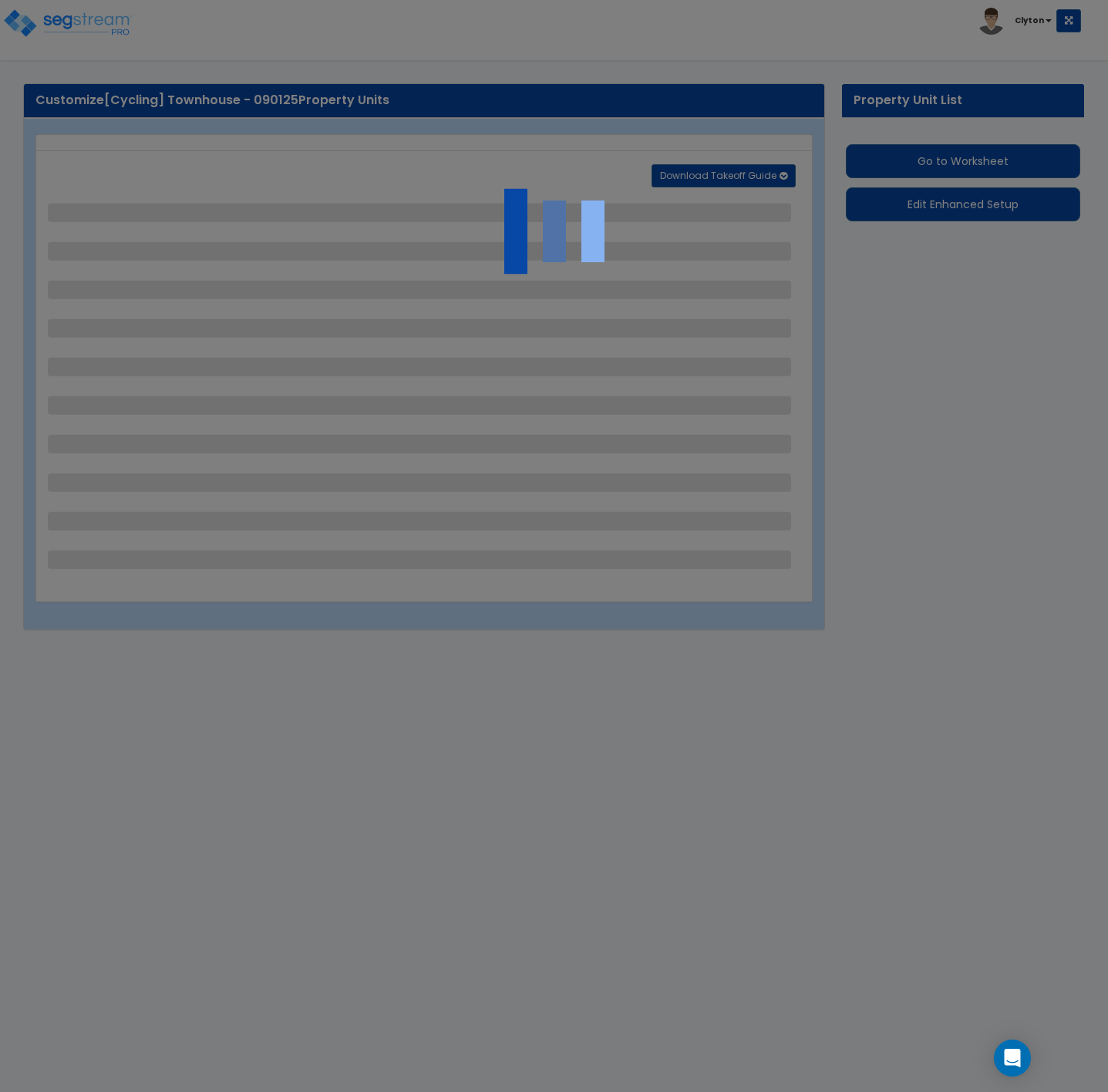
select select "2"
select select "1"
select select "10"
select select "2"
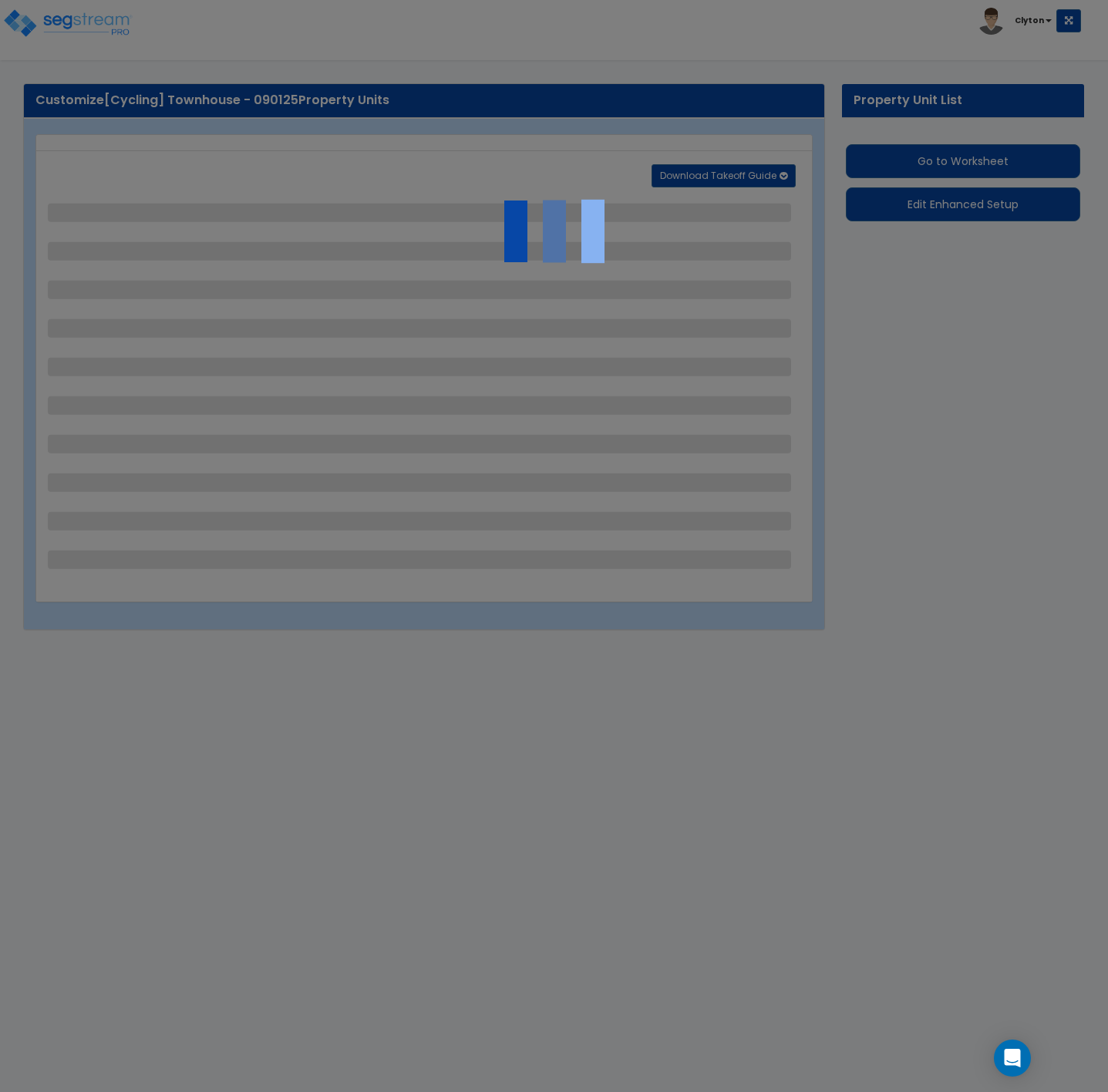
select select "1"
select select "2"
select select "1"
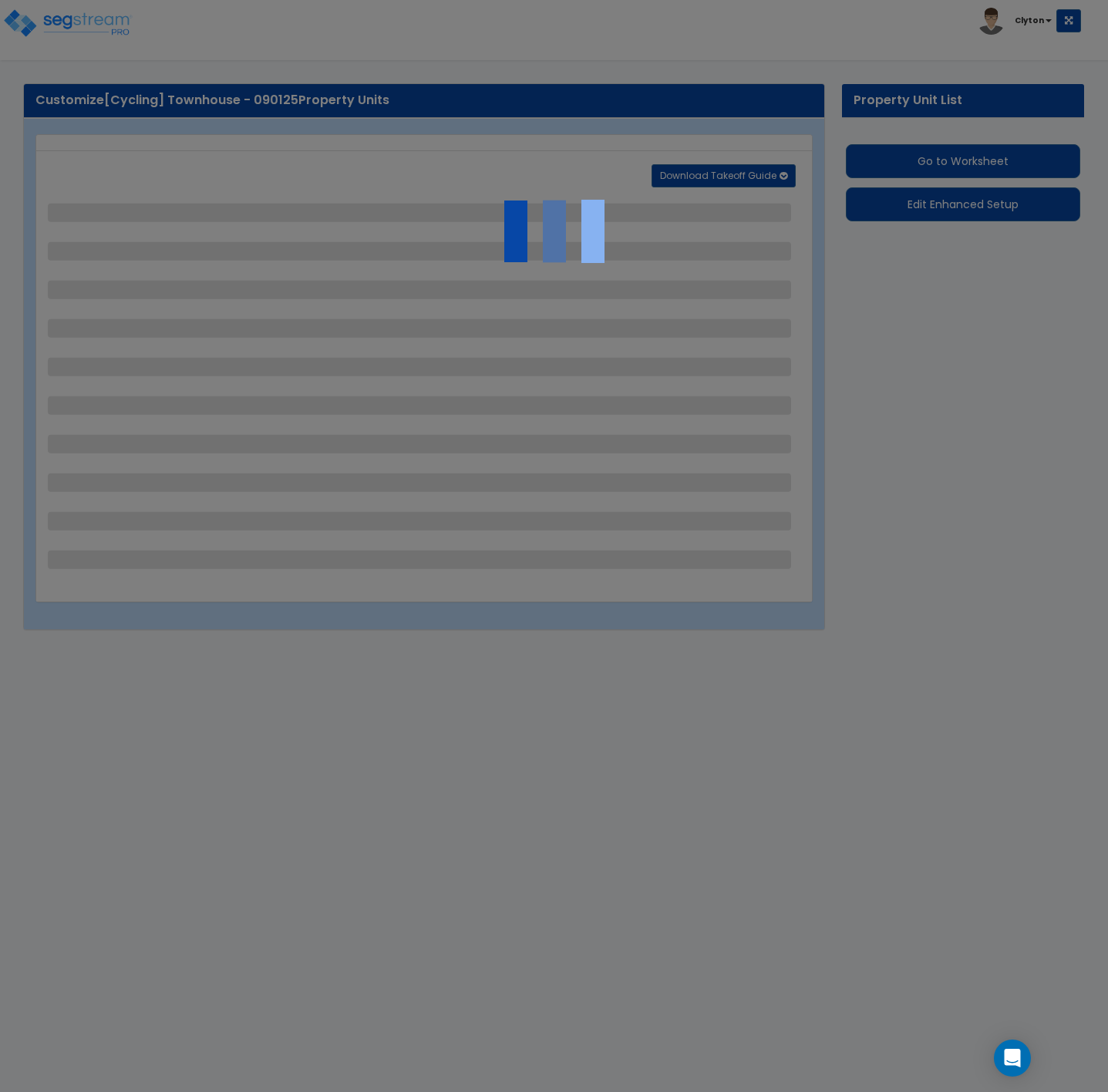
select select "1"
select select "2"
select select "4"
select select "1"
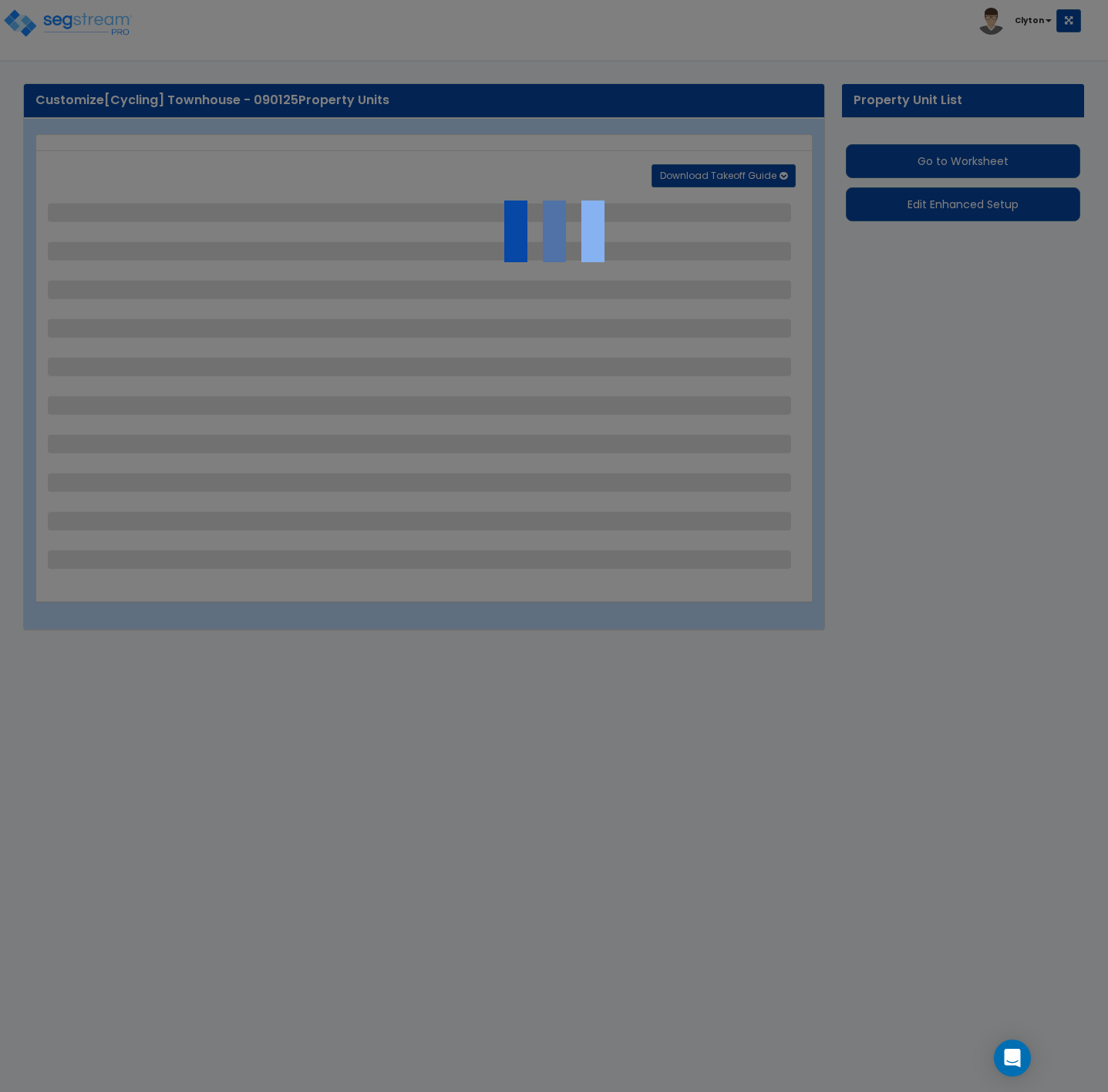
select select "1"
select select "6"
select select "1"
select select "4"
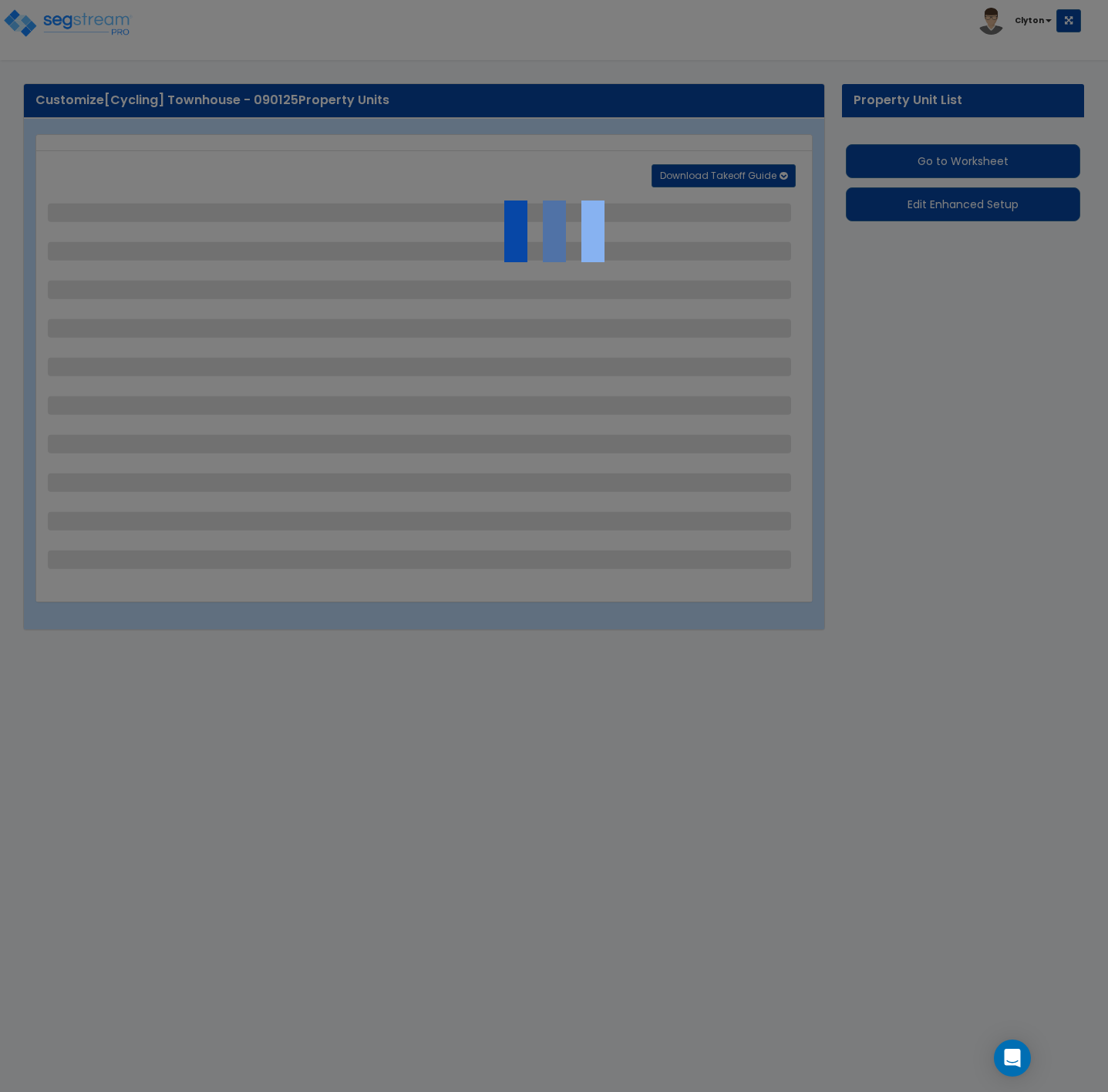
select select "4"
select select "2"
select select "1"
select select "2"
select select "1"
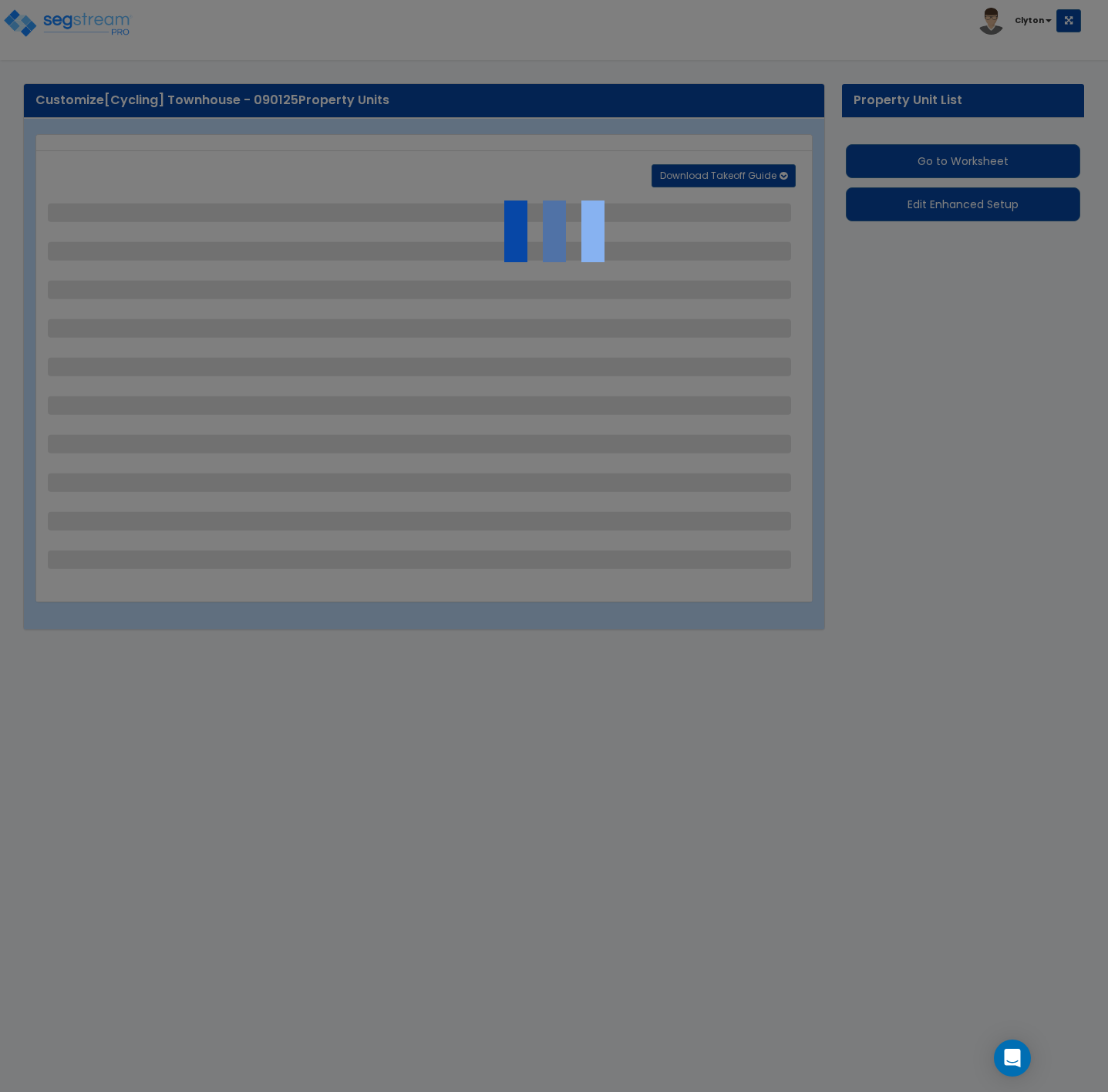
select select "2"
select select "6"
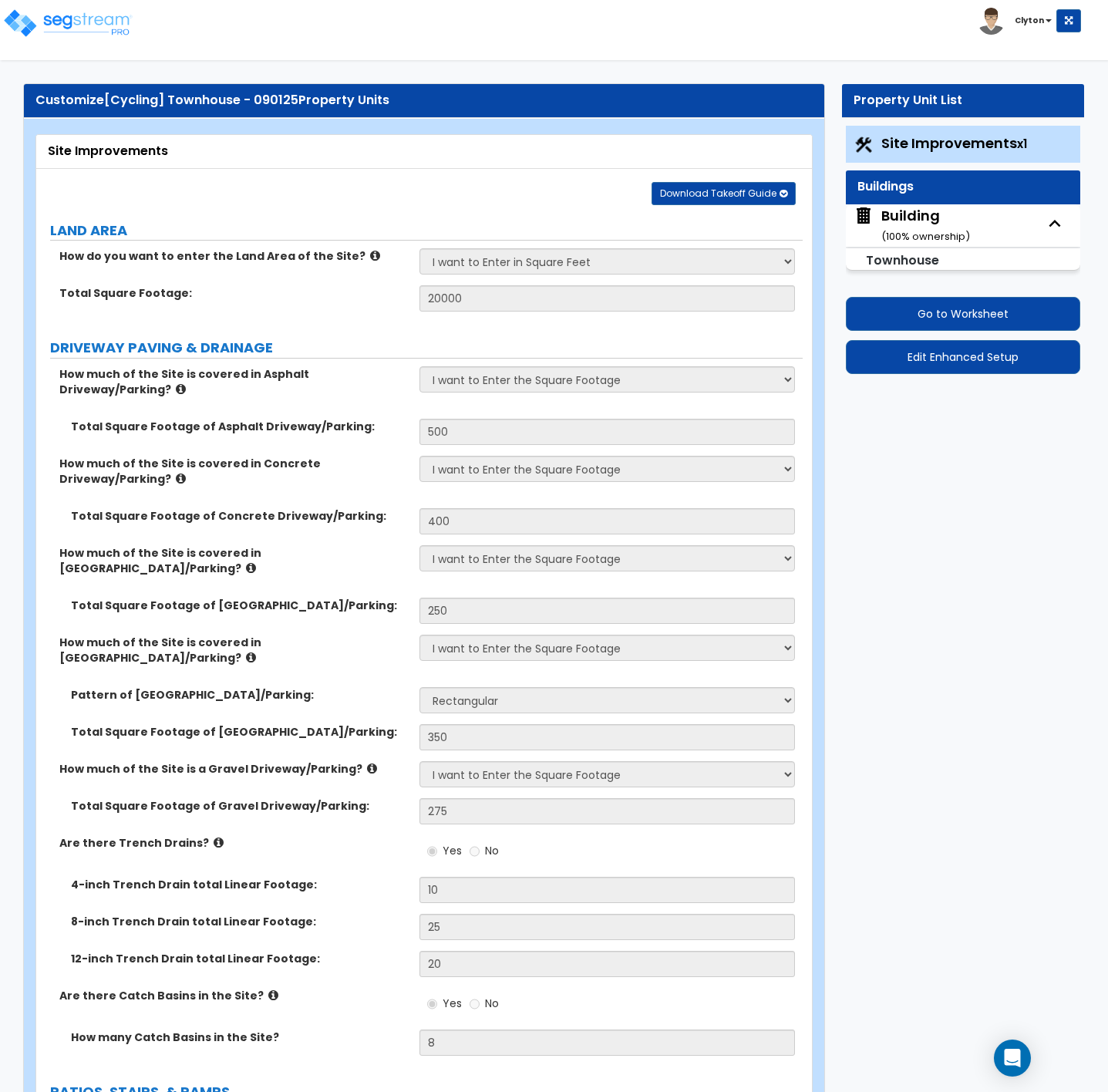
click at [897, 227] on div "Building ( 100 % ownership)" at bounding box center [925, 225] width 89 height 39
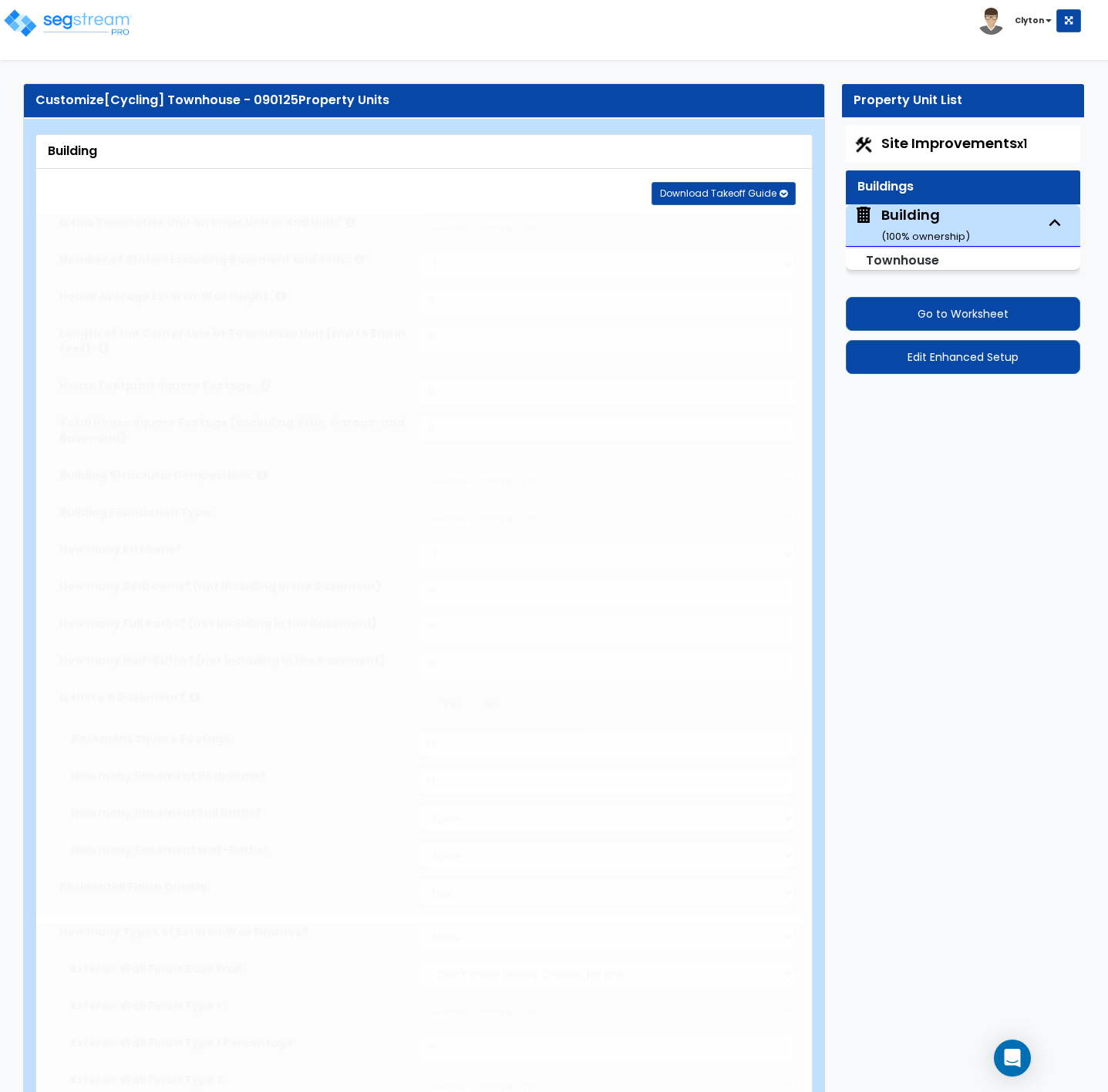
select select "1"
select select "2"
type input "25"
type input "60"
type input "3000"
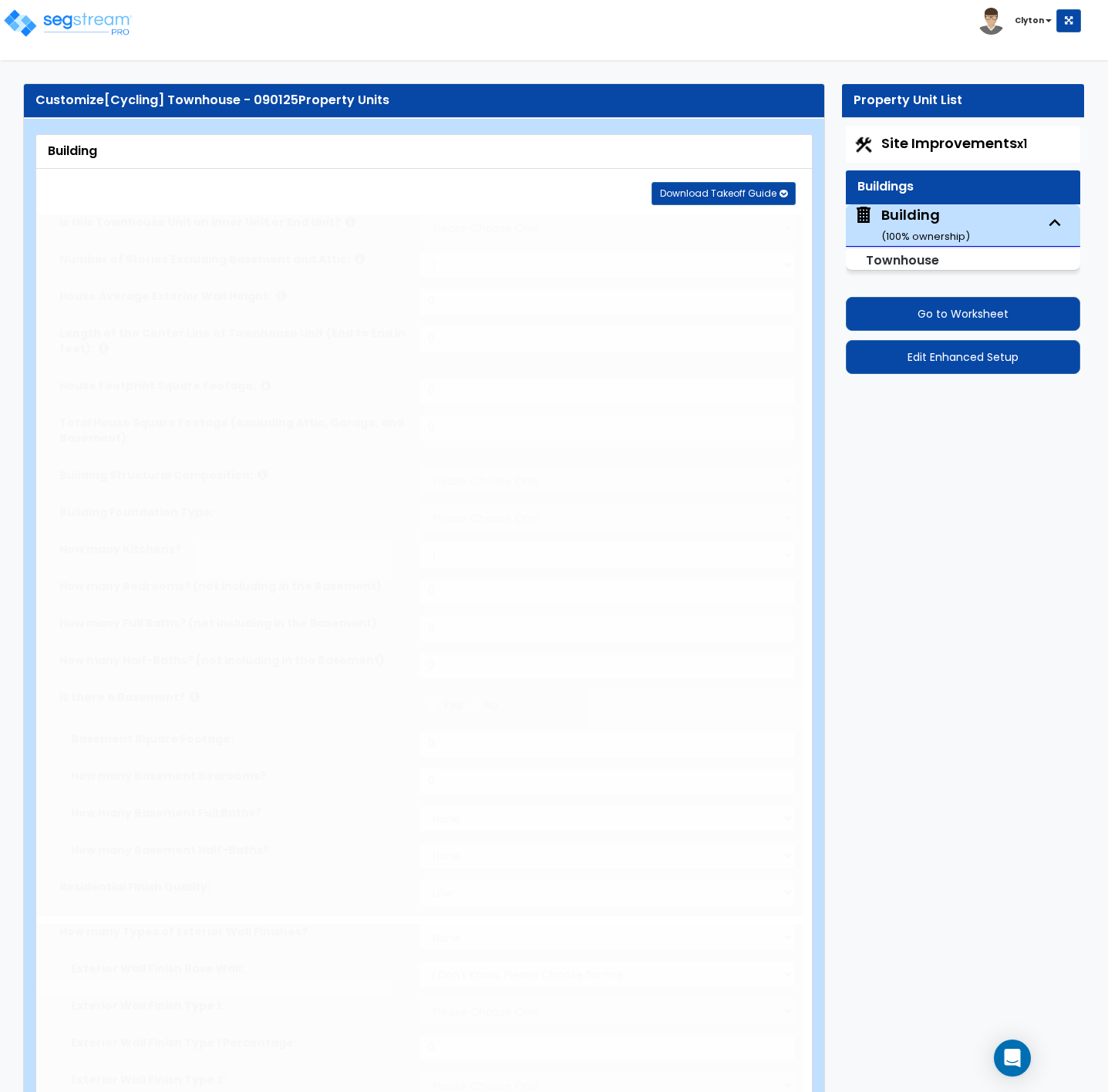
type input "4500"
select select "7"
select select "1"
type input "3"
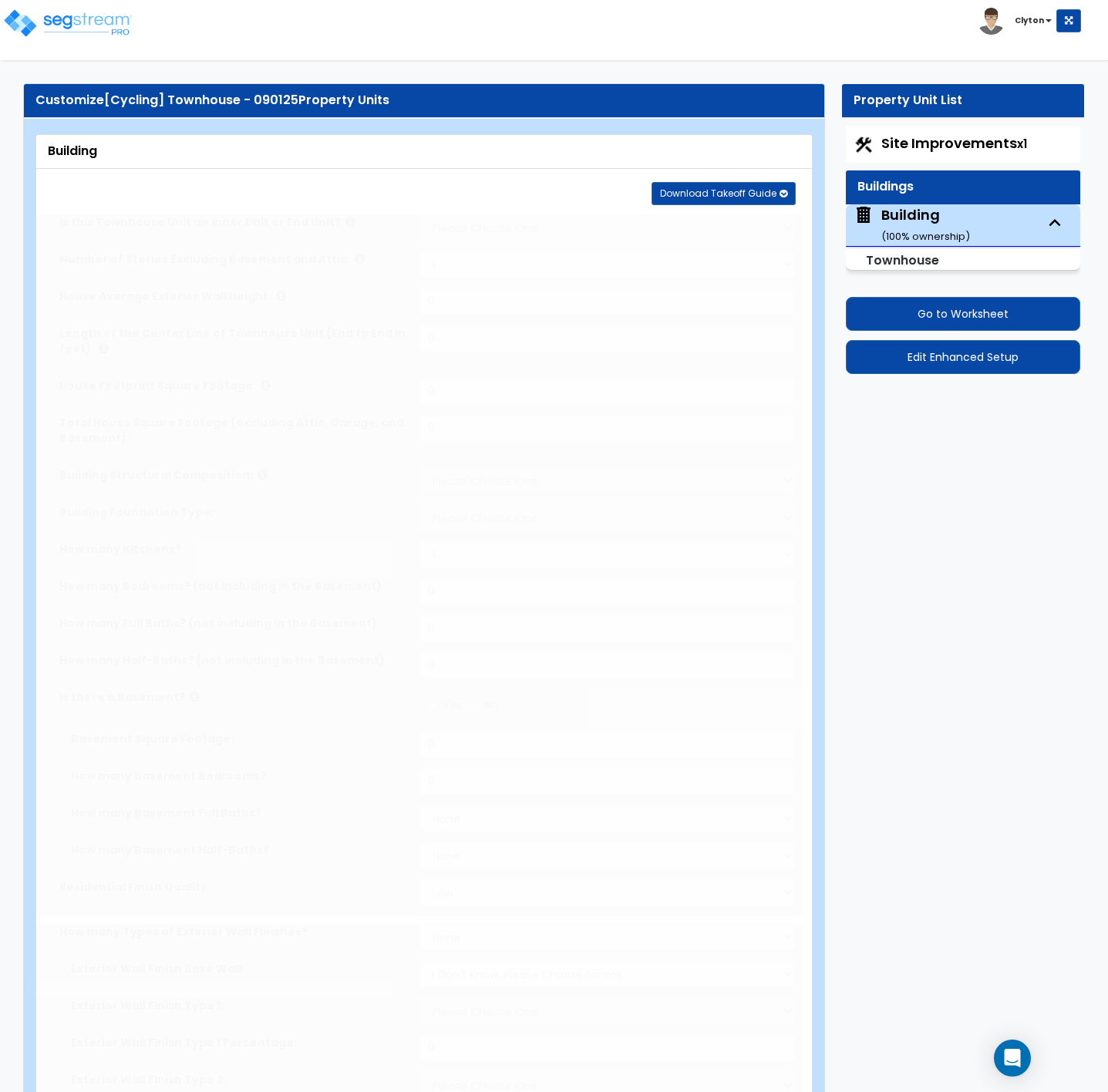
type input "1"
radio input "true"
type input "1000"
select select "2"
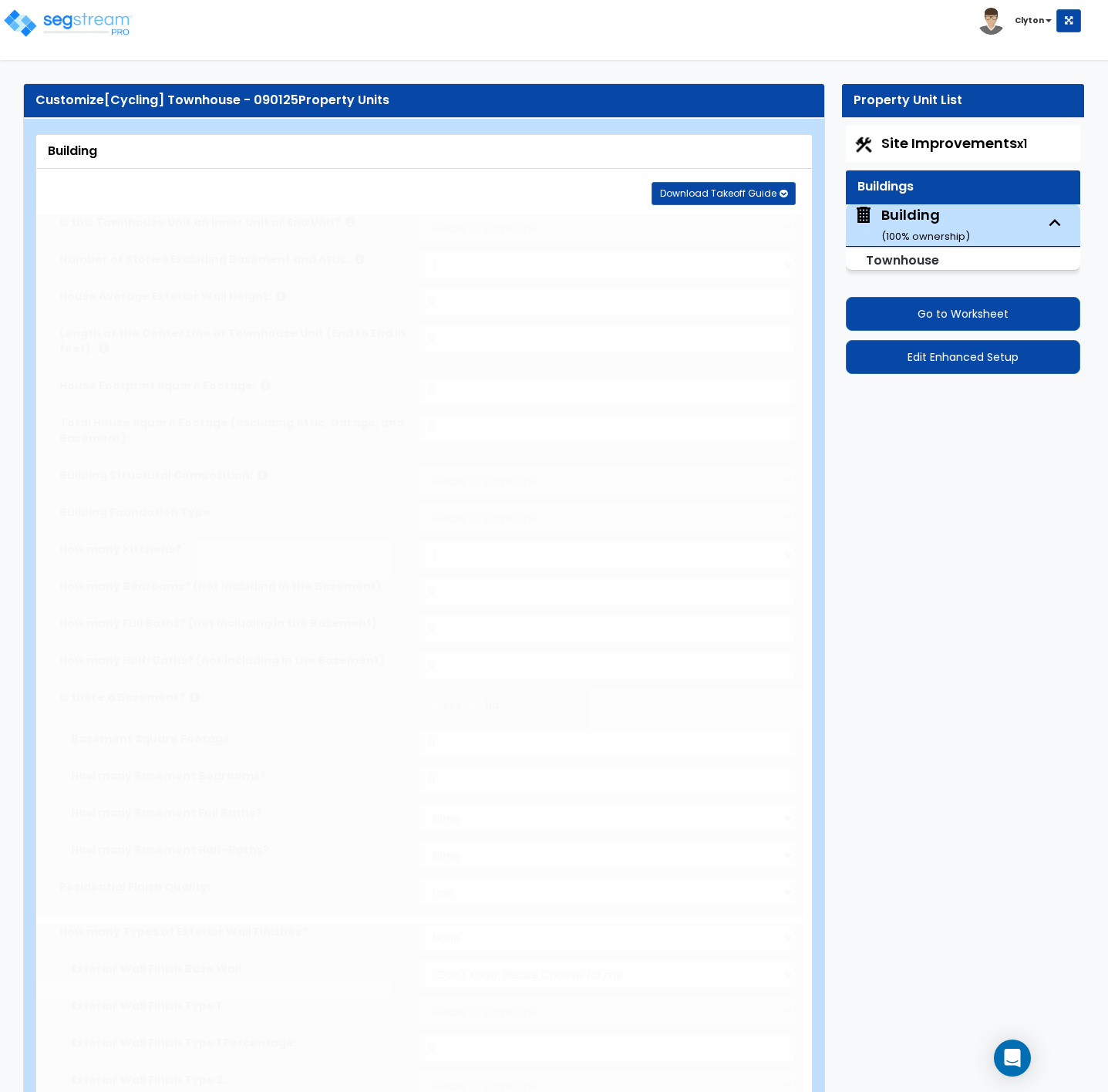
select select "10"
type input "65"
select select "4"
select select "2"
select select "1"
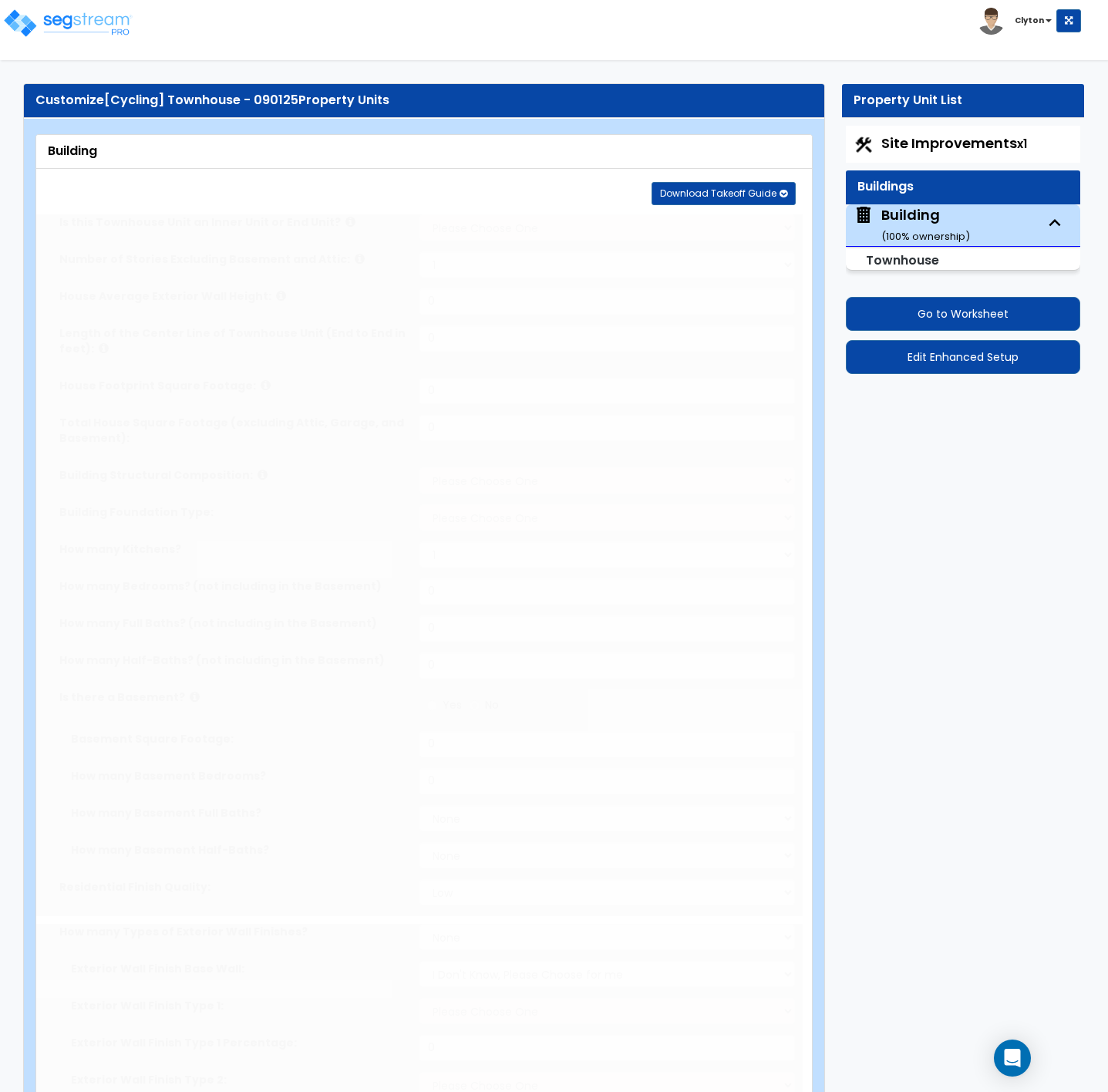
radio input "true"
select select "1"
radio input "true"
select select "3"
type input "3"
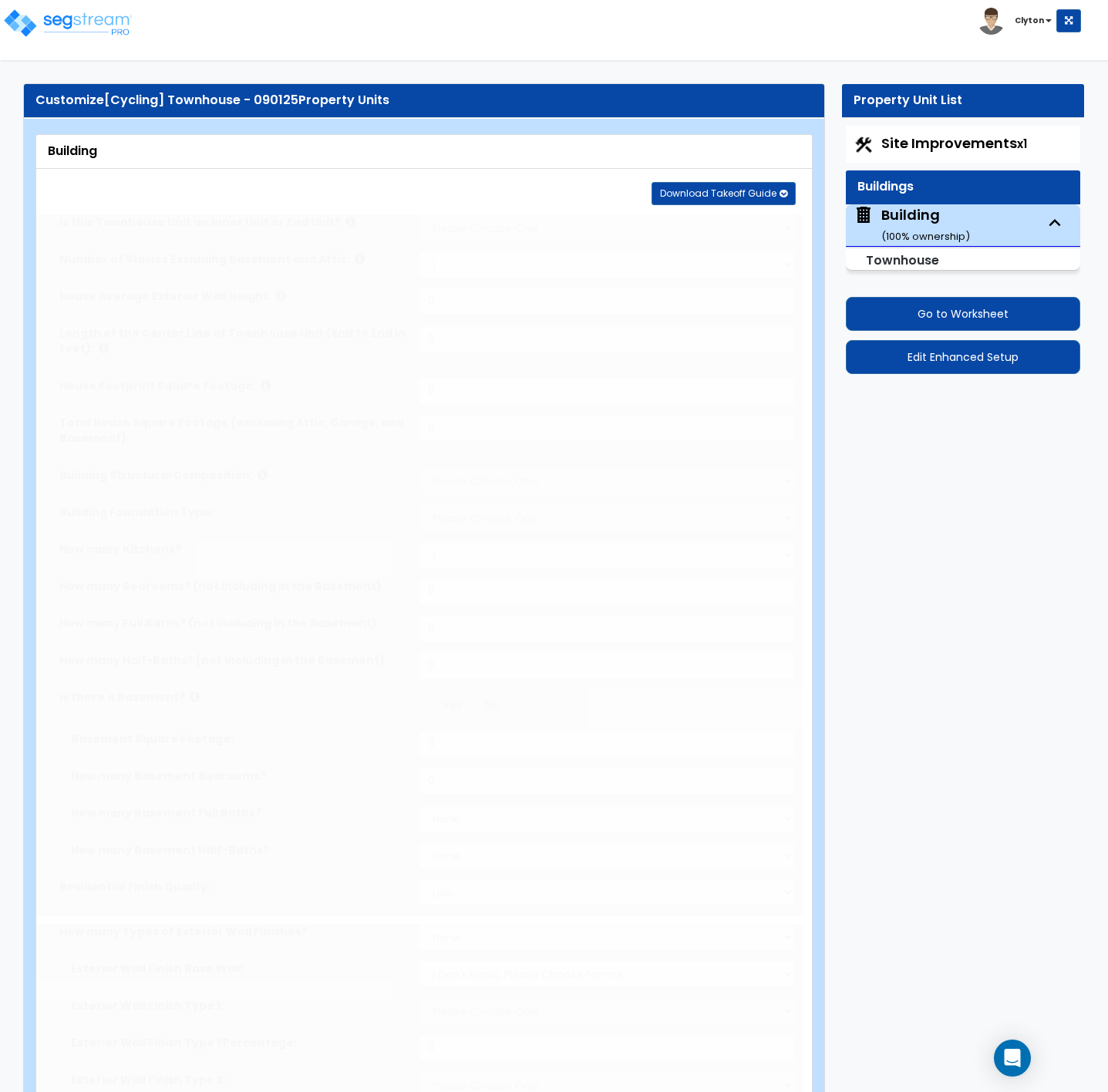
radio input "true"
select select "2"
type input "50"
radio input "true"
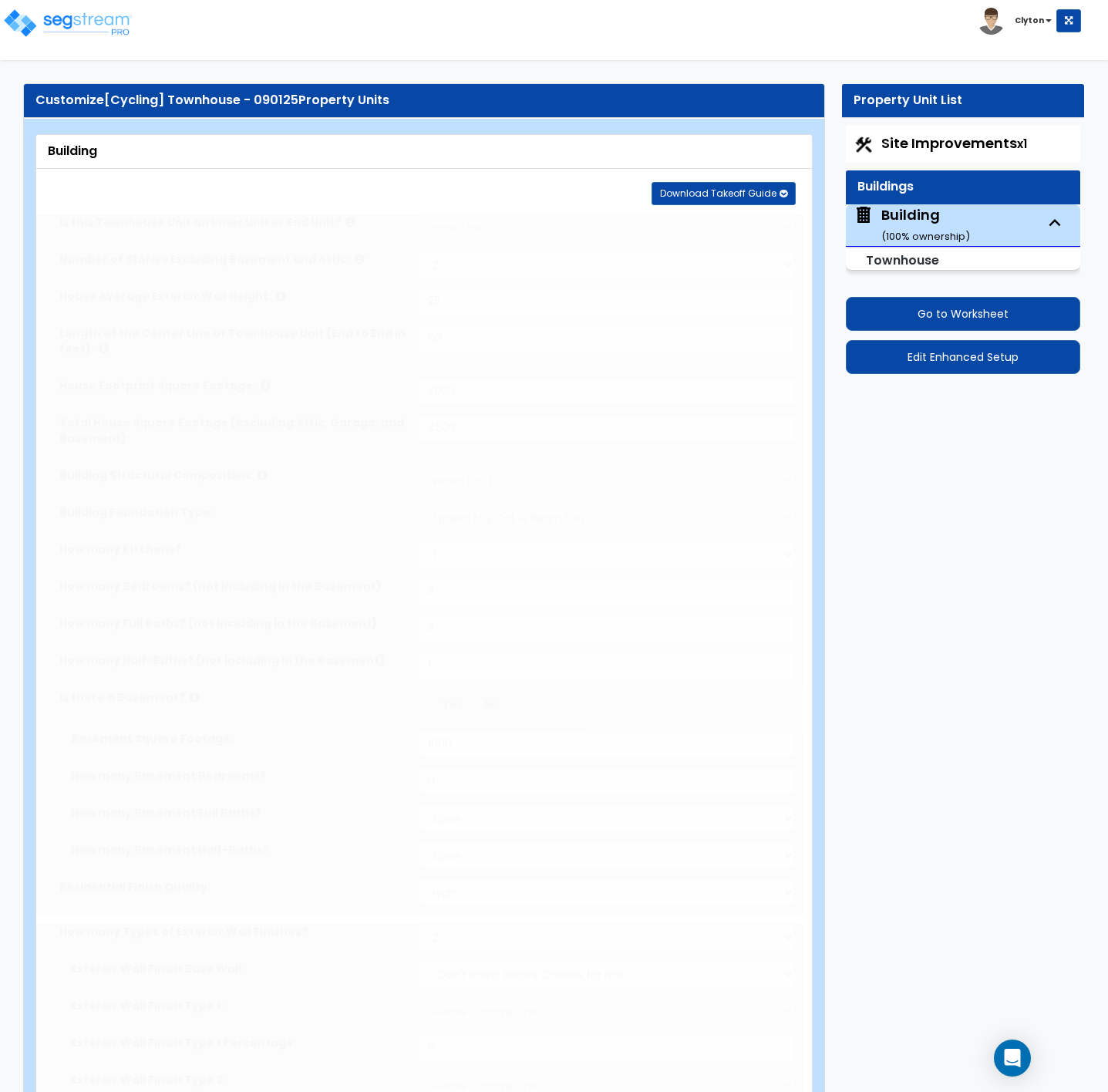
select select "3"
type input "50"
radio input "true"
type input "50"
radio input "true"
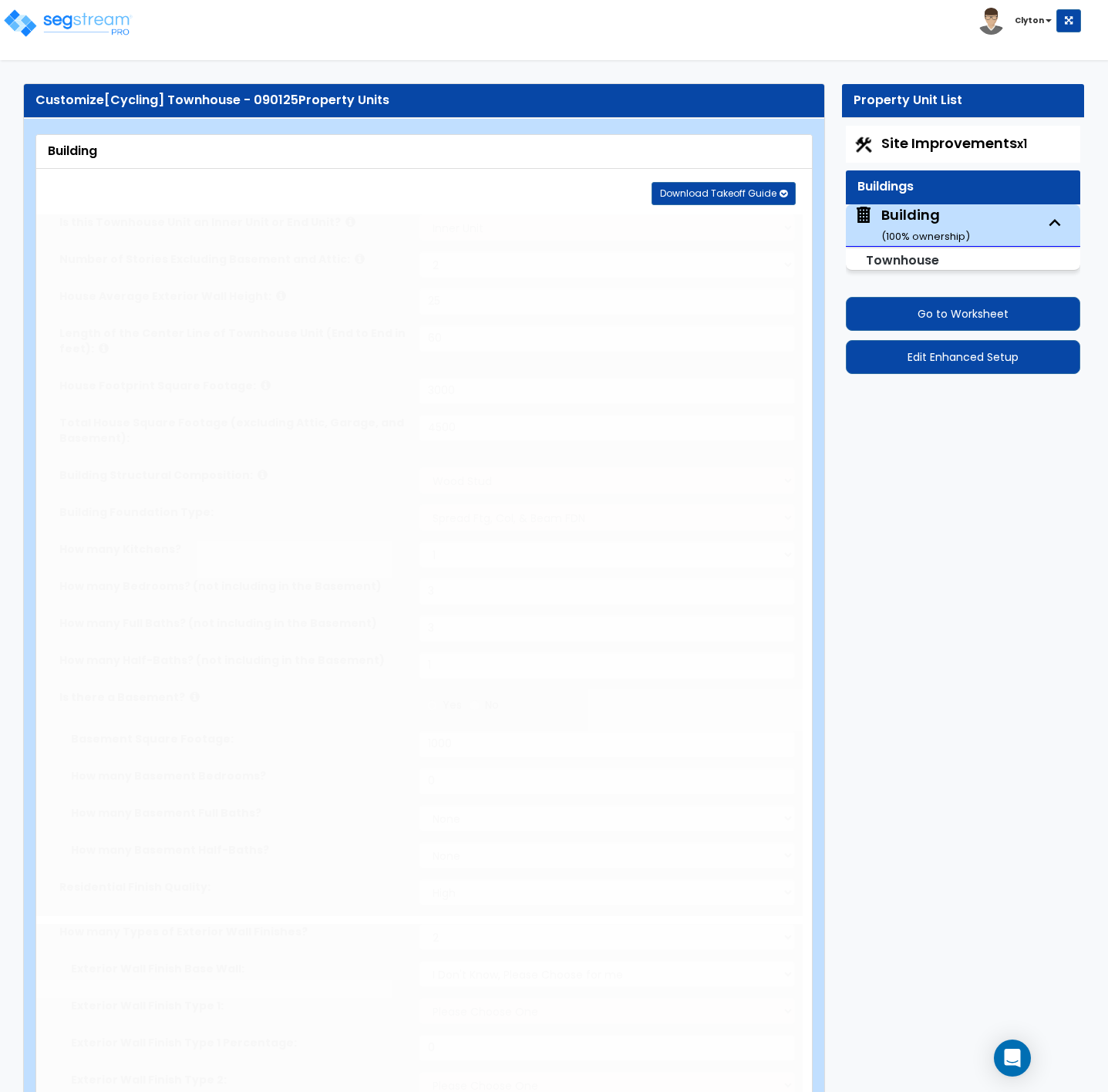
type input "2"
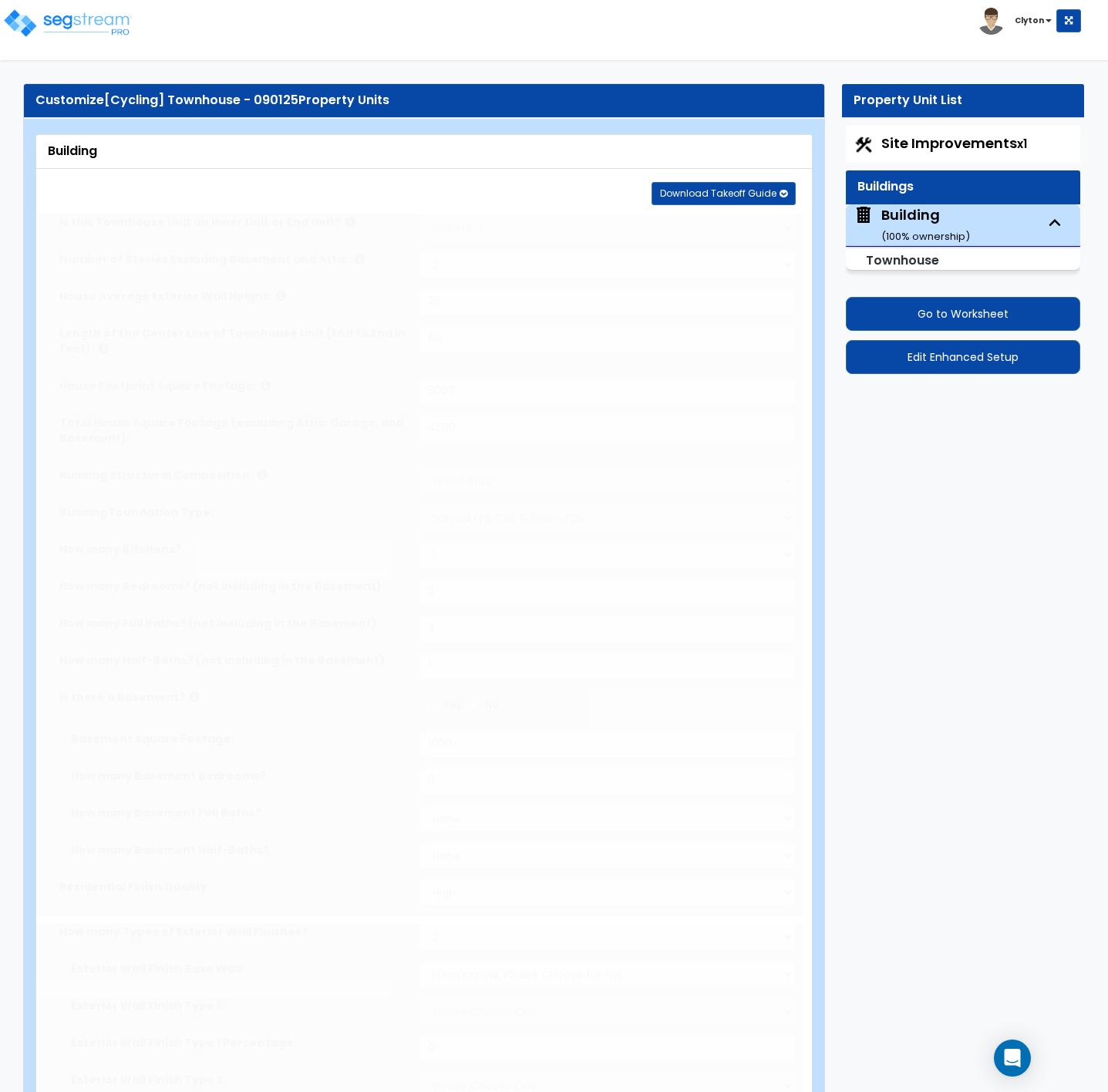
type input "2"
radio input "true"
type input "2"
radio input "true"
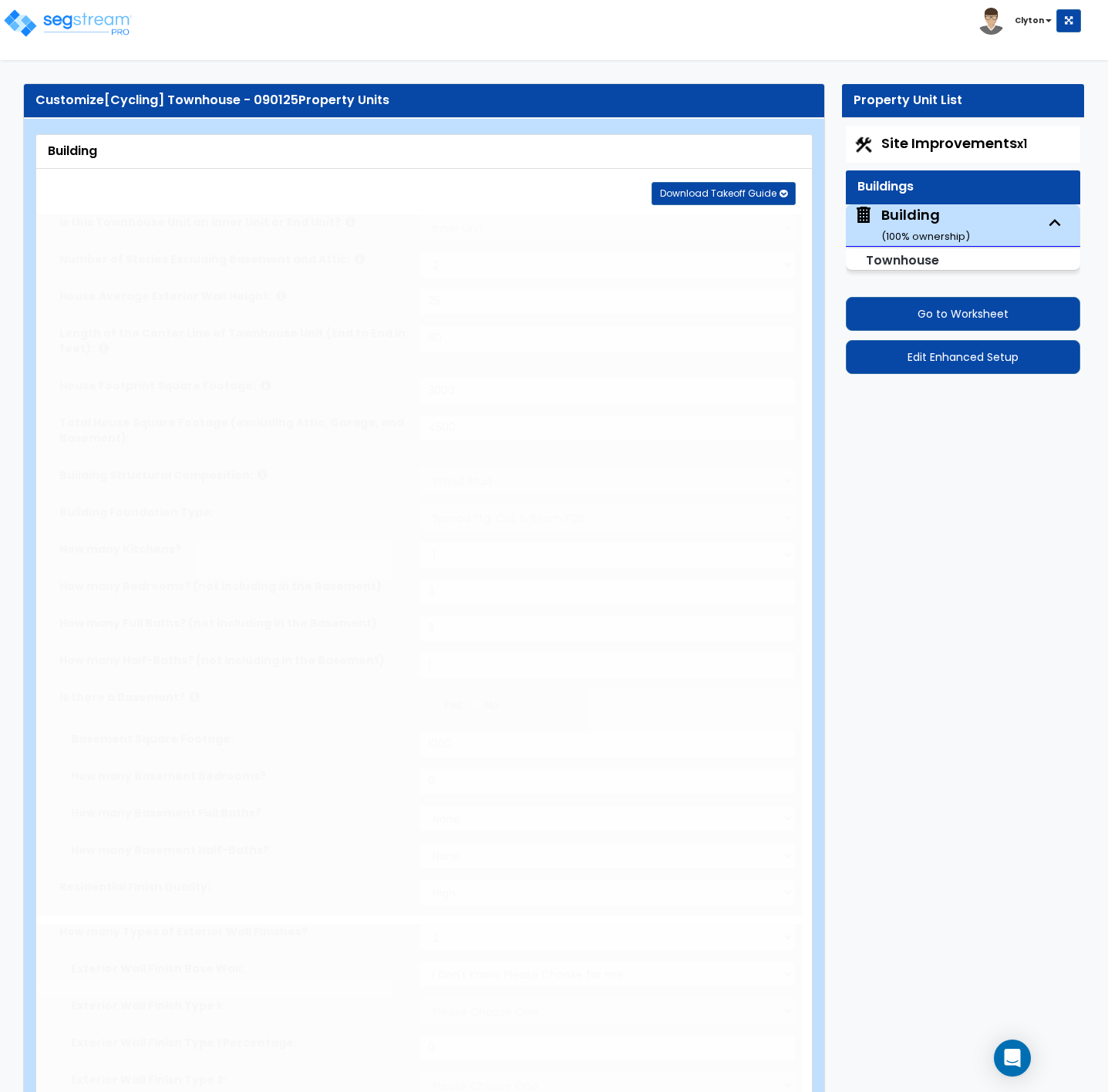
select select "2"
radio input "true"
type input "50"
select select "1"
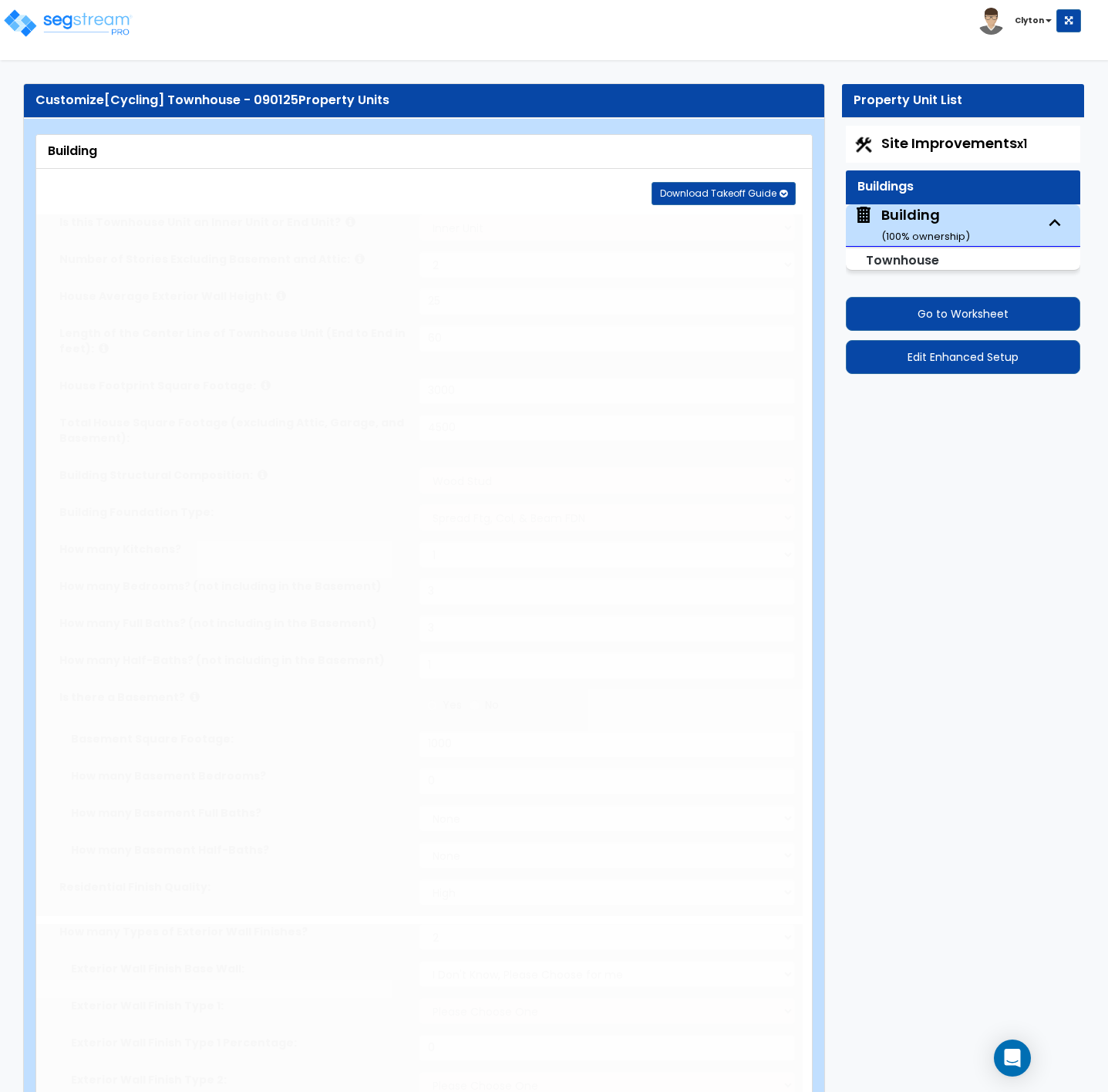
select select "1"
radio input "true"
select select "2"
type input "1"
radio input "true"
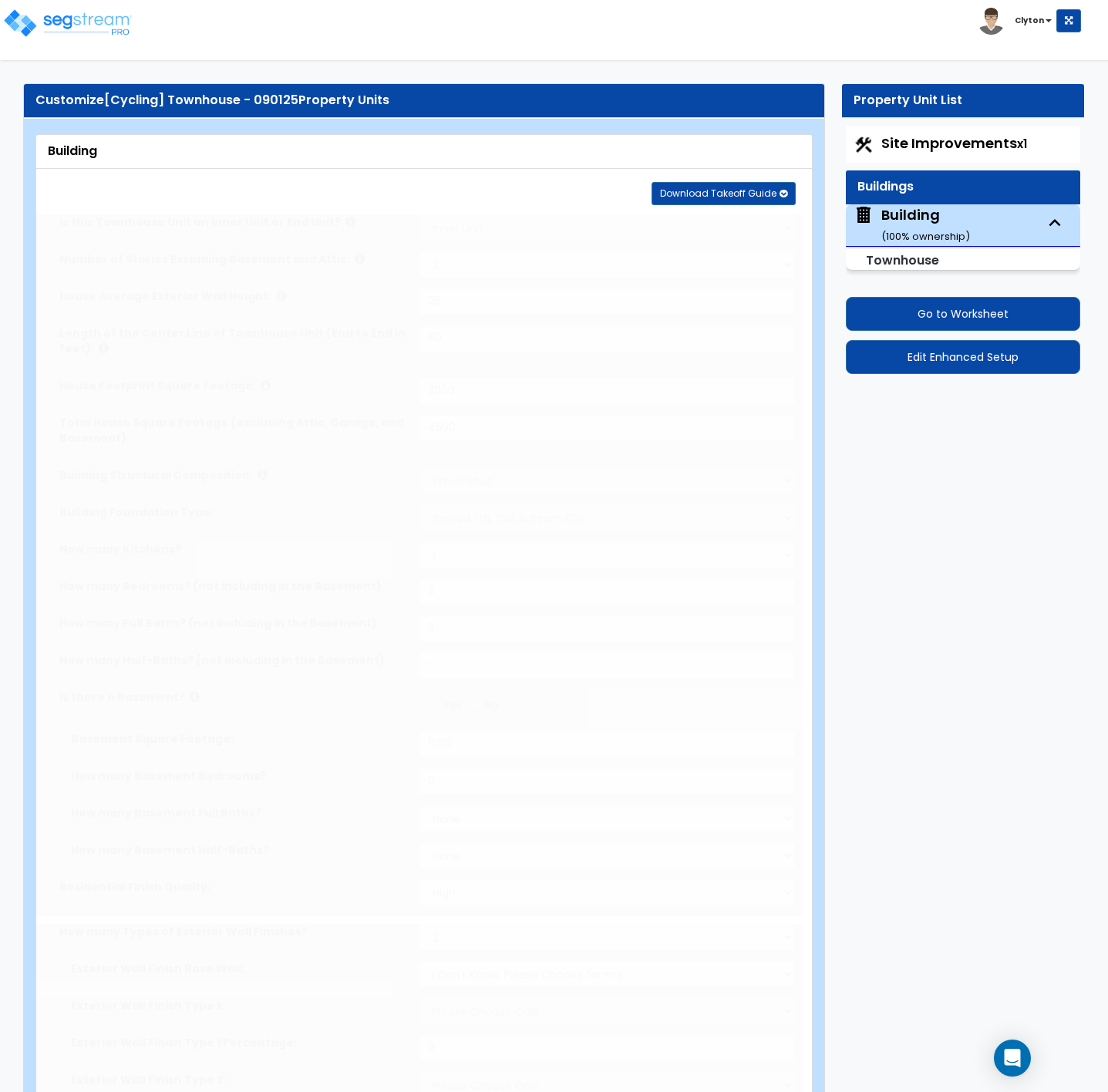
select select "1"
type input "40"
select select "3"
select select "2"
select select "1"
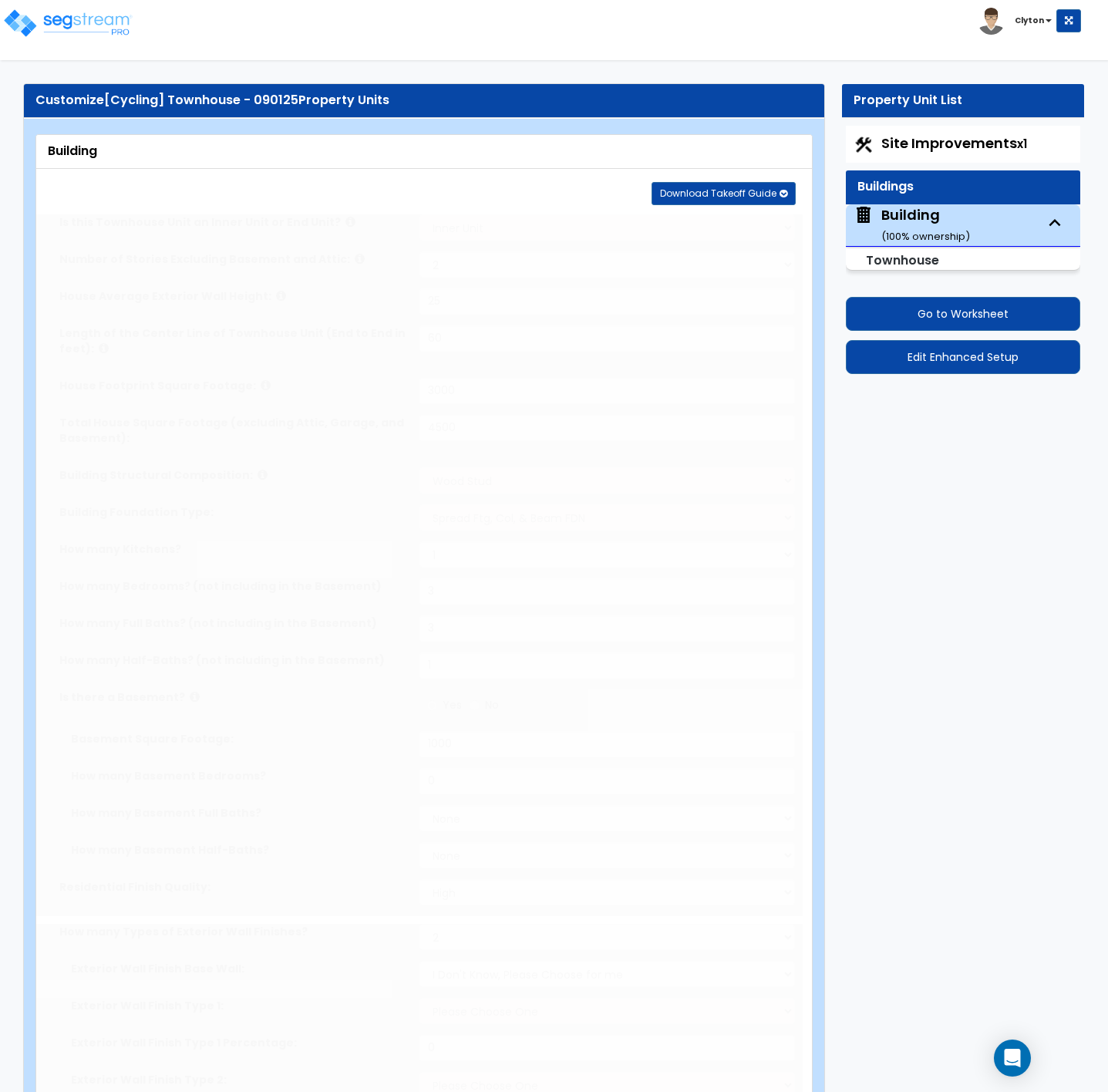
radio input "true"
type input "1"
radio input "true"
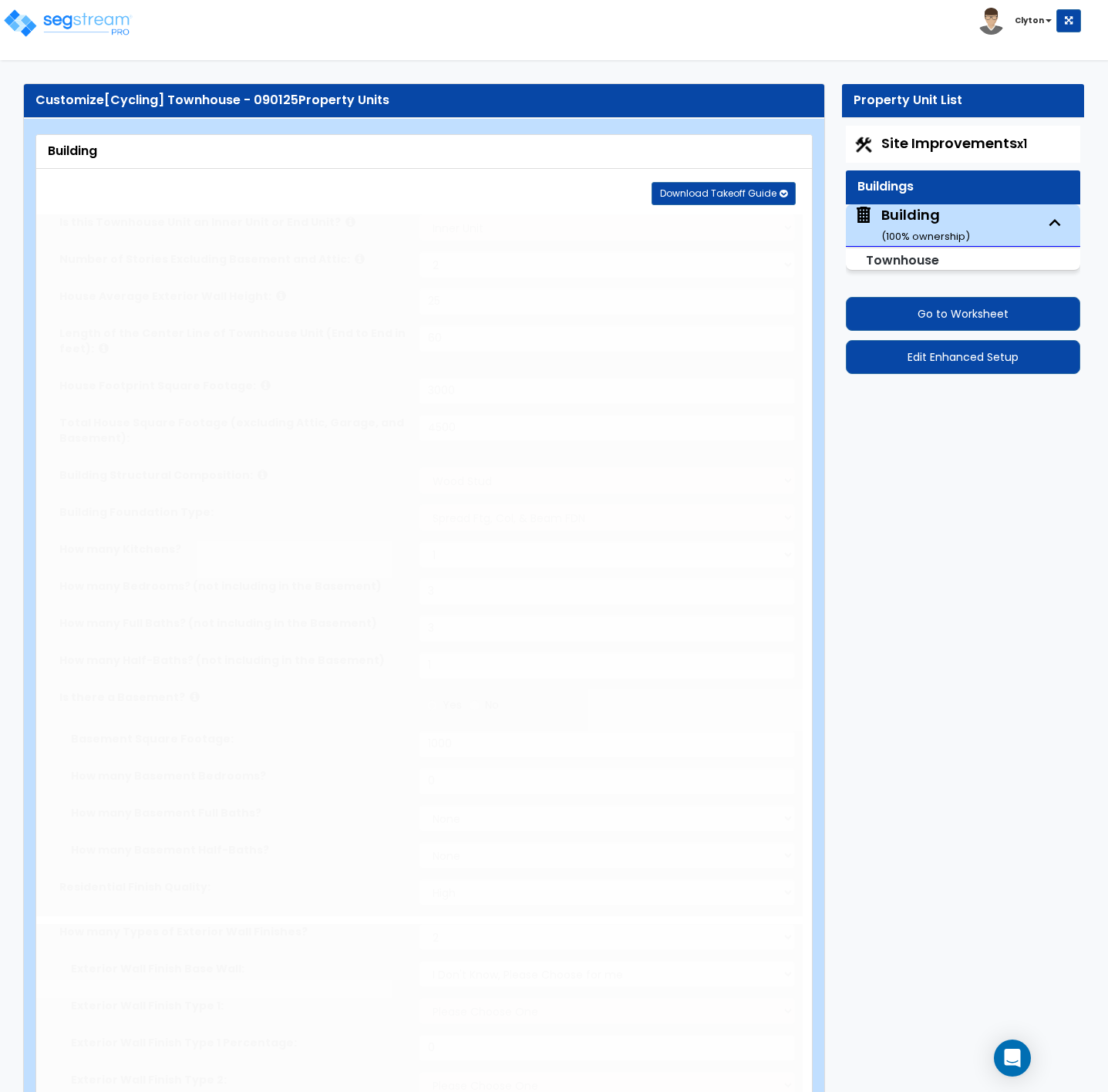
type input "1"
radio input "true"
type input "1"
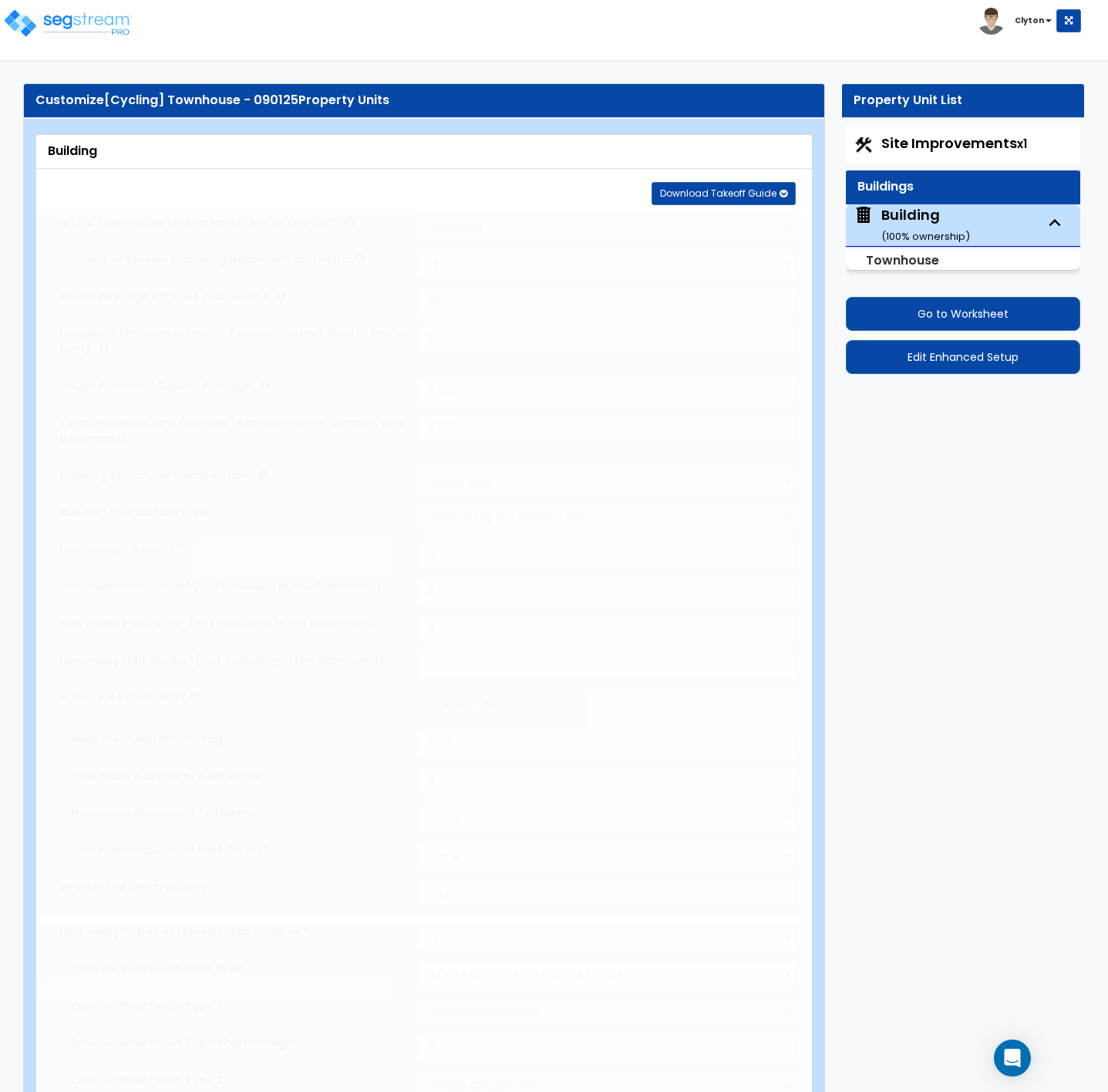
radio input "true"
type input "1"
radio input "true"
type input "1"
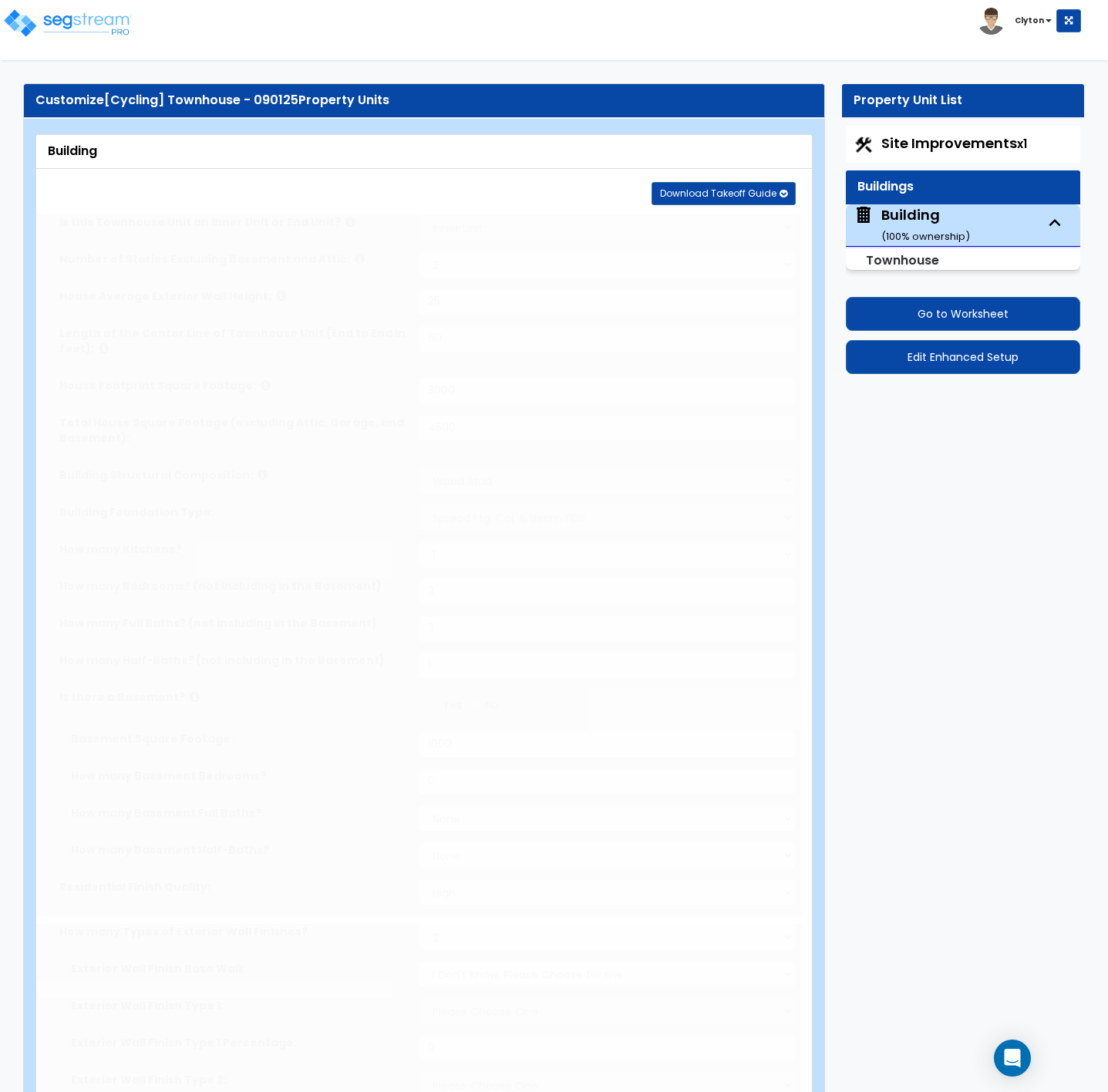
select select "3"
radio input "true"
type input "1"
radio input "true"
type input "1"
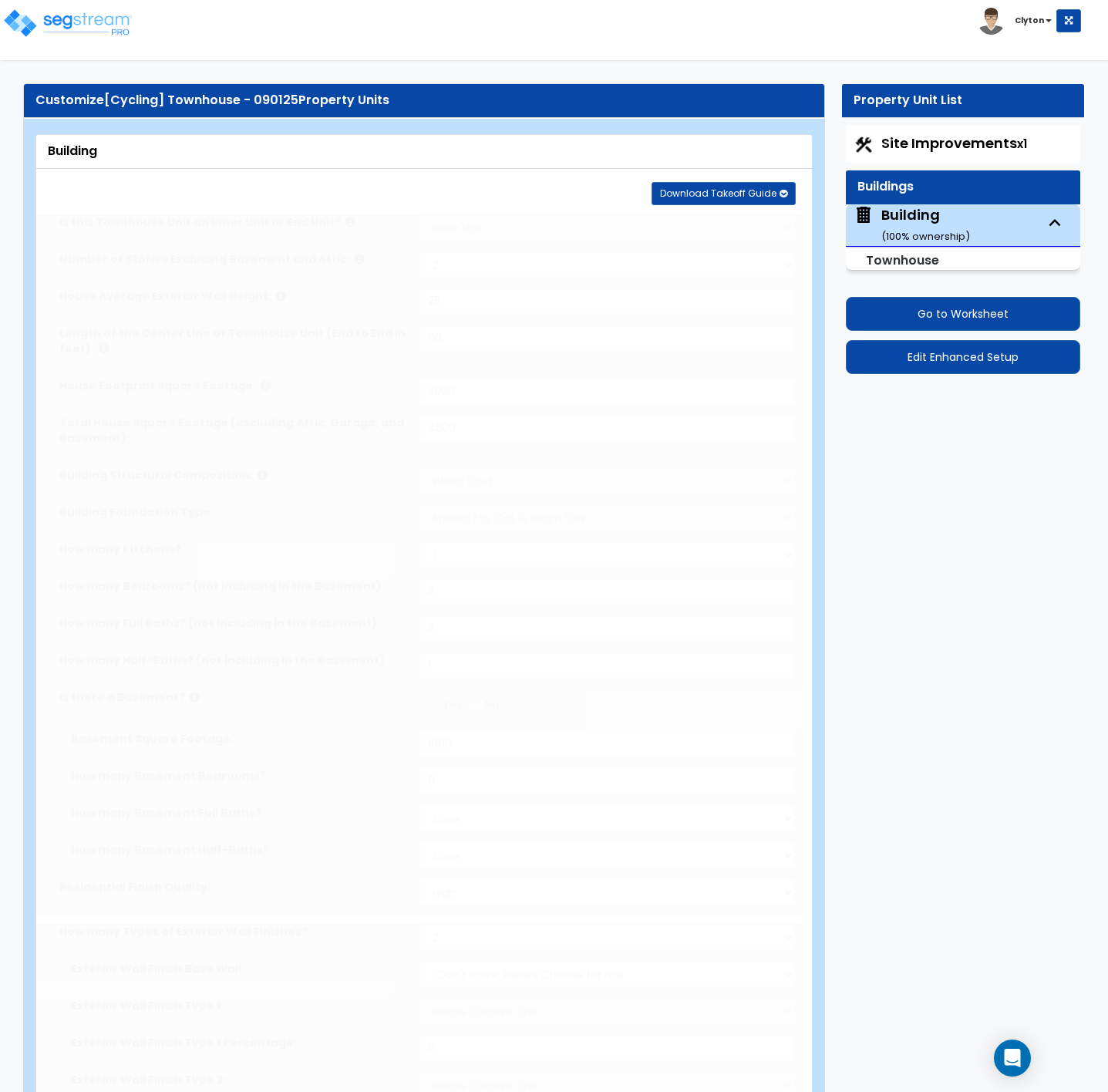
radio input "true"
type input "1"
radio input "true"
type input "1"
radio input "true"
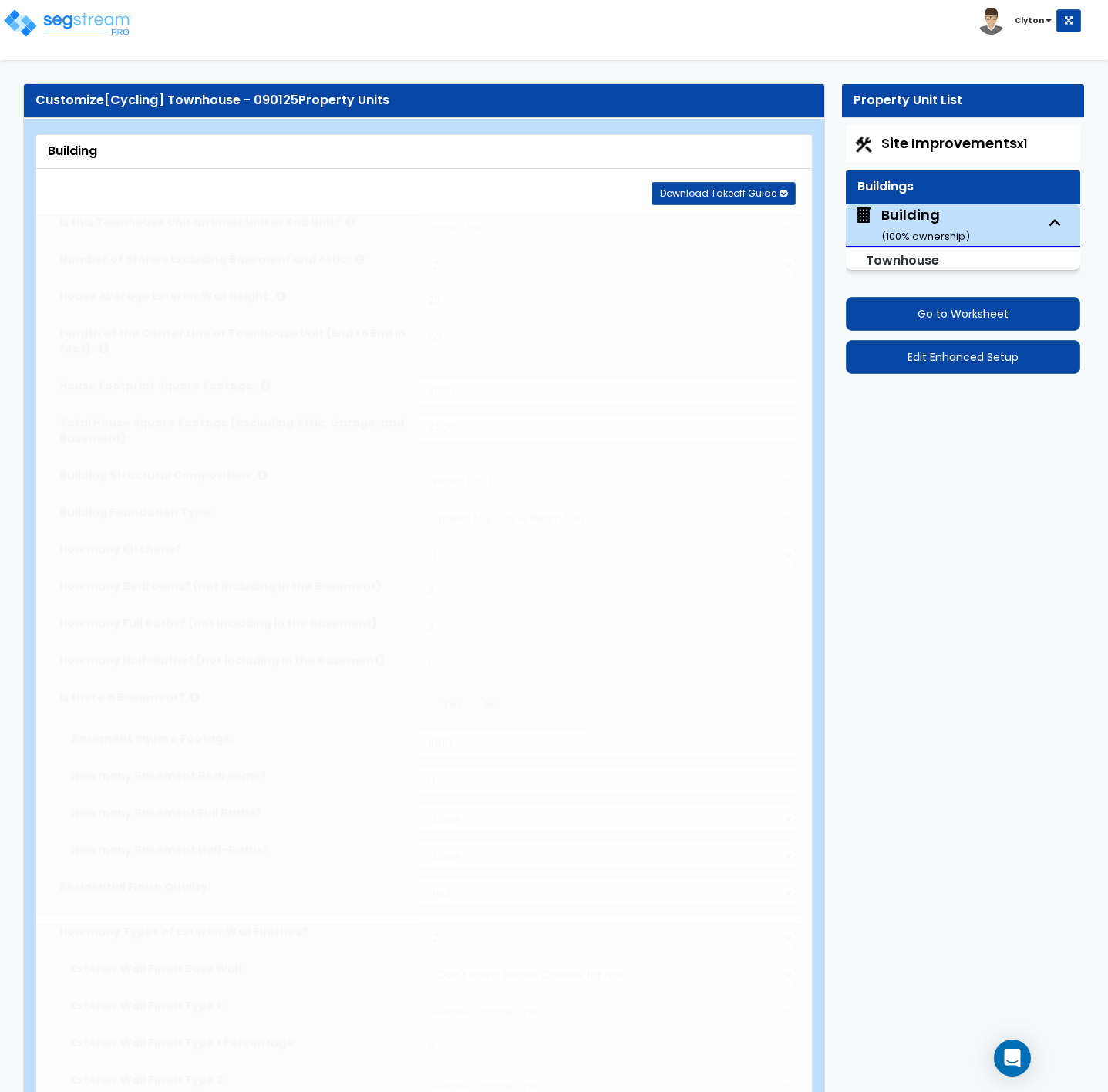
type input "1"
select select "1"
radio input "true"
type input "50"
radio input "true"
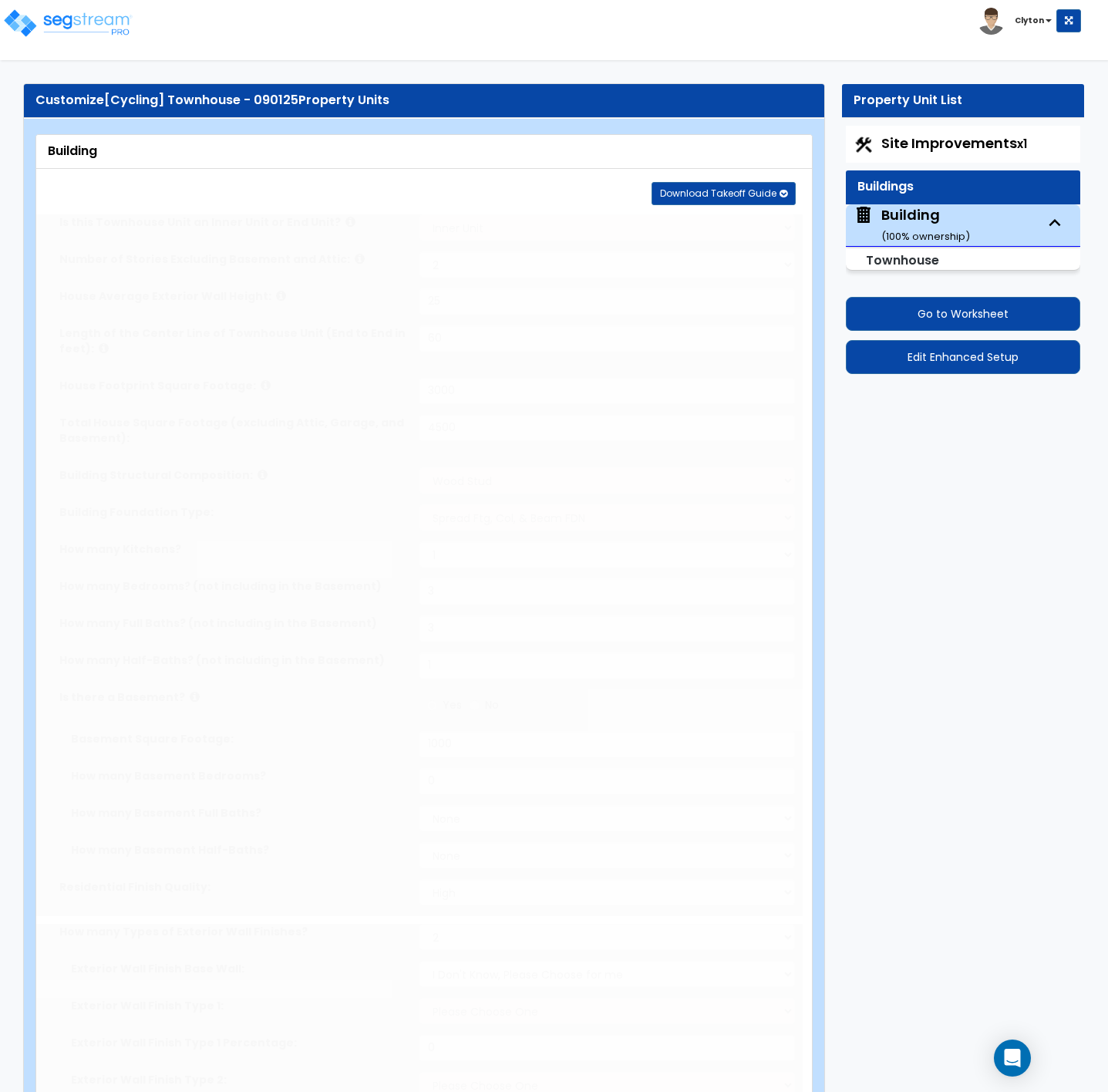
radio input "true"
select select "5"
type input "50"
radio input "true"
select select "5"
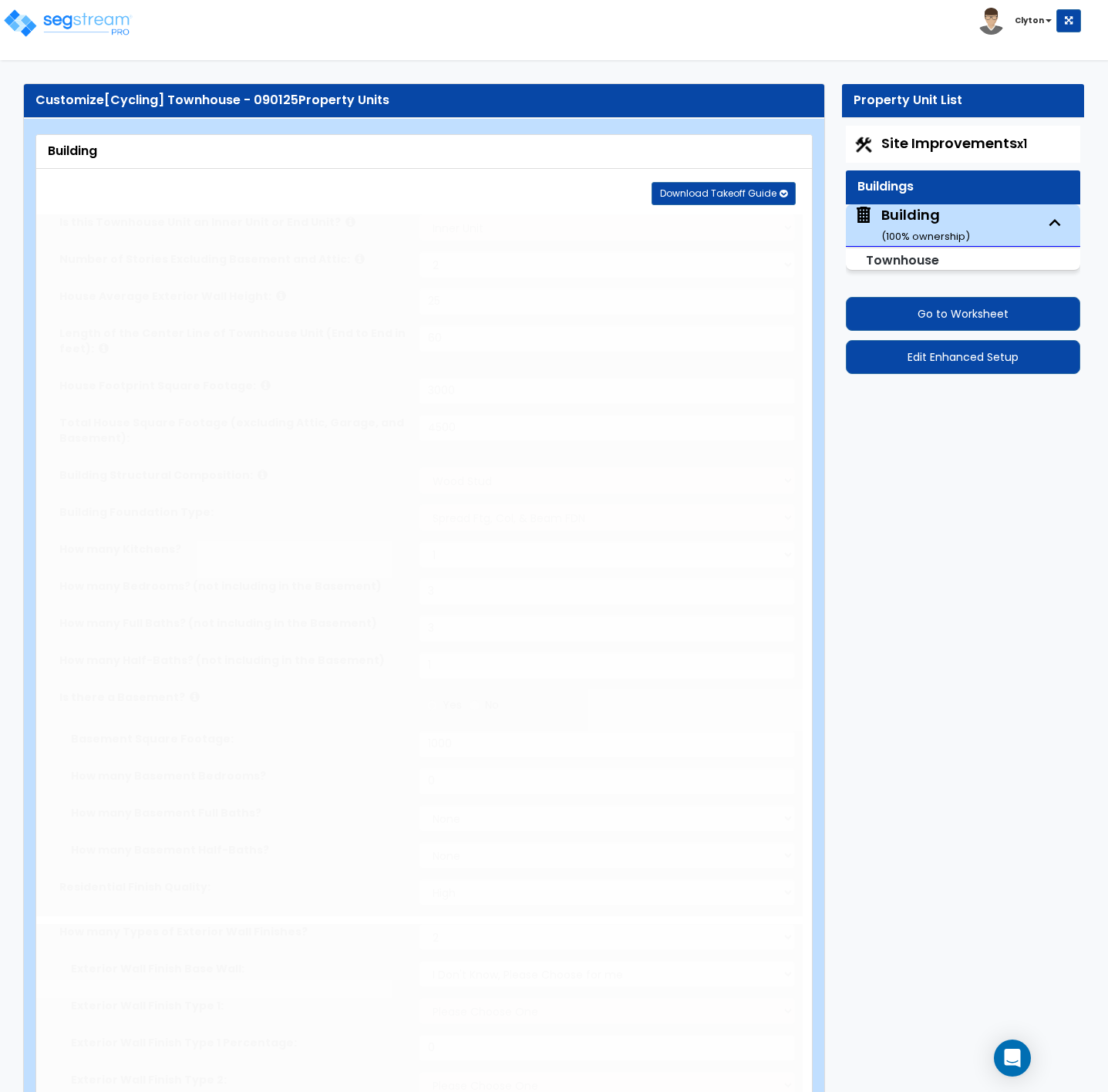
type input "50"
radio input "true"
type input "50"
radio input "true"
select select "2"
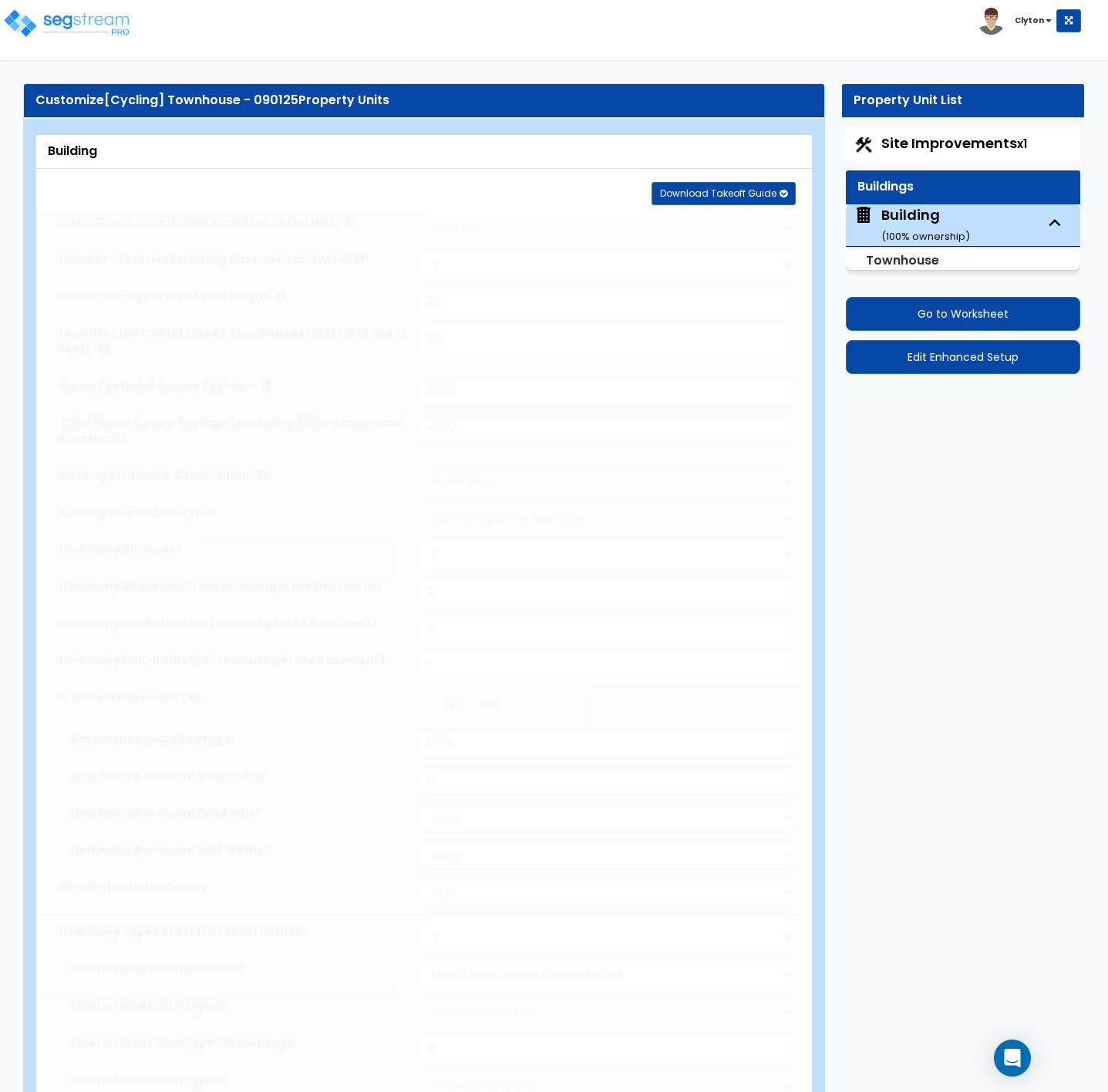
type input "50"
radio input "true"
type input "50"
radio input "true"
type input "50"
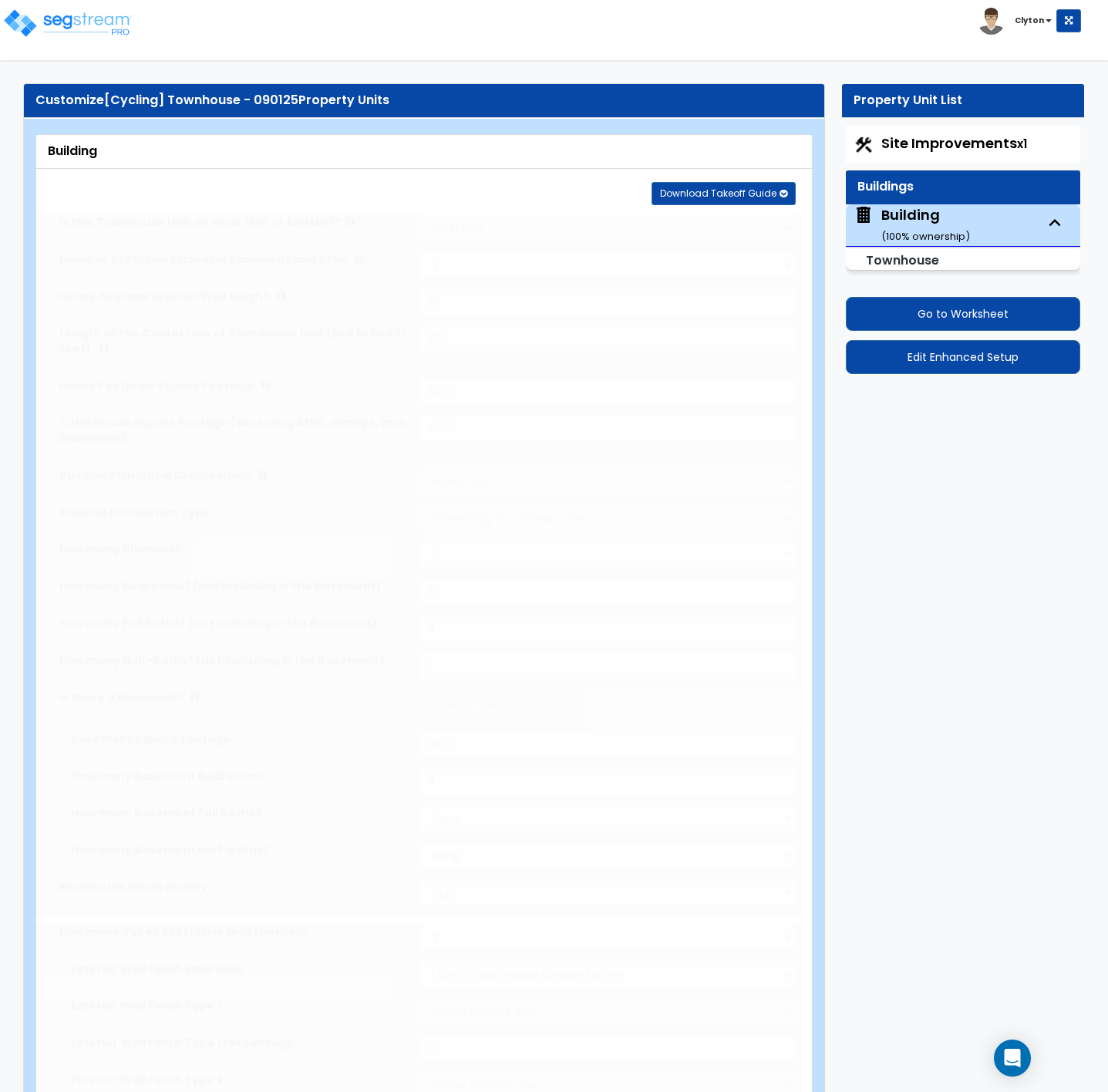
radio input "true"
select select "2"
radio input "true"
select select "1"
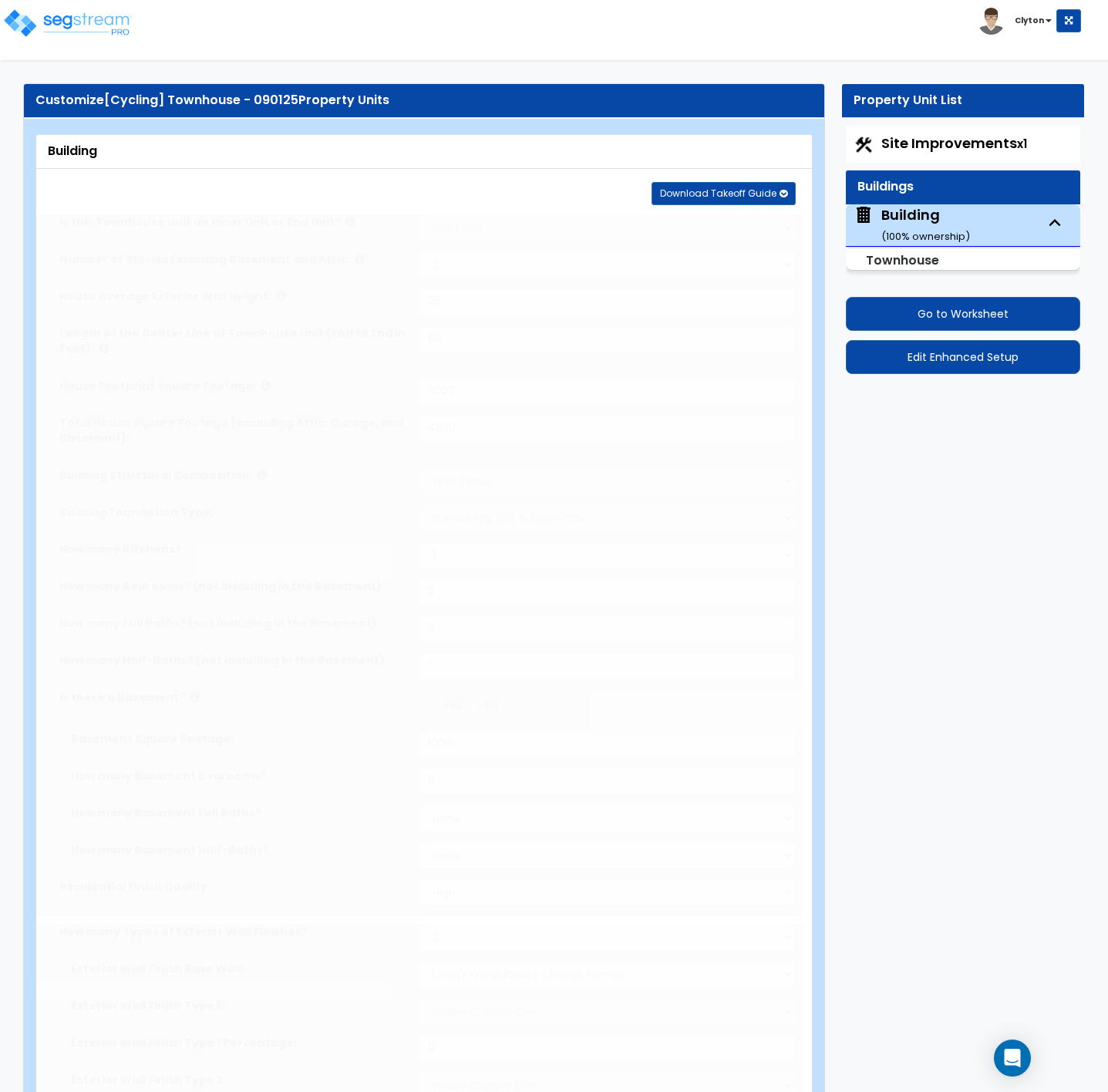
select select "2"
select select "1"
select select "2"
radio input "true"
select select "1"
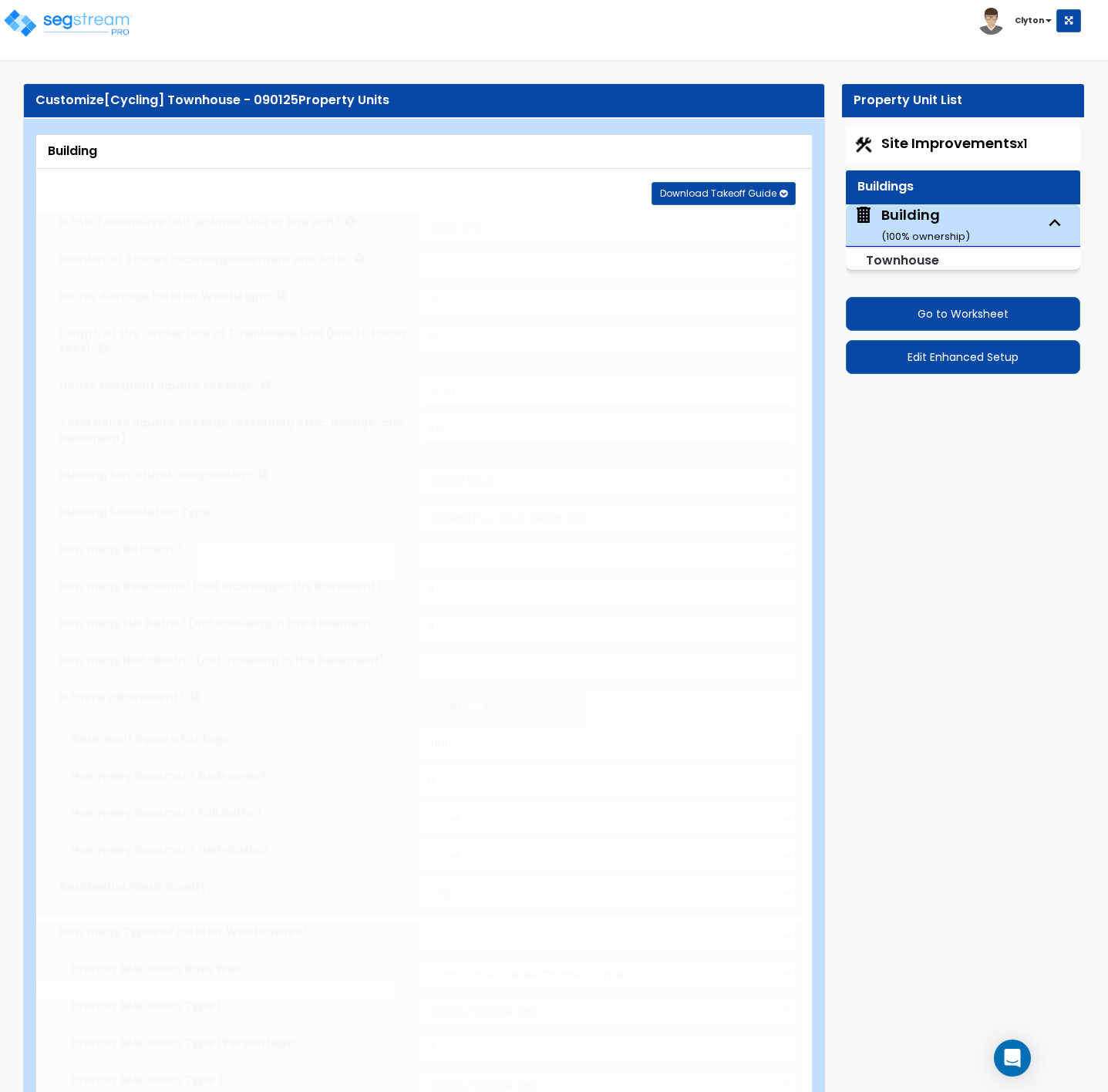
select select "1"
select select "3"
radio input "true"
select select "1"
type input "80"
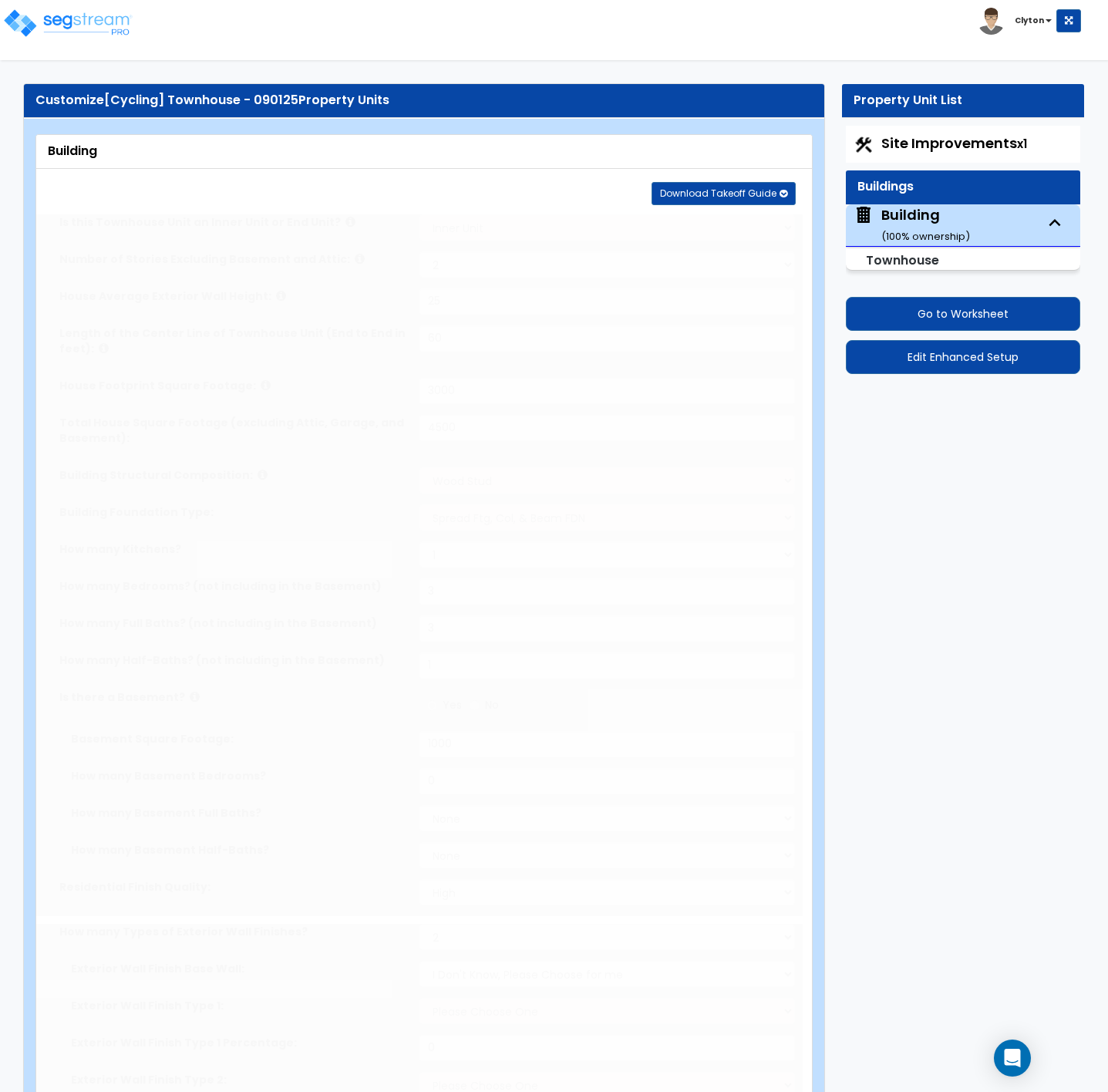
select select "1"
select select "2"
select select "1"
select select "3"
type input "4"
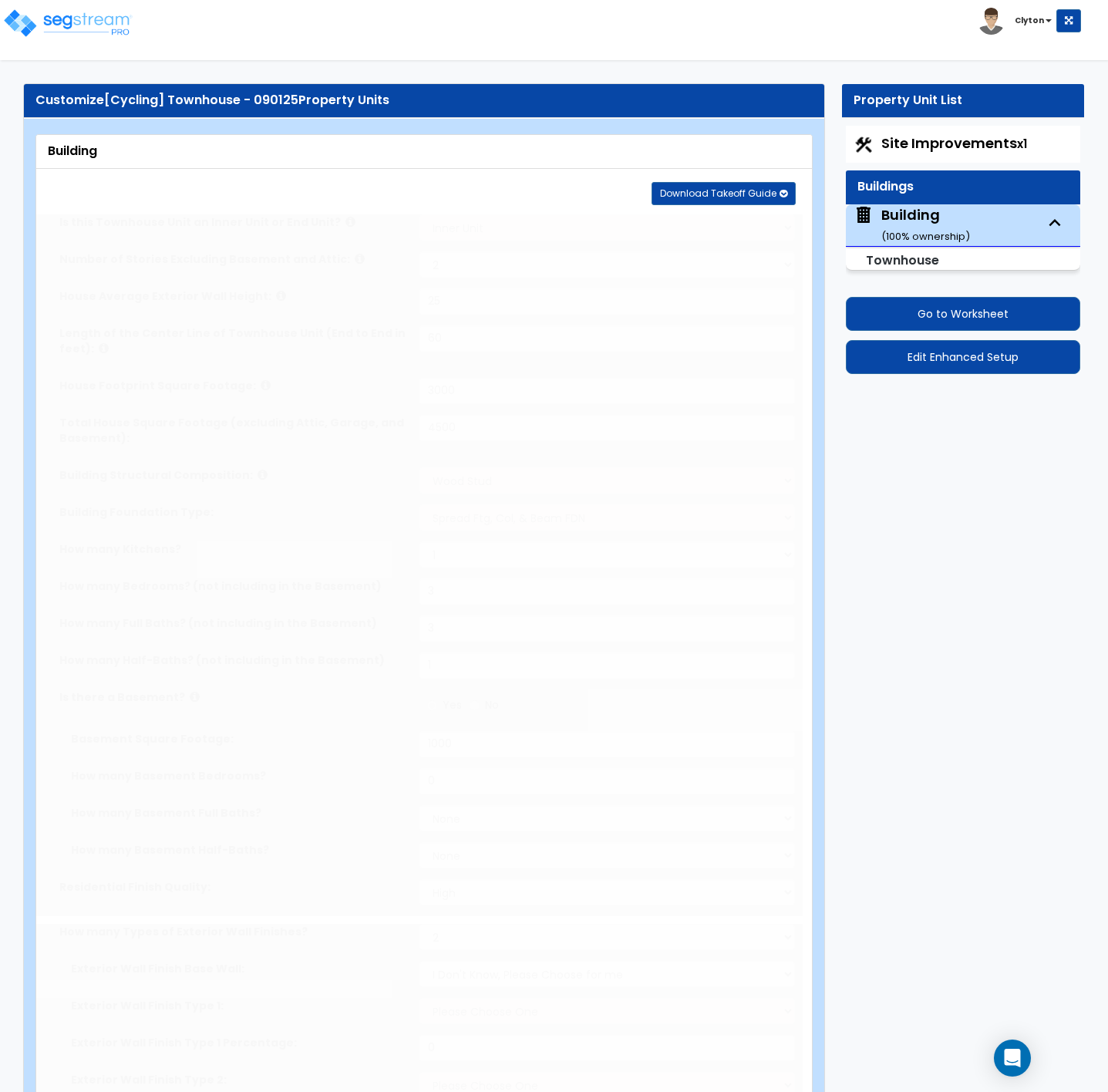
select select "4"
select select "1"
radio input "true"
select select "1"
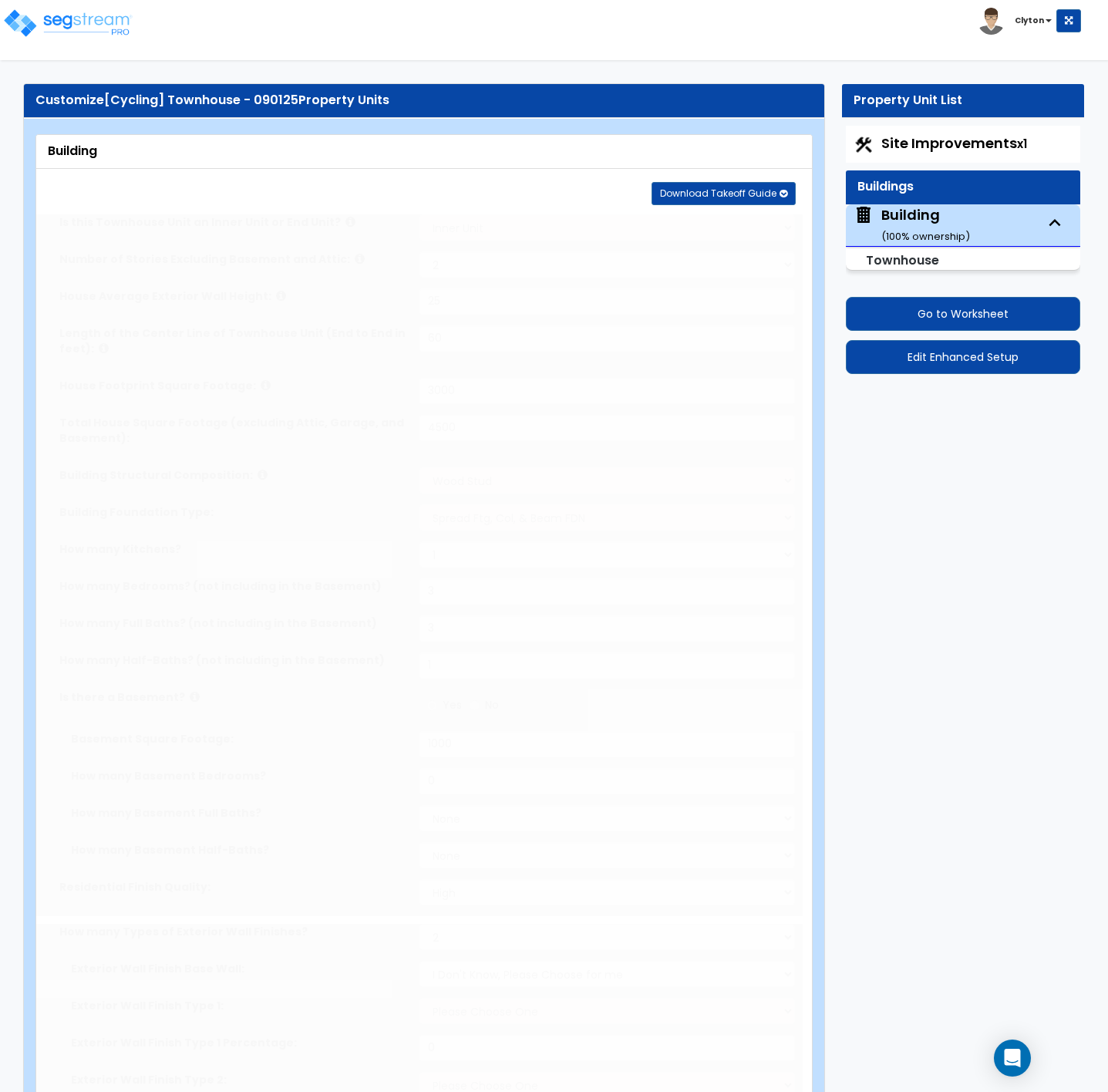
select select "2"
select select "3"
select select "2"
type input "60"
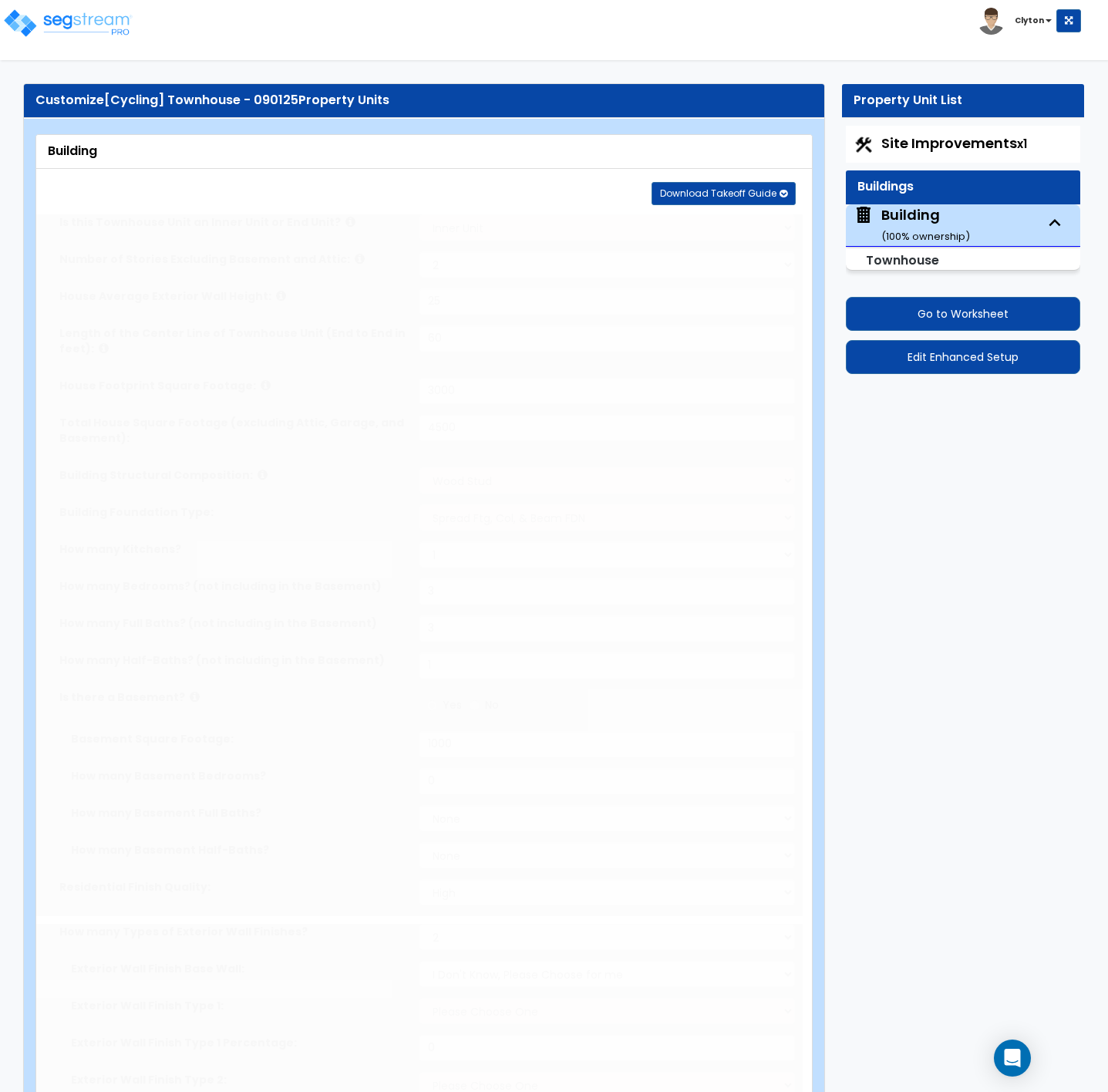
select select "5"
radio input "true"
type input "16"
type input "3"
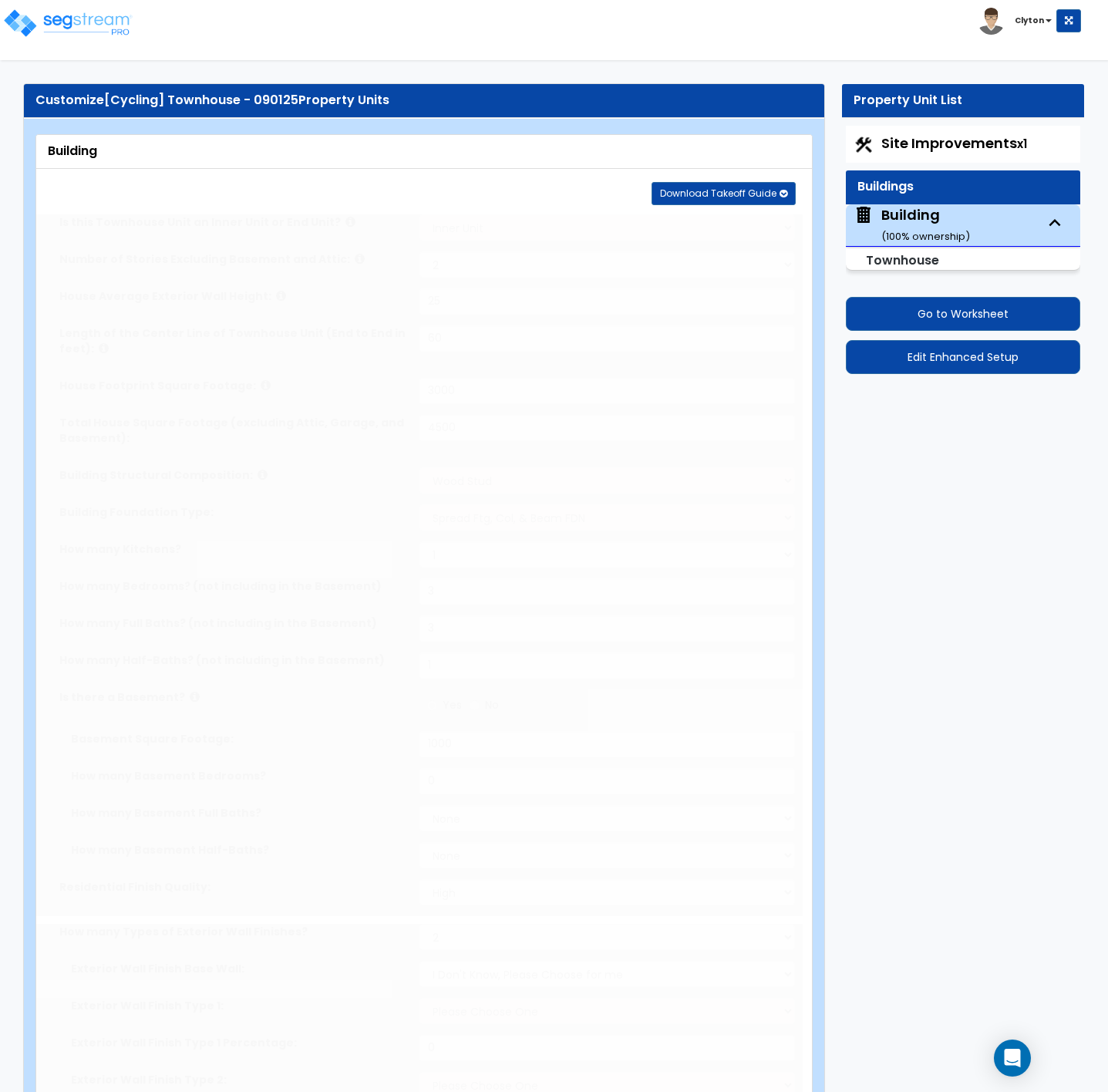
type input "2"
radio input "true"
type input "50"
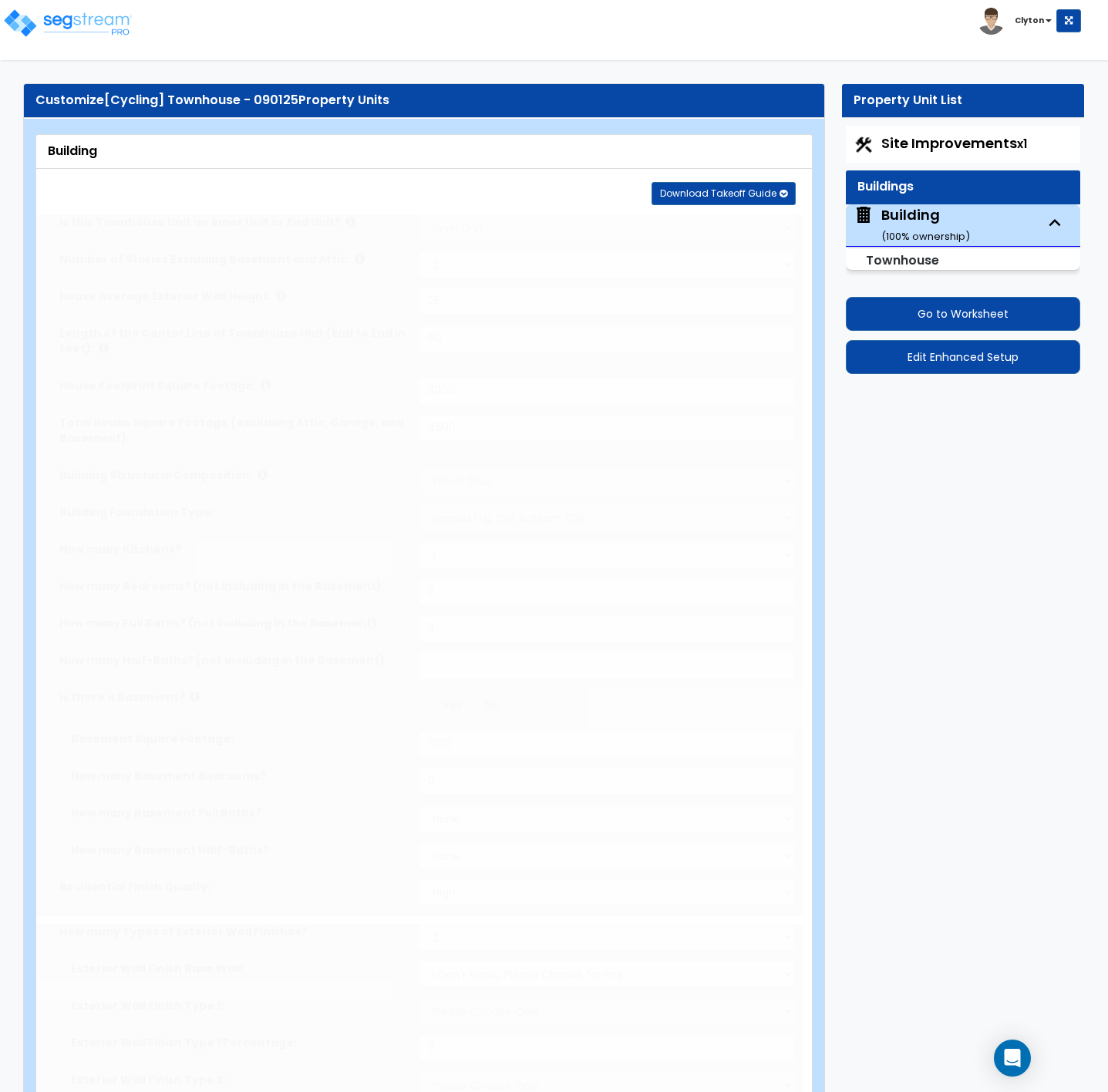
radio input "true"
type input "50"
radio input "true"
type input "50"
radio input "true"
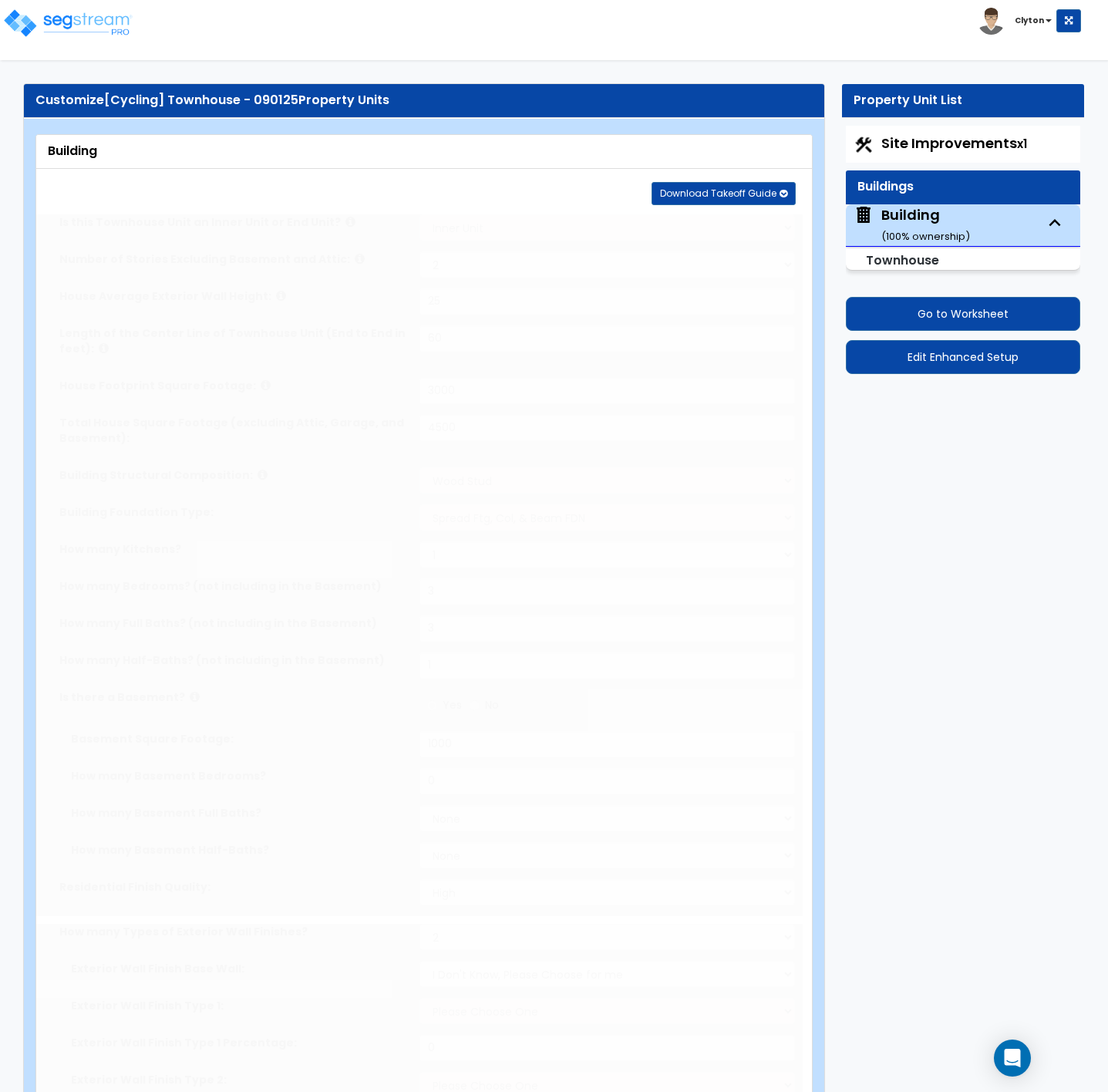
type input "50"
radio input "true"
type input "1"
radio input "true"
type input "50"
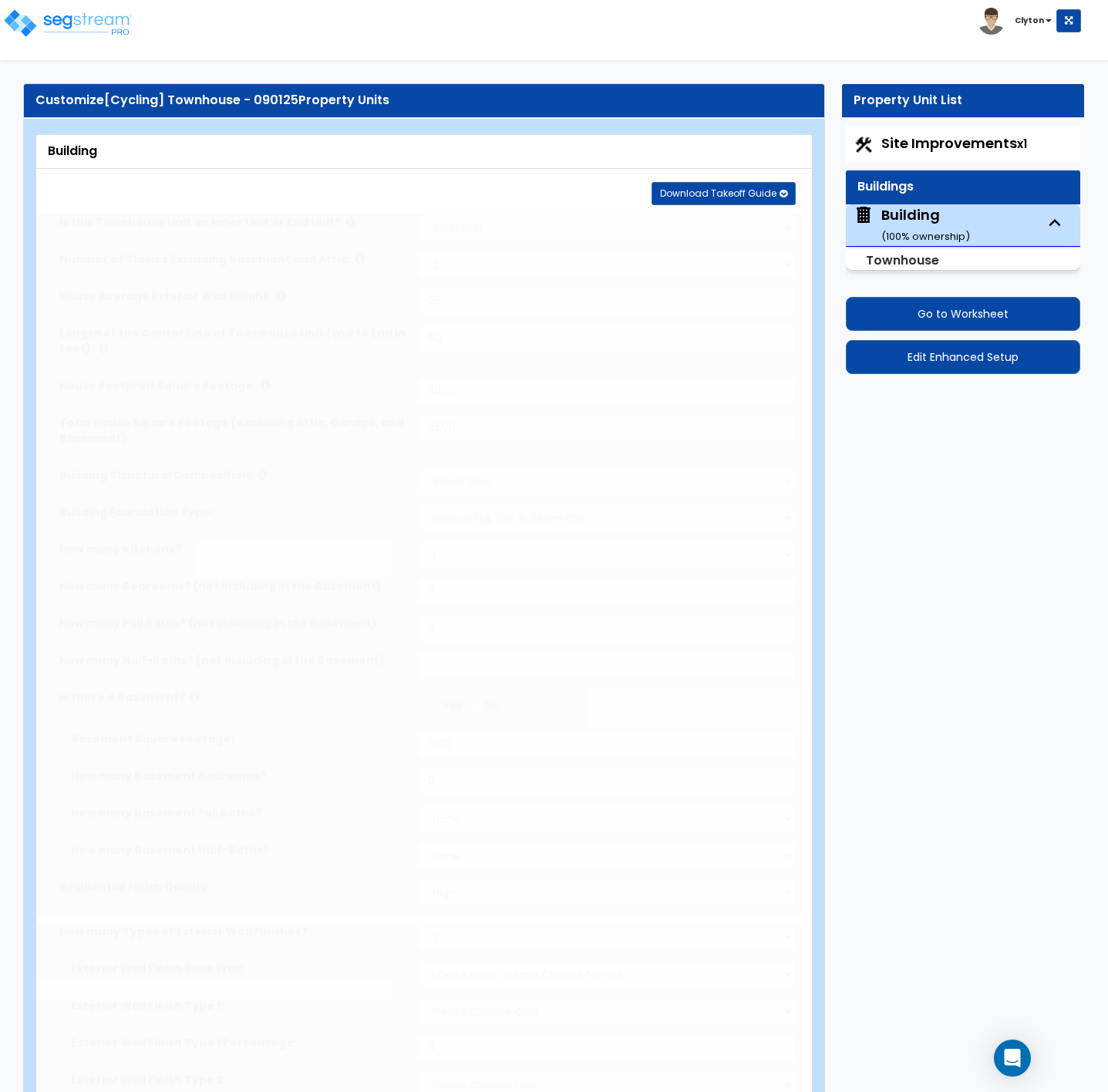
radio input "true"
type input "20"
radio input "true"
type input "9"
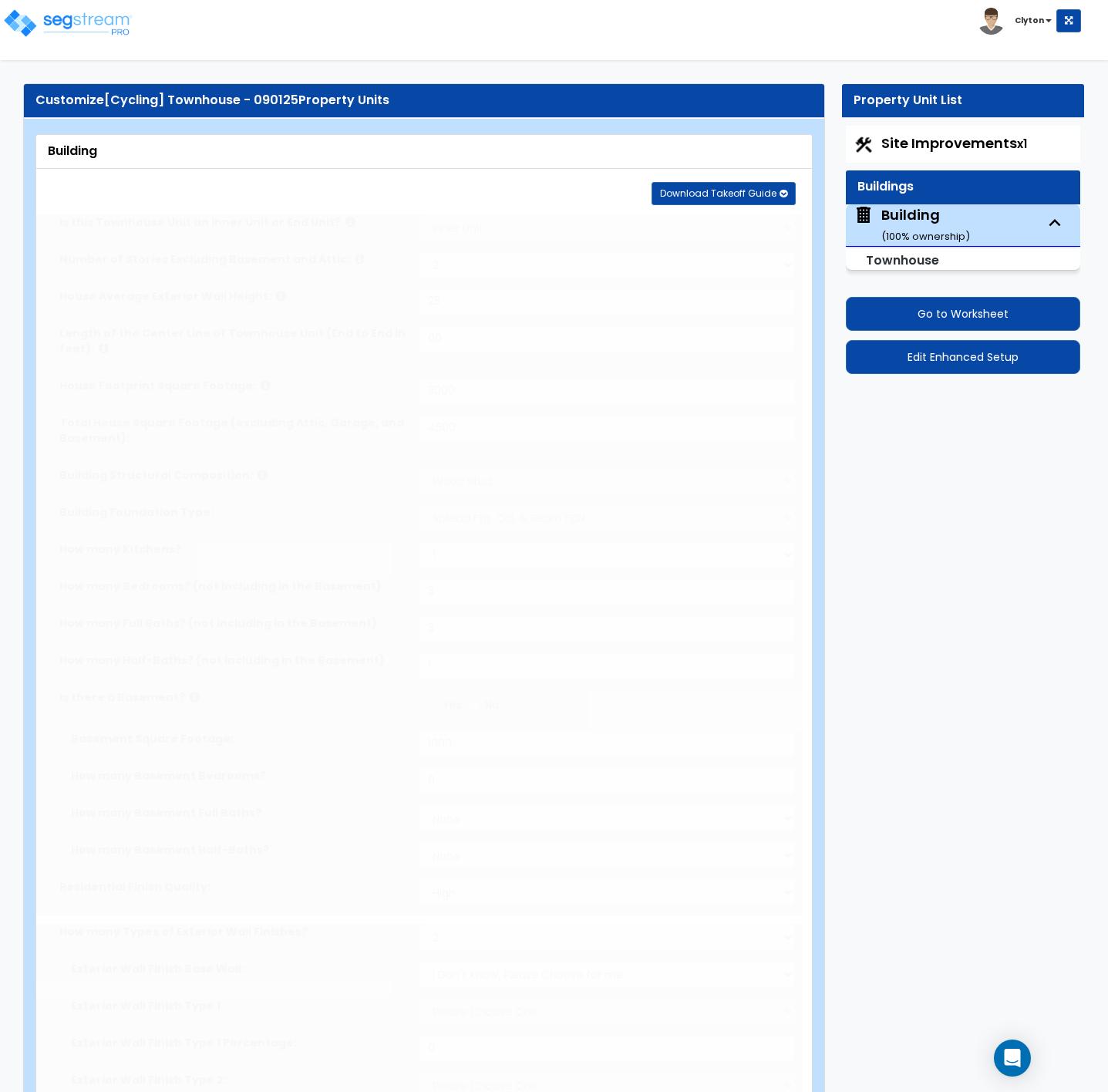
select select "3"
radio input "true"
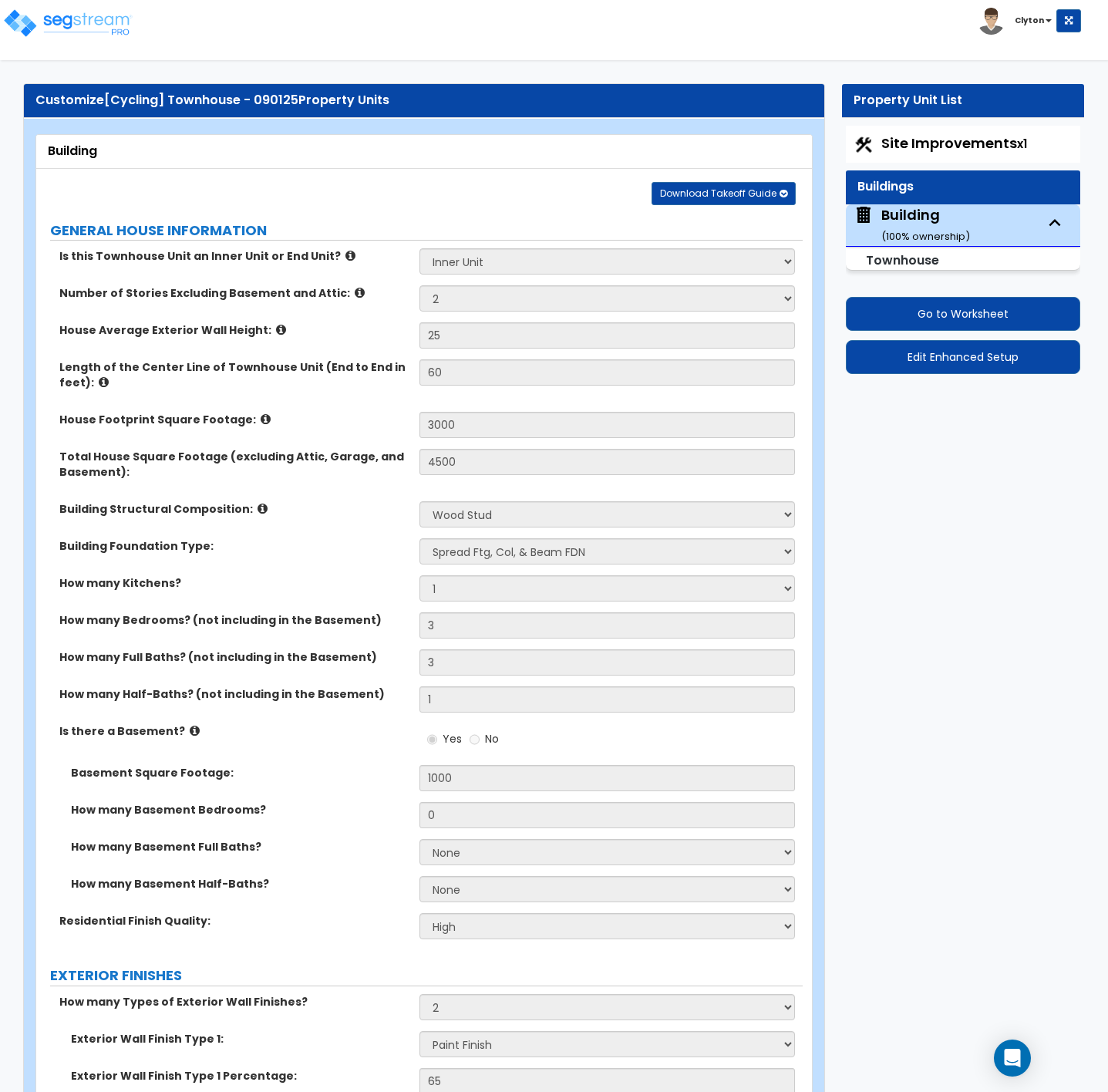
click at [369, 842] on label "How many Basement Full Baths?" at bounding box center [239, 847] width 337 height 15
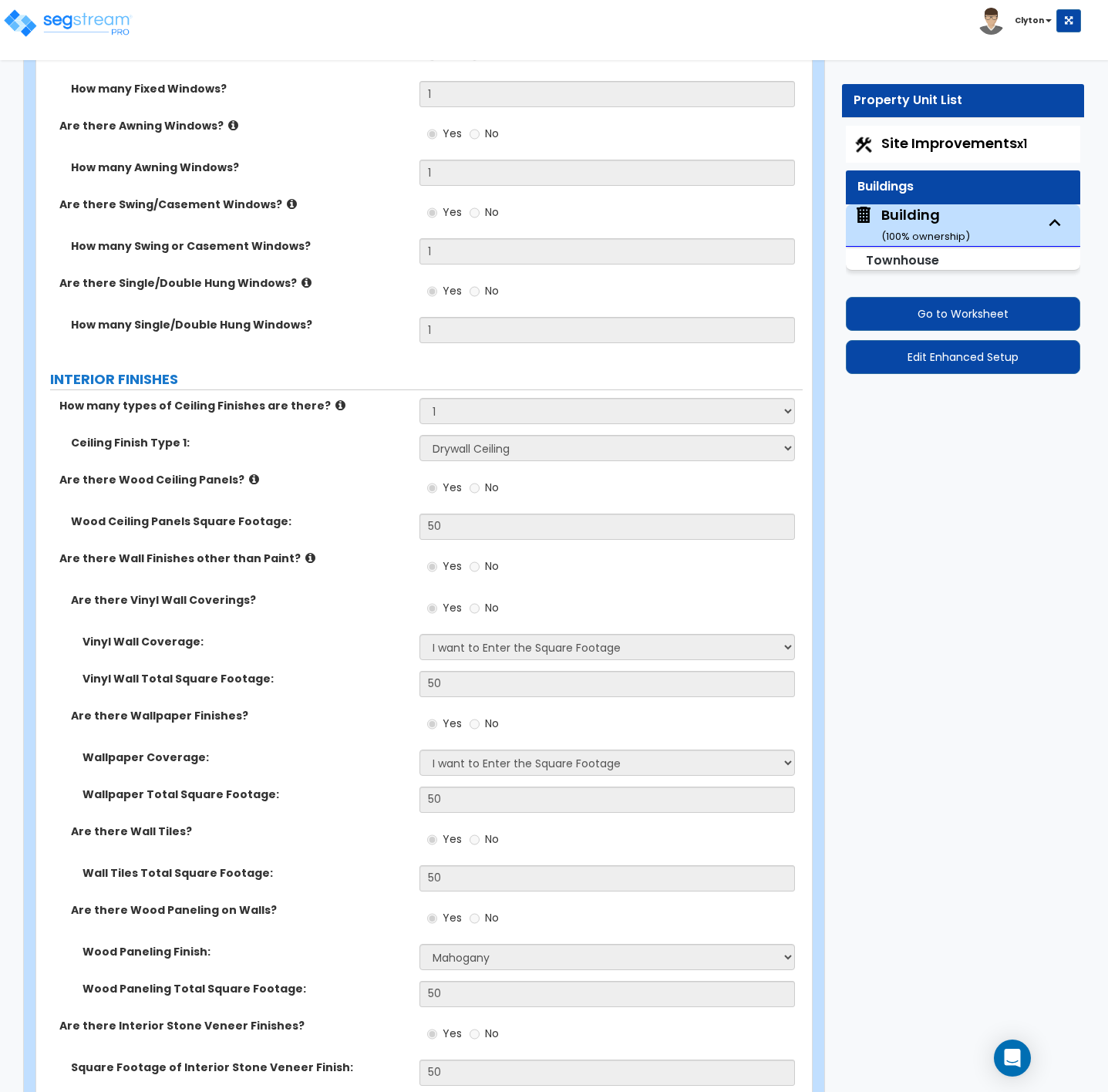
scroll to position [3816, 0]
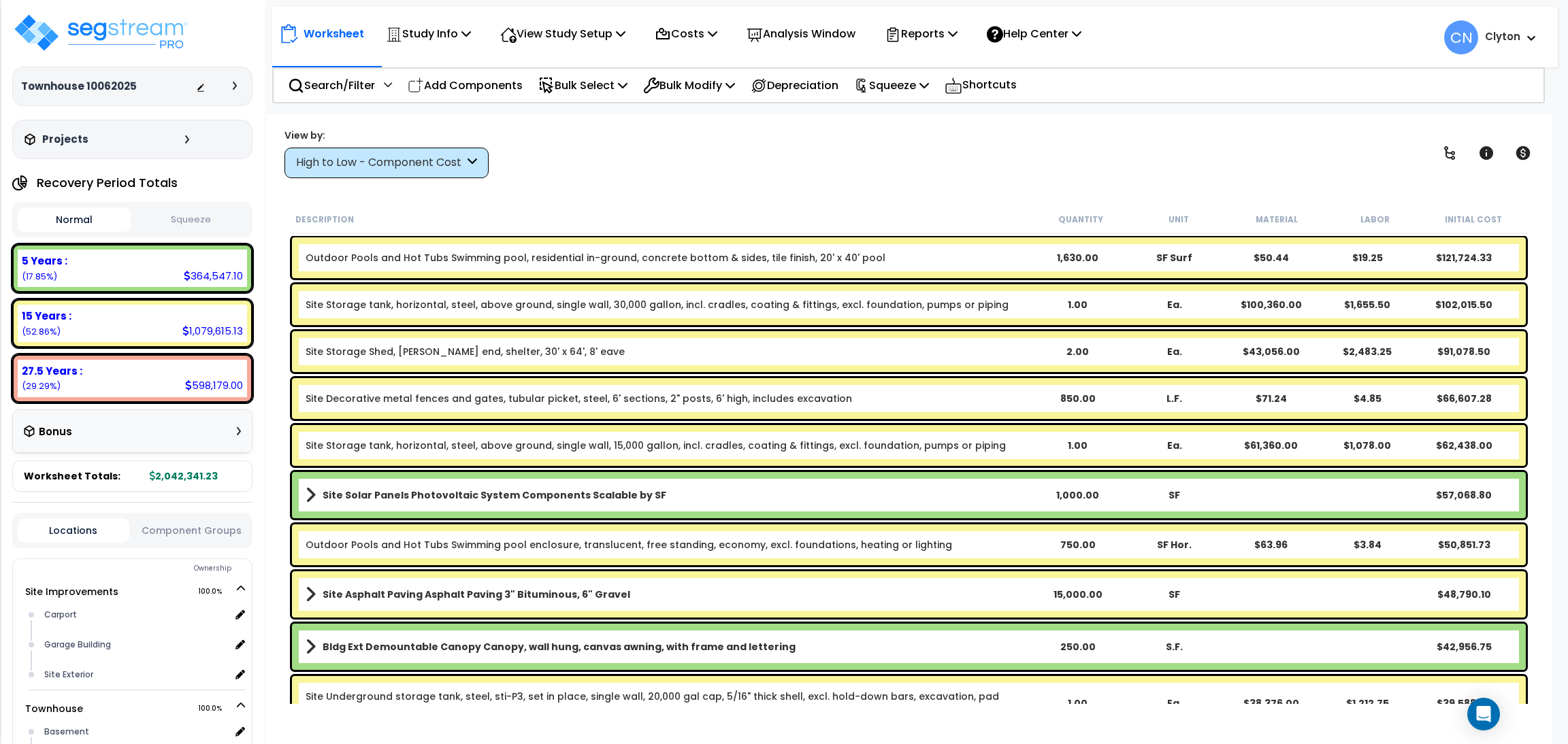
click at [1267, 151] on div "View by: High to Low - Component Cost High to Low - Component Cost" at bounding box center [909, 153] width 1258 height 50
click at [345, 155] on div "High to Low - Component Cost" at bounding box center [380, 163] width 168 height 16
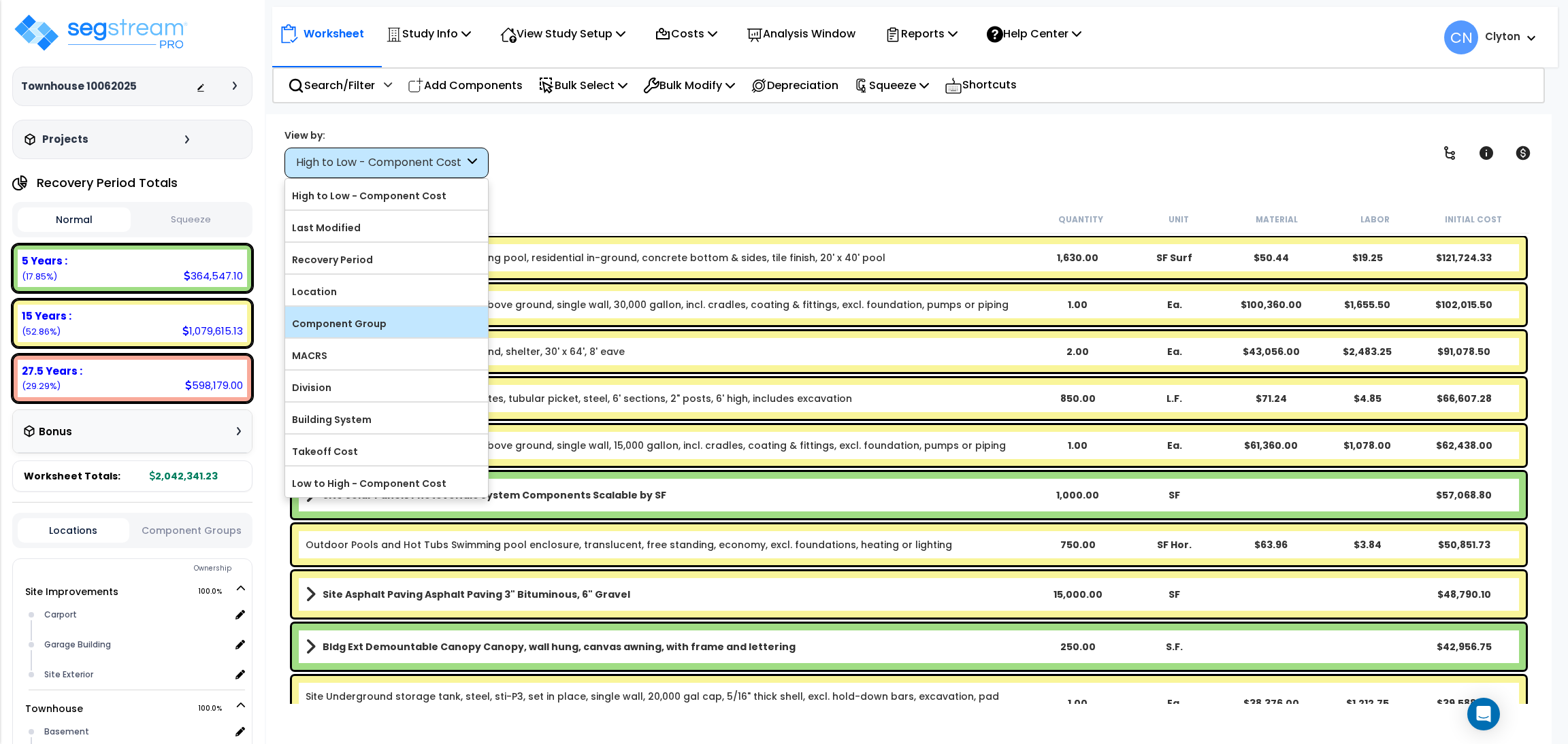
click at [341, 312] on div "Component Group" at bounding box center [386, 322] width 203 height 31
click at [344, 324] on label "Component Group" at bounding box center [386, 323] width 203 height 20
click at [0, 0] on input "Component Group" at bounding box center [0, 0] width 0 height 0
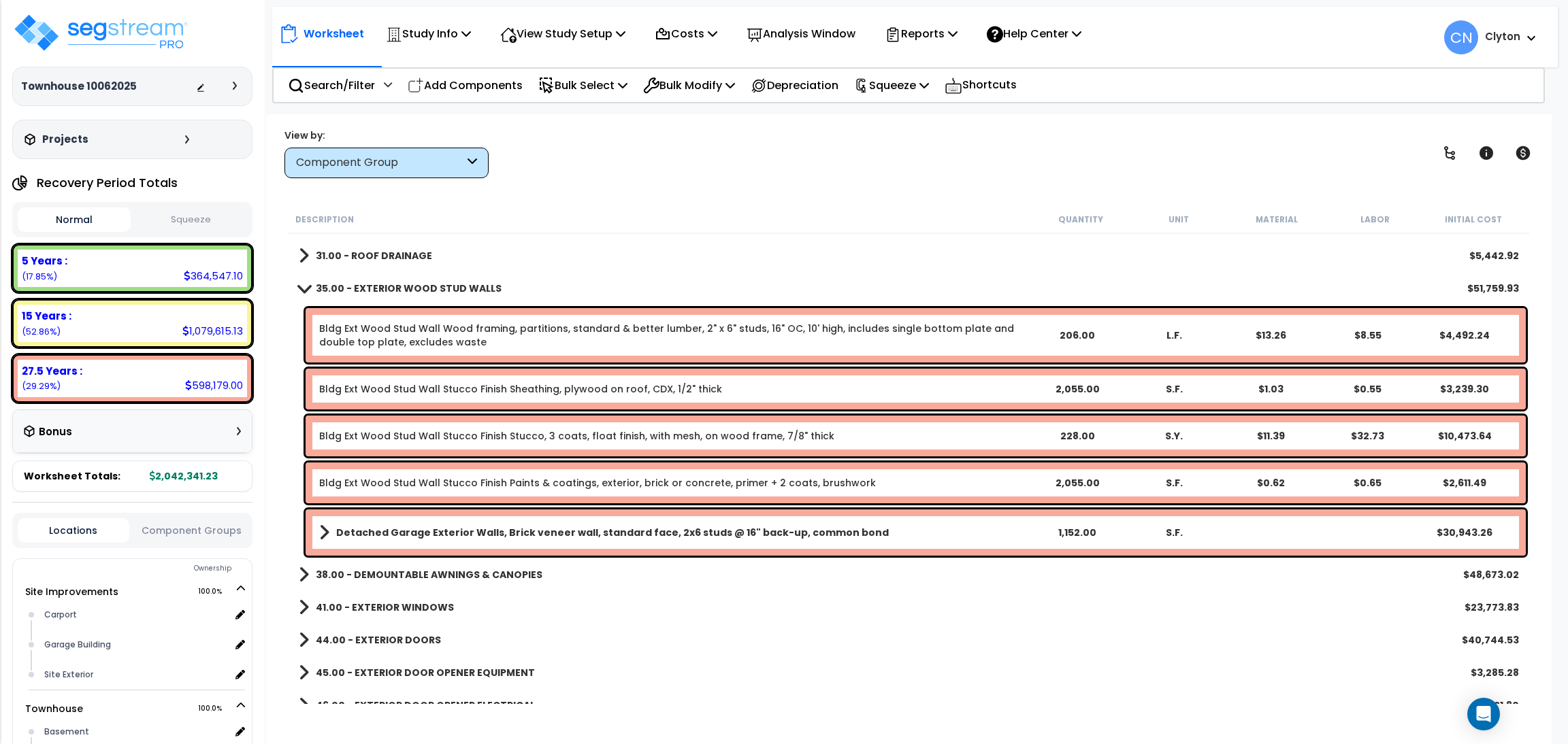
scroll to position [305, 0]
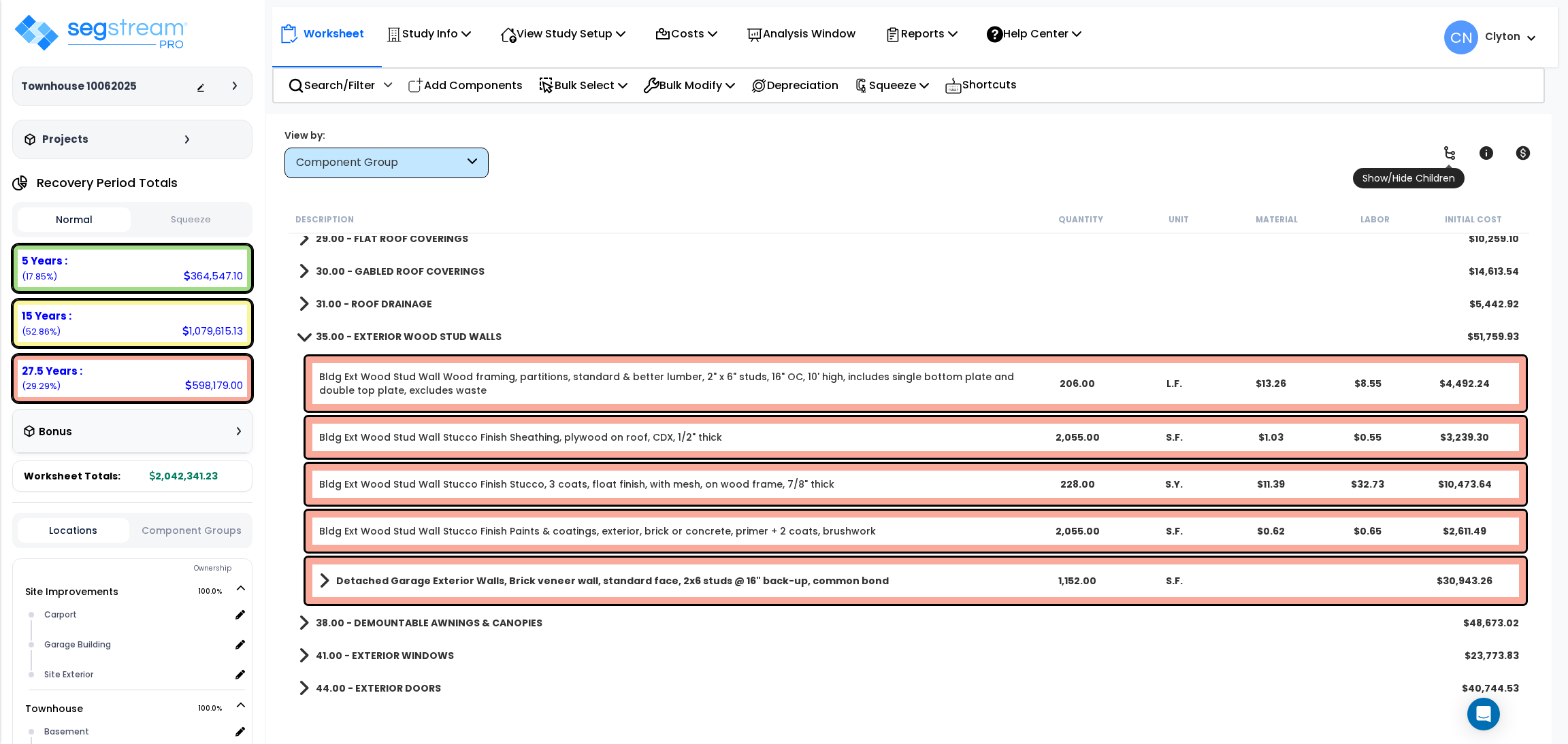
click at [1454, 159] on icon at bounding box center [1450, 153] width 17 height 17
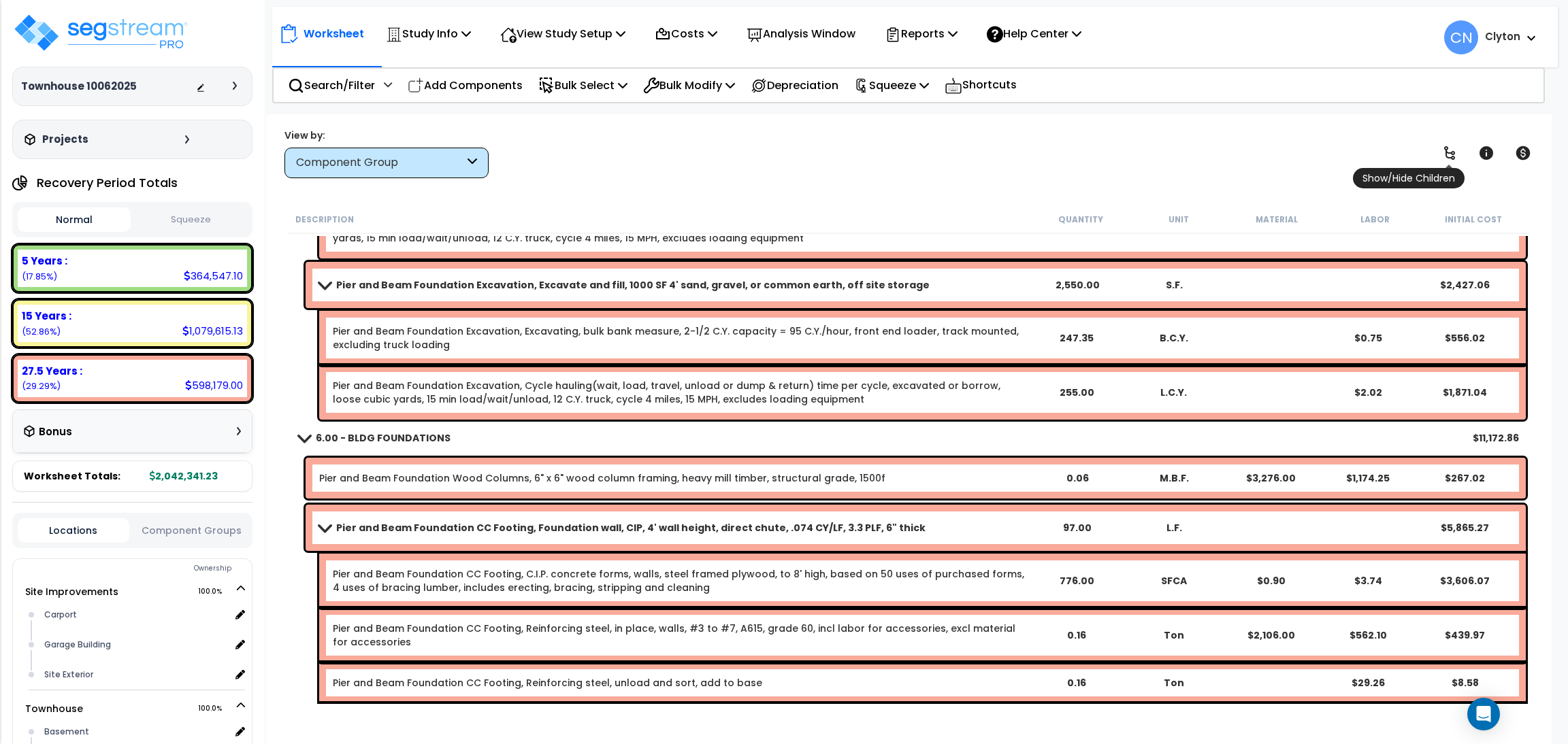
click at [1454, 159] on icon at bounding box center [1450, 153] width 17 height 17
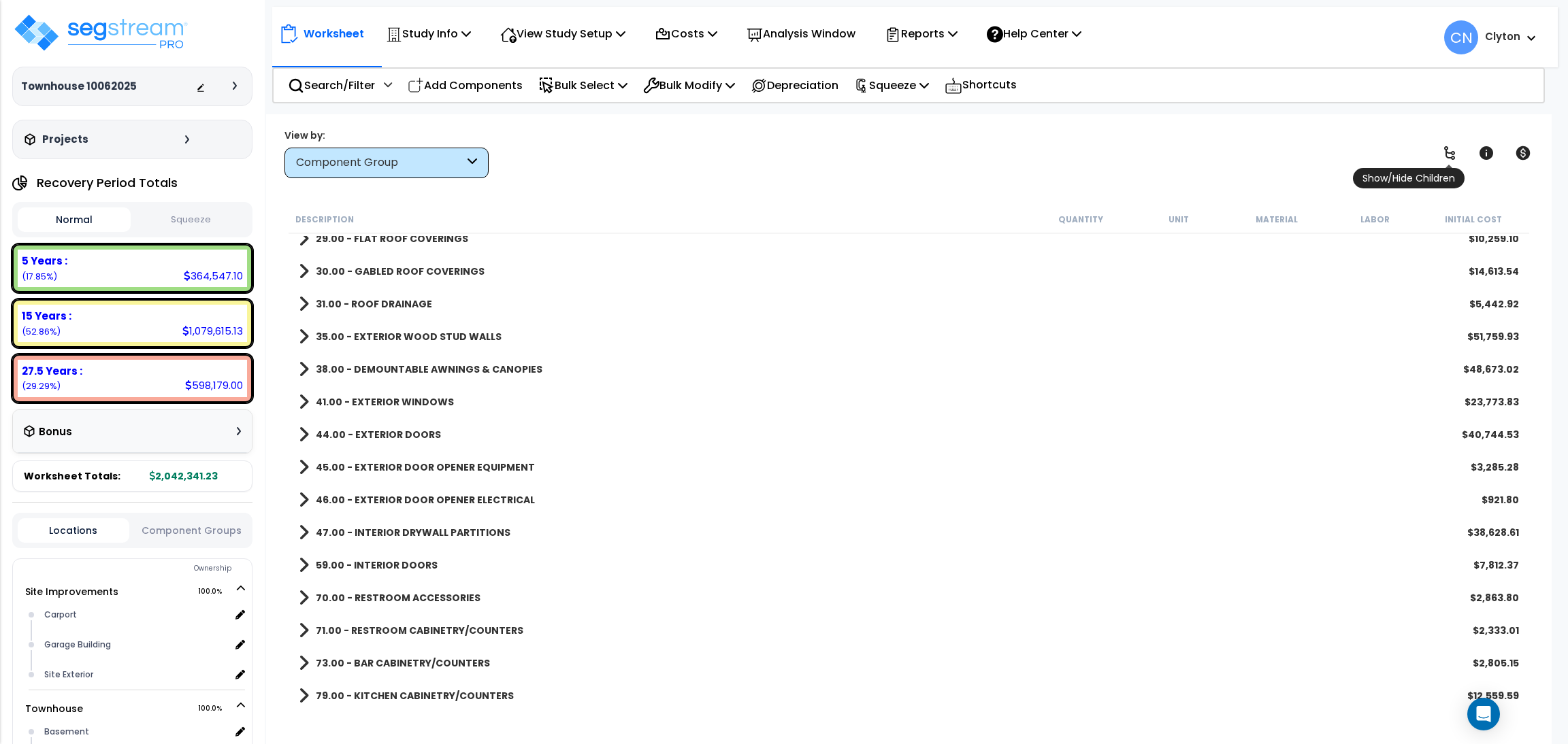
click at [1454, 159] on icon at bounding box center [1450, 153] width 17 height 17
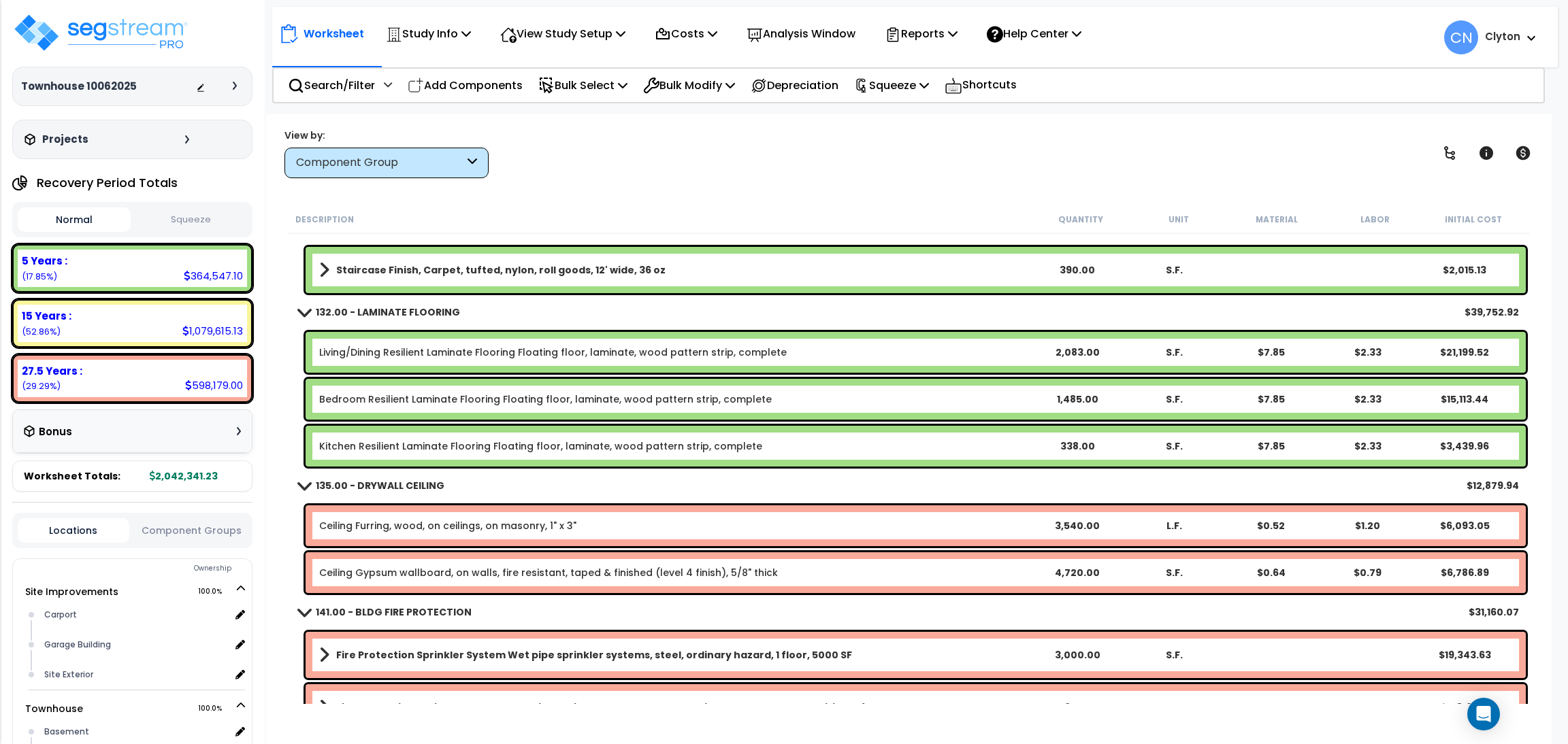
scroll to position [7650, 0]
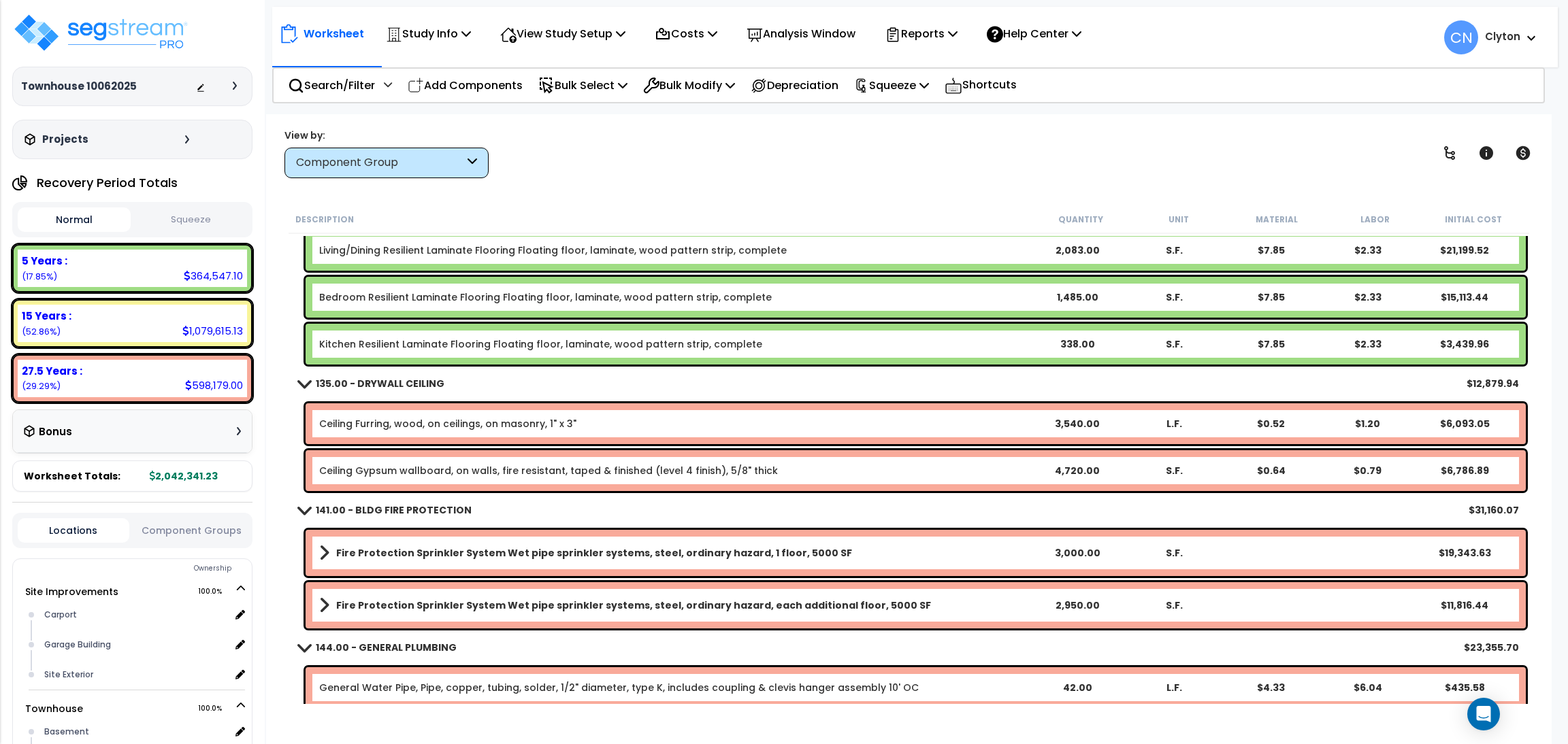
click at [1127, 130] on div "View by: Component Group High to Low - Component Cost" at bounding box center [909, 153] width 1258 height 50
click at [359, 85] on p "Search/Filter" at bounding box center [332, 85] width 87 height 18
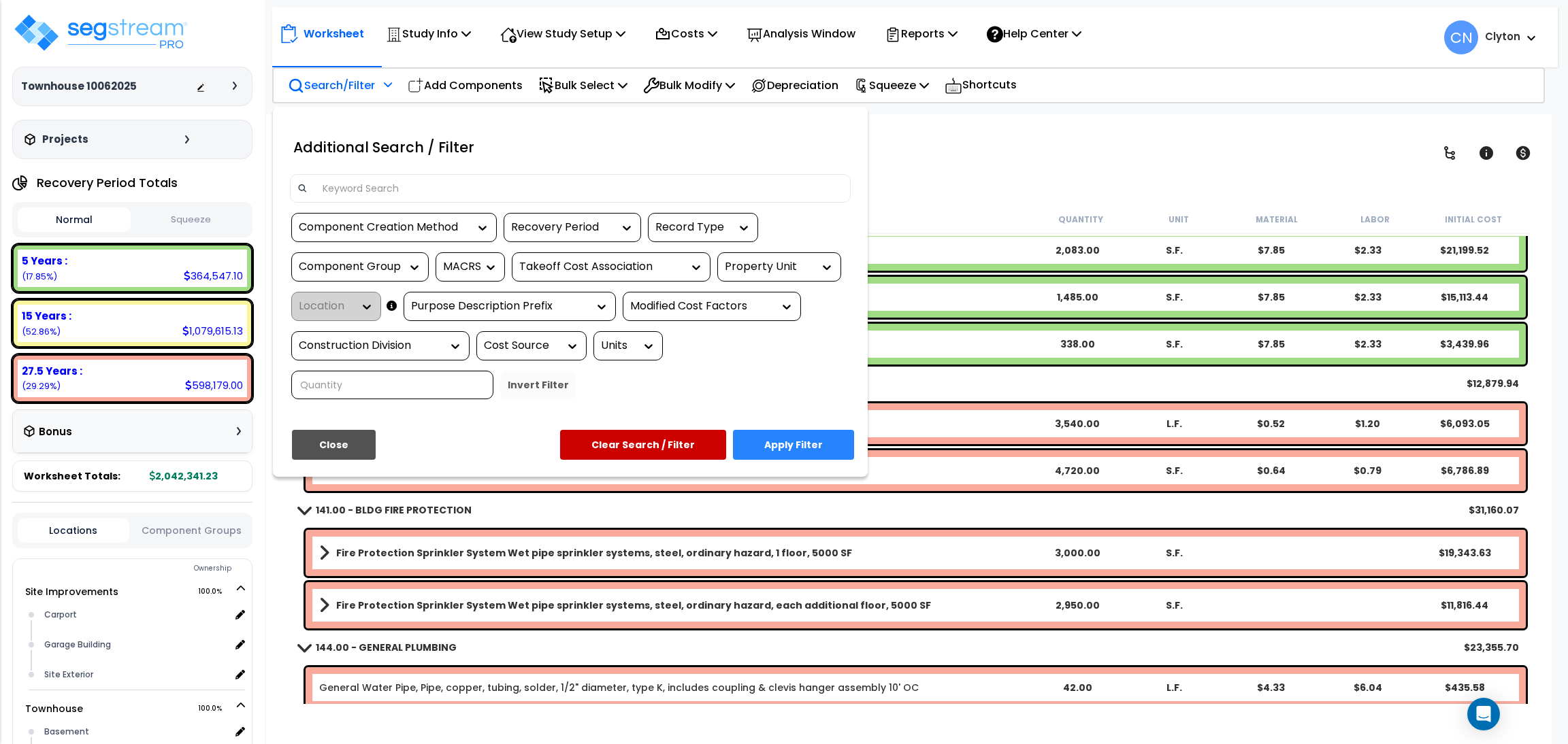
click at [445, 189] on input at bounding box center [579, 188] width 529 height 20
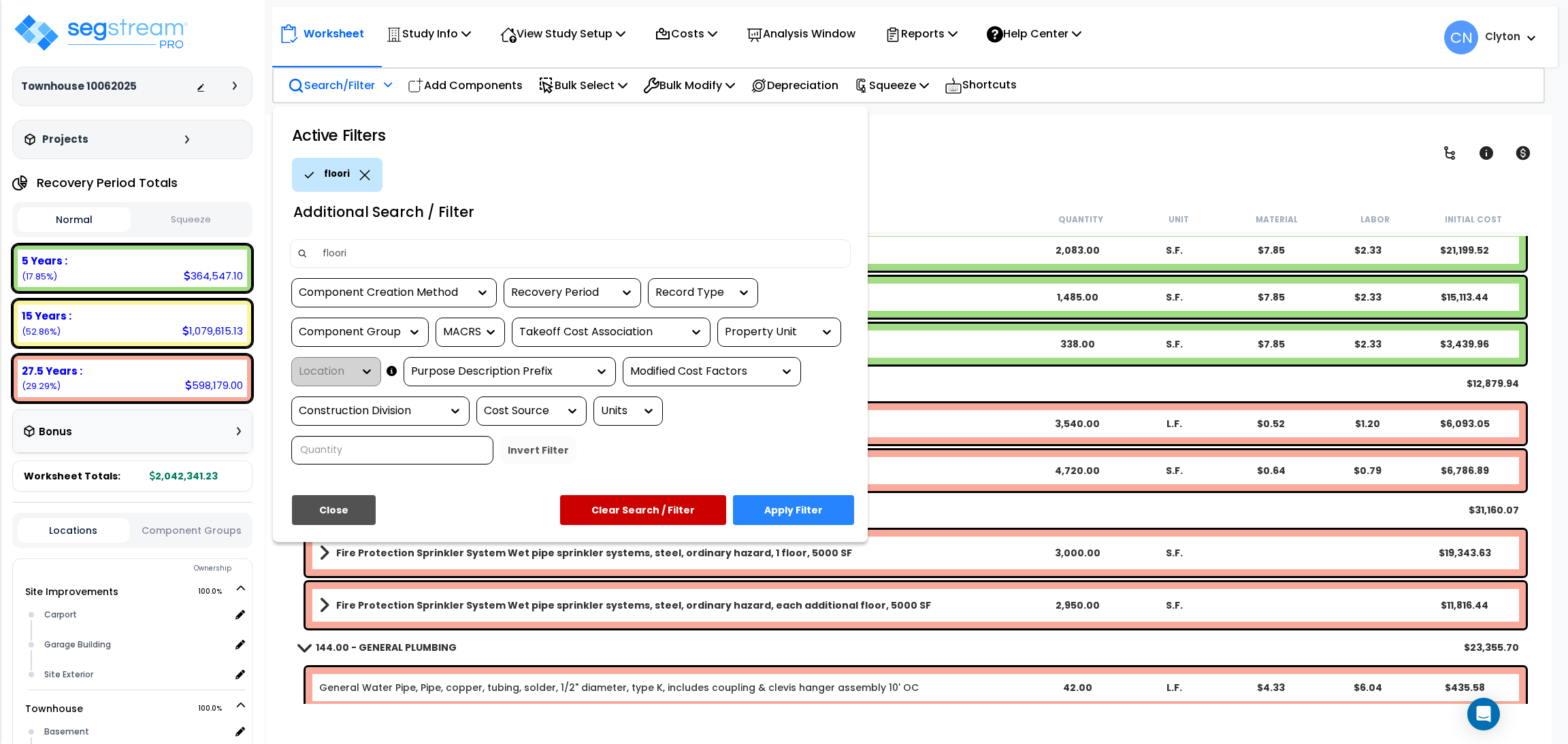
type input "floor"
click at [775, 507] on button "Apply Filter" at bounding box center [793, 510] width 121 height 30
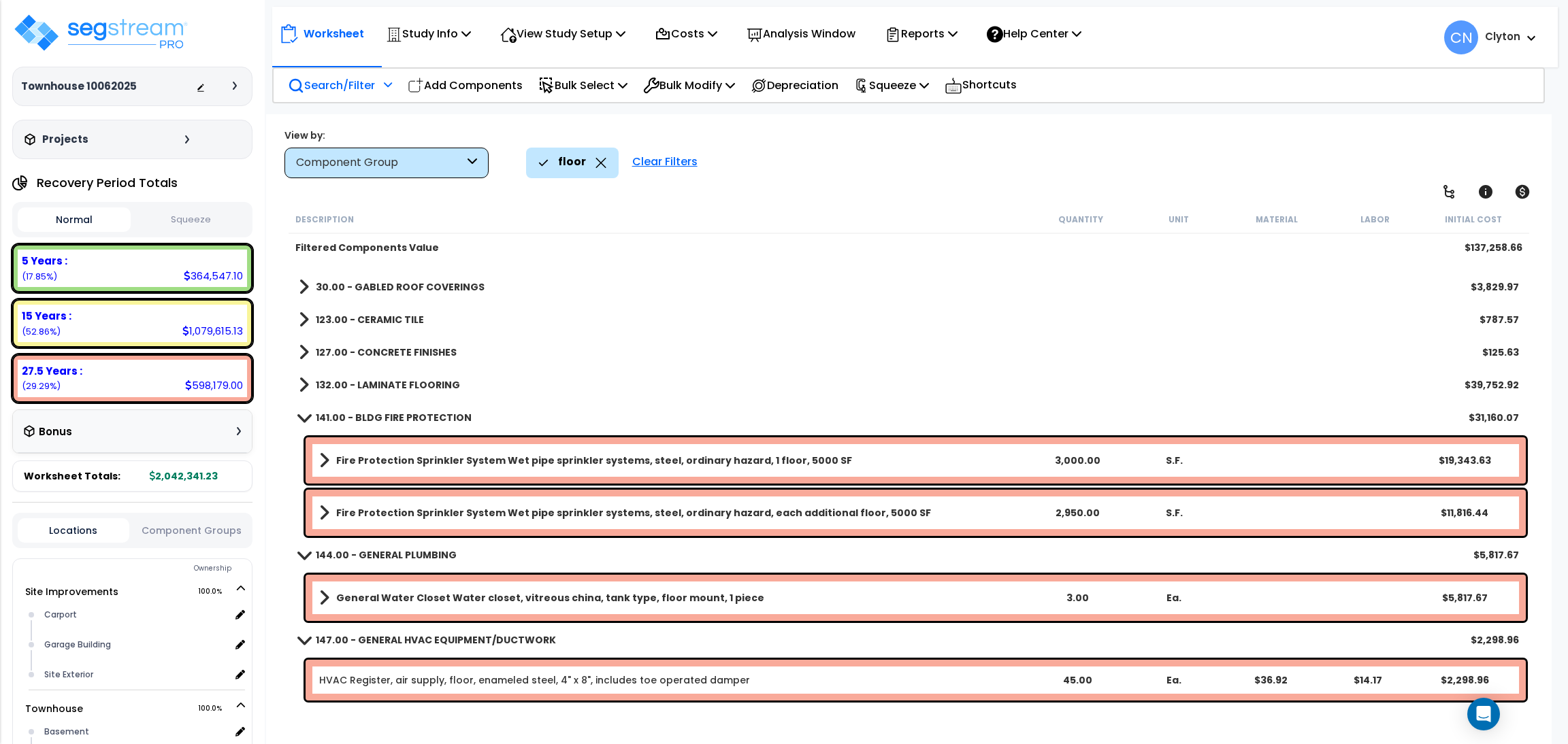
scroll to position [22, 0]
click at [385, 419] on b "141.00 - BLDG FIRE PROTECTION" at bounding box center [393, 419] width 156 height 14
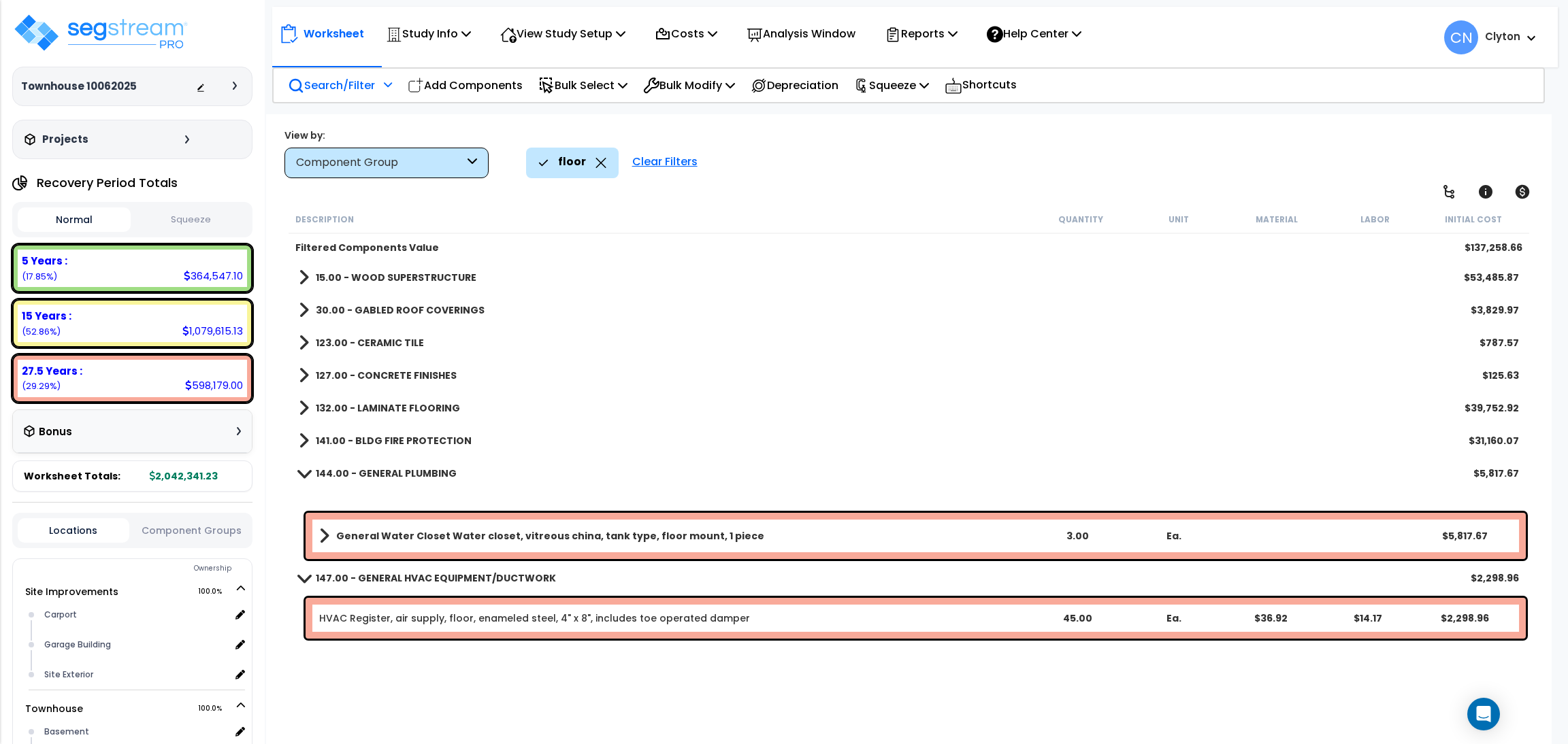
click at [368, 467] on b "144.00 - GENERAL PLUMBING" at bounding box center [386, 474] width 141 height 14
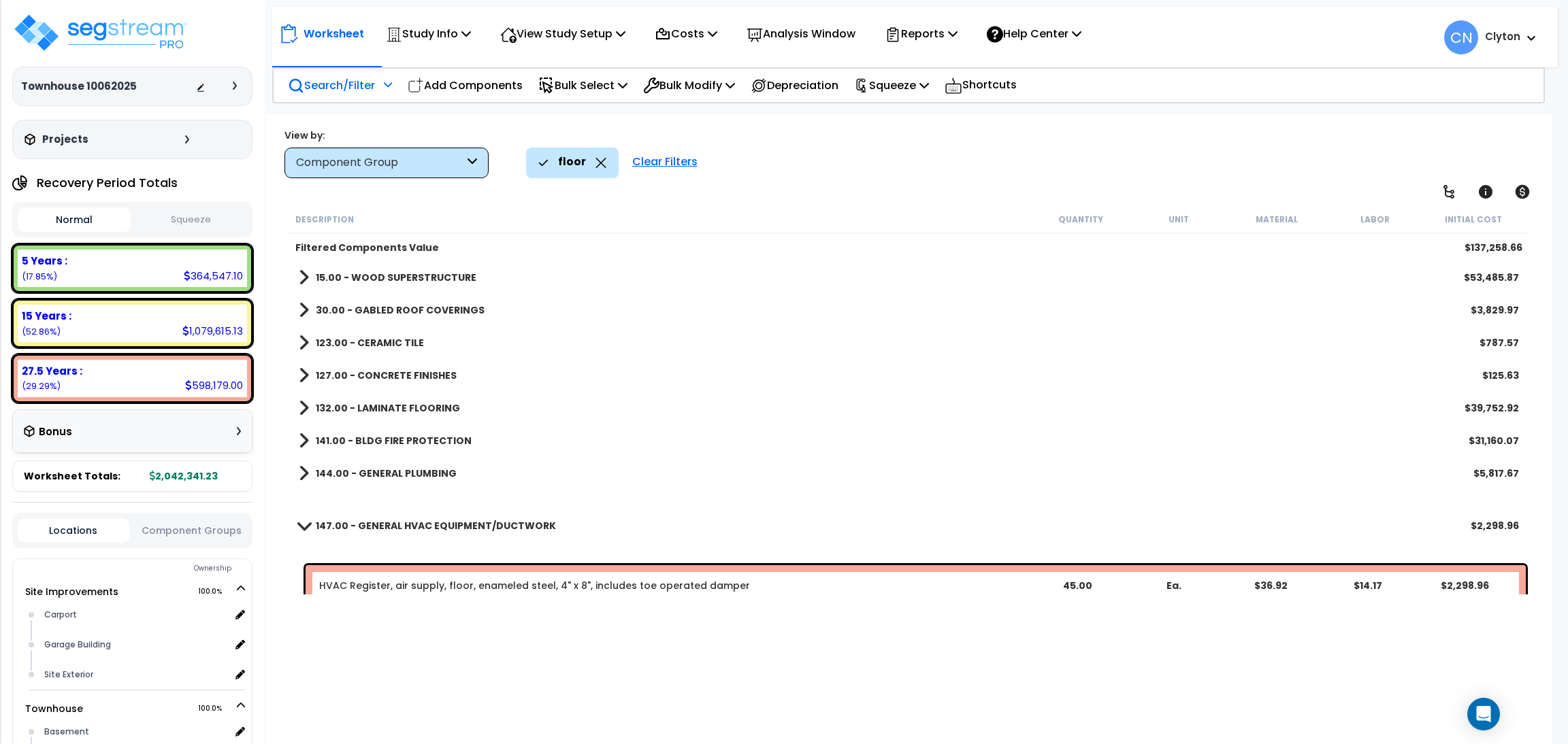
click at [379, 523] on b "147.00 - GENERAL HVAC EQUIPMENT/DUCTWORK" at bounding box center [436, 526] width 240 height 14
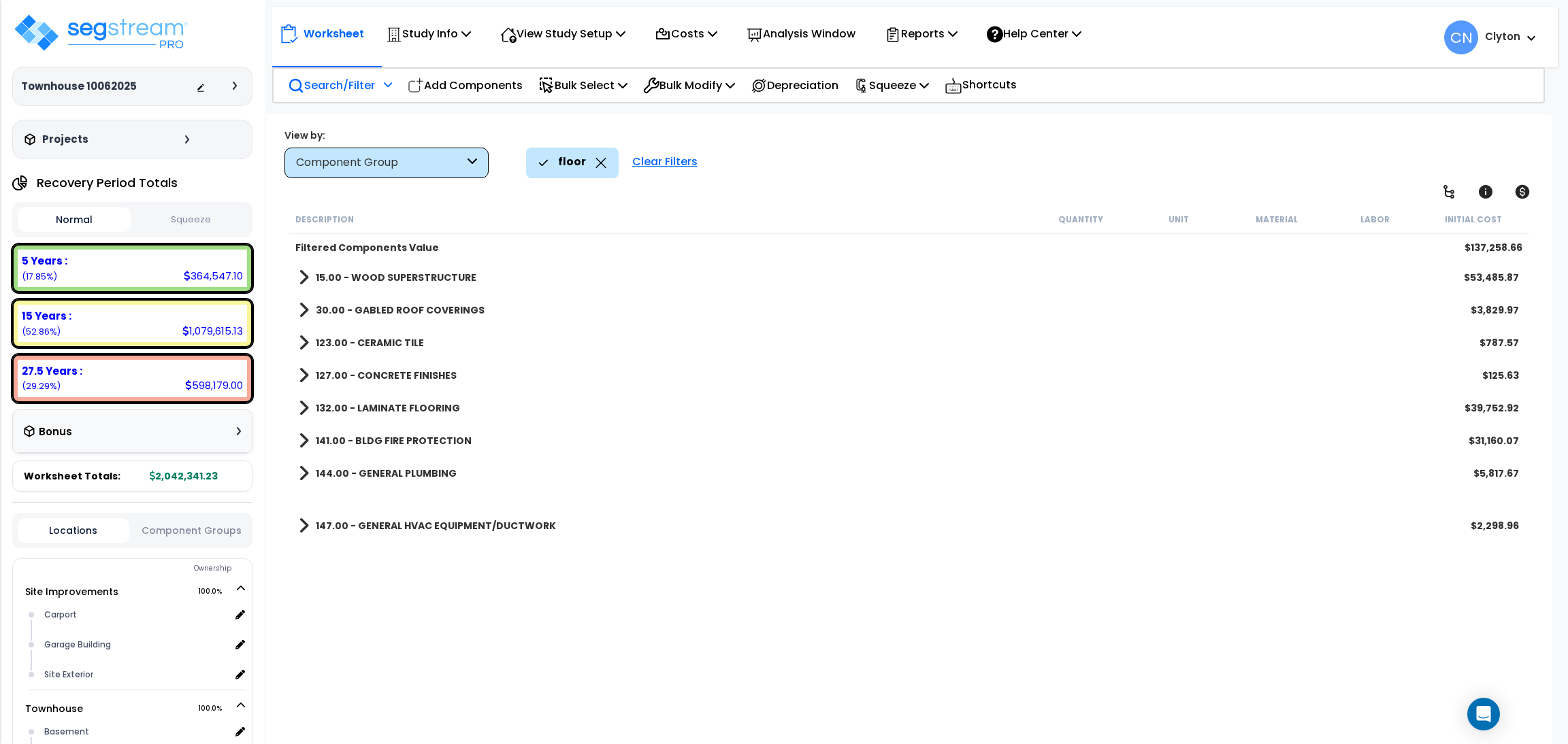
scroll to position [59, 0]
click at [390, 343] on b "123.00 - CERAMIC TILE" at bounding box center [370, 343] width 109 height 14
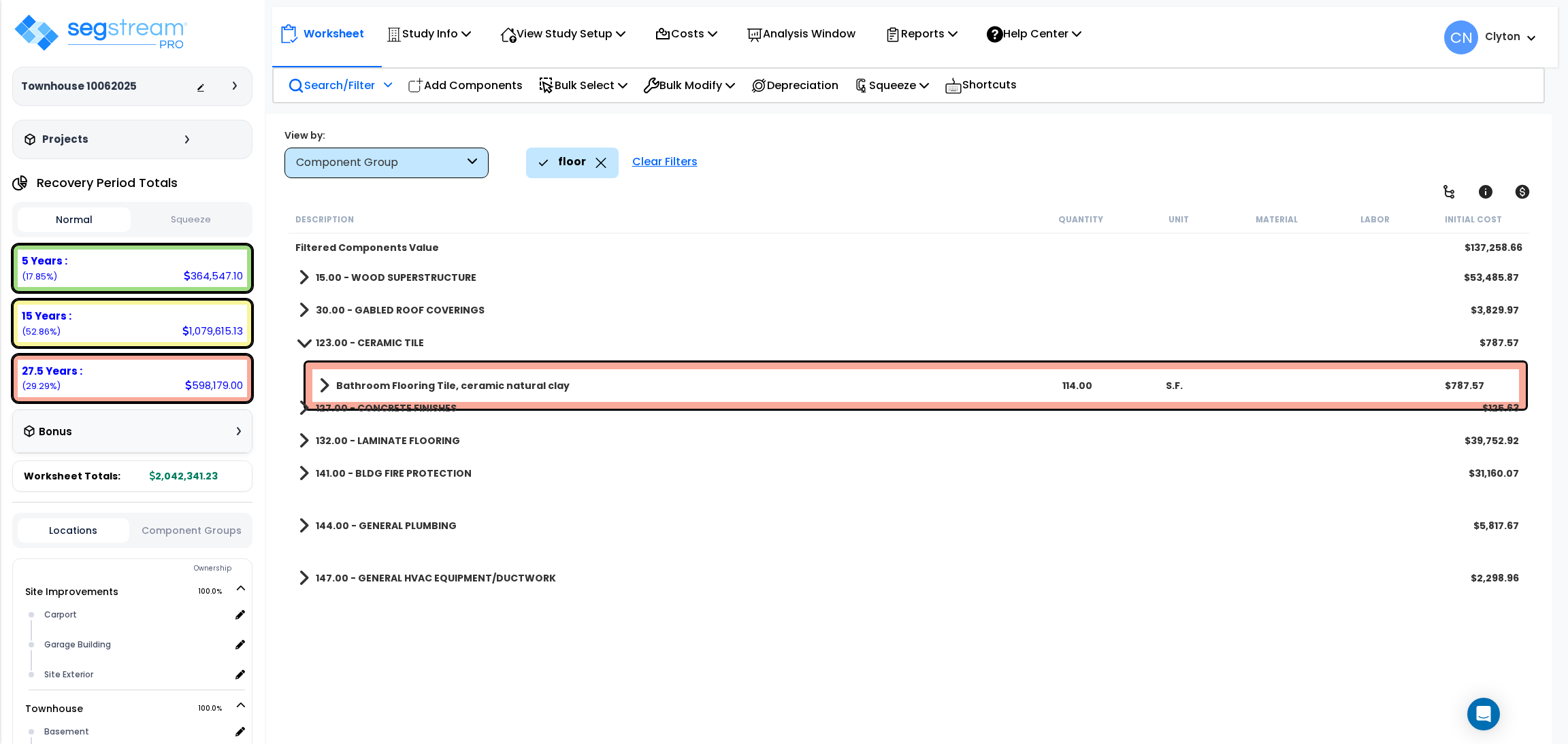
click at [375, 413] on b "127.00 - CONCRETE FINISHES" at bounding box center [386, 408] width 141 height 14
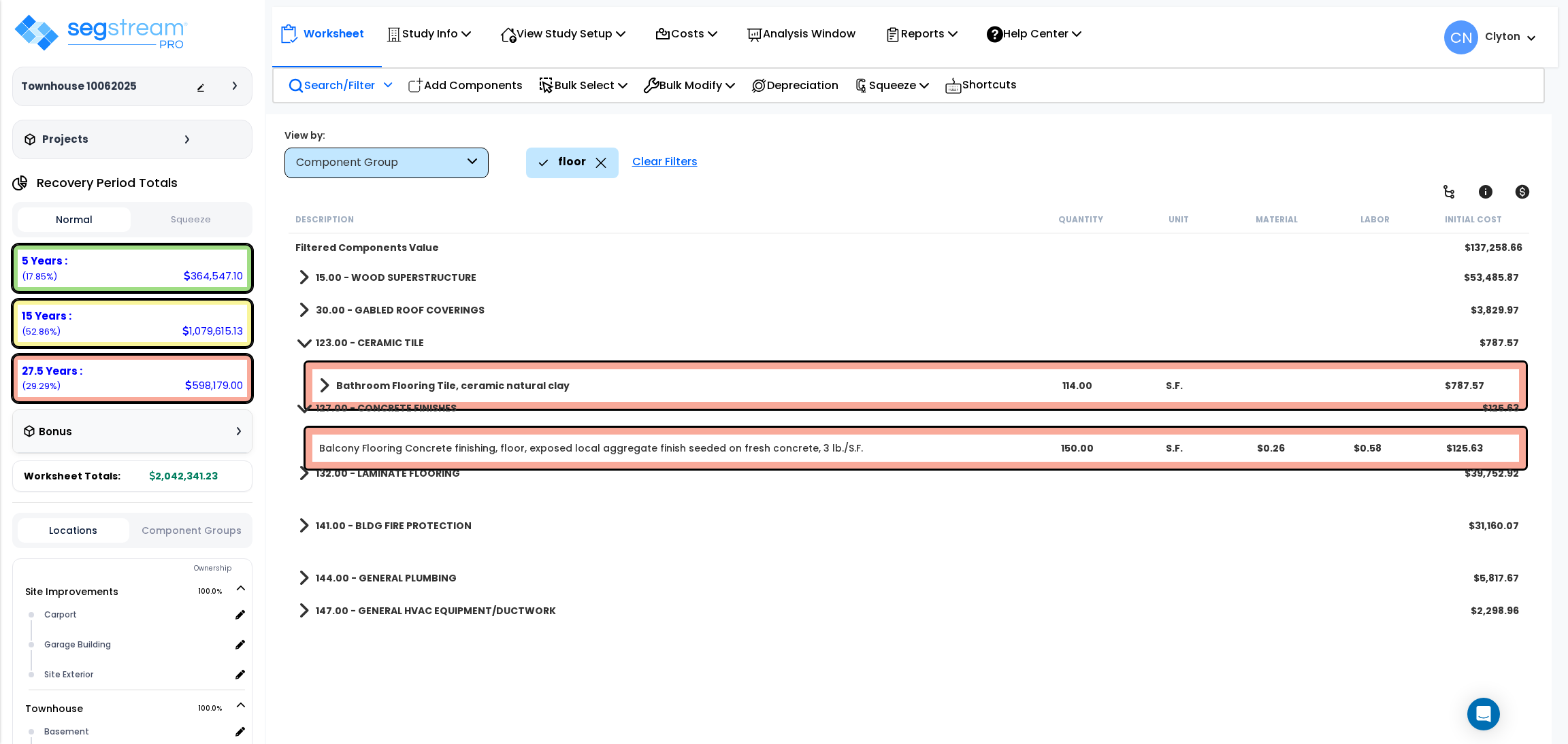
click at [394, 473] on b "132.00 - LAMINATE FLOORING" at bounding box center [387, 474] width 144 height 14
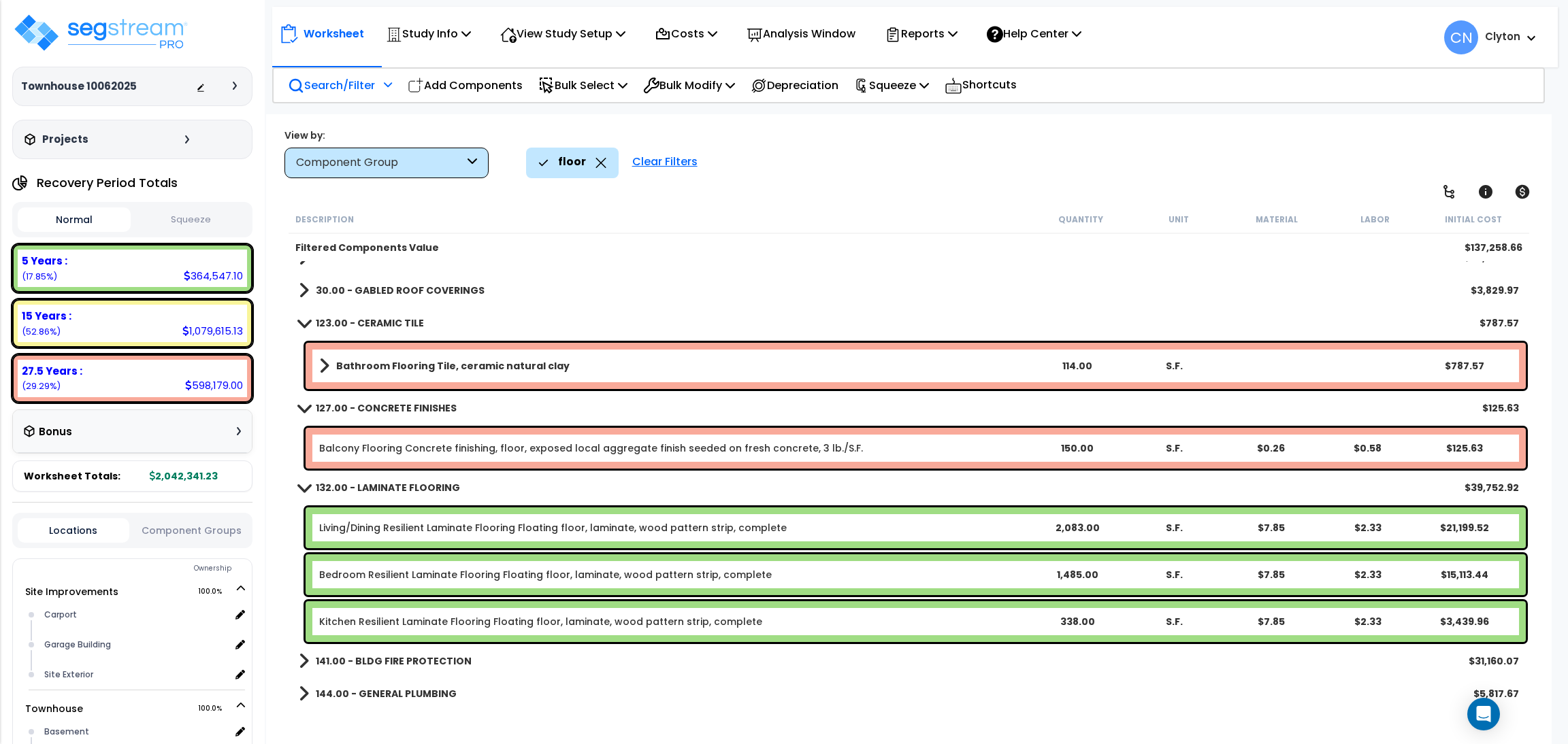
scroll to position [0, 0]
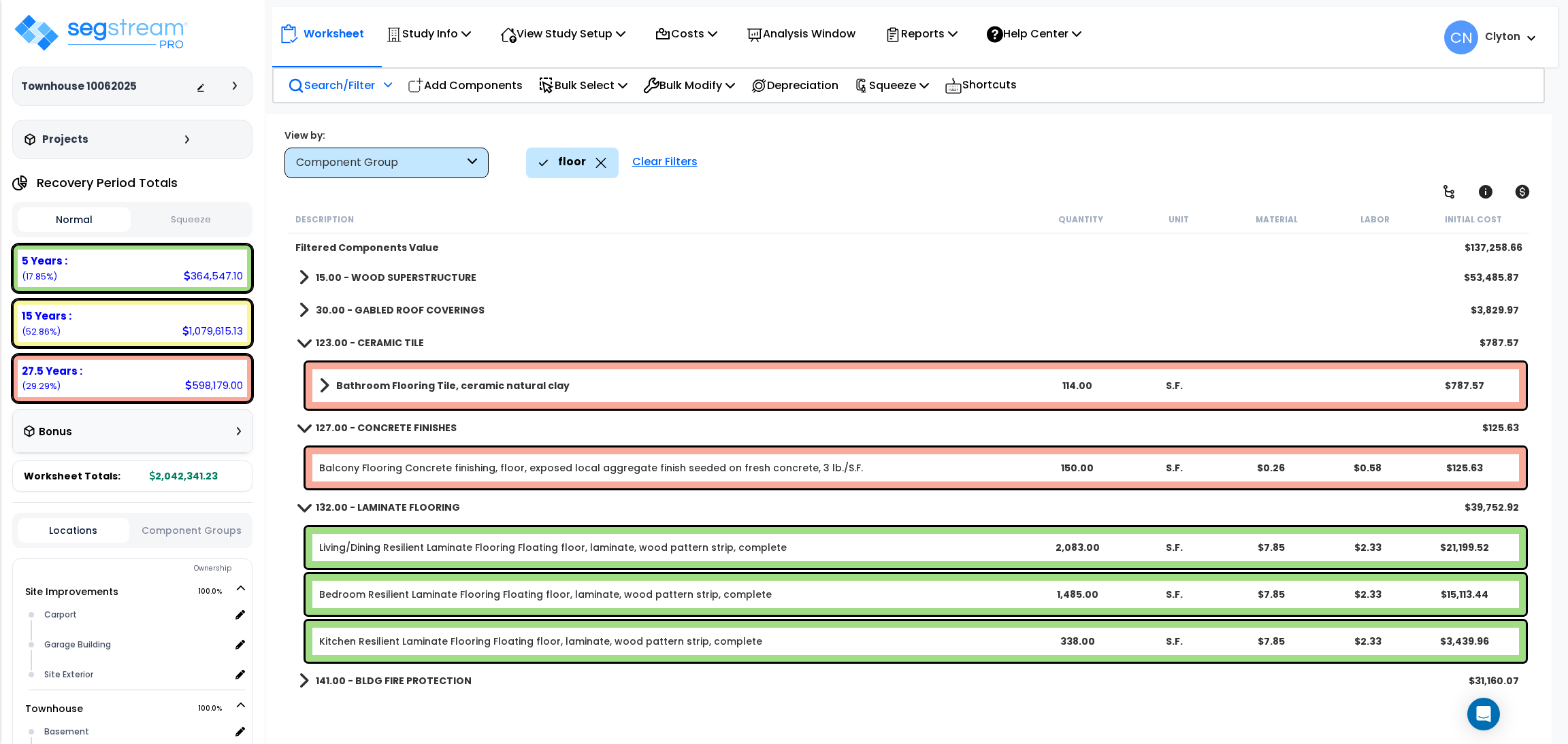
click at [595, 171] on div "floor" at bounding box center [572, 163] width 68 height 30
click at [601, 163] on icon at bounding box center [601, 163] width 11 height 11
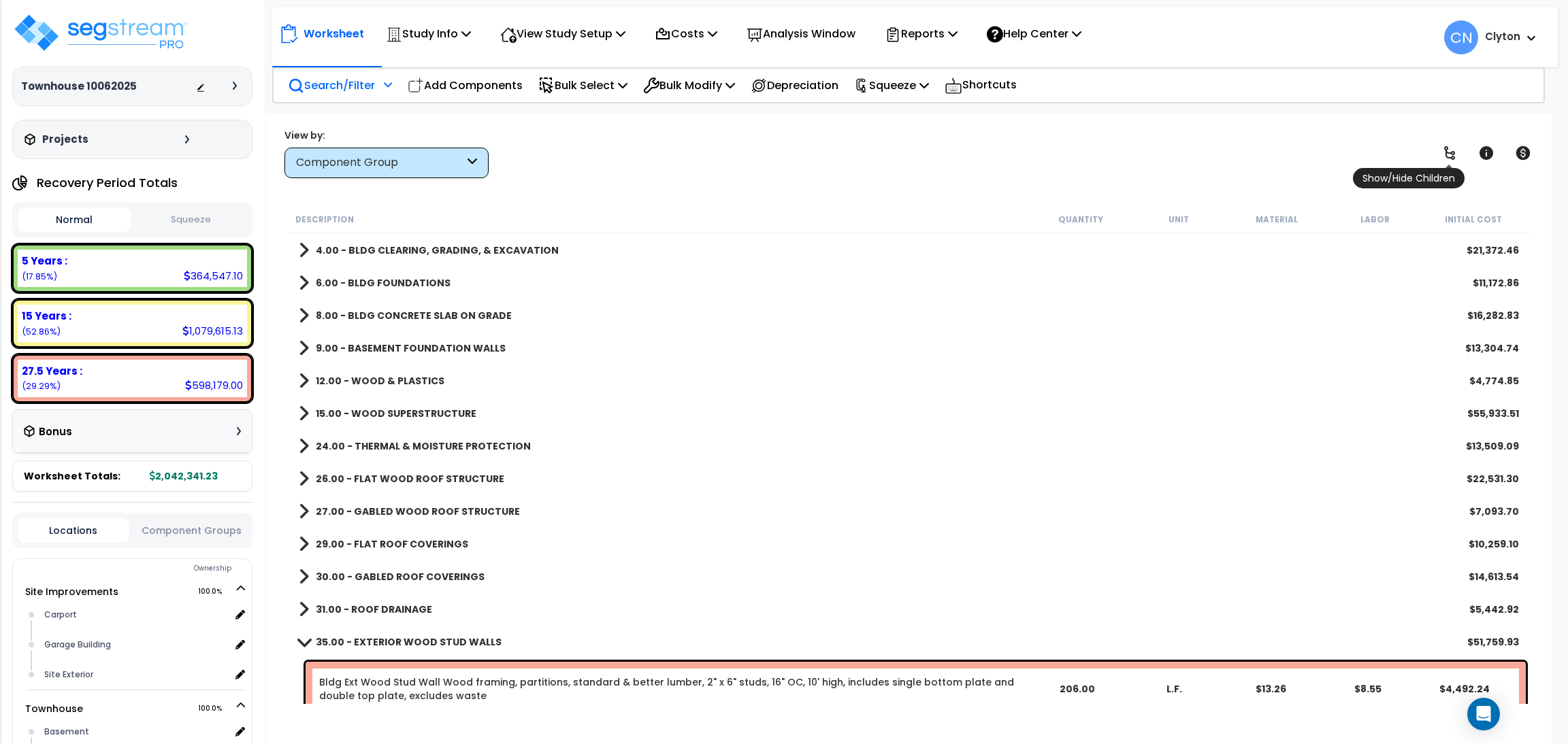
click at [1444, 148] on icon at bounding box center [1449, 153] width 11 height 14
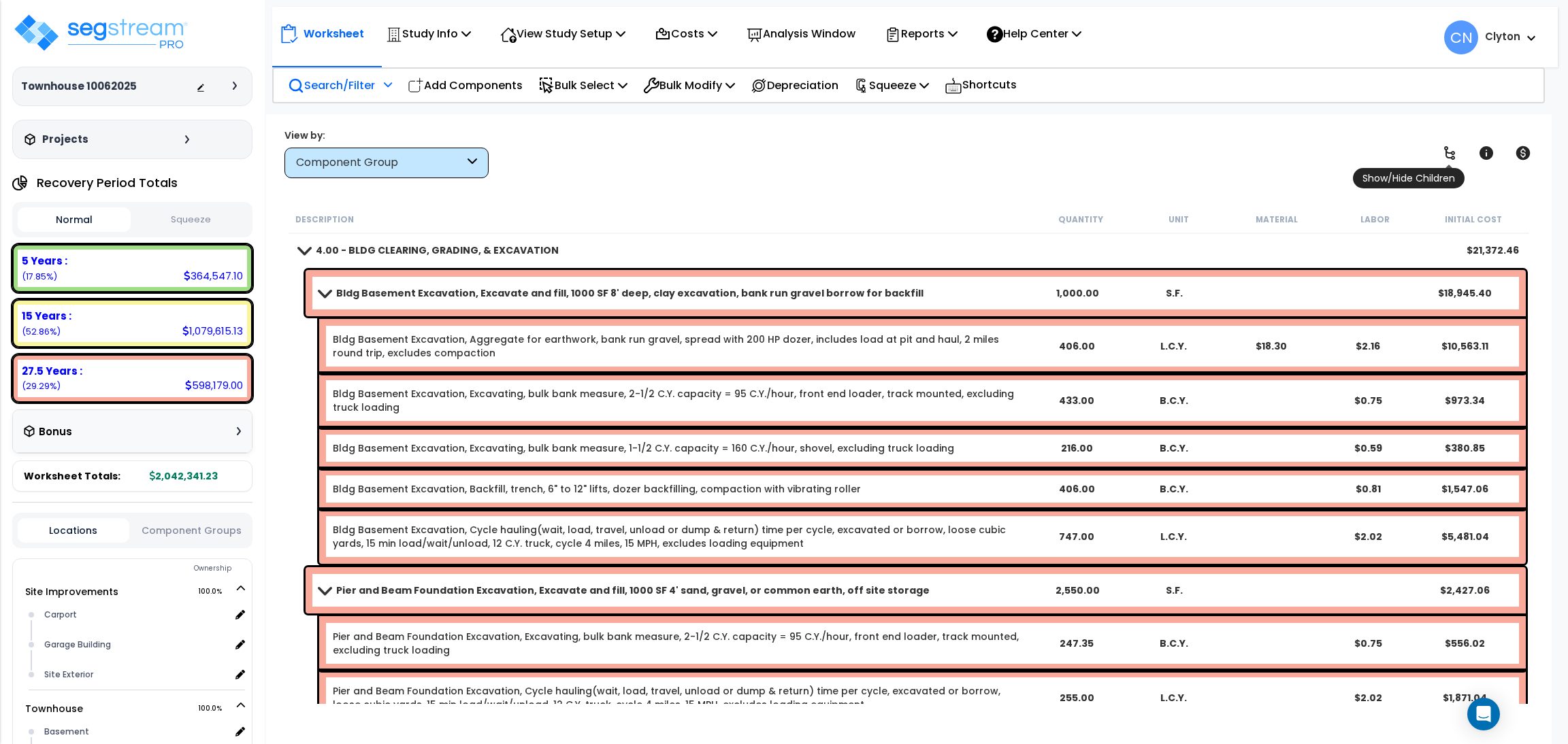
click at [1444, 148] on icon at bounding box center [1449, 153] width 11 height 14
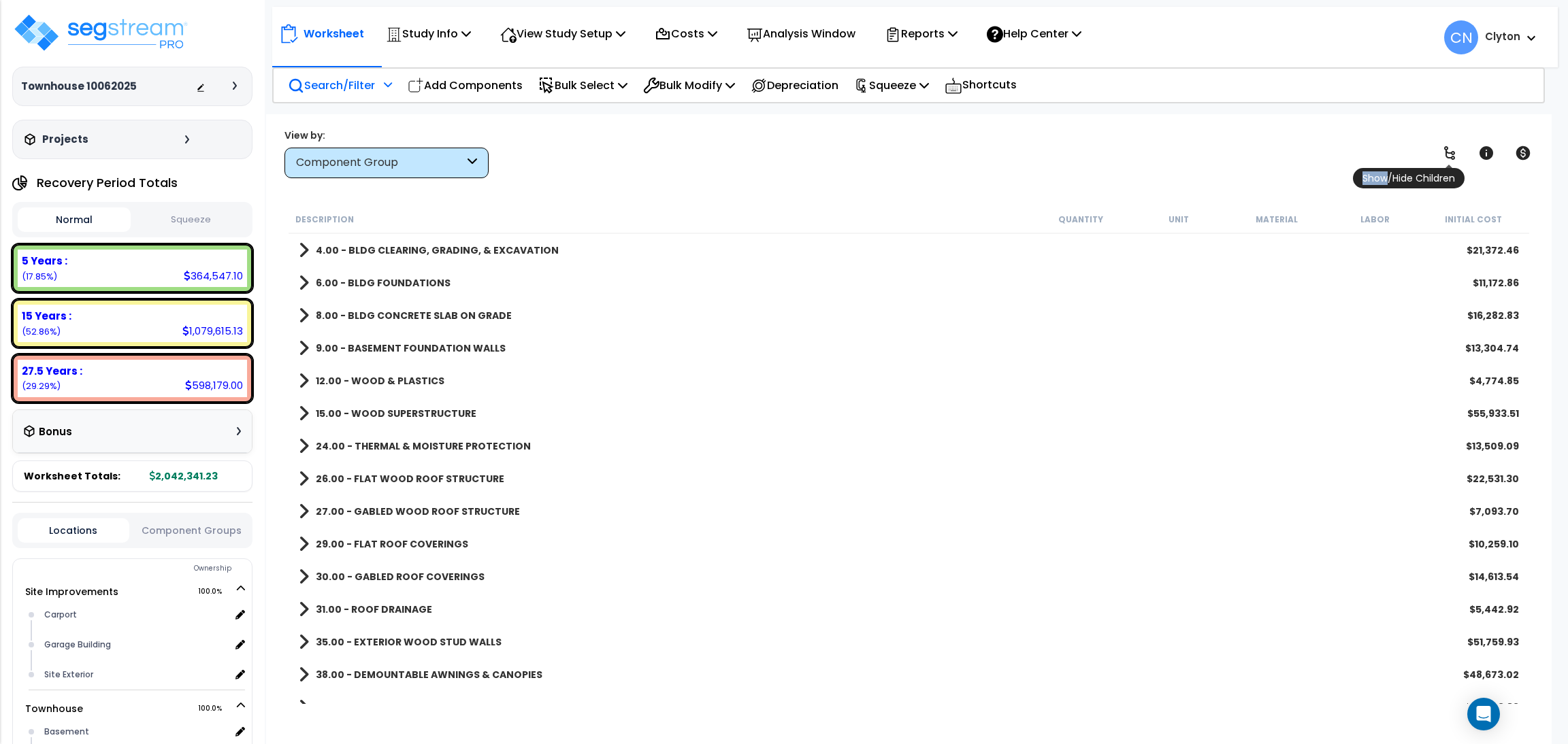
click at [1444, 148] on icon at bounding box center [1449, 153] width 11 height 14
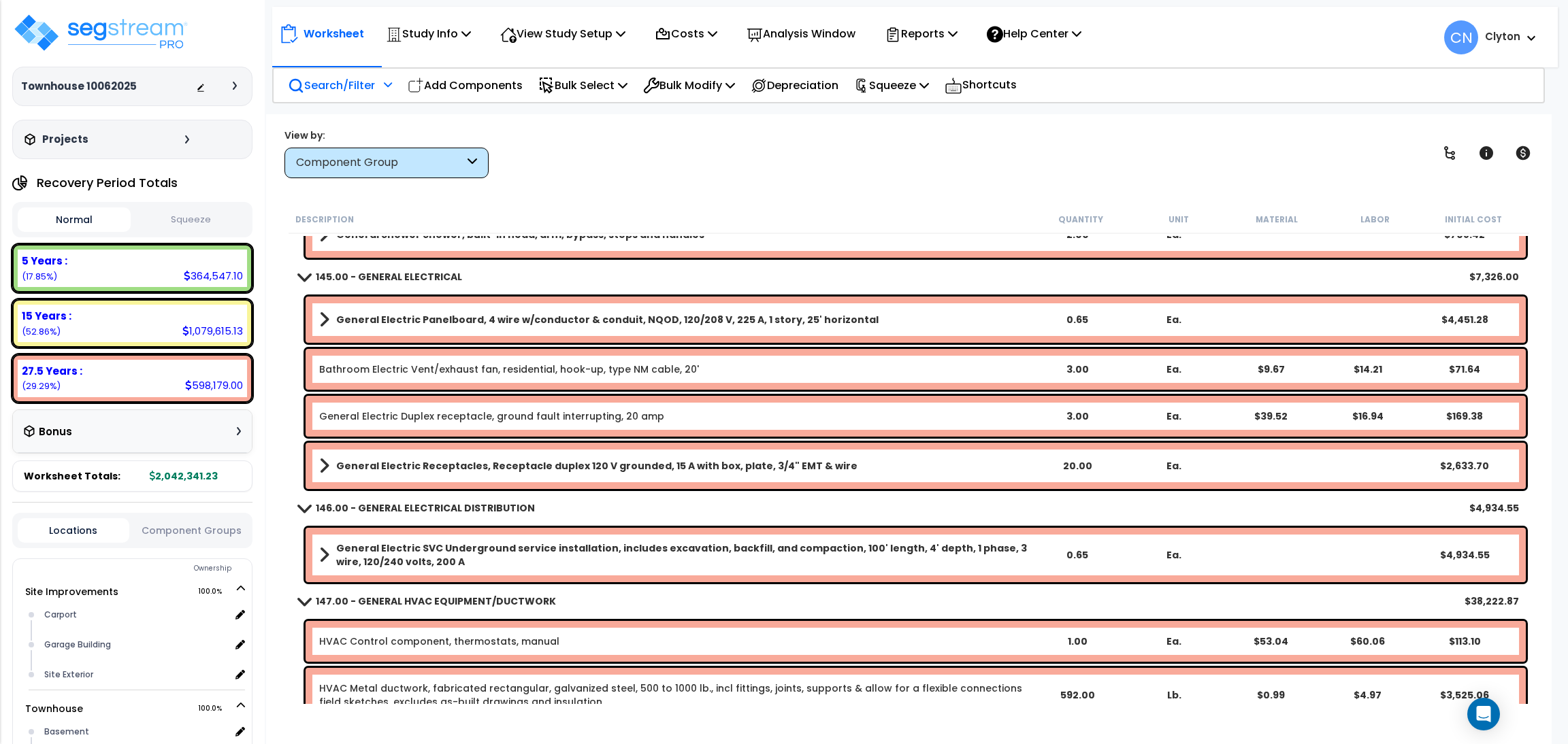
scroll to position [8874, 0]
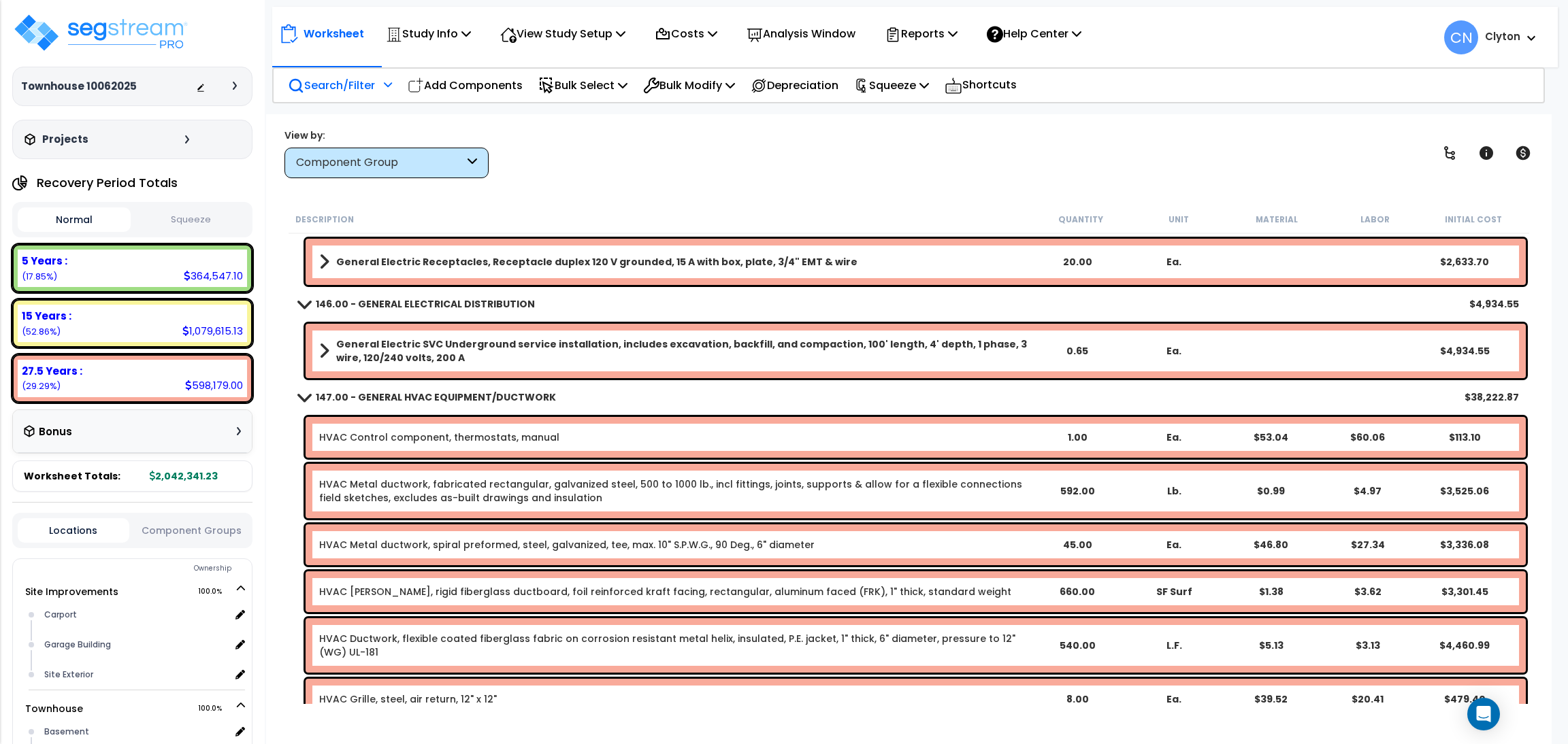
click at [865, 155] on div "View by: Component Group High to Low - Component Cost" at bounding box center [909, 153] width 1258 height 50
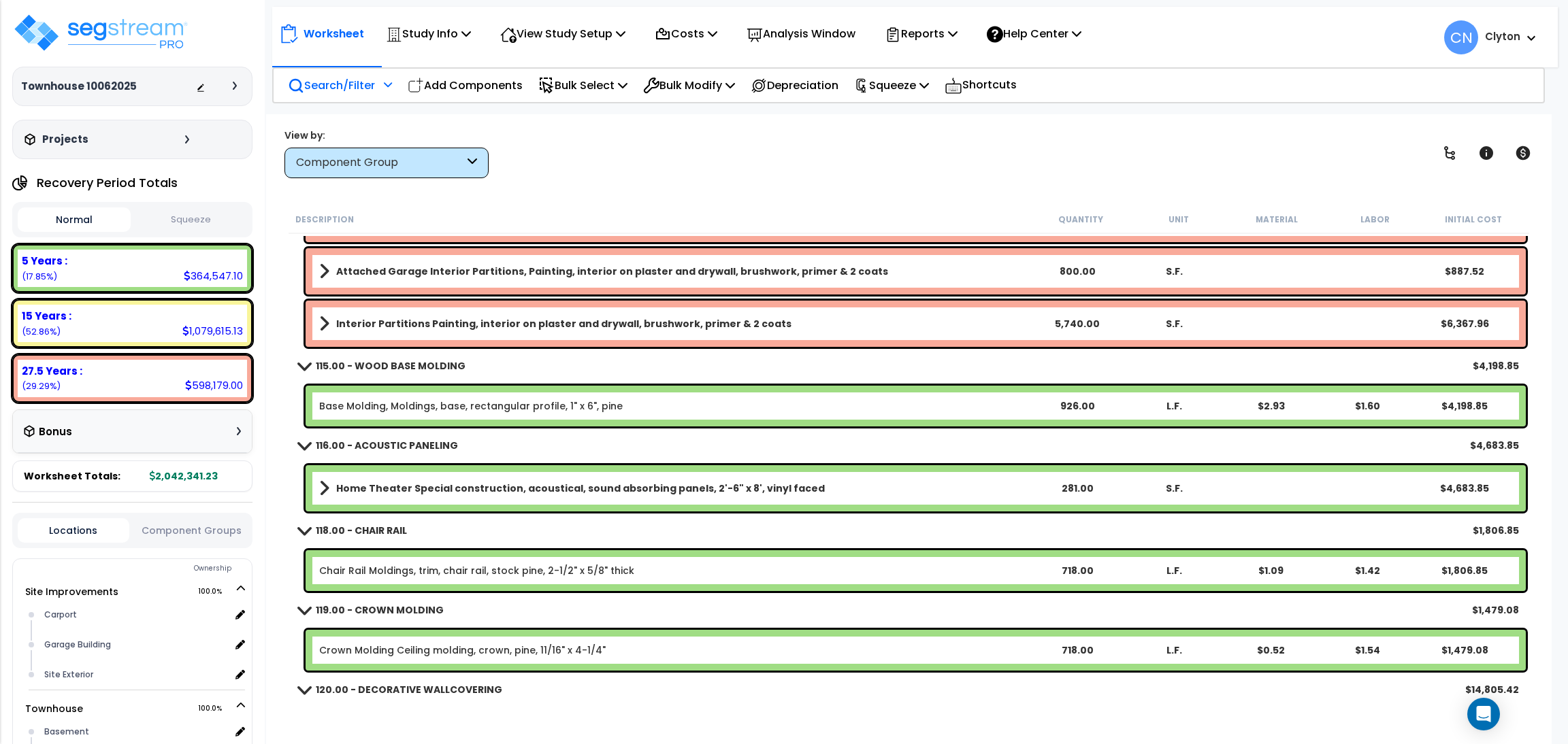
scroll to position [6529, 0]
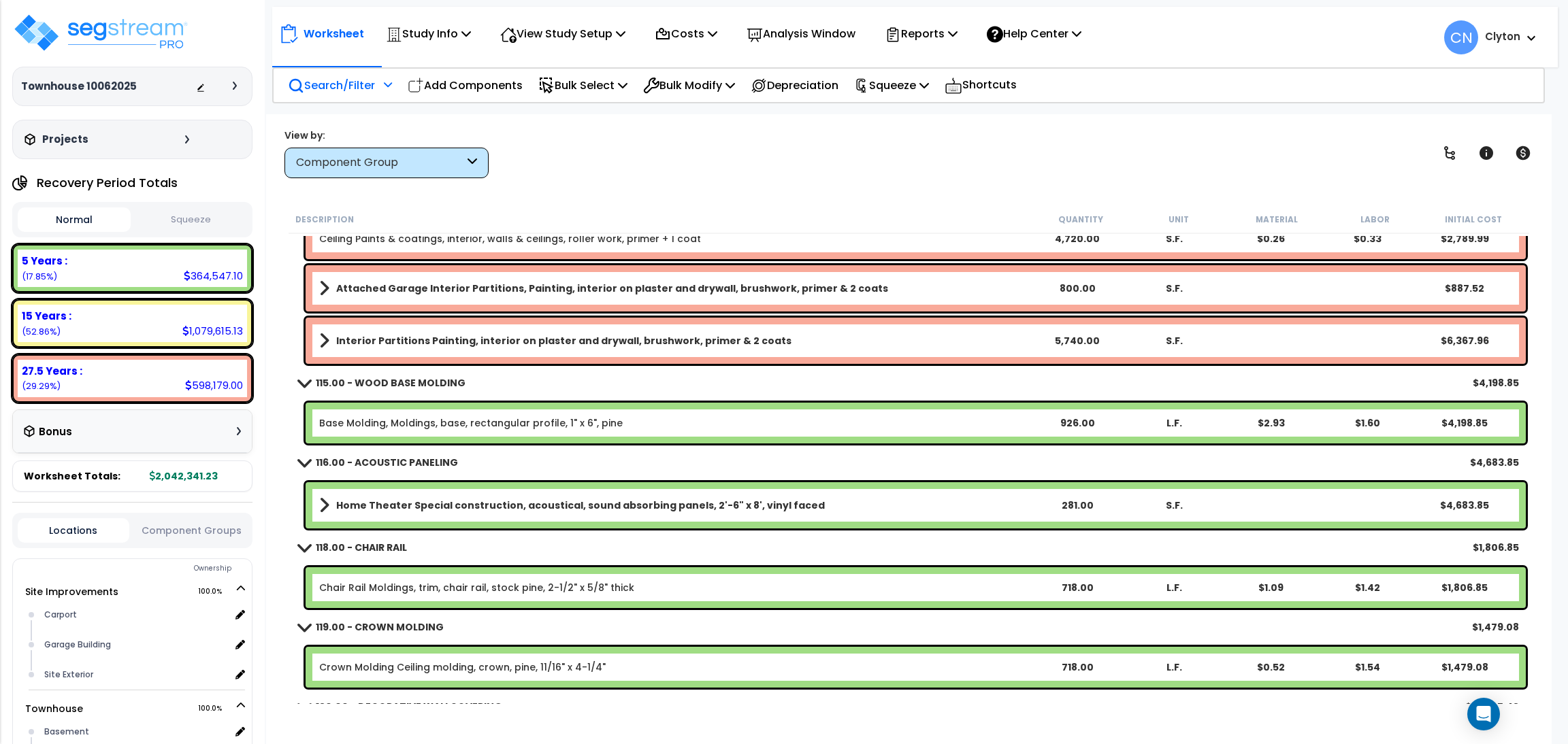
click at [382, 462] on b "116.00 - ACOUSTIC PANELING" at bounding box center [387, 462] width 142 height 14
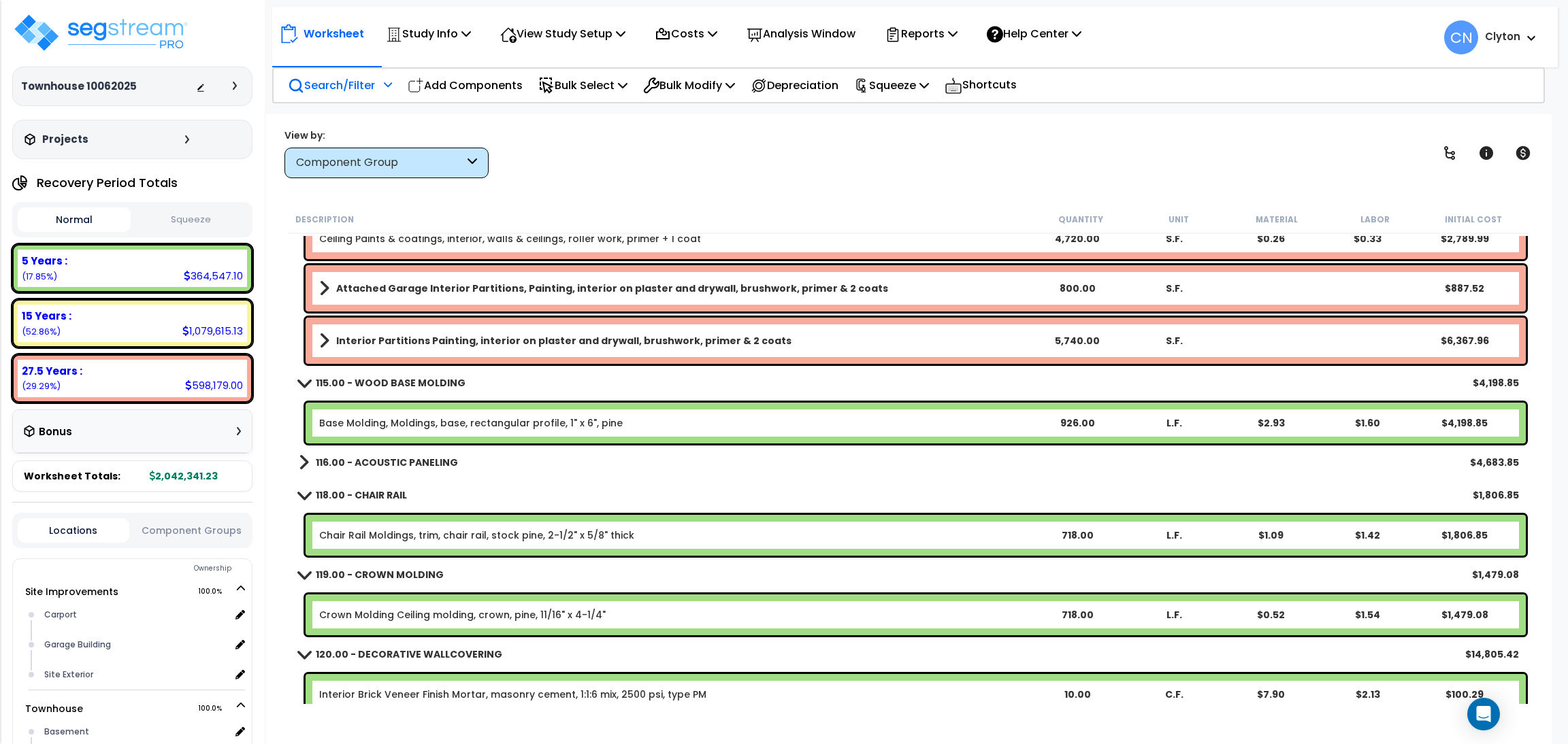
click at [1073, 167] on div "View by: Component Group High to Low - Component Cost" at bounding box center [909, 153] width 1258 height 50
click at [877, 165] on div "View by: Component Group High to Low - Component Cost" at bounding box center [909, 153] width 1258 height 50
click at [1407, 167] on div "View by: Component Group High to Low - Component Cost" at bounding box center [909, 153] width 1258 height 50
click at [1132, 155] on div "View by: Component Group High to Low - Component Cost" at bounding box center [909, 153] width 1258 height 50
click at [1393, 145] on div "View by: Component Group High to Low - Component Cost" at bounding box center [909, 153] width 1258 height 50
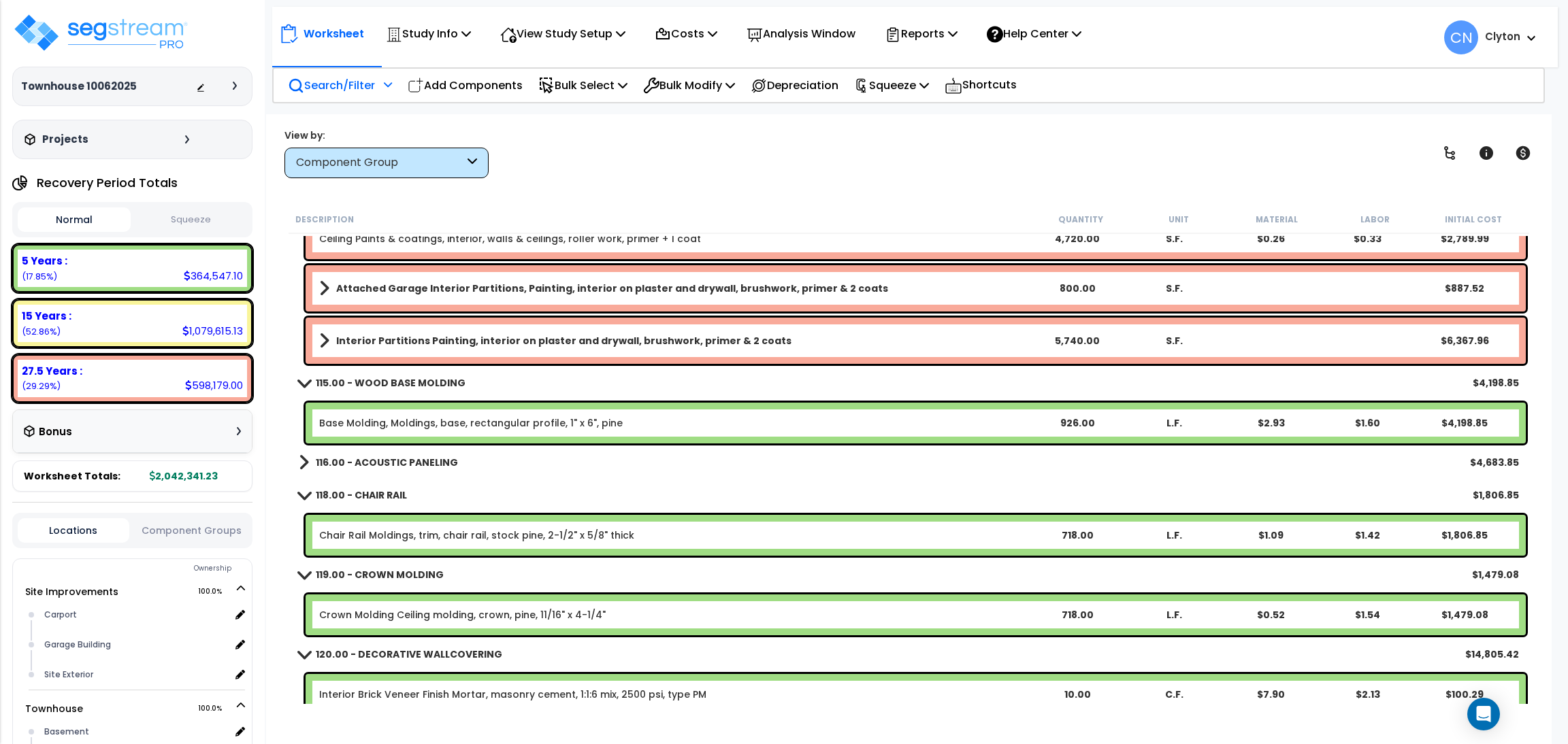
click at [1059, 155] on div "View by: Component Group High to Low - Component Cost" at bounding box center [909, 153] width 1258 height 50
click at [1058, 149] on div "View by: Component Group High to Low - Component Cost" at bounding box center [909, 153] width 1258 height 50
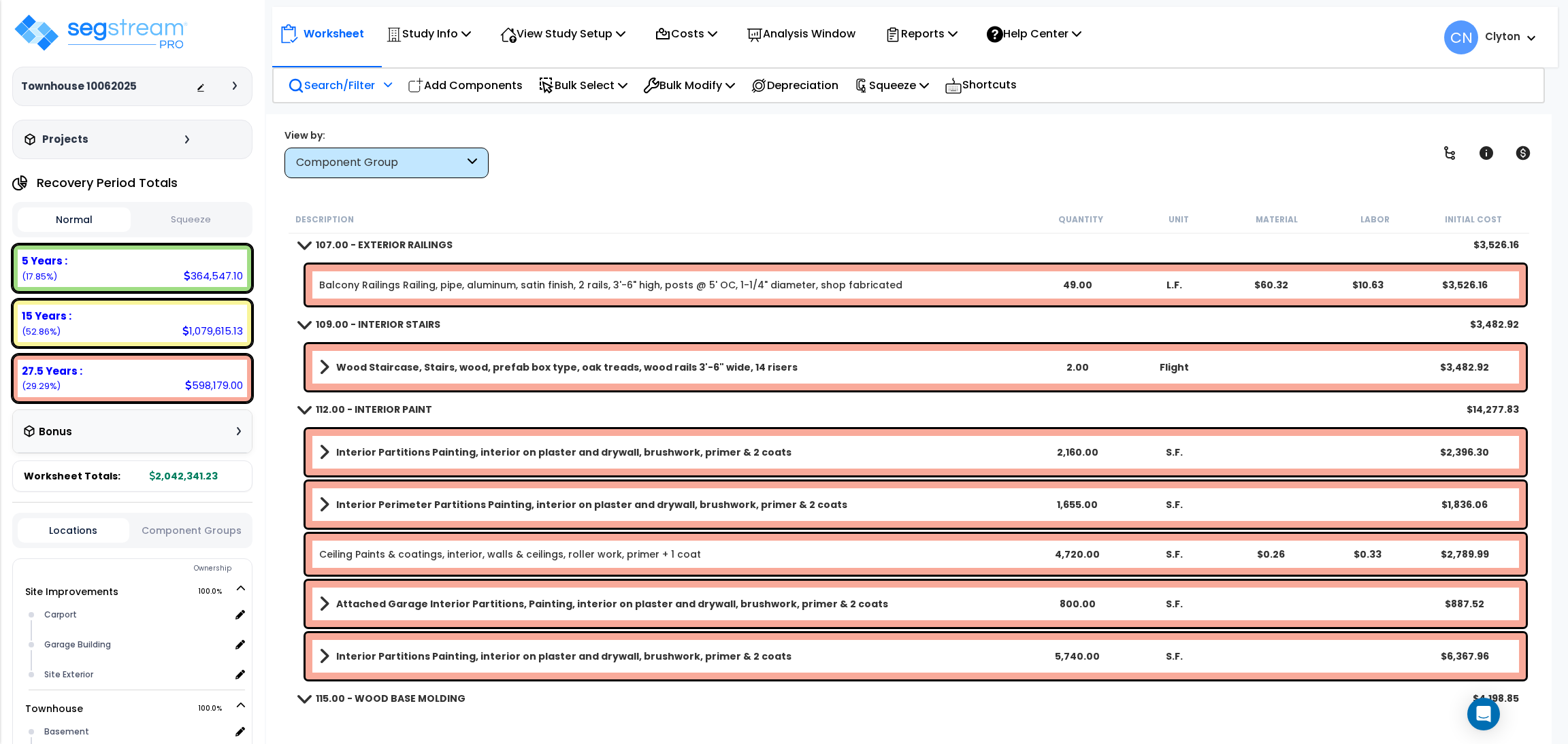
scroll to position [6325, 0]
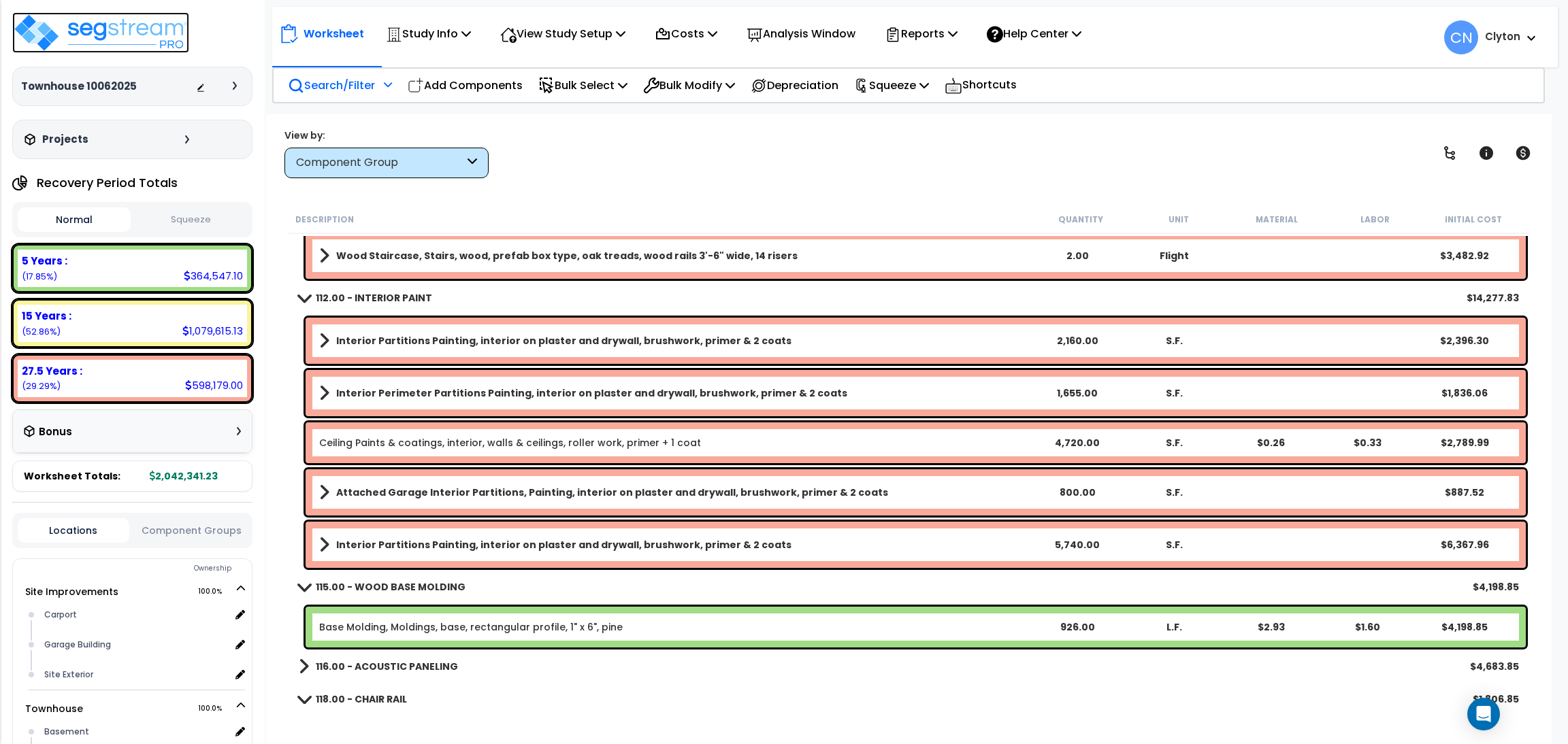
click at [62, 32] on img at bounding box center [100, 32] width 177 height 41
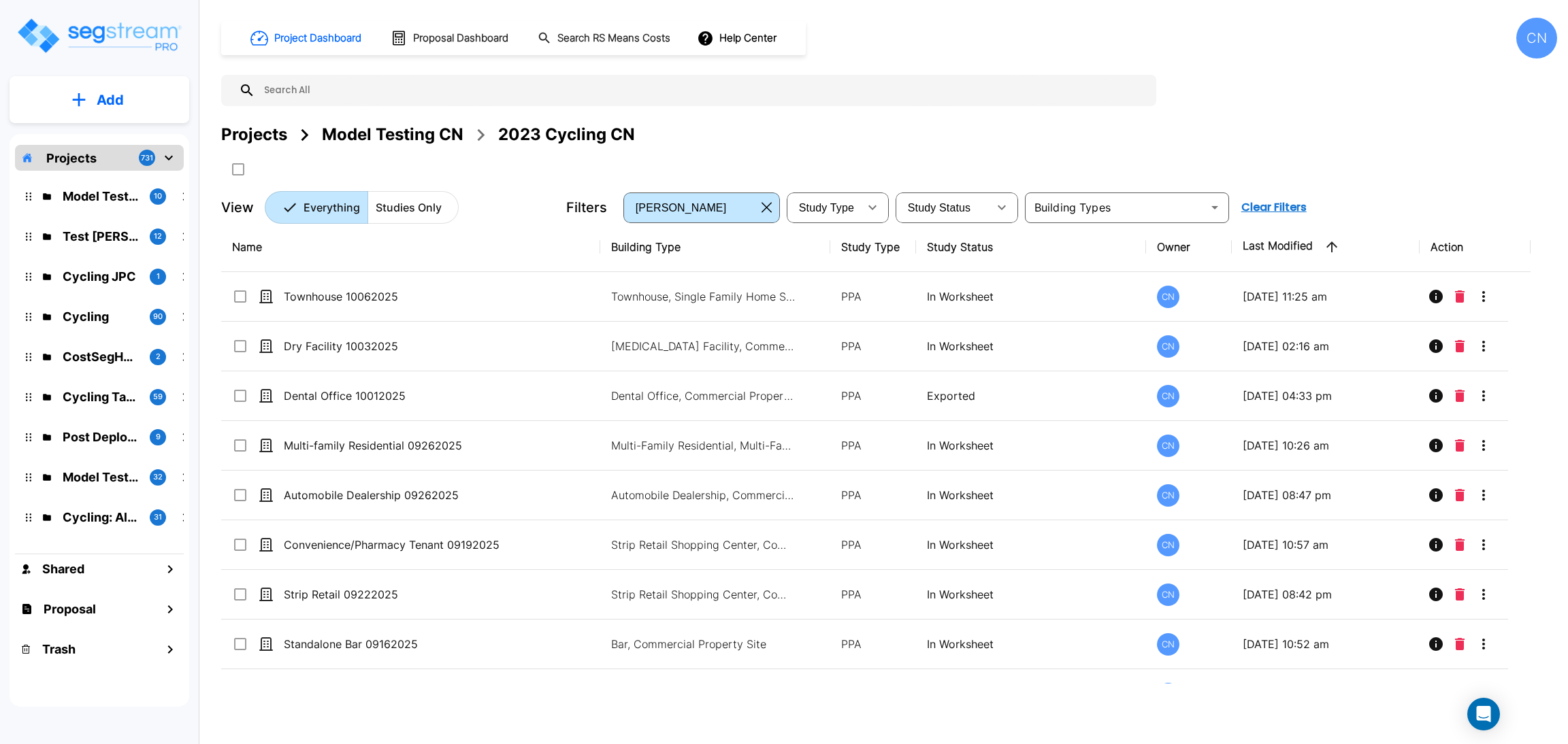
click at [835, 135] on div "Projects Model Testing CN 2023 Cycling CN" at bounding box center [888, 135] width 1336 height 25
click at [1224, 711] on div "Project Dashboard Proposal Dashboard Search RS Means Costs Help Center CN Proje…" at bounding box center [889, 372] width 1358 height 744
click at [1003, 700] on div "Project Dashboard Proposal Dashboard Search RS Means Costs Help Center CN Proje…" at bounding box center [889, 372] width 1358 height 744
click at [1153, 124] on div "Projects Model Testing CN 2023 Cycling CN" at bounding box center [888, 135] width 1336 height 25
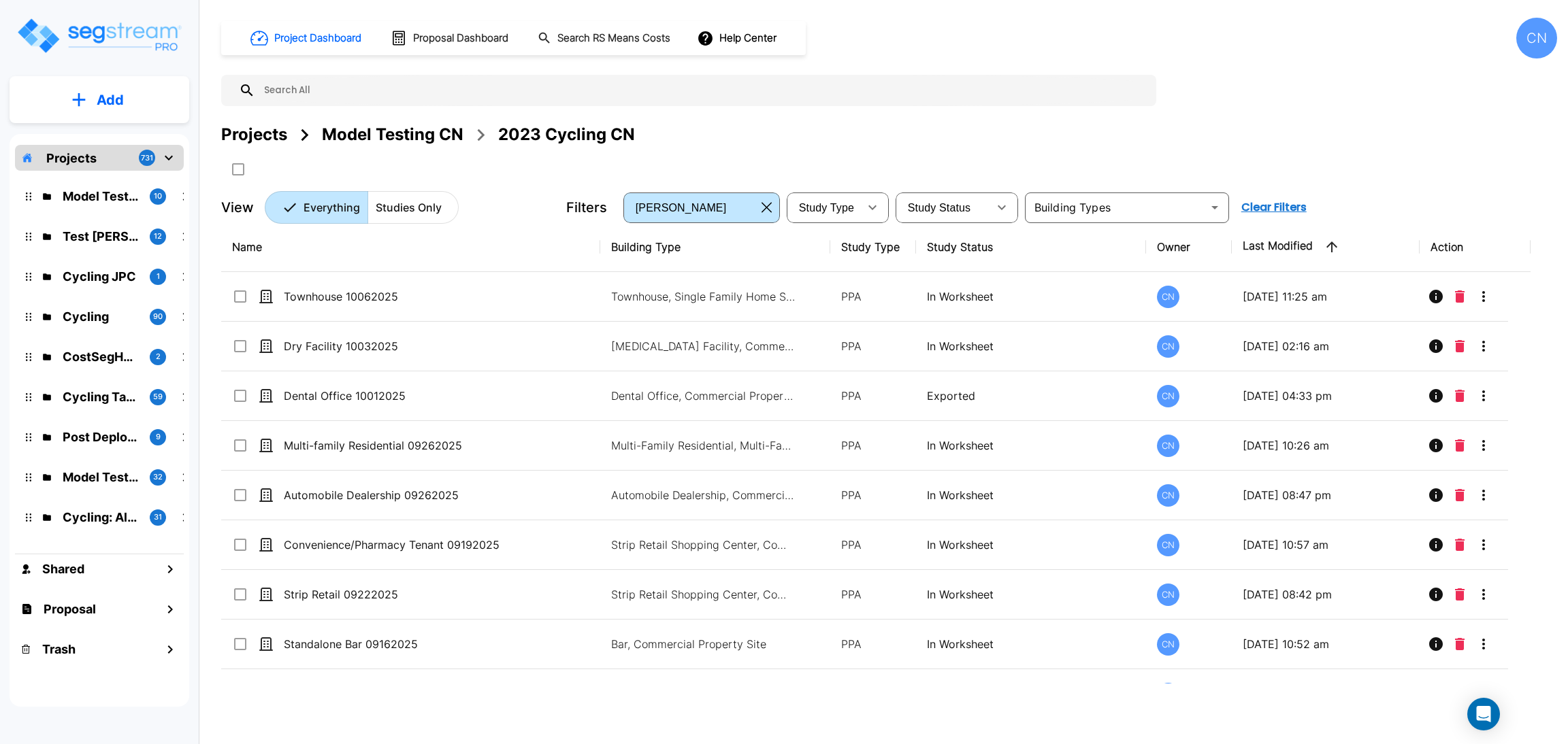
click at [1461, 179] on div "Projects Model Testing CN 2023 Cycling CN" at bounding box center [888, 151] width 1336 height 58
drag, startPoint x: 1321, startPoint y: 111, endPoint x: 1314, endPoint y: 0, distance: 111.2
click at [1321, 111] on div "Project Dashboard Proposal Dashboard Search RS Means Costs Help Center CN Proje…" at bounding box center [888, 120] width 1336 height 206
click at [871, 134] on div "Projects Model Testing CN 2023 Cycling CN" at bounding box center [888, 135] width 1336 height 25
click at [1291, 151] on div "Projects Model Testing CN 2023 Cycling CN" at bounding box center [888, 151] width 1336 height 58
